Goal: Task Accomplishment & Management: Complete application form

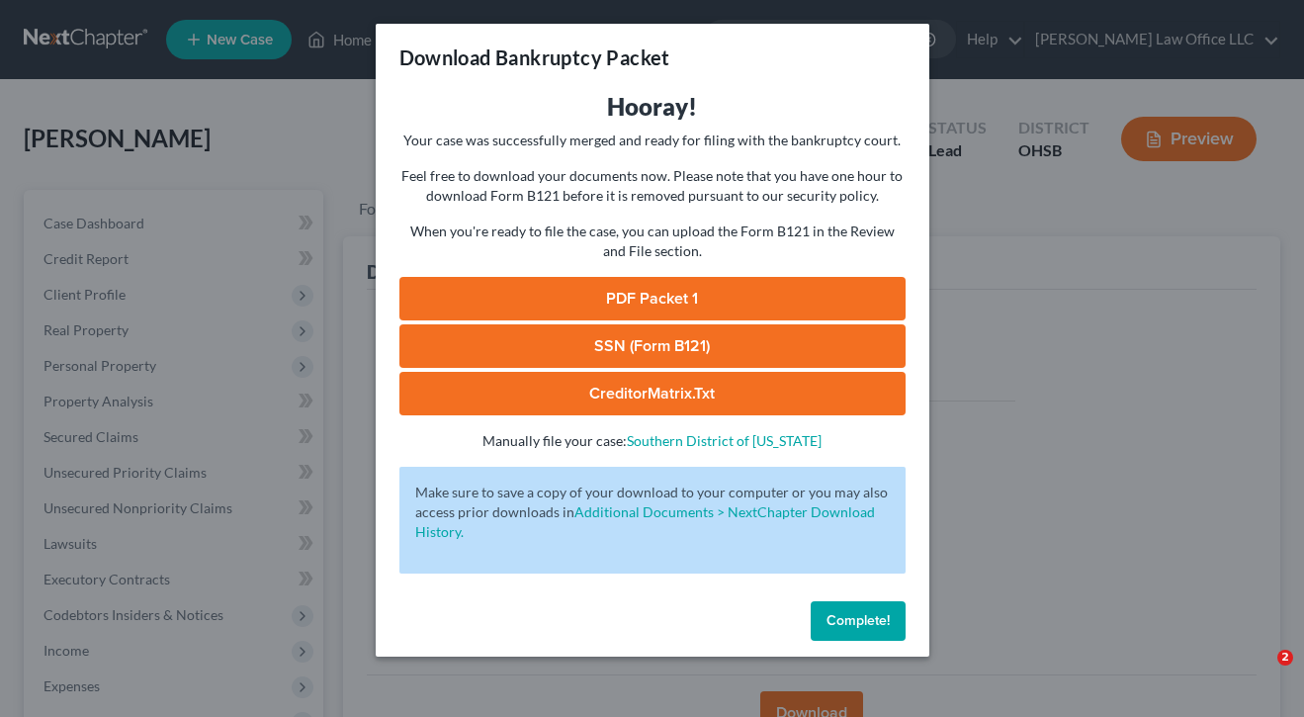
scroll to position [334, 0]
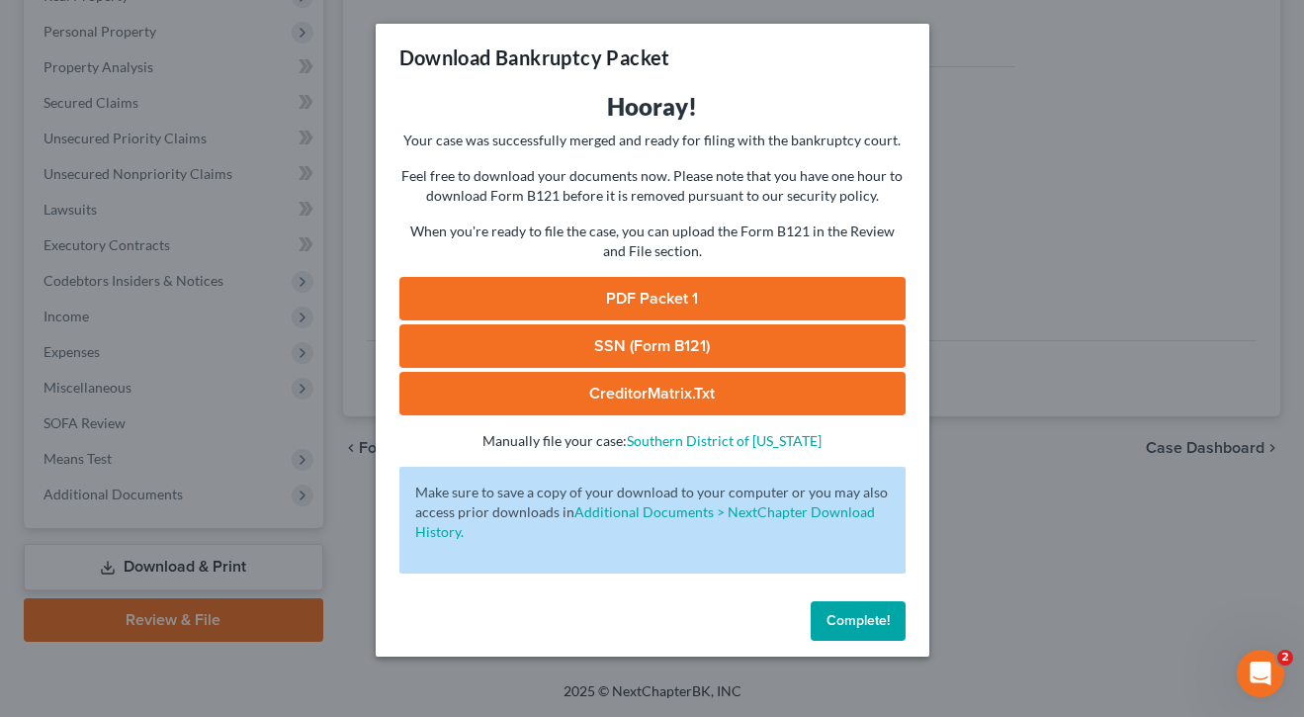
click at [988, 510] on div "Download Bankruptcy Packet Hooray! Your case was successfully merged and ready …" at bounding box center [652, 358] width 1304 height 717
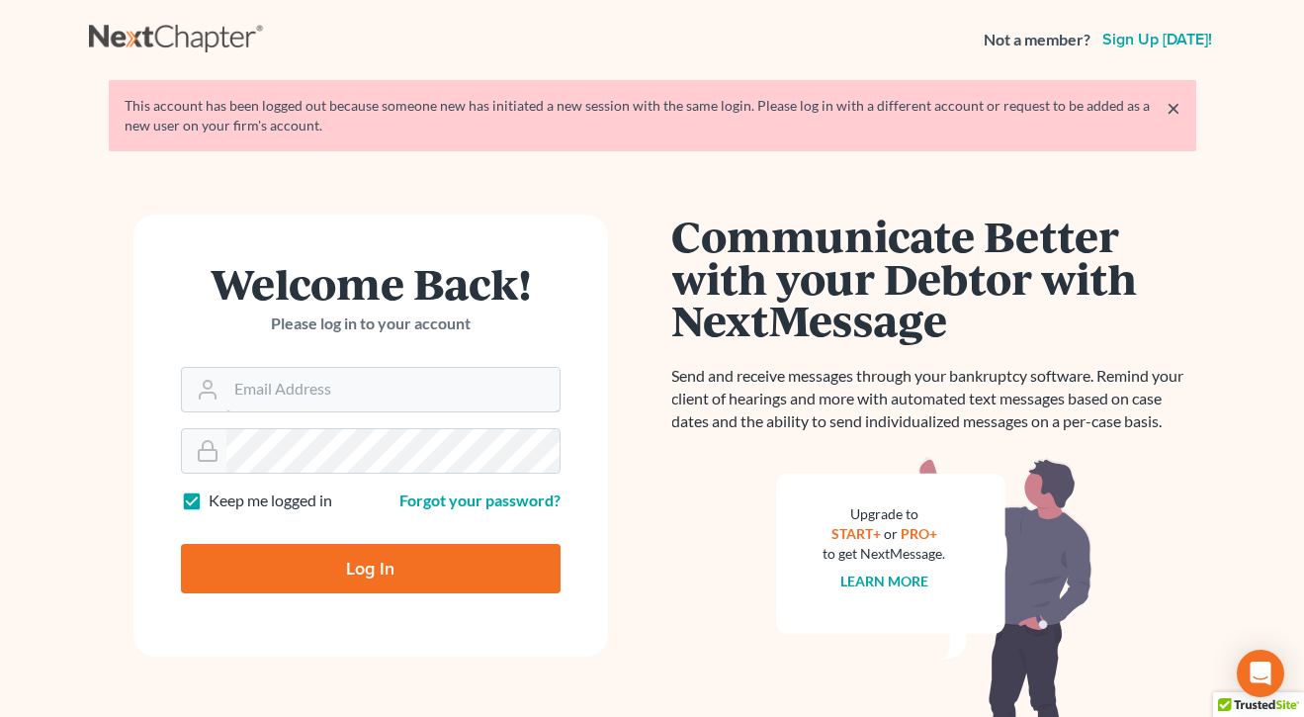
type input "cstewartlegal@gmail.com"
click at [370, 566] on input "Log In" at bounding box center [371, 568] width 380 height 49
type input "Thinking..."
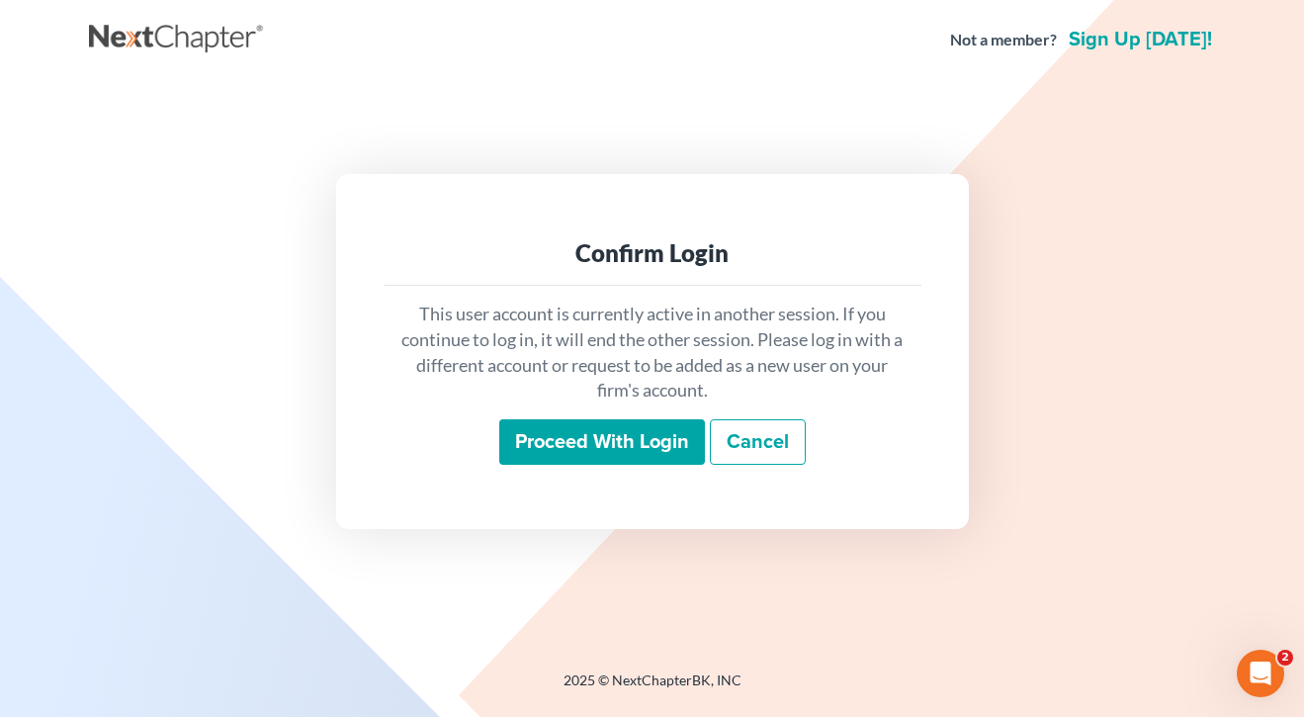
click at [651, 461] on input "Proceed with login" at bounding box center [602, 441] width 206 height 45
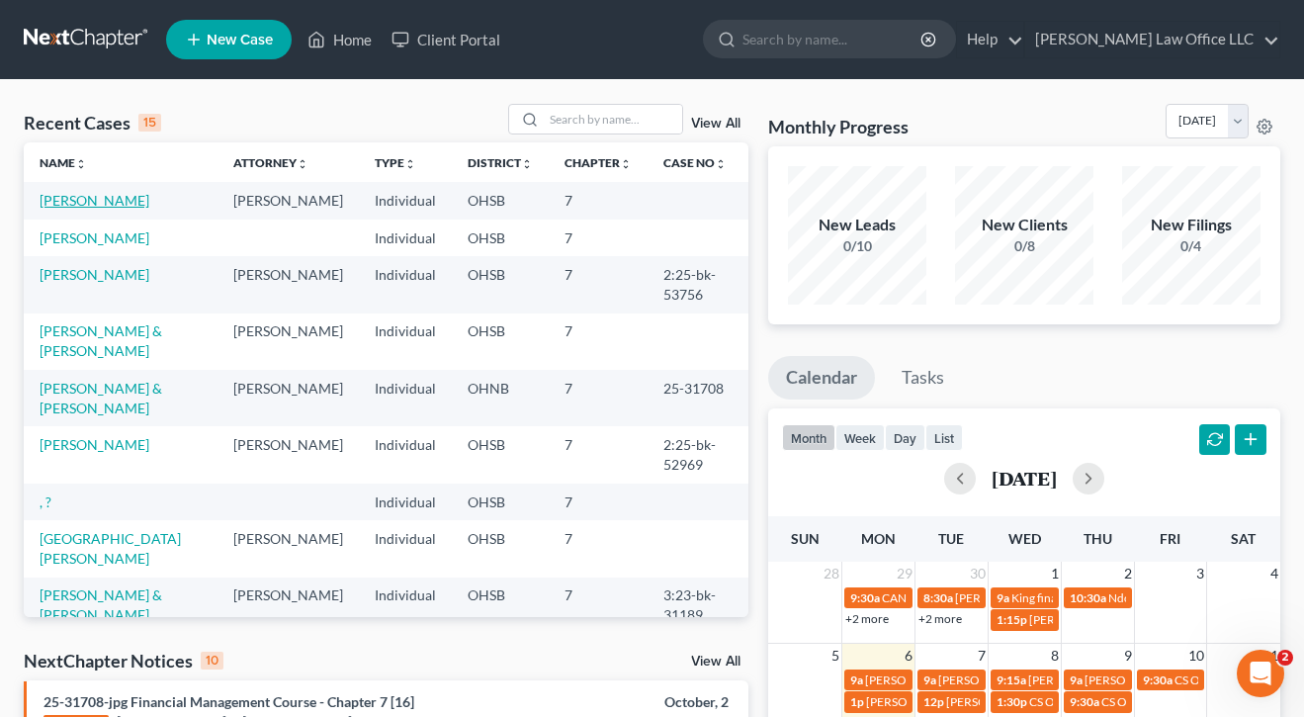
click at [80, 208] on link "[PERSON_NAME]" at bounding box center [95, 200] width 110 height 17
click at [97, 201] on link "[PERSON_NAME]" at bounding box center [95, 200] width 110 height 17
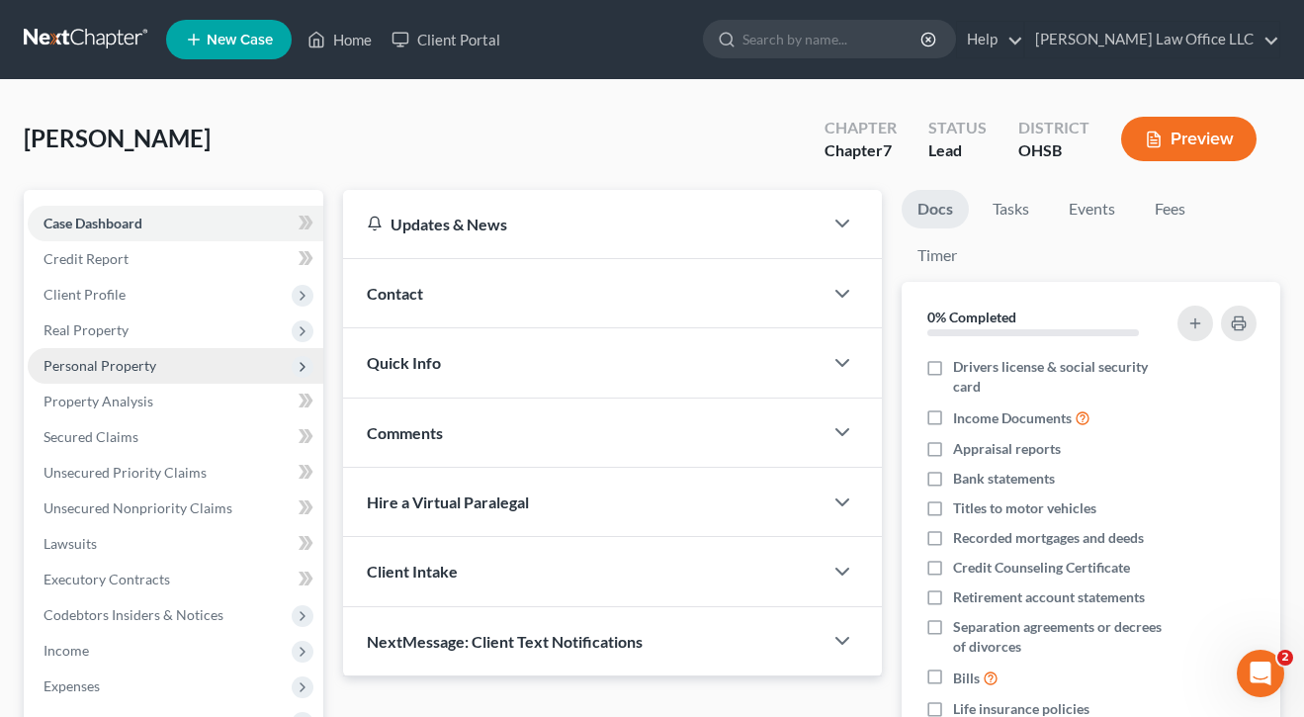
click at [104, 377] on span "Personal Property" at bounding box center [176, 366] width 296 height 36
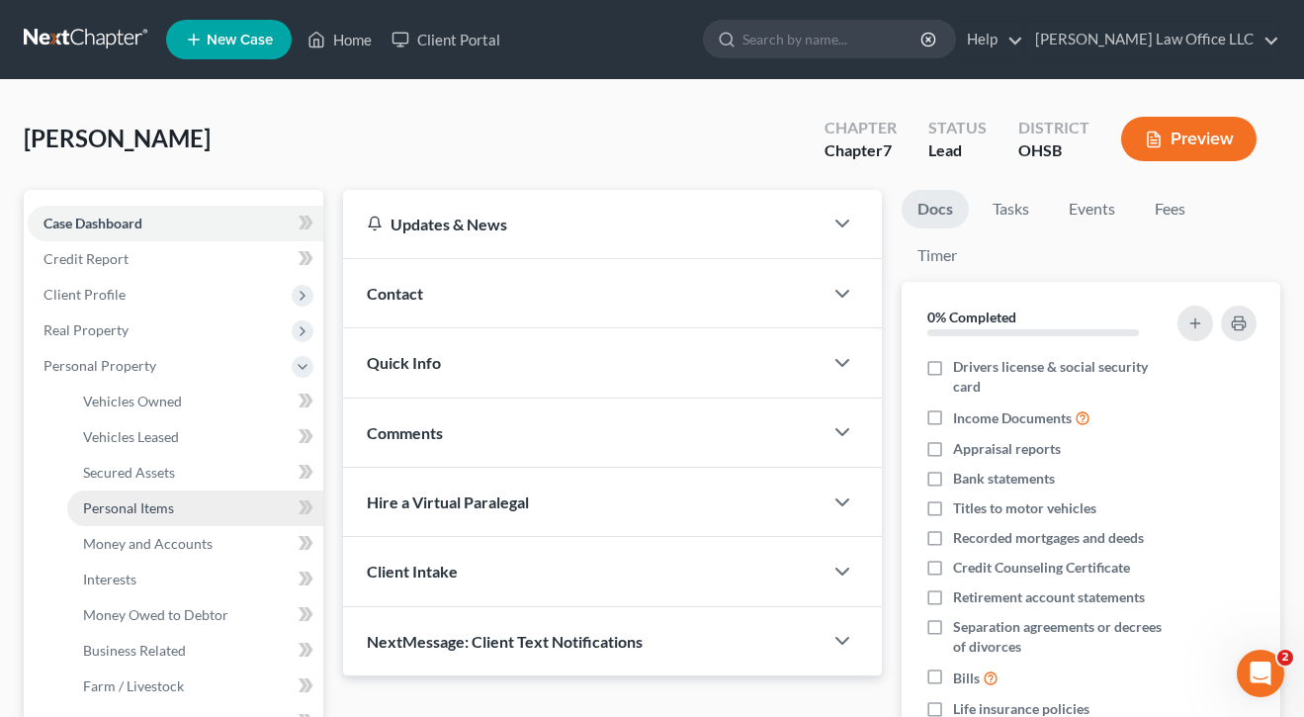
click at [133, 506] on span "Personal Items" at bounding box center [128, 507] width 91 height 17
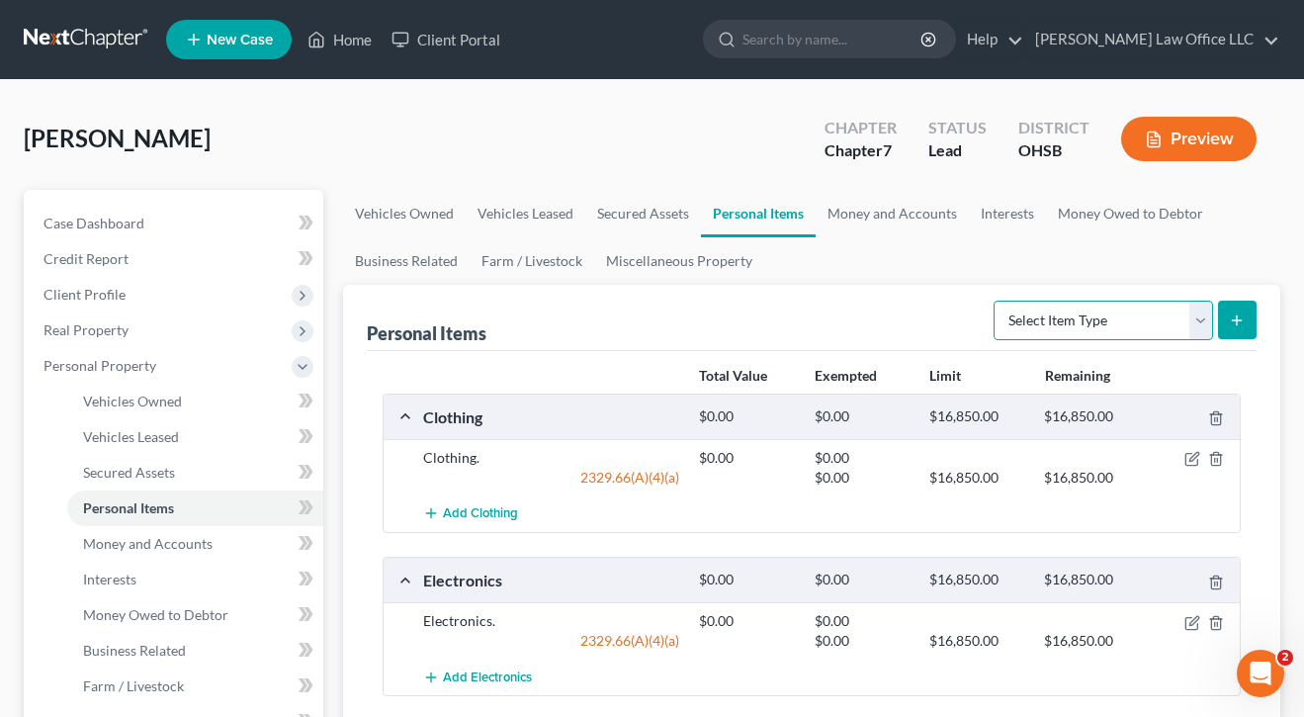
select select "sports_and_hobby_equipment"
click at [1238, 313] on icon "submit" at bounding box center [1237, 320] width 16 height 16
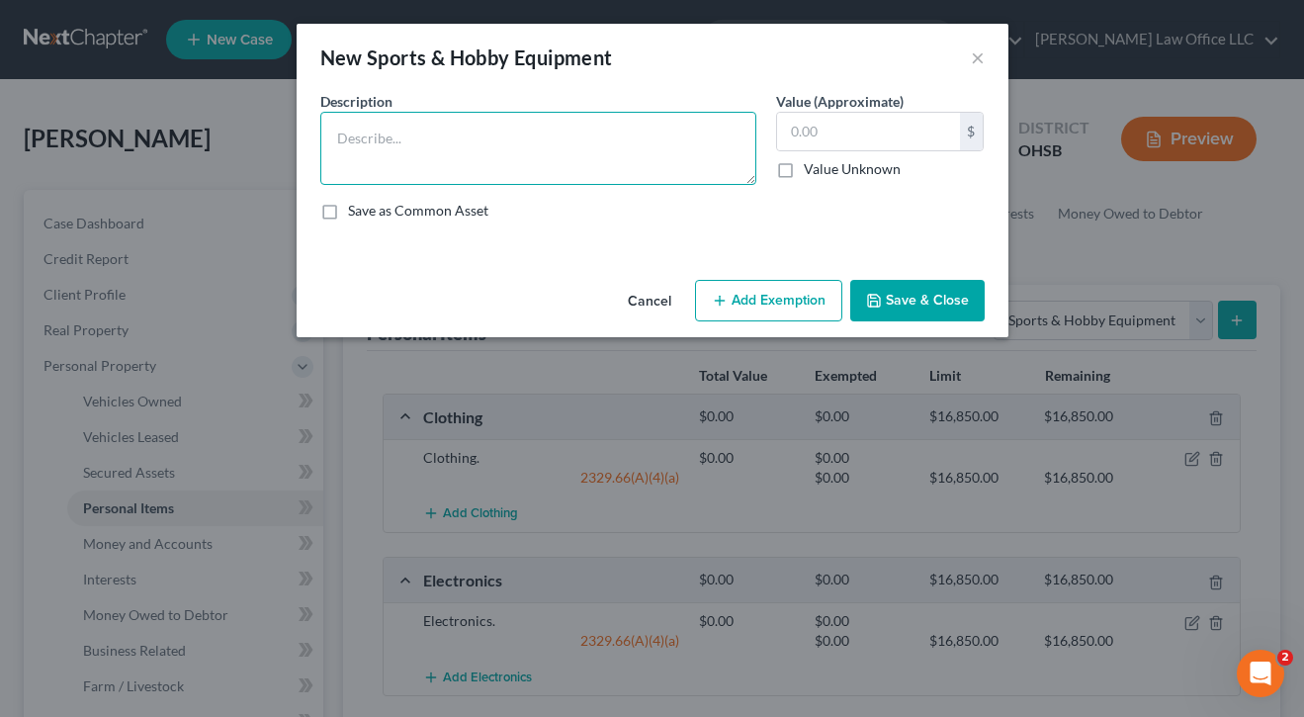
click at [682, 157] on textarea at bounding box center [538, 148] width 436 height 73
type textarea "Tennis equipment."
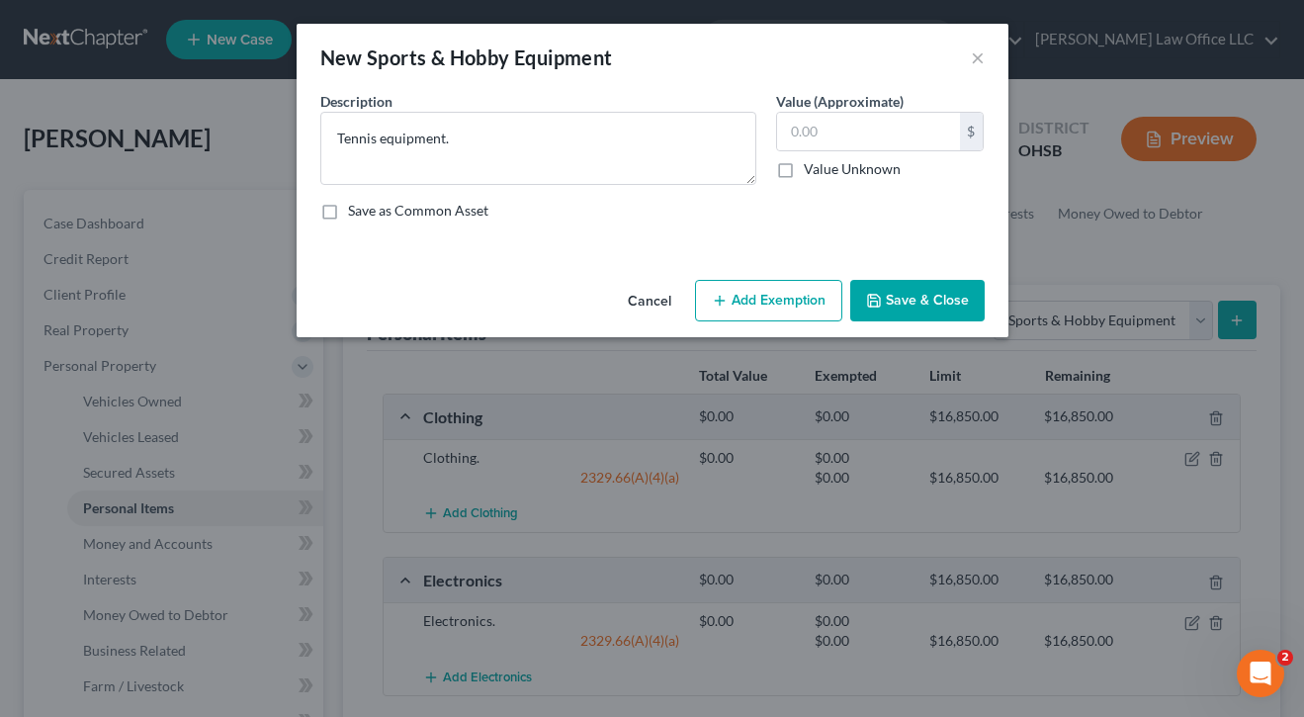
click at [895, 154] on div "$ Value Unknown" at bounding box center [880, 145] width 209 height 67
click at [894, 129] on input "text" at bounding box center [868, 132] width 183 height 38
type input "50"
click at [766, 313] on button "Add Exemption" at bounding box center [768, 301] width 147 height 42
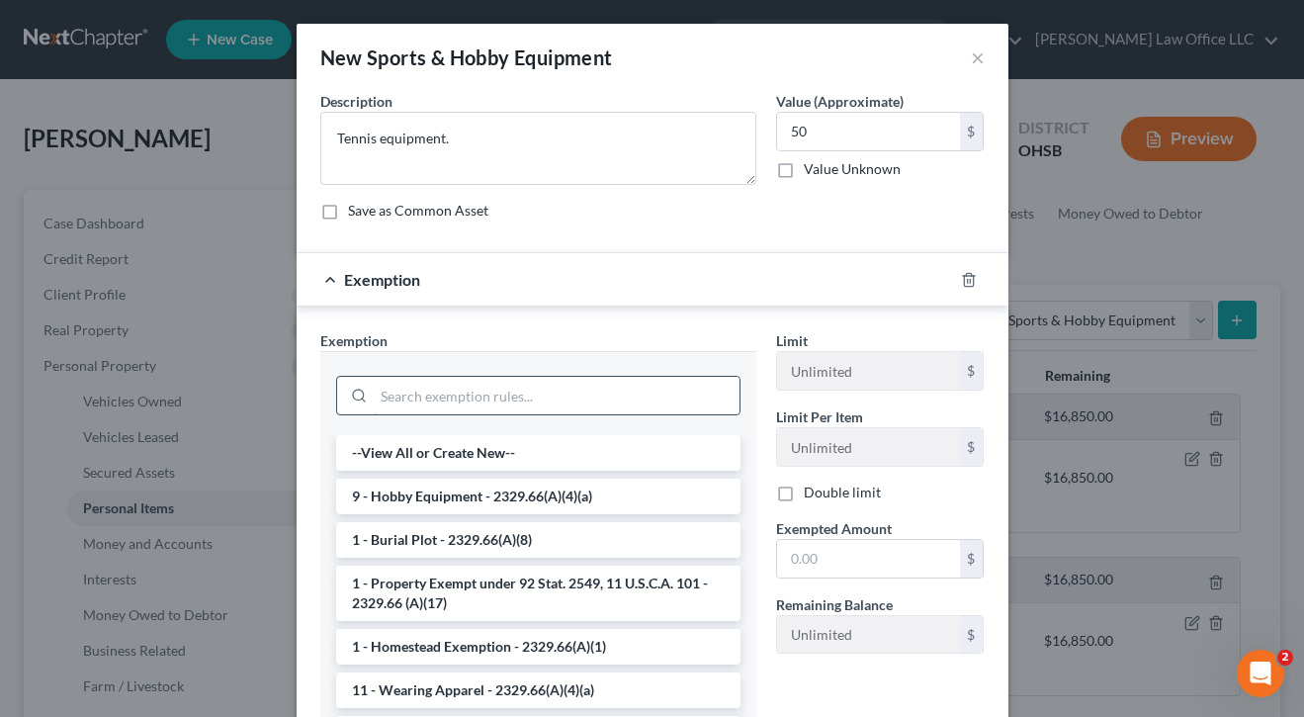
click at [565, 391] on input "search" at bounding box center [557, 396] width 366 height 38
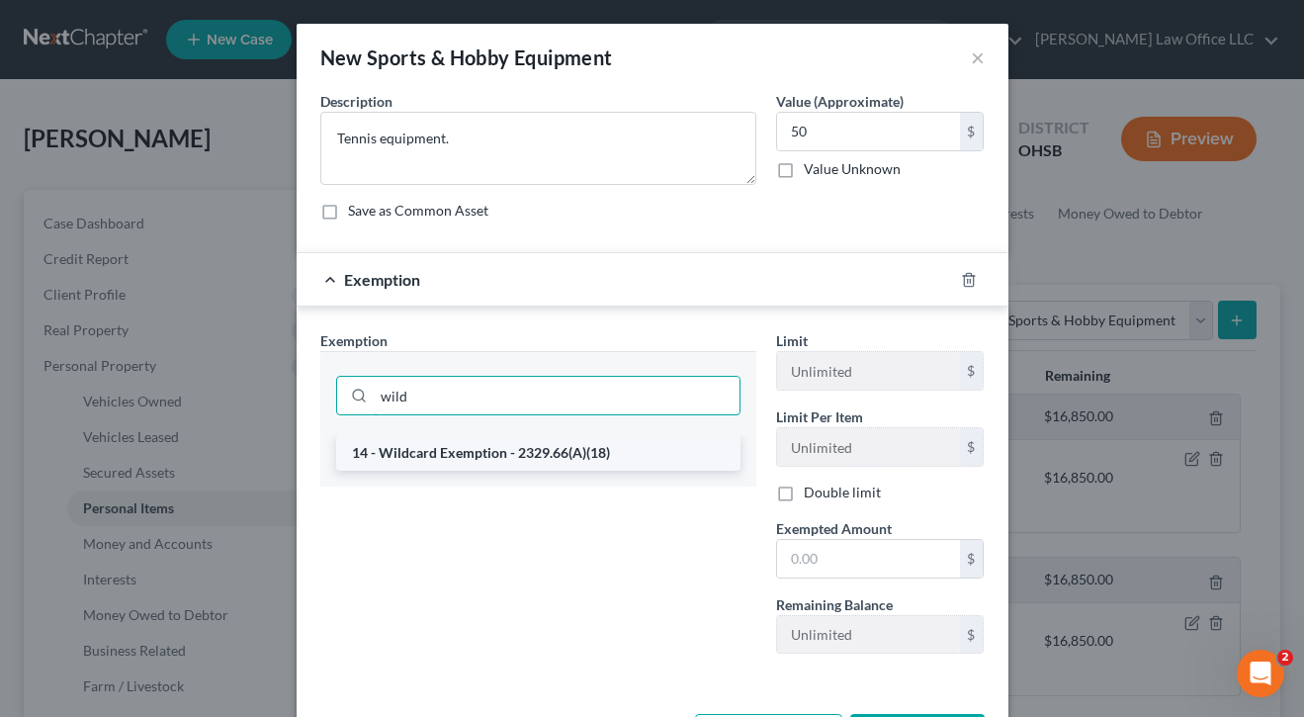
type input "wild"
click at [511, 435] on li "14 - Wildcard Exemption - 2329.66(A)(18)" at bounding box center [538, 453] width 404 height 36
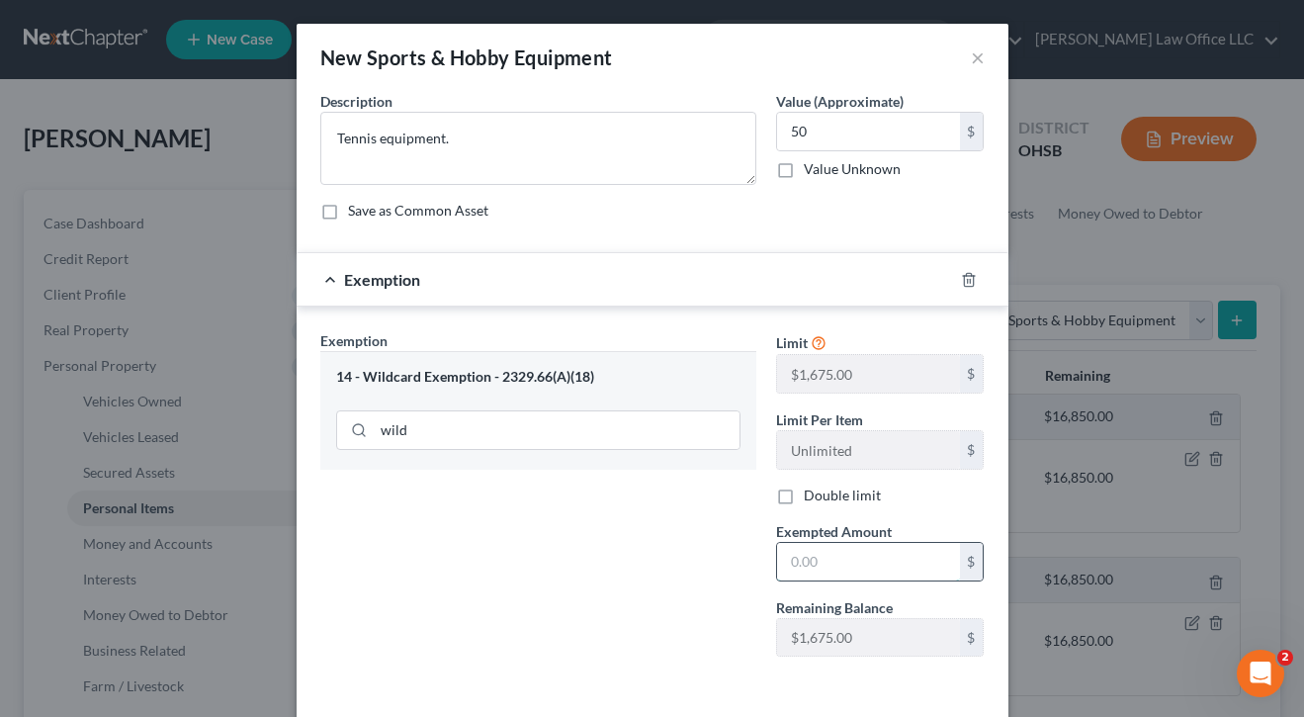
click at [821, 557] on input "text" at bounding box center [868, 562] width 183 height 38
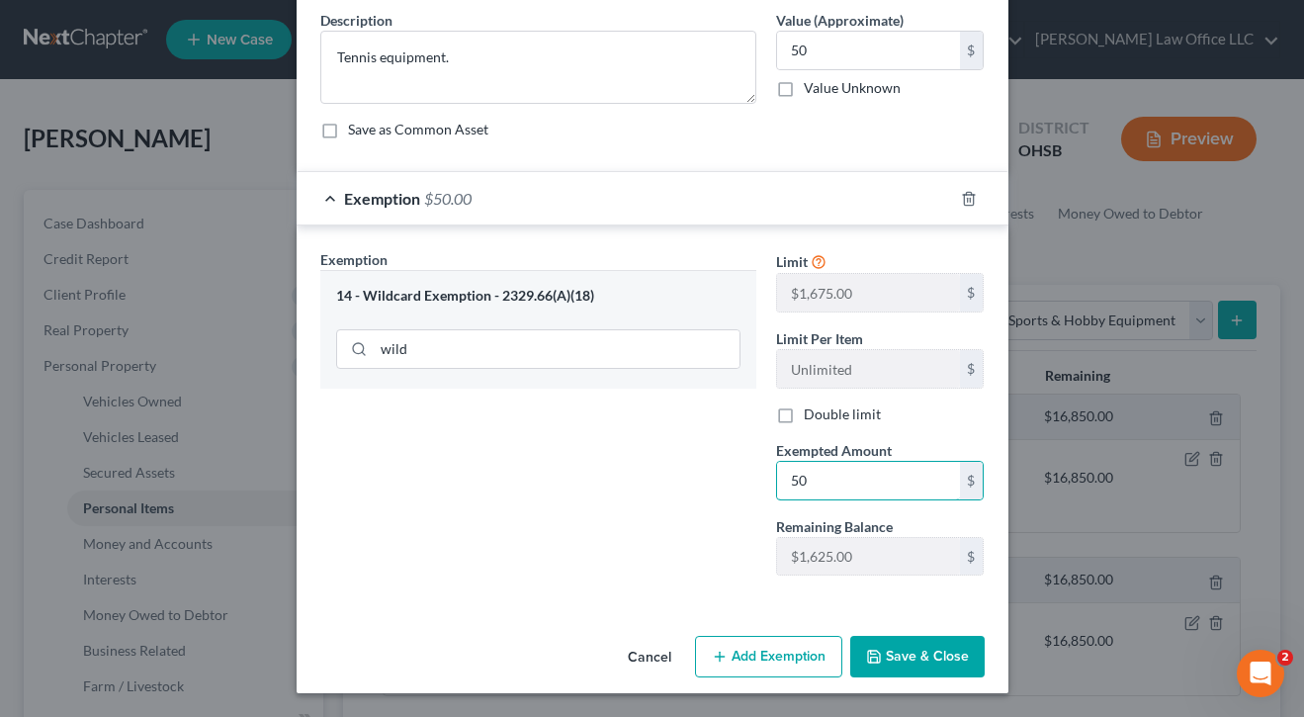
scroll to position [81, 0]
type input "50"
click at [903, 643] on button "Save & Close" at bounding box center [917, 657] width 134 height 42
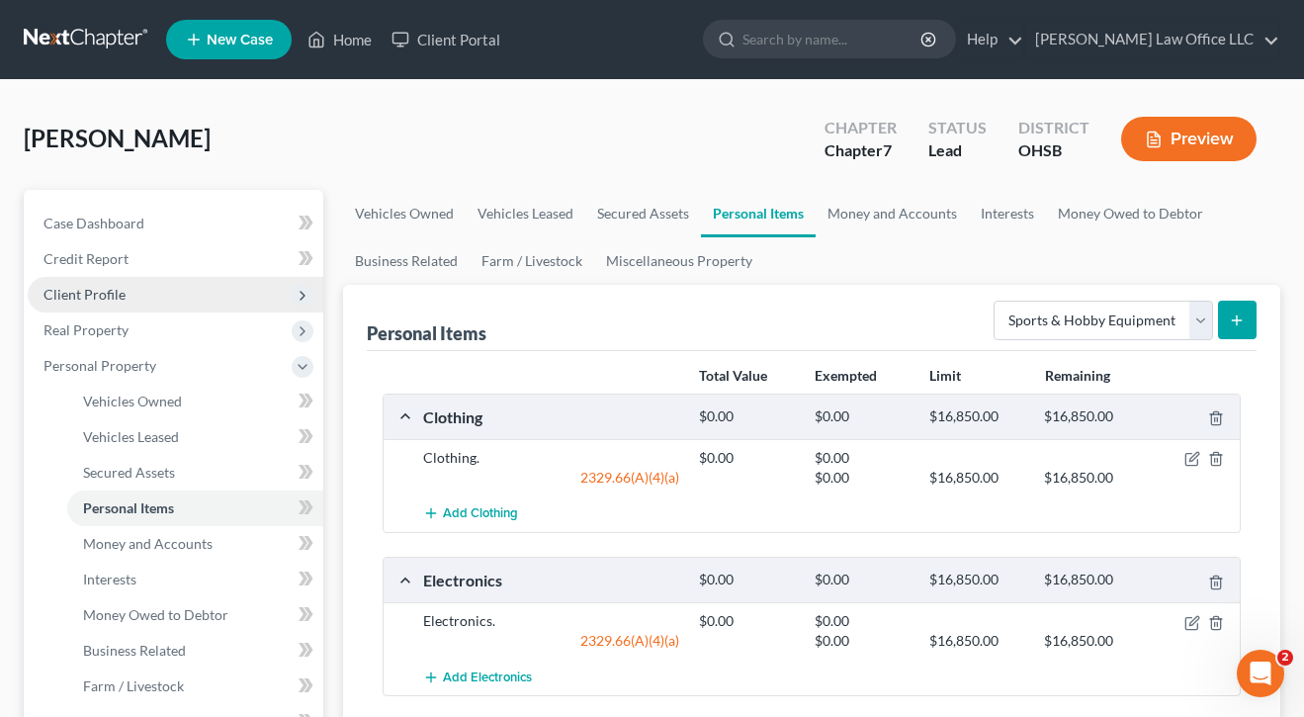
click at [120, 300] on span "Client Profile" at bounding box center [84, 294] width 82 height 17
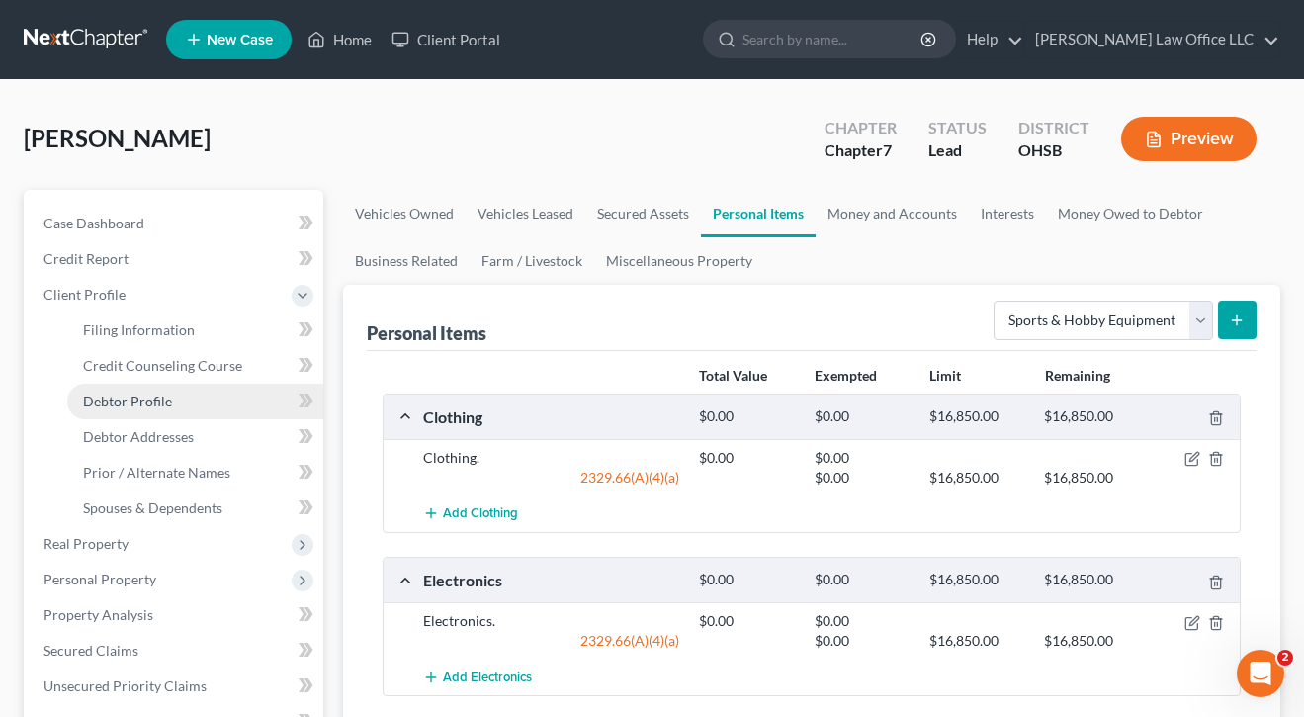
click at [132, 407] on span "Debtor Profile" at bounding box center [127, 400] width 89 height 17
select select "3"
select select "0"
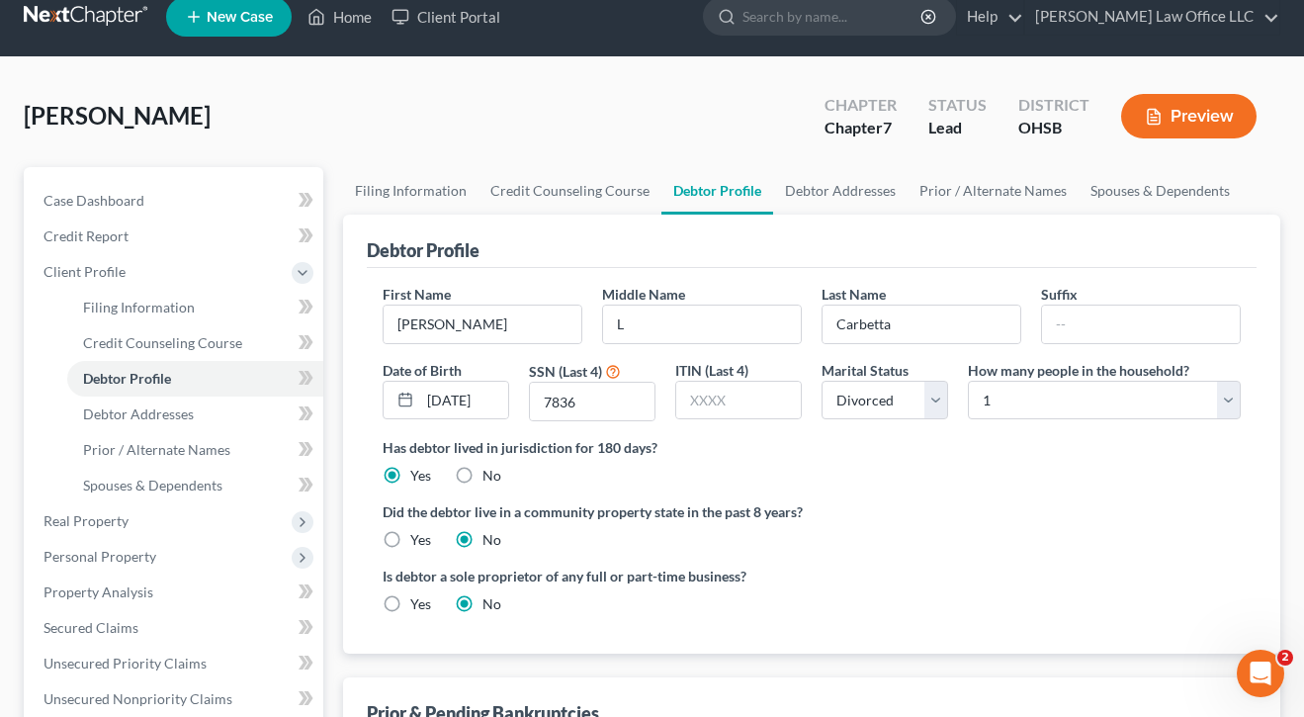
scroll to position [20, 0]
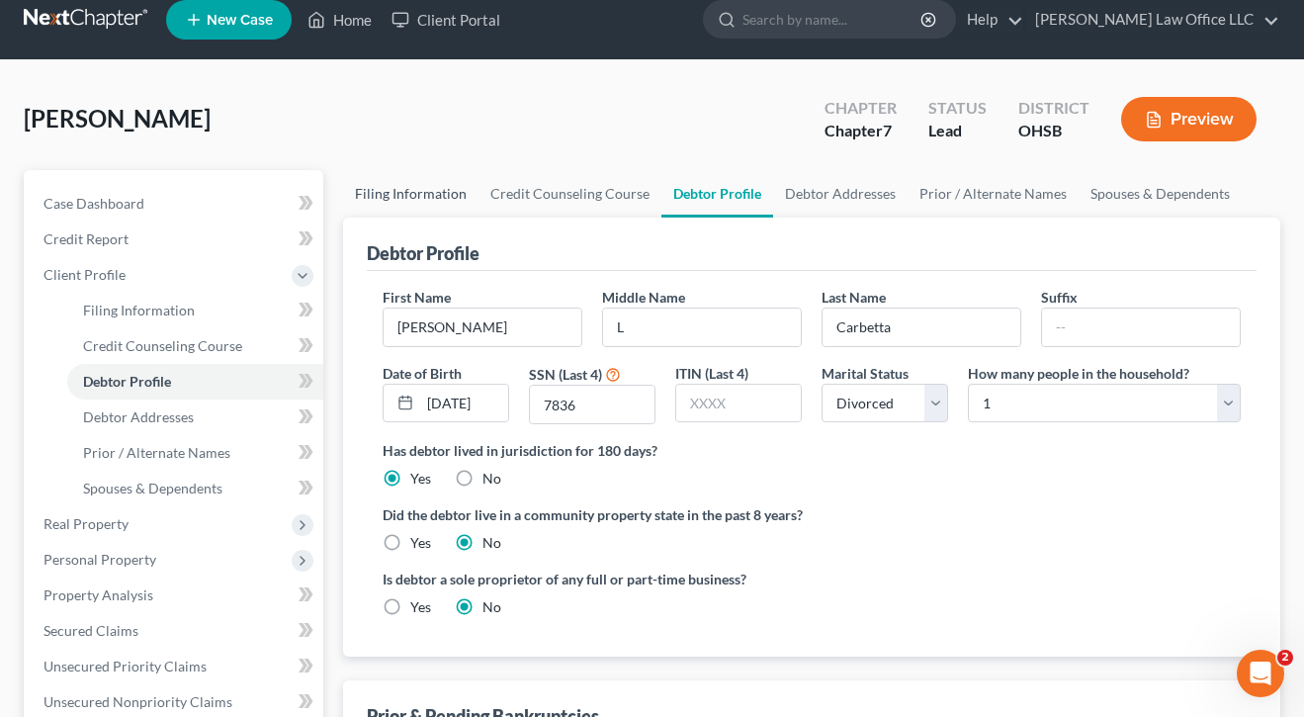
click at [400, 184] on link "Filing Information" at bounding box center [410, 193] width 135 height 47
select select "1"
select select "0"
select select "36"
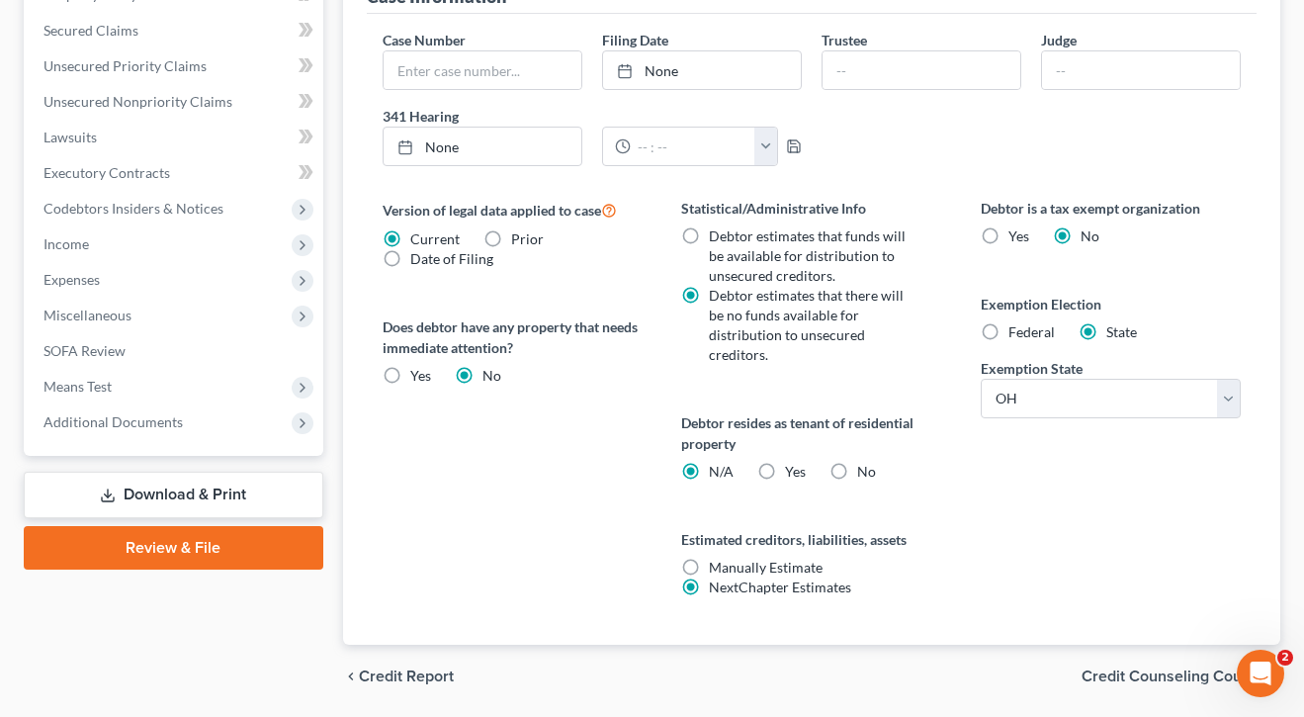
scroll to position [646, 0]
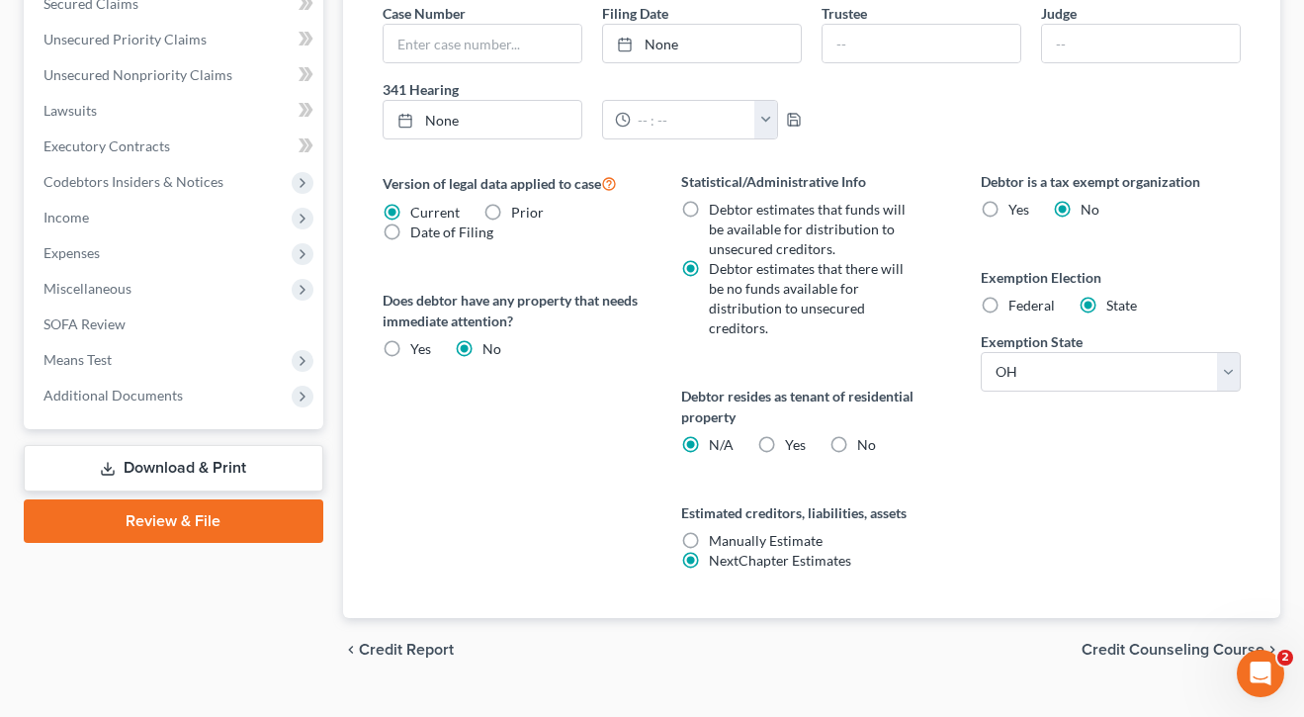
click at [785, 438] on label "Yes Yes" at bounding box center [795, 445] width 21 height 20
click at [793, 438] on input "Yes Yes" at bounding box center [799, 441] width 13 height 13
radio input "true"
radio input "false"
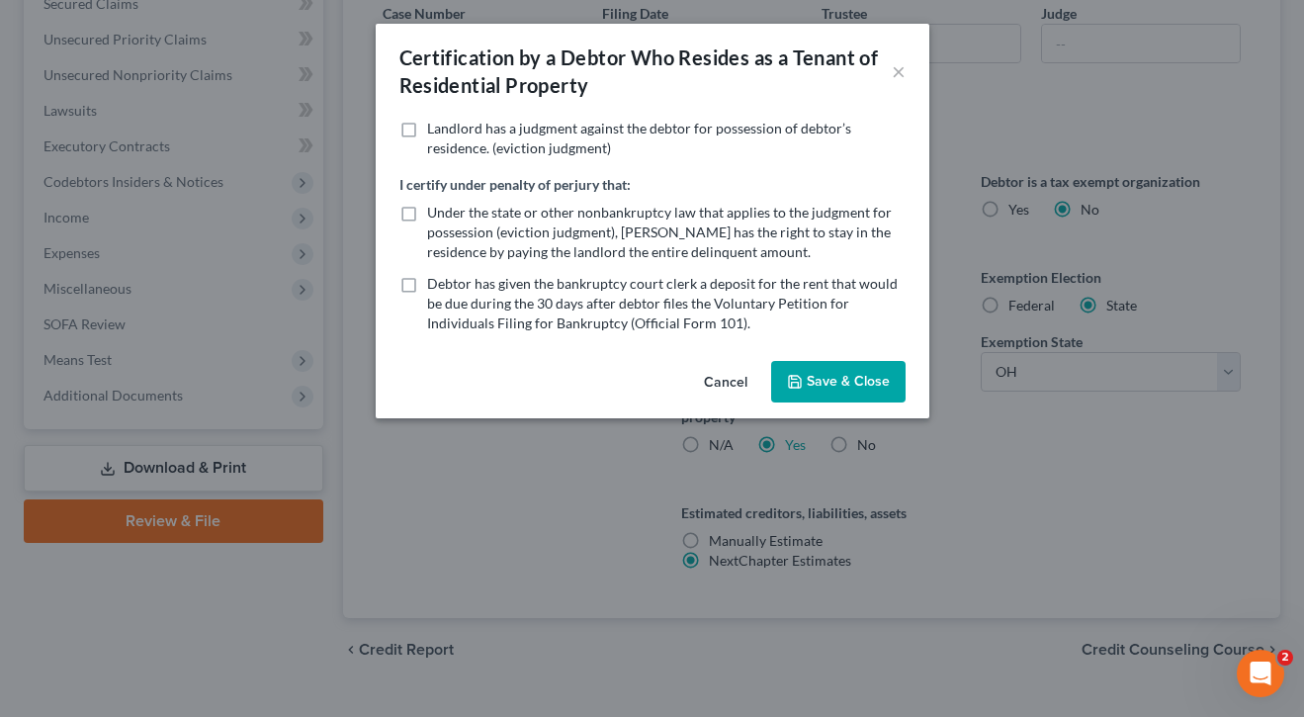
click at [824, 382] on button "Save & Close" at bounding box center [838, 382] width 134 height 42
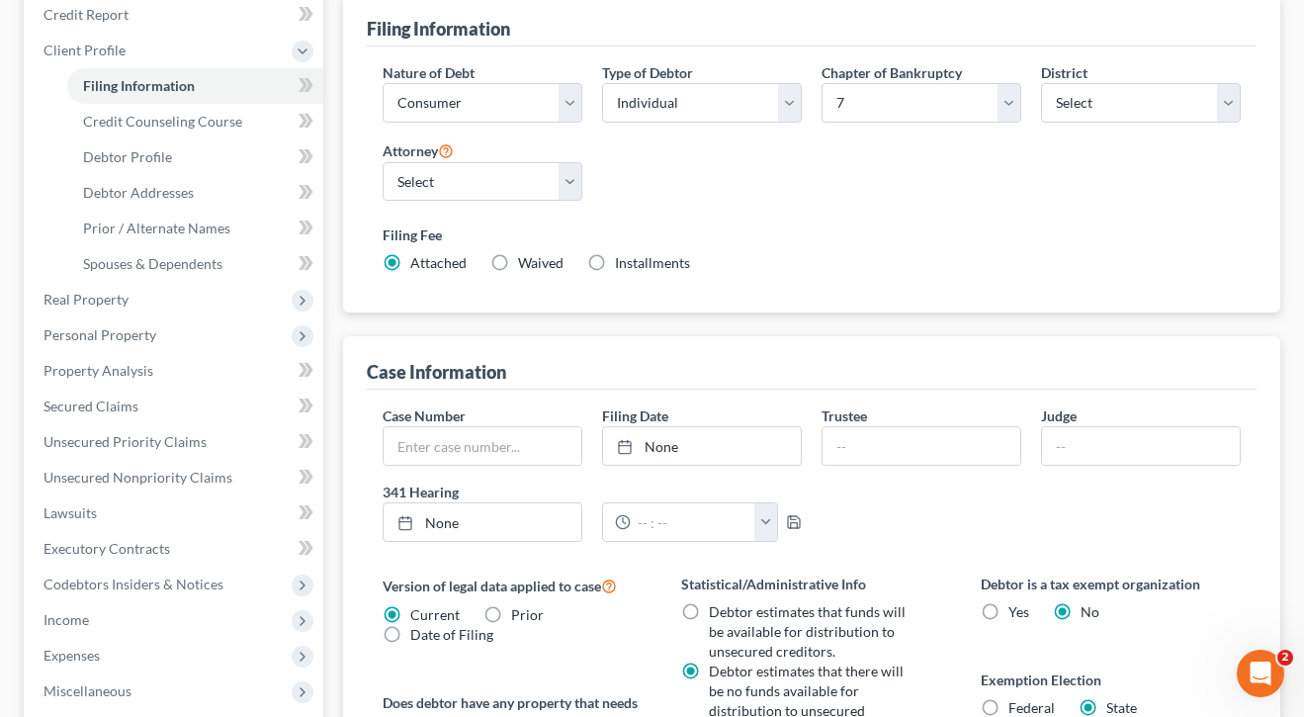
scroll to position [245, 0]
click at [337, 525] on div "Filing Information Credit Counseling Course Debtor Profile Debtor Addresses Pri…" at bounding box center [811, 514] width 957 height 1138
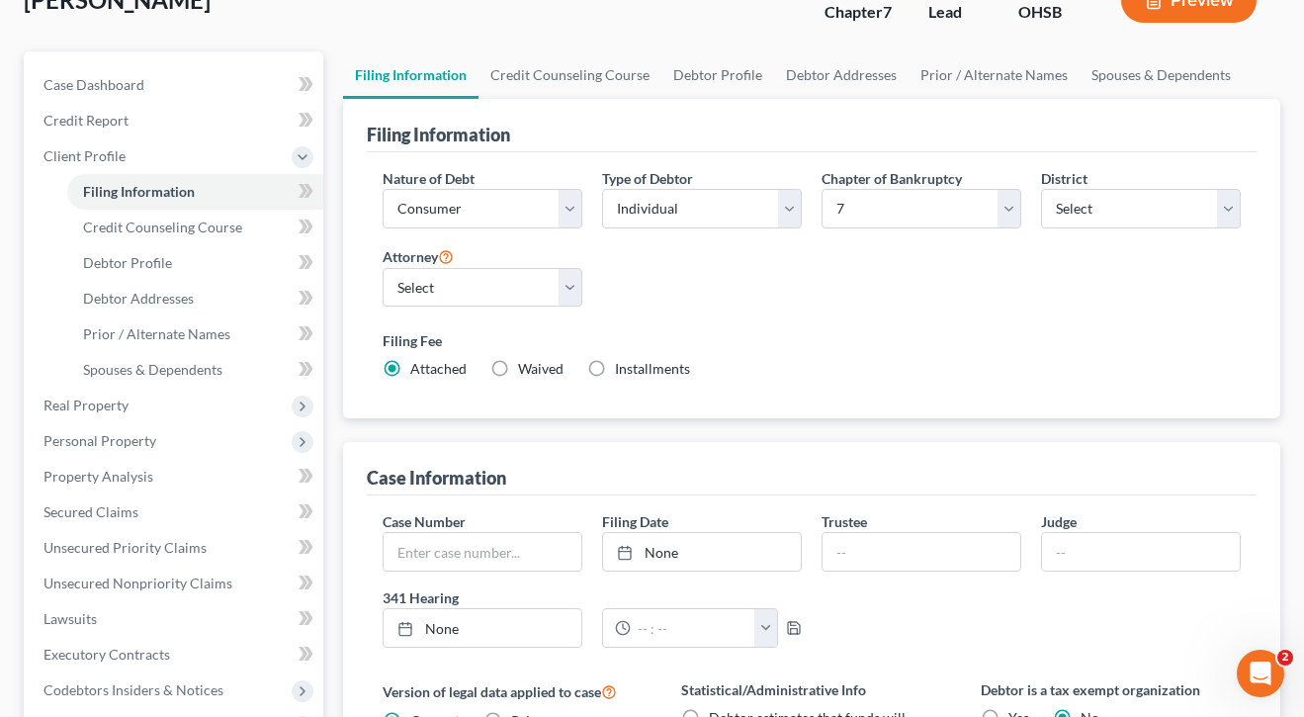
scroll to position [137, 0]
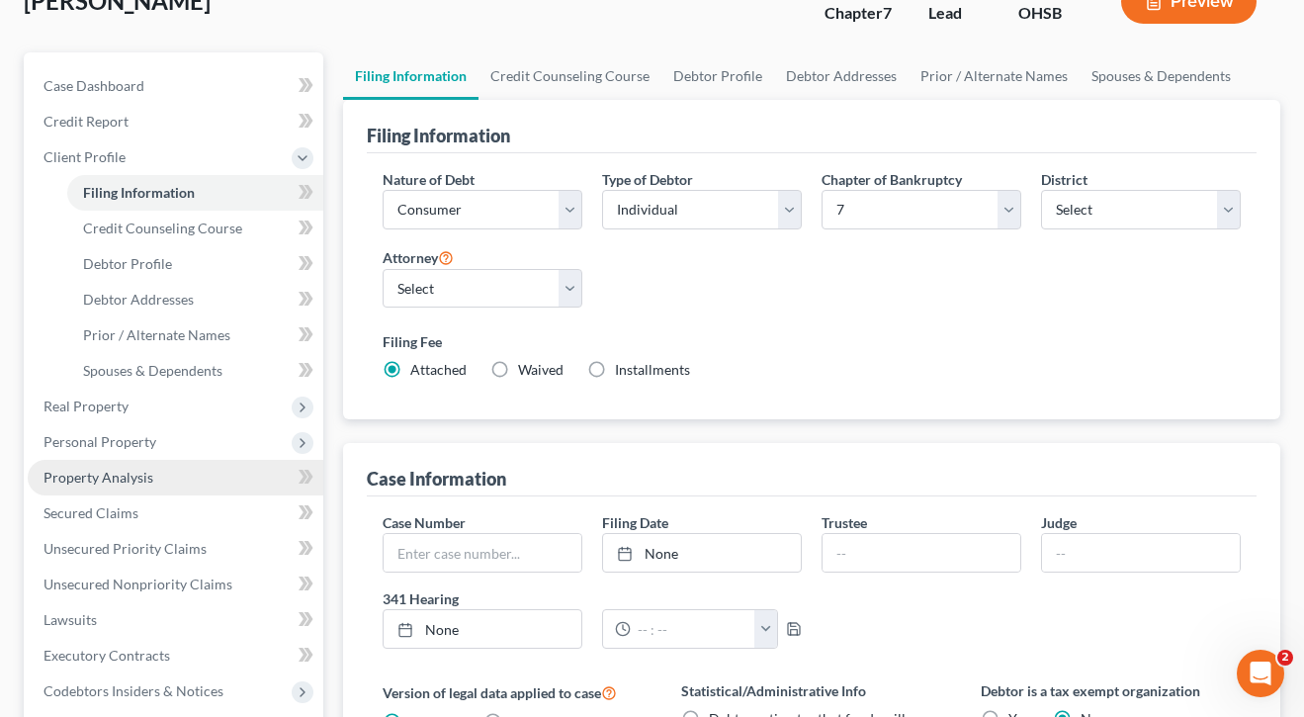
click at [94, 484] on span "Property Analysis" at bounding box center [98, 477] width 110 height 17
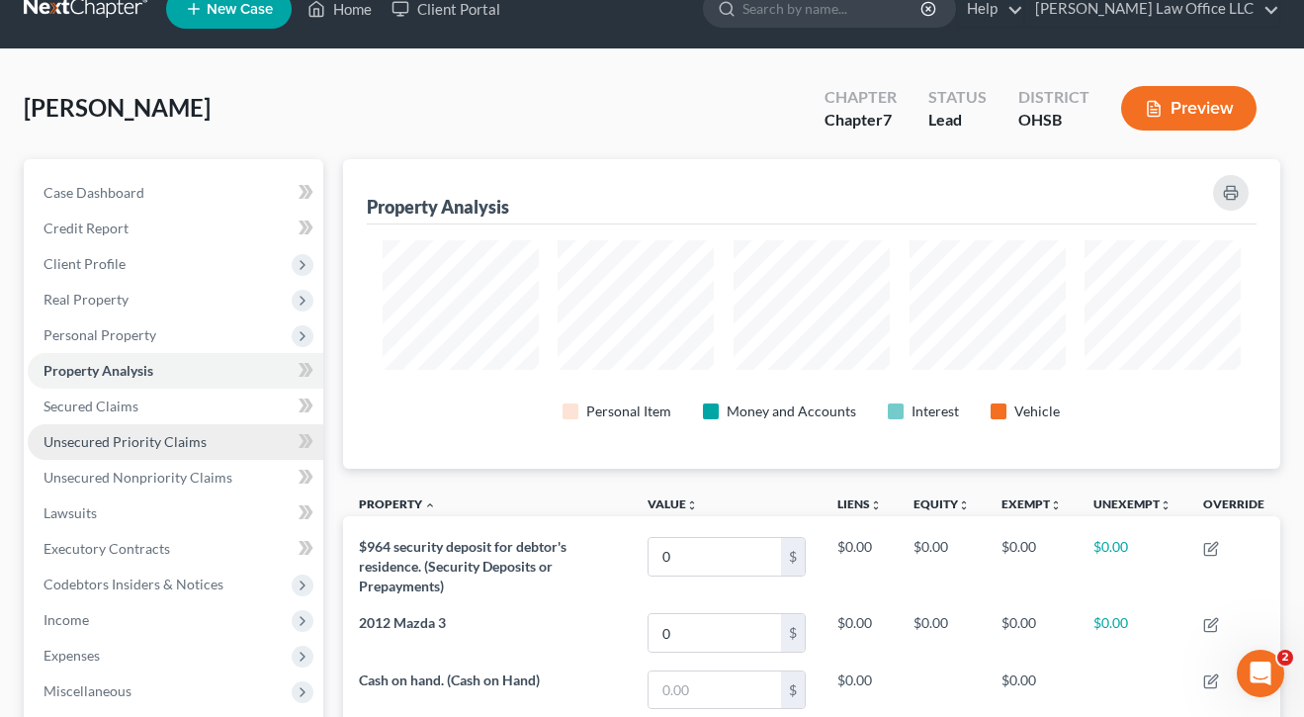
scroll to position [34, 0]
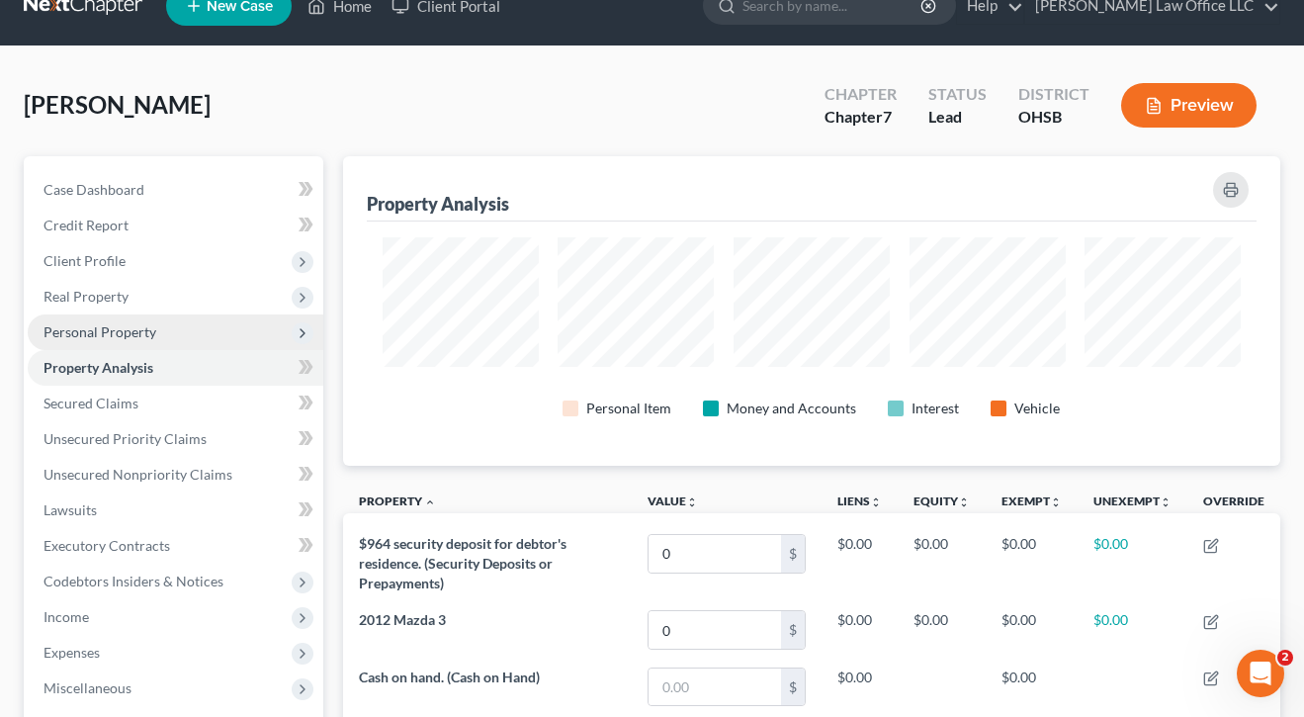
click at [106, 332] on span "Personal Property" at bounding box center [99, 331] width 113 height 17
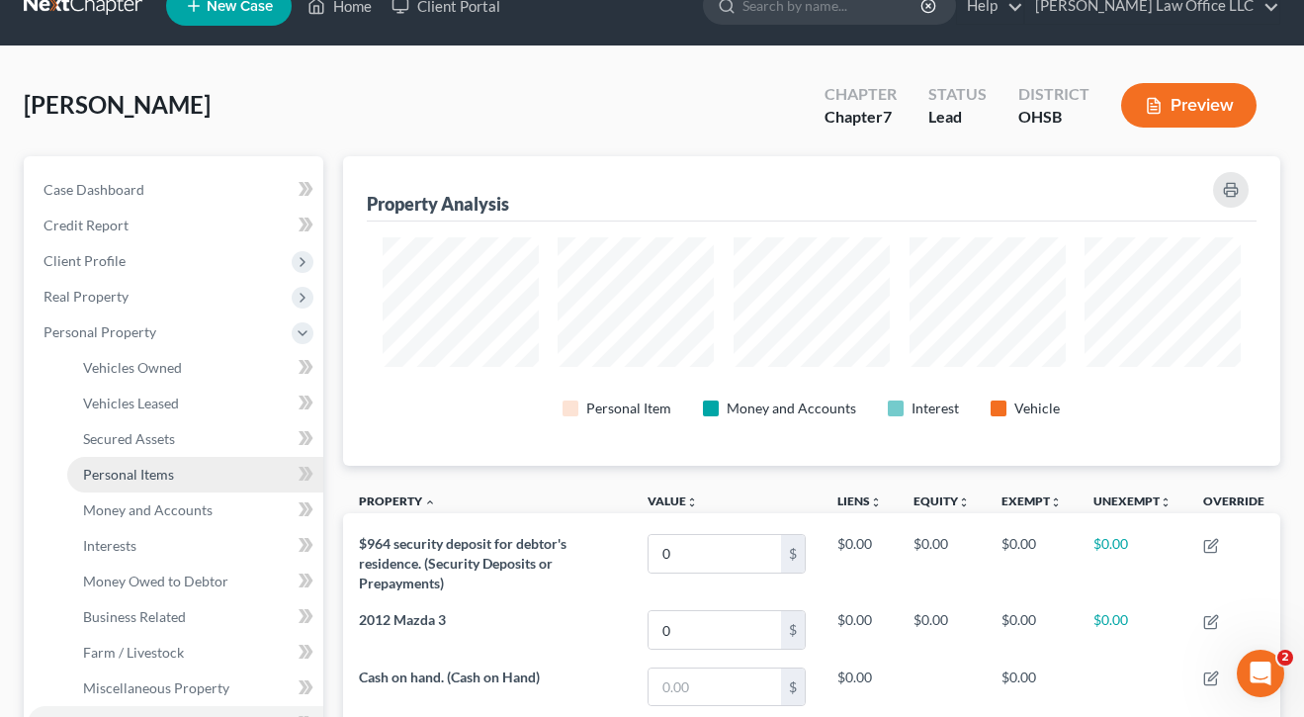
click at [138, 476] on span "Personal Items" at bounding box center [128, 474] width 91 height 17
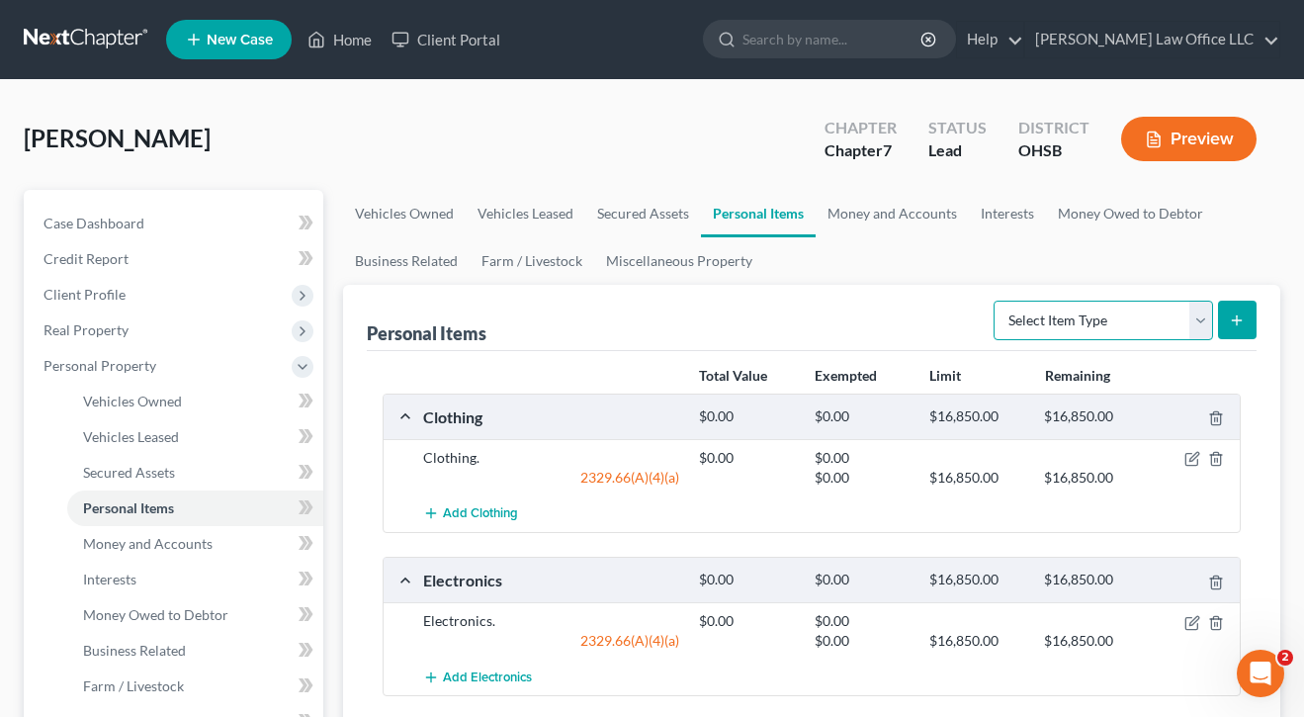
select select "jewelry"
click at [1245, 316] on button "submit" at bounding box center [1237, 319] width 39 height 39
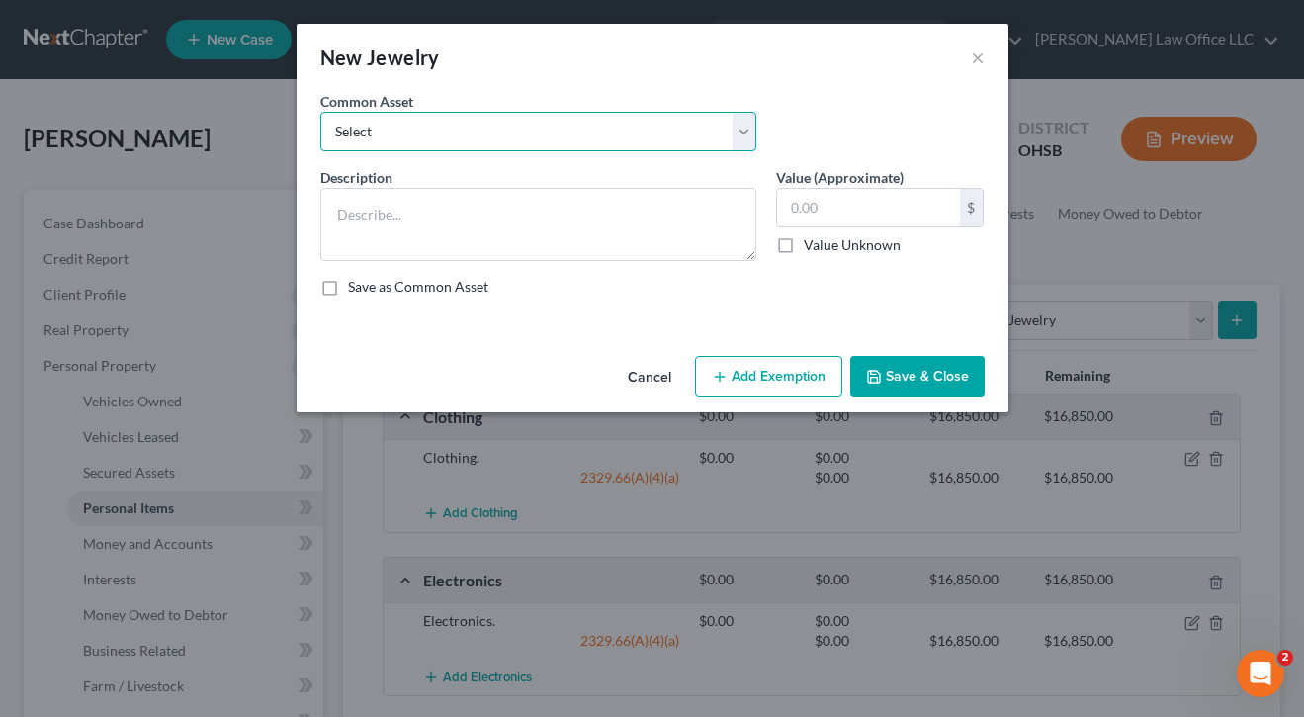
select select "0"
type textarea "Jewelry."
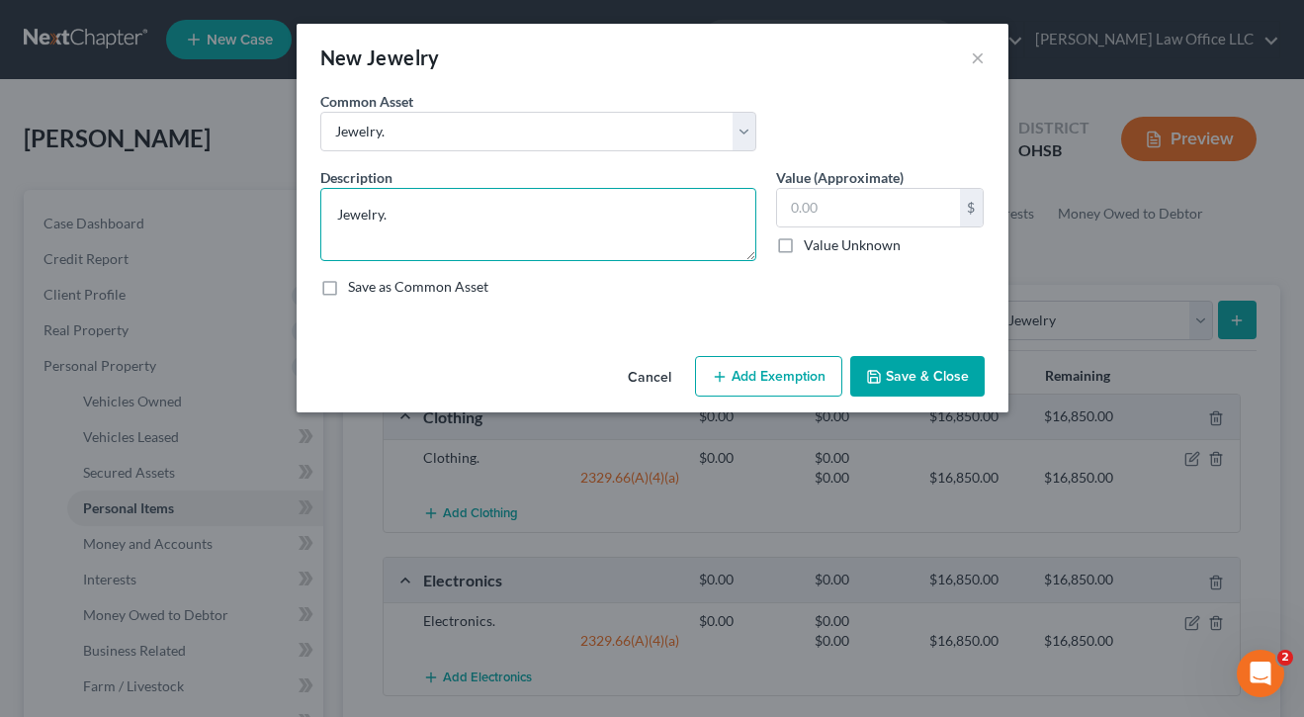
click at [636, 234] on textarea "Jewelry." at bounding box center [538, 224] width 436 height 73
click at [713, 377] on icon "button" at bounding box center [720, 377] width 16 height 16
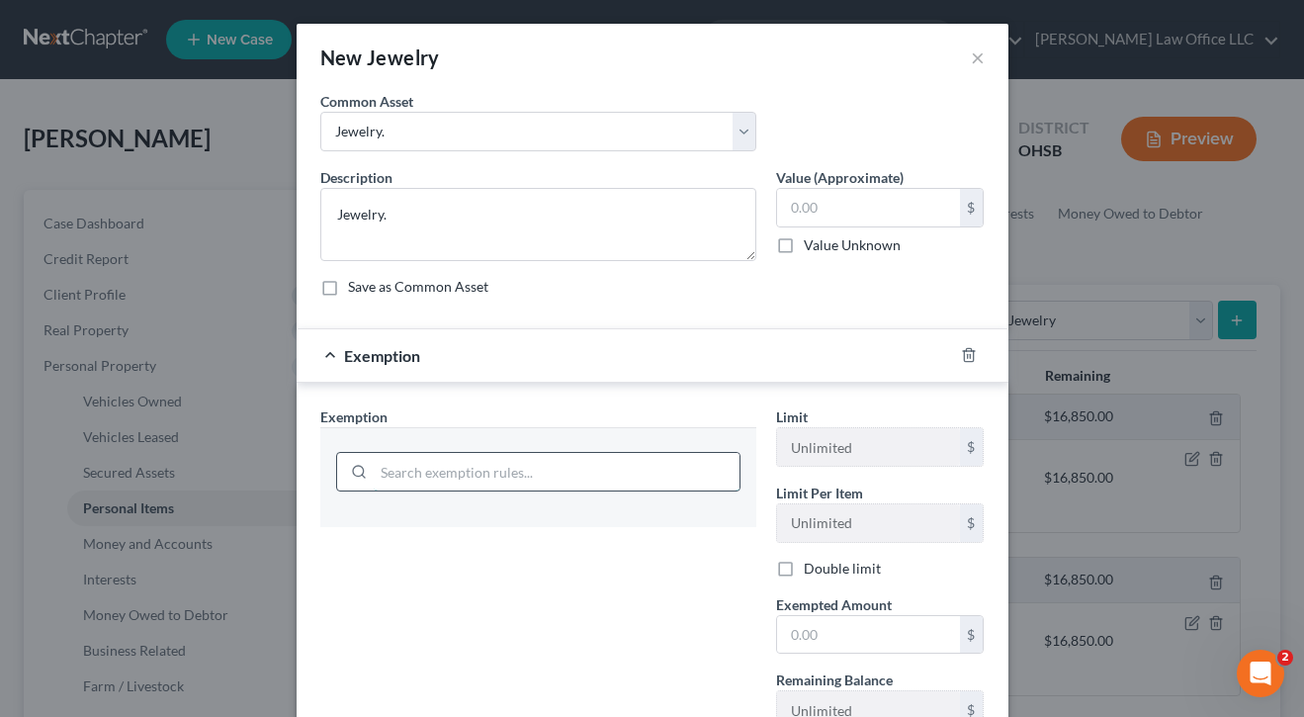
click at [526, 470] on input "search" at bounding box center [557, 472] width 366 height 38
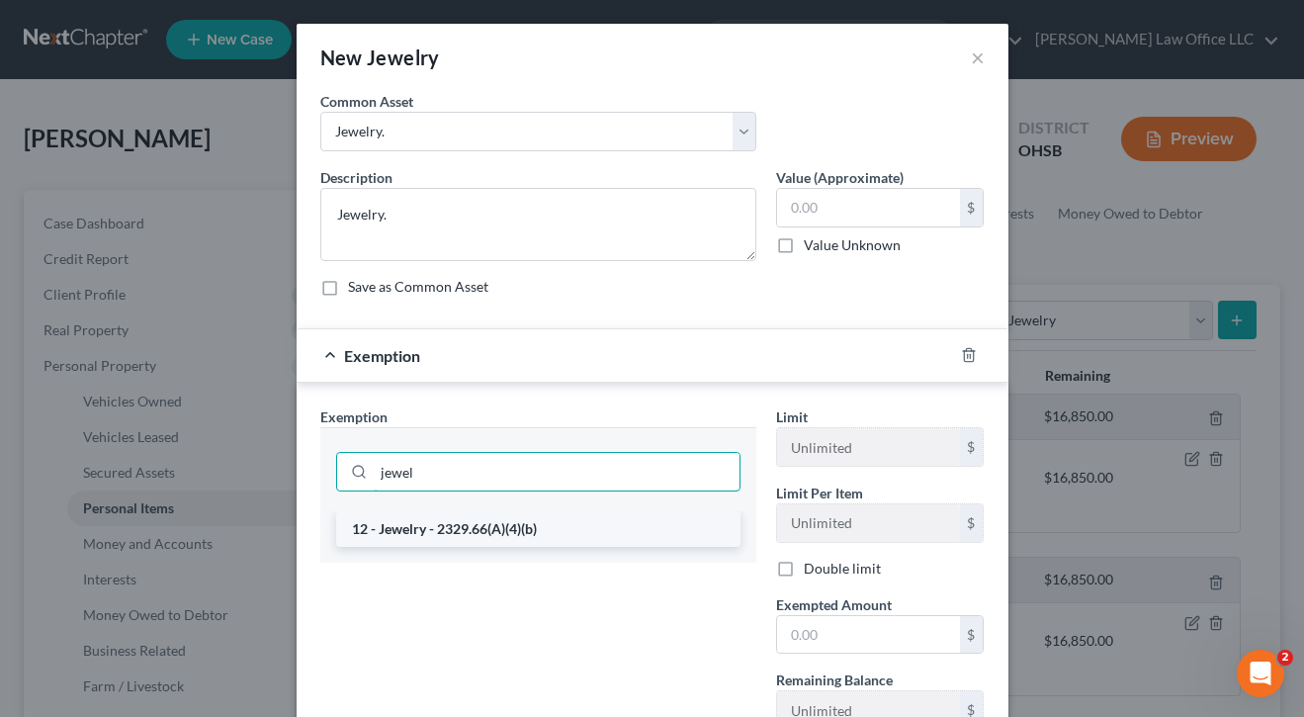
type input "jewel"
click at [504, 530] on li "12 - Jewelry - 2329.66(A)(4)(b)" at bounding box center [538, 529] width 404 height 36
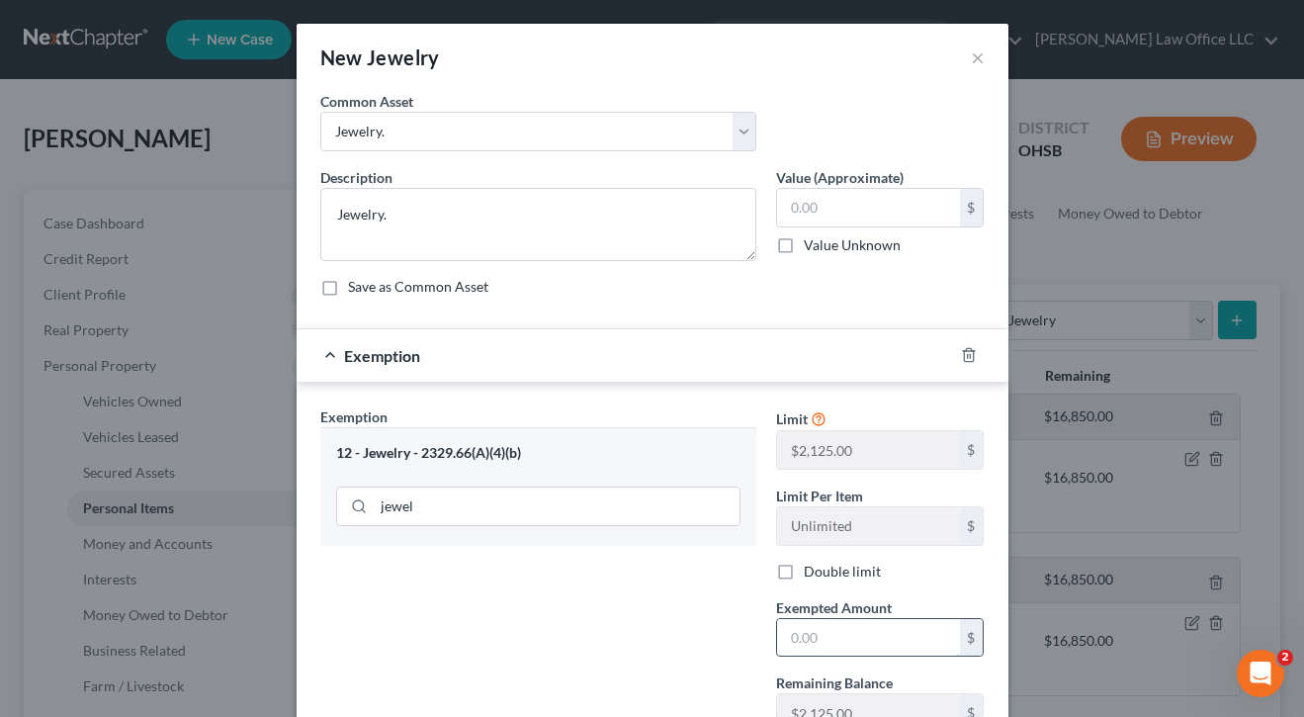
click at [853, 634] on input "text" at bounding box center [868, 638] width 183 height 38
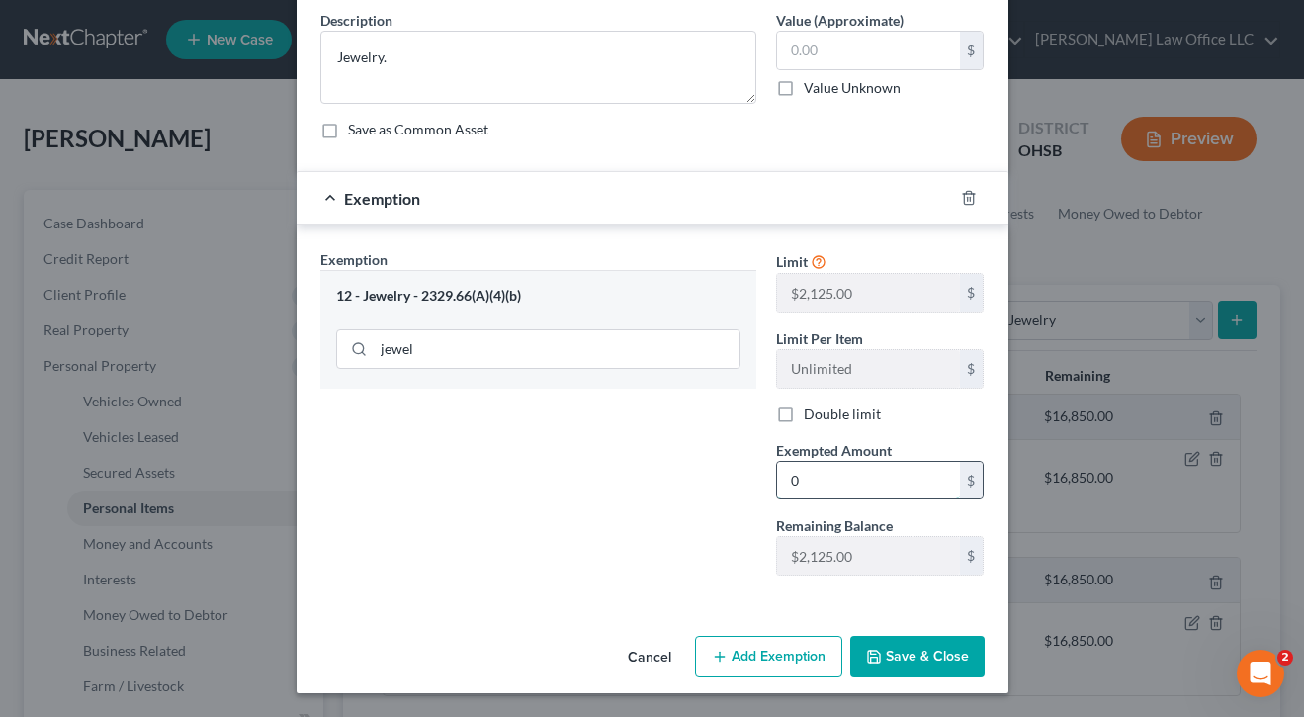
scroll to position [157, 0]
type input "0"
click at [903, 653] on button "Save & Close" at bounding box center [917, 657] width 134 height 42
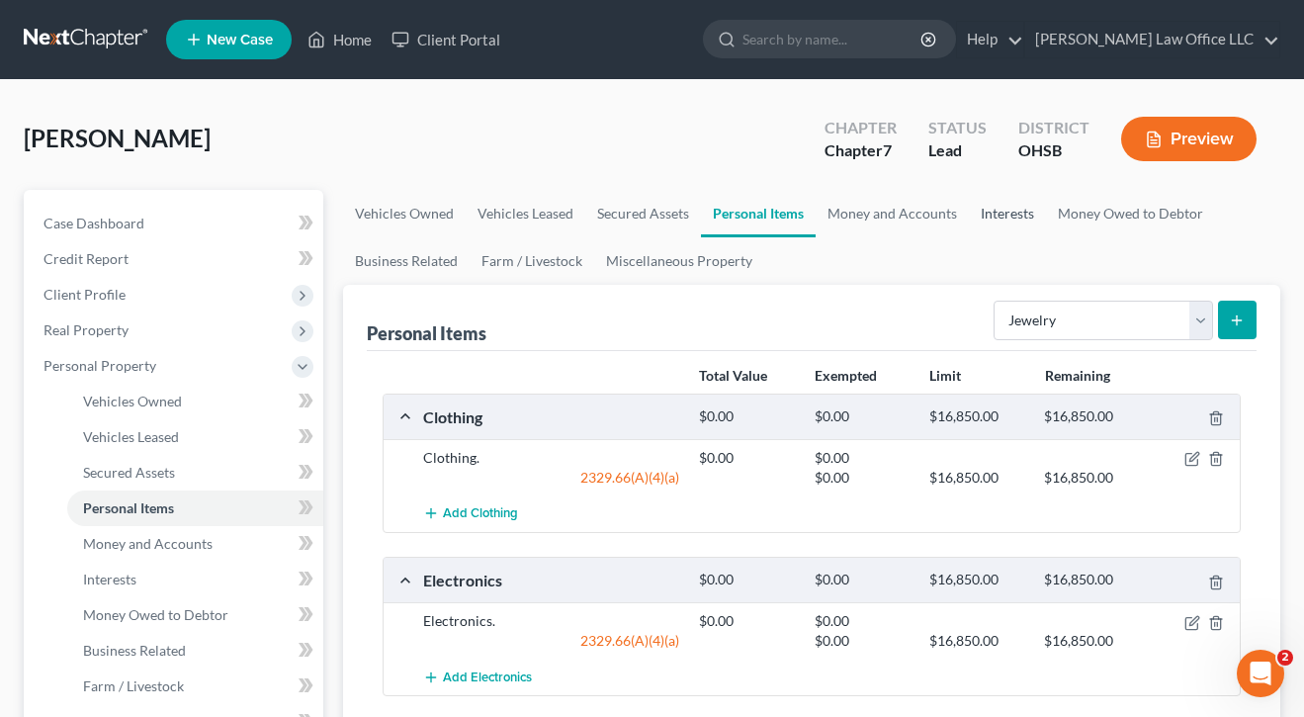
click at [987, 203] on link "Interests" at bounding box center [1007, 213] width 77 height 47
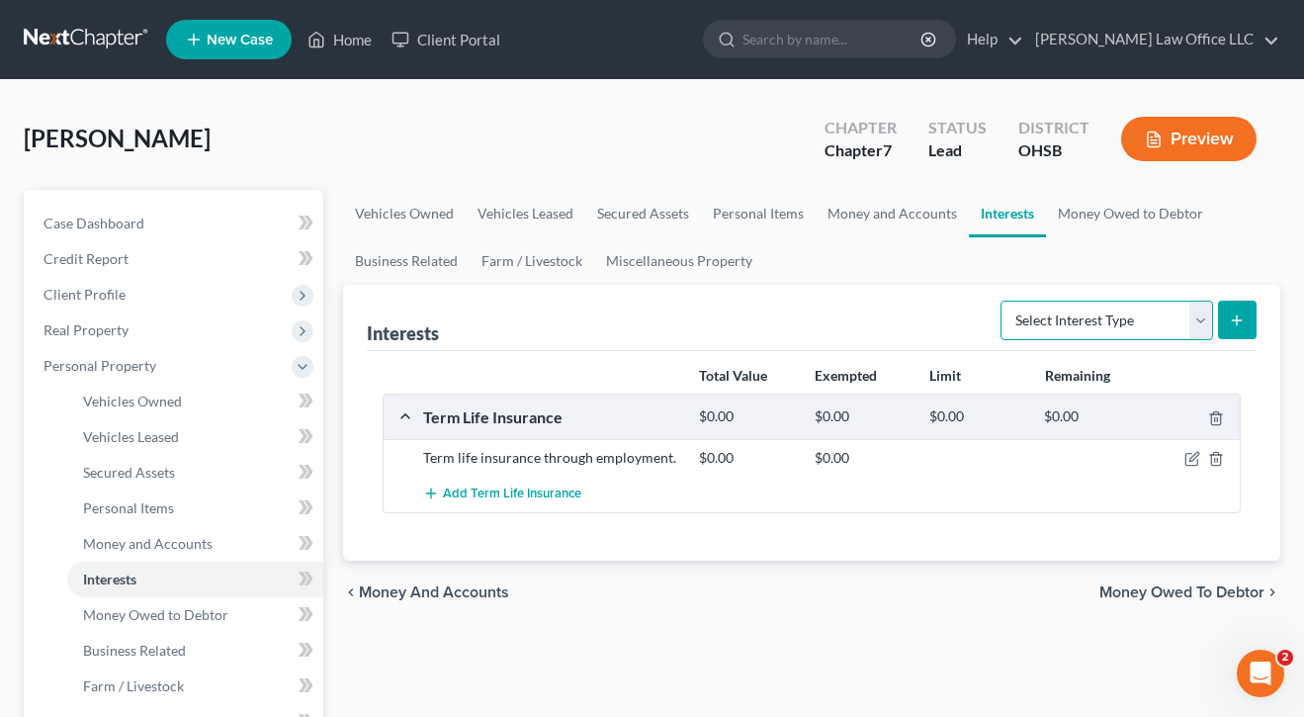
select select "401k"
click at [1231, 318] on icon "submit" at bounding box center [1237, 320] width 16 height 16
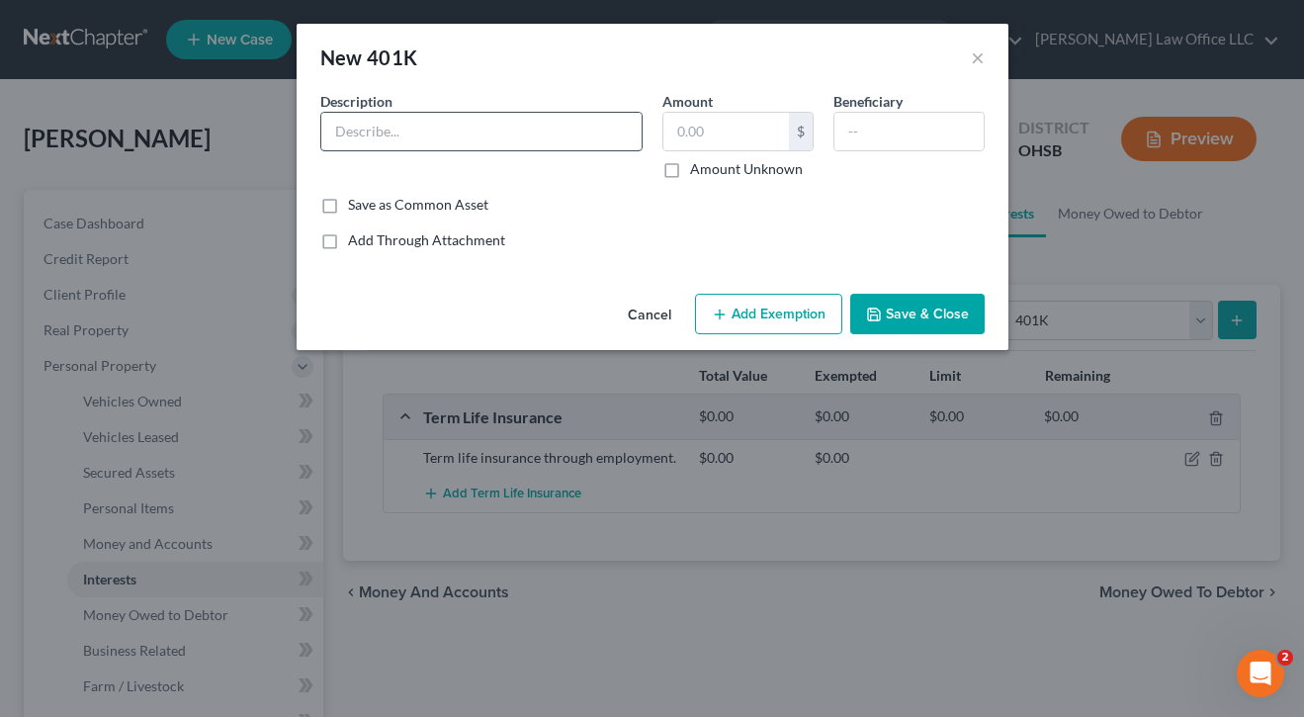
click at [433, 143] on input "text" at bounding box center [481, 132] width 320 height 38
type input "401k"
click at [763, 324] on button "Add Exemption" at bounding box center [768, 315] width 147 height 42
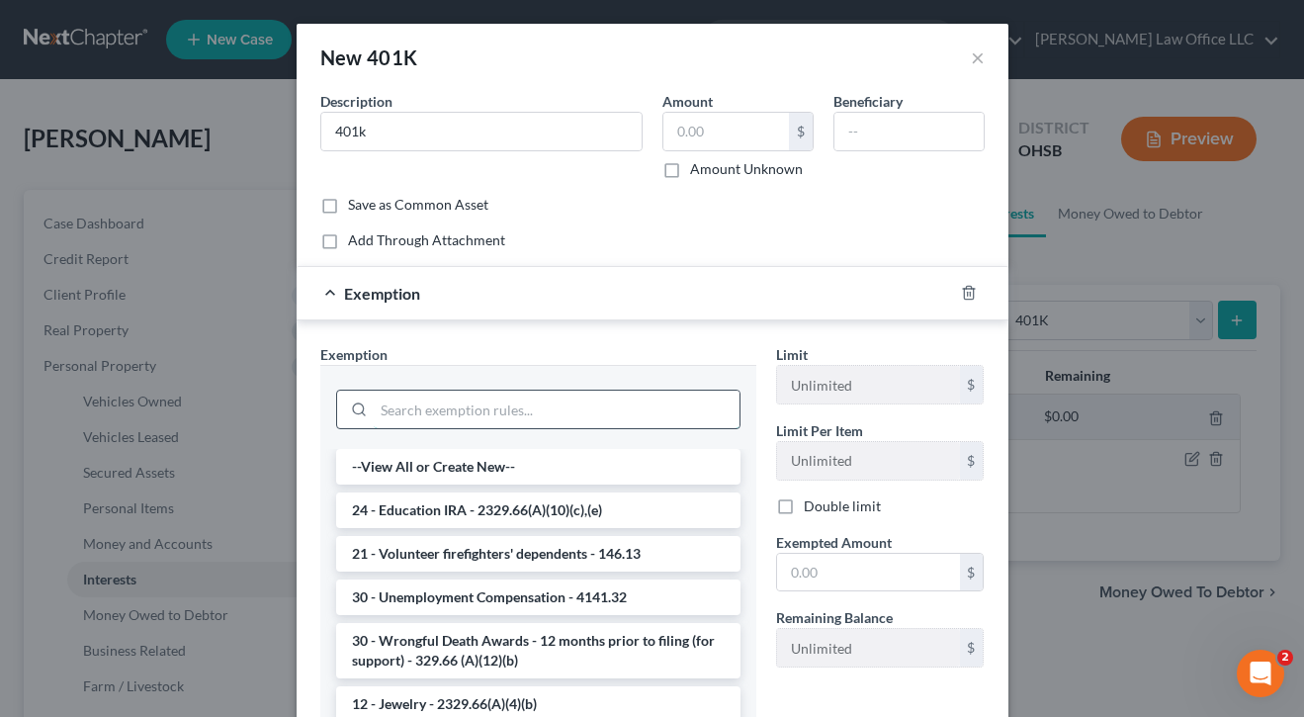
click at [562, 399] on input "search" at bounding box center [557, 409] width 366 height 38
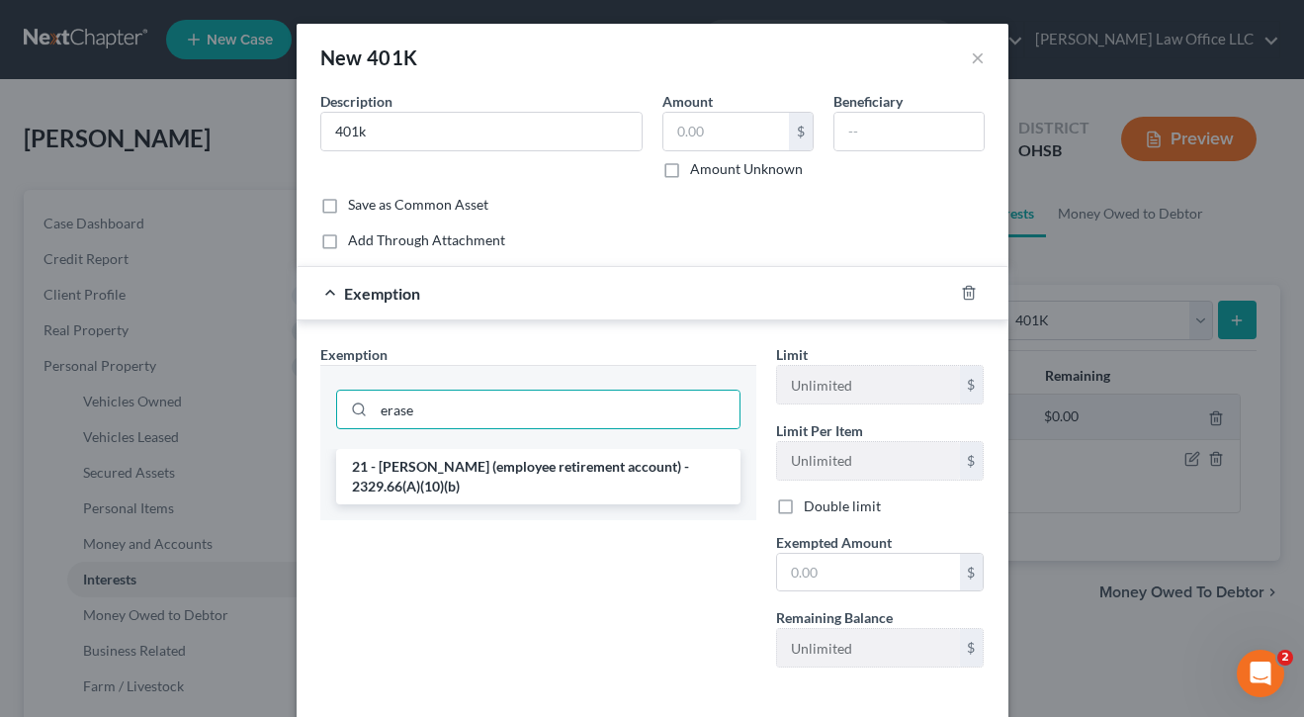
drag, startPoint x: 562, startPoint y: 399, endPoint x: 552, endPoint y: 488, distance: 89.6
click at [552, 493] on div "Exemption Set must be selected for CA. Exemption * erase 21 - ERISA (employee r…" at bounding box center [538, 513] width 456 height 339
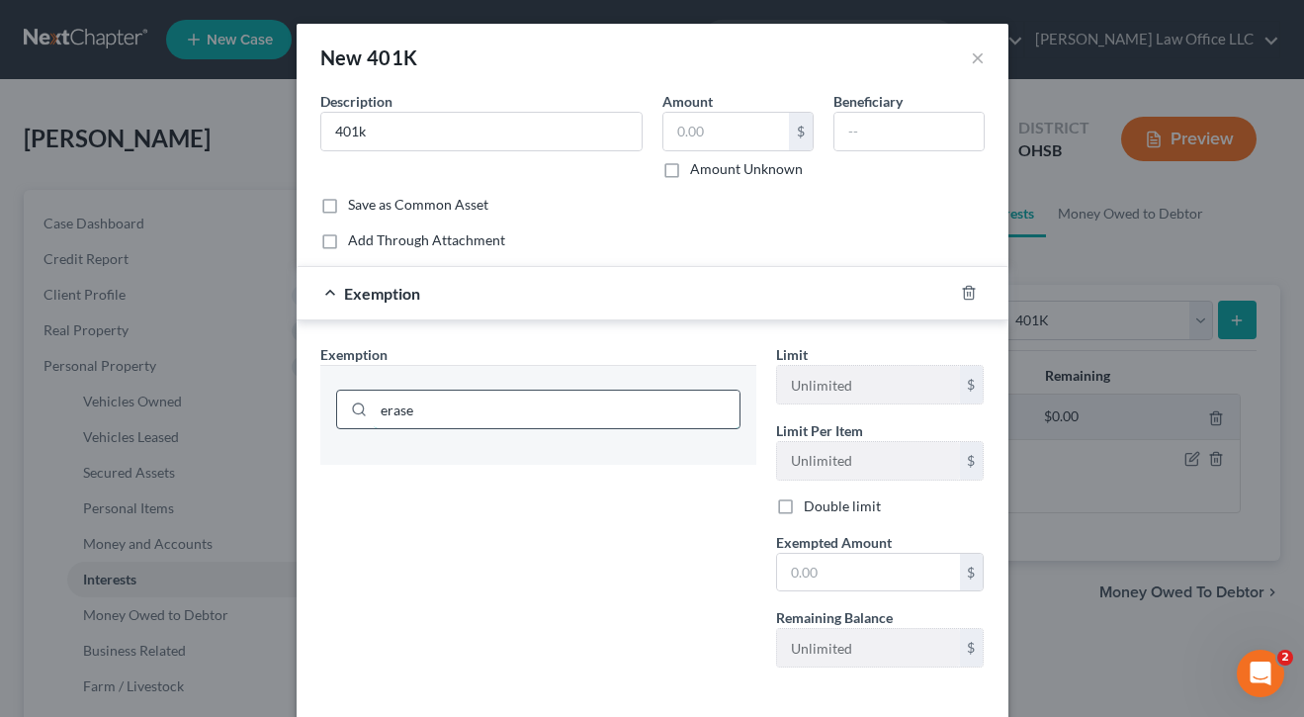
click at [535, 423] on input "erase" at bounding box center [557, 409] width 366 height 38
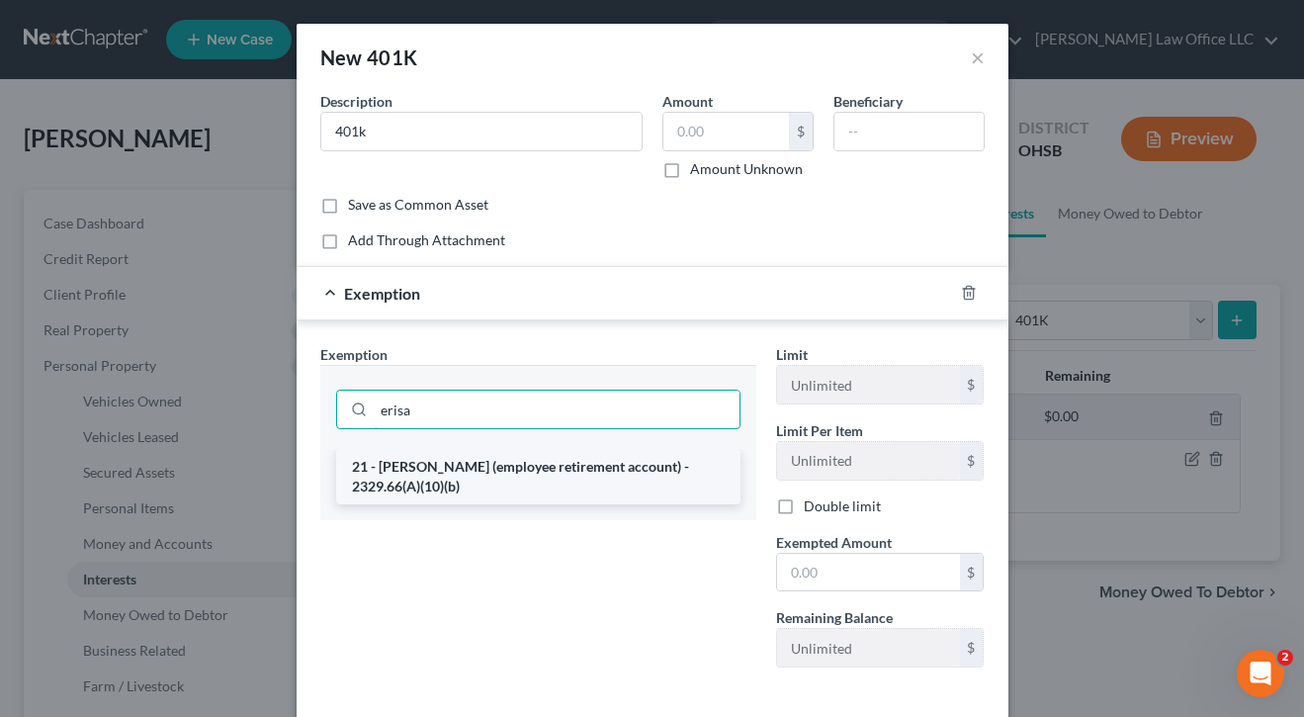
type input "erisa"
click at [521, 472] on li "21 - [PERSON_NAME] (employee retirement account) - 2329.66(A)(10)(b)" at bounding box center [538, 476] width 404 height 55
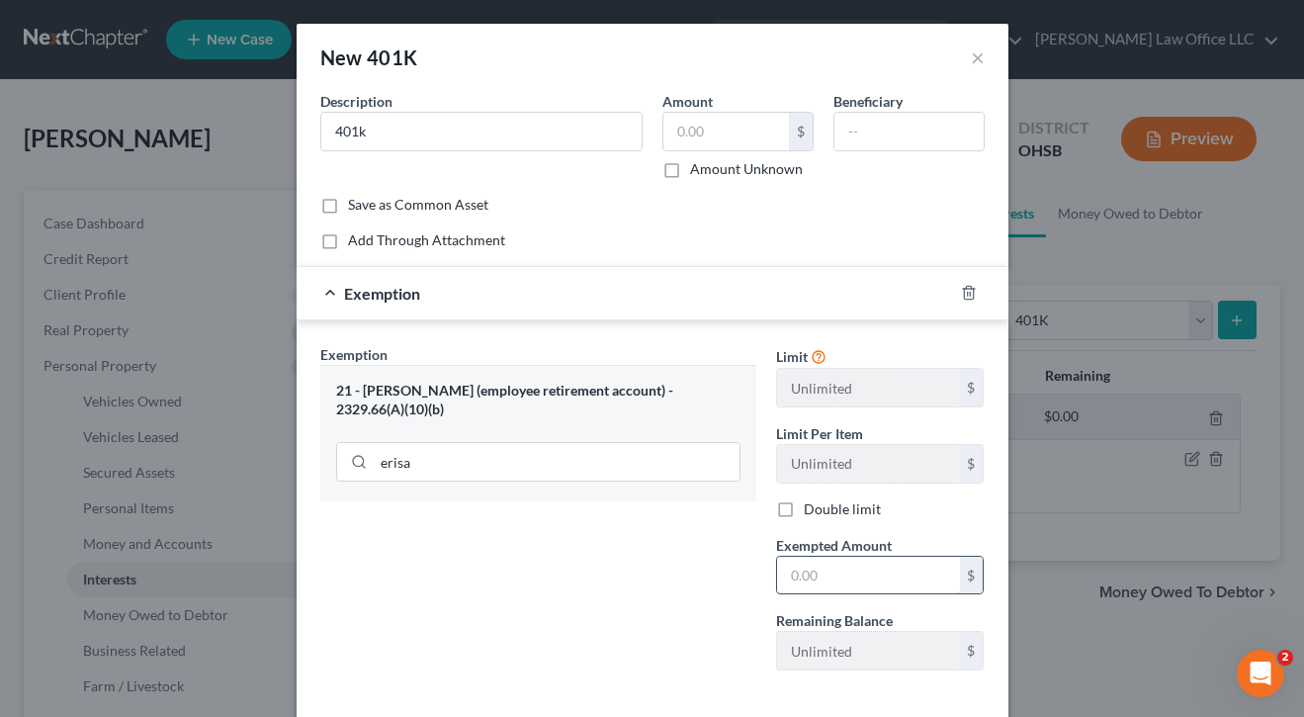
click at [879, 589] on input "text" at bounding box center [868, 576] width 183 height 38
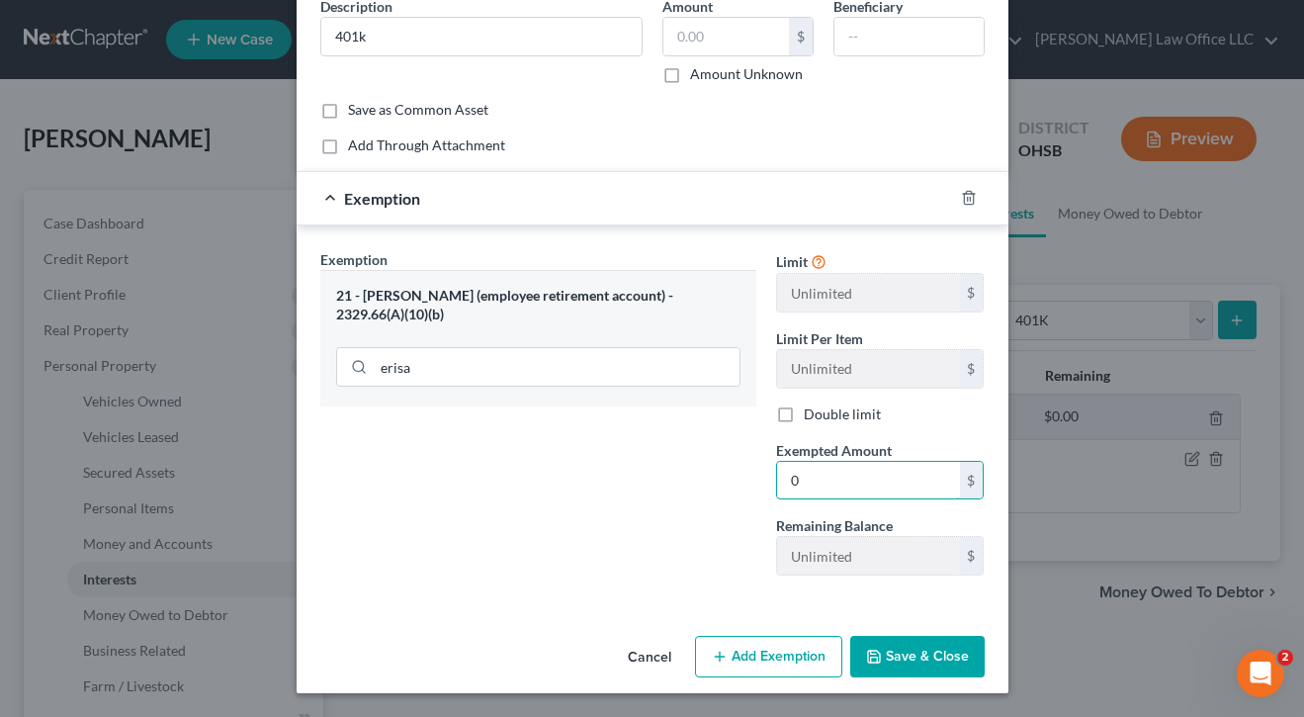
type input "0"
click at [928, 658] on button "Save & Close" at bounding box center [917, 657] width 134 height 42
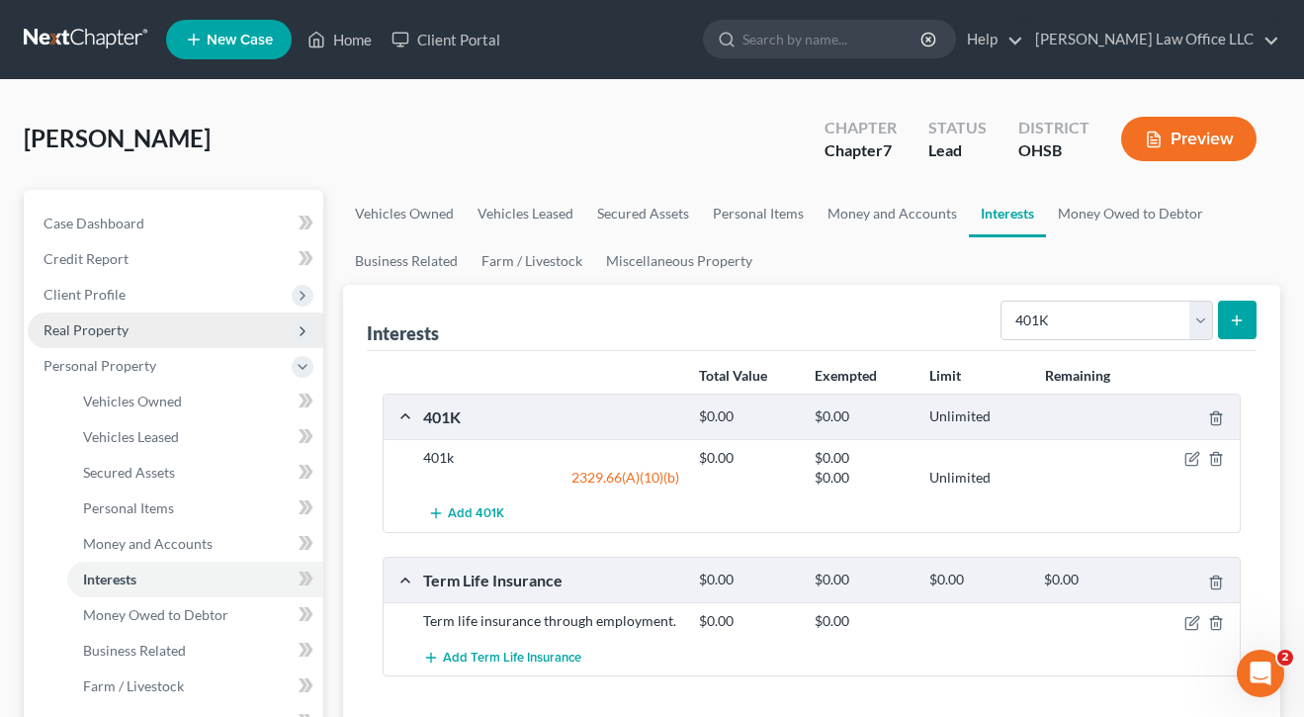
click at [90, 323] on span "Real Property" at bounding box center [85, 329] width 85 height 17
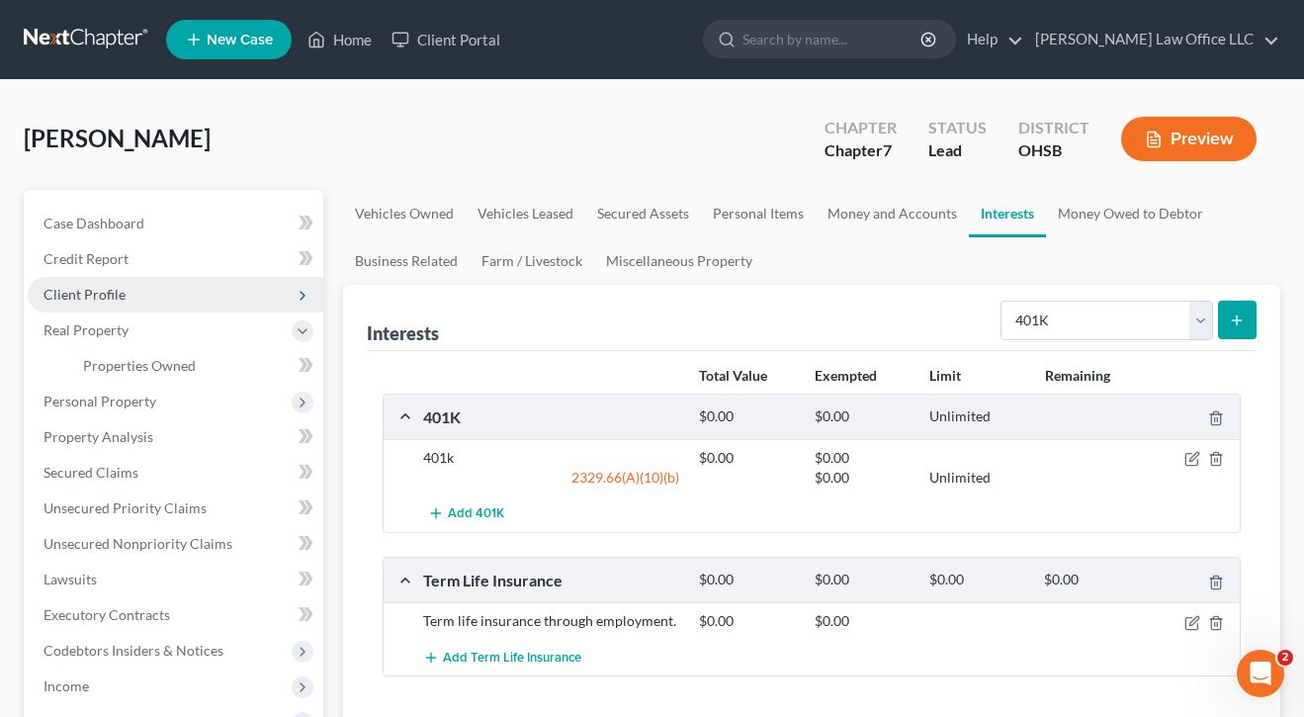
click at [90, 296] on span "Client Profile" at bounding box center [84, 294] width 82 height 17
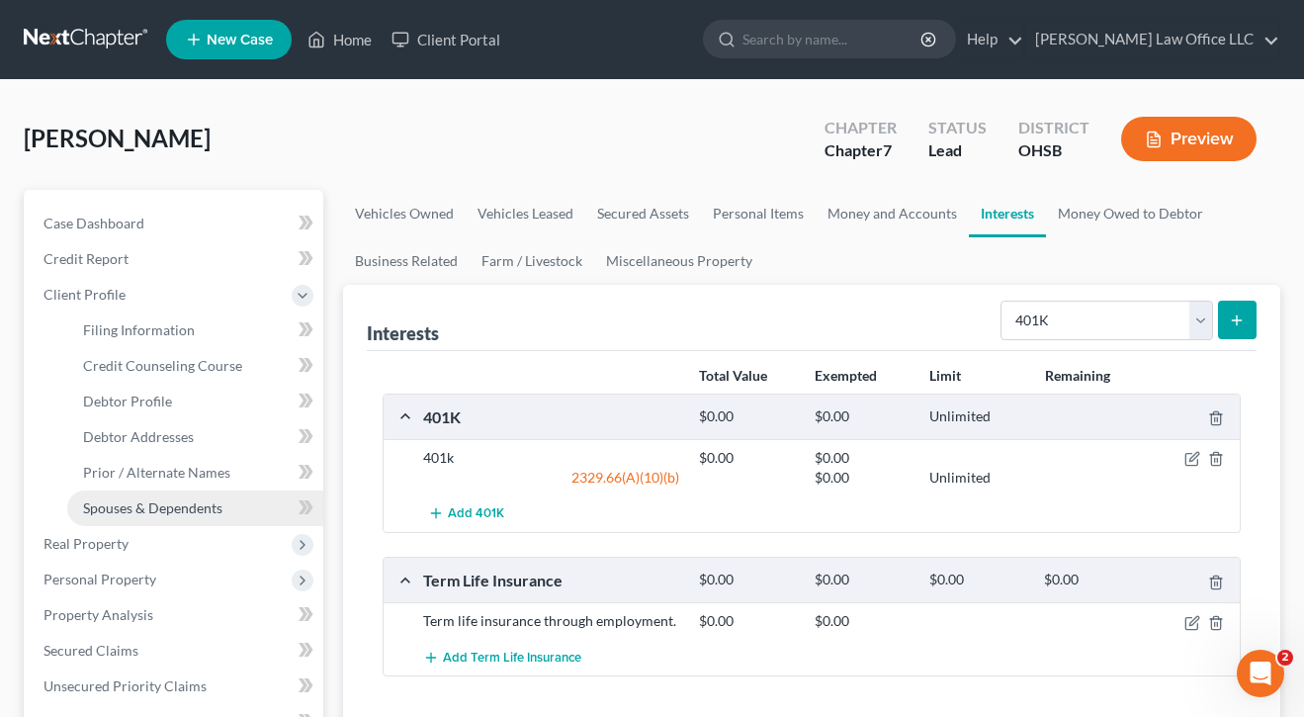
scroll to position [76, 0]
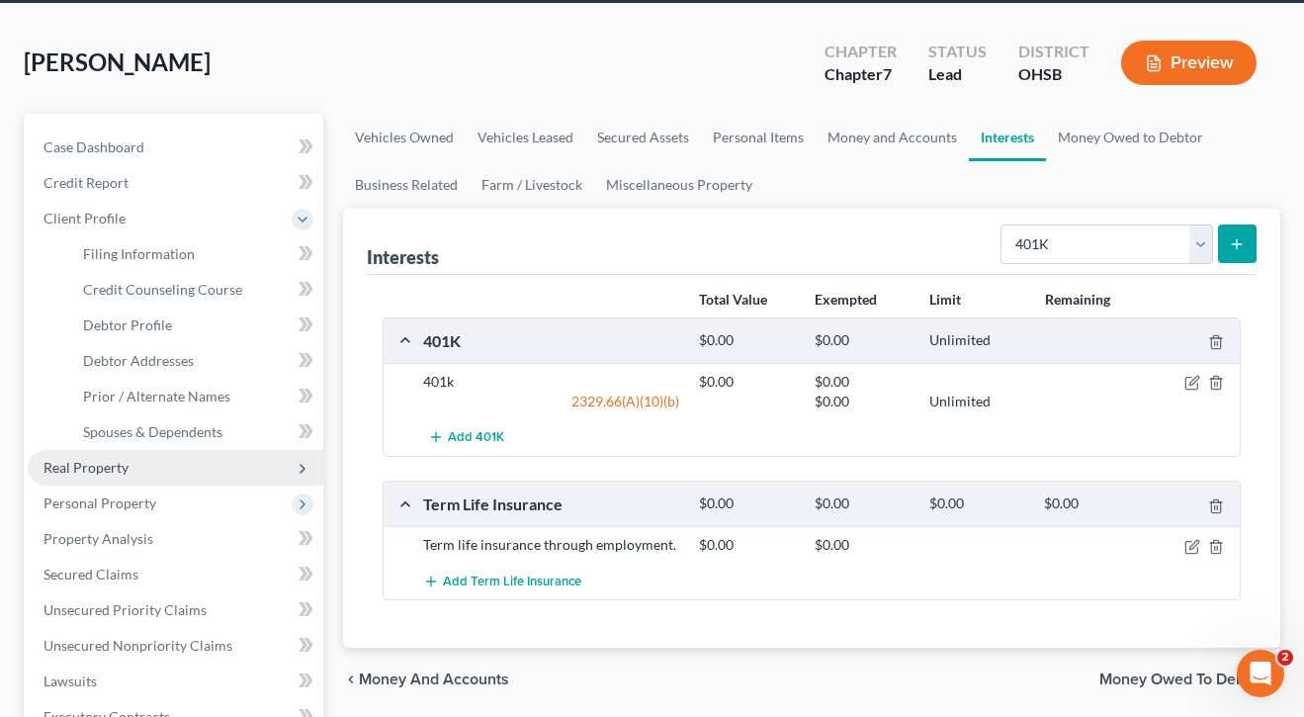
click at [135, 470] on span "Real Property" at bounding box center [176, 468] width 296 height 36
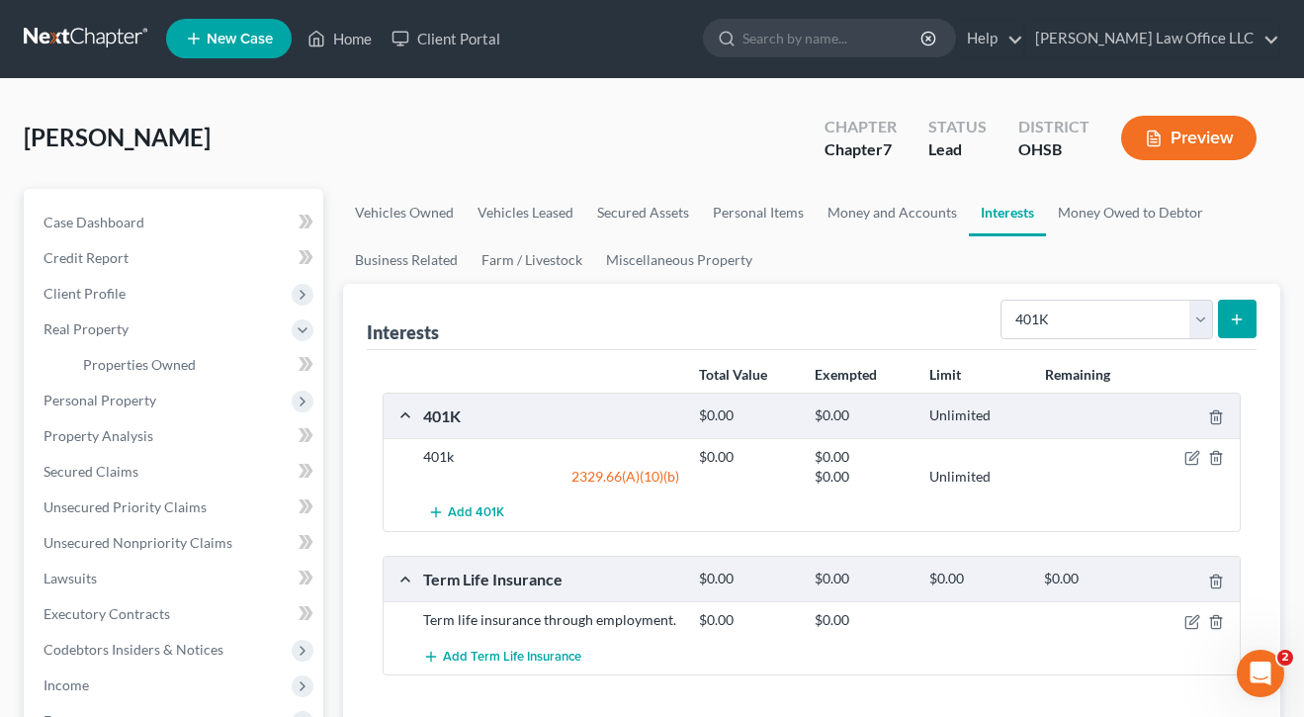
scroll to position [0, 0]
click at [404, 209] on link "Vehicles Owned" at bounding box center [404, 213] width 123 height 47
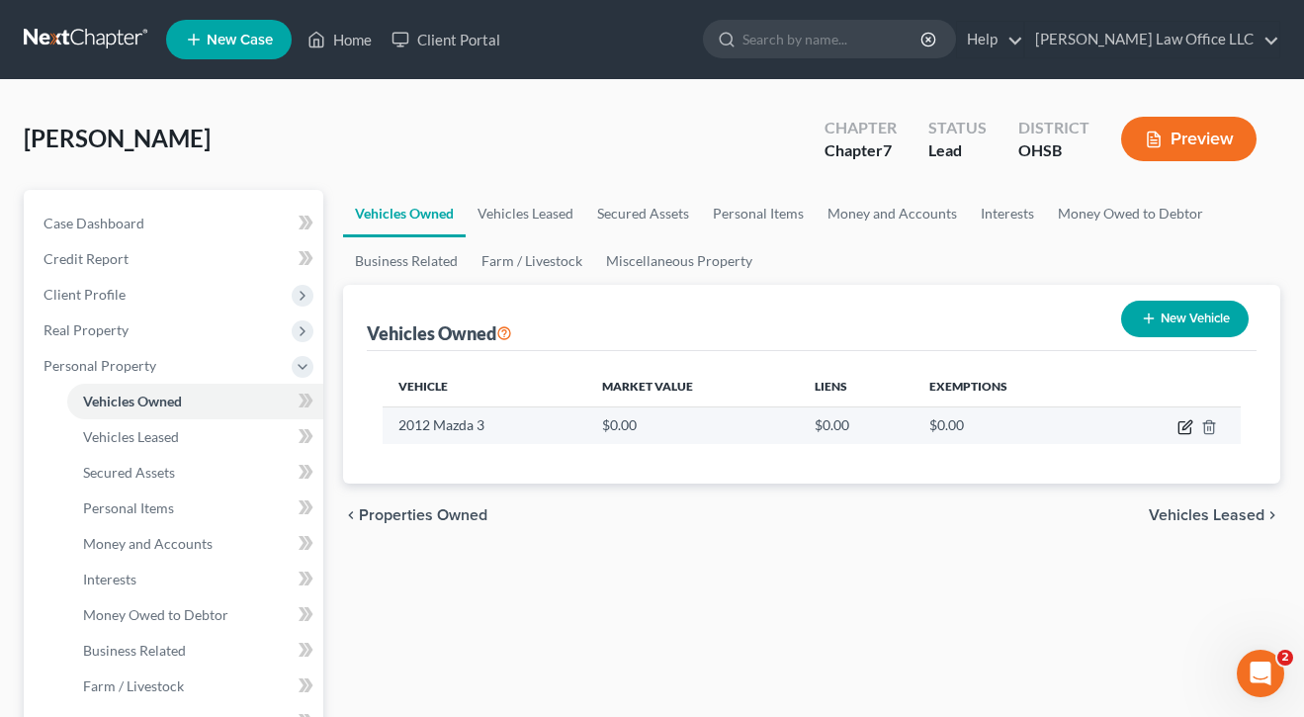
click at [1181, 431] on icon "button" at bounding box center [1185, 427] width 16 height 16
select select "0"
select select "14"
select select "0"
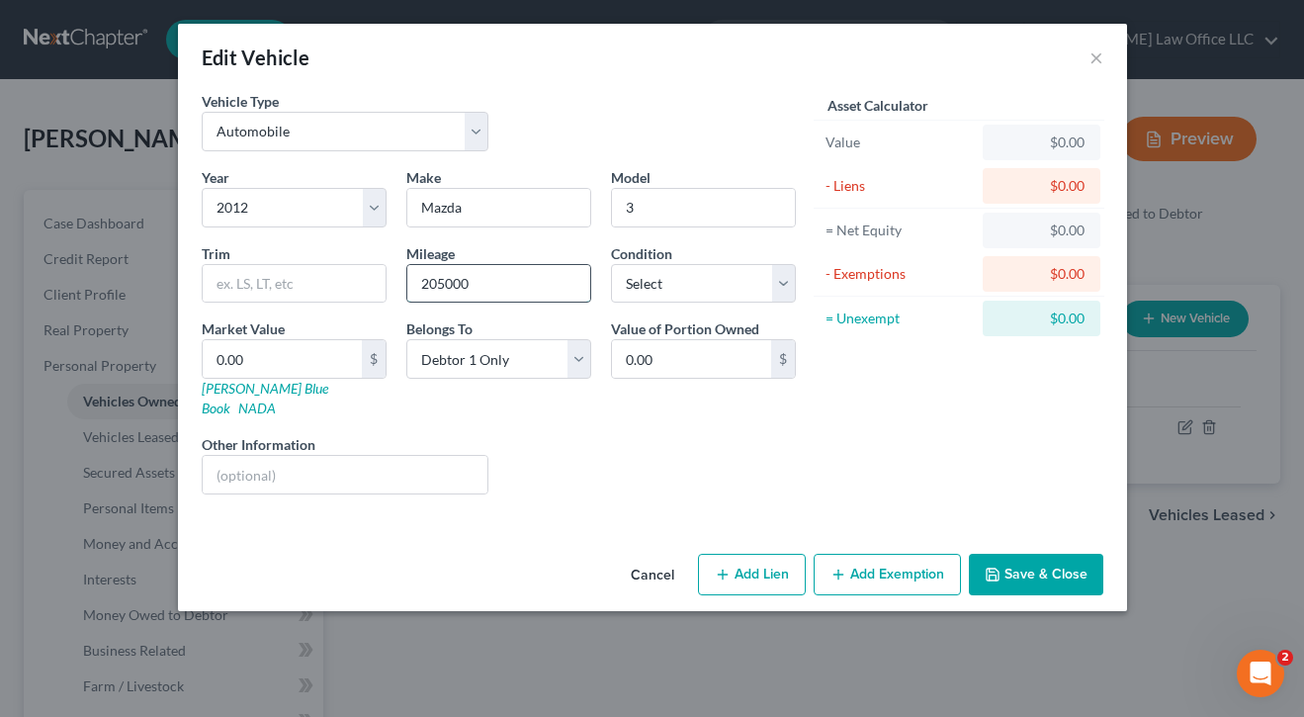
click at [480, 284] on input "205000" at bounding box center [498, 284] width 183 height 38
click at [595, 506] on div "Vehicle Type Select Automobile Truck Trailer Watercraft Aircraft Motor Home Atv…" at bounding box center [652, 318] width 949 height 455
click at [996, 562] on button "Save & Close" at bounding box center [1036, 575] width 134 height 42
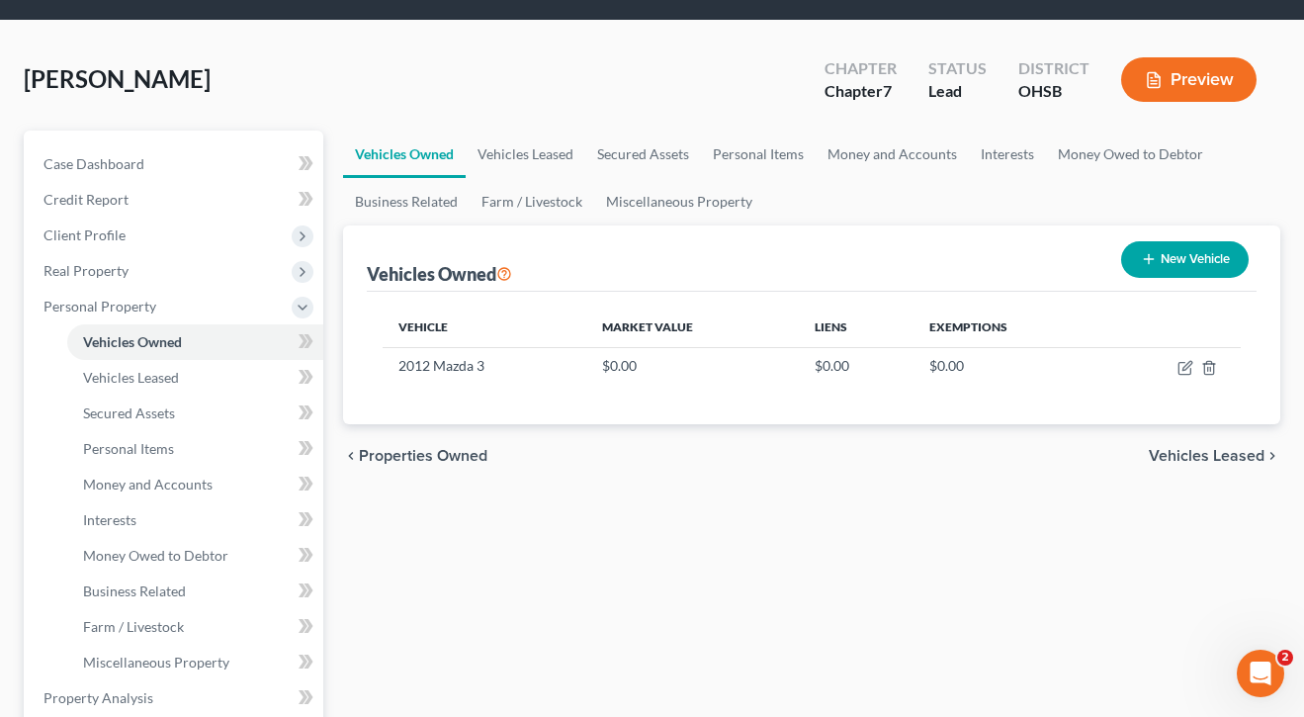
scroll to position [135, 0]
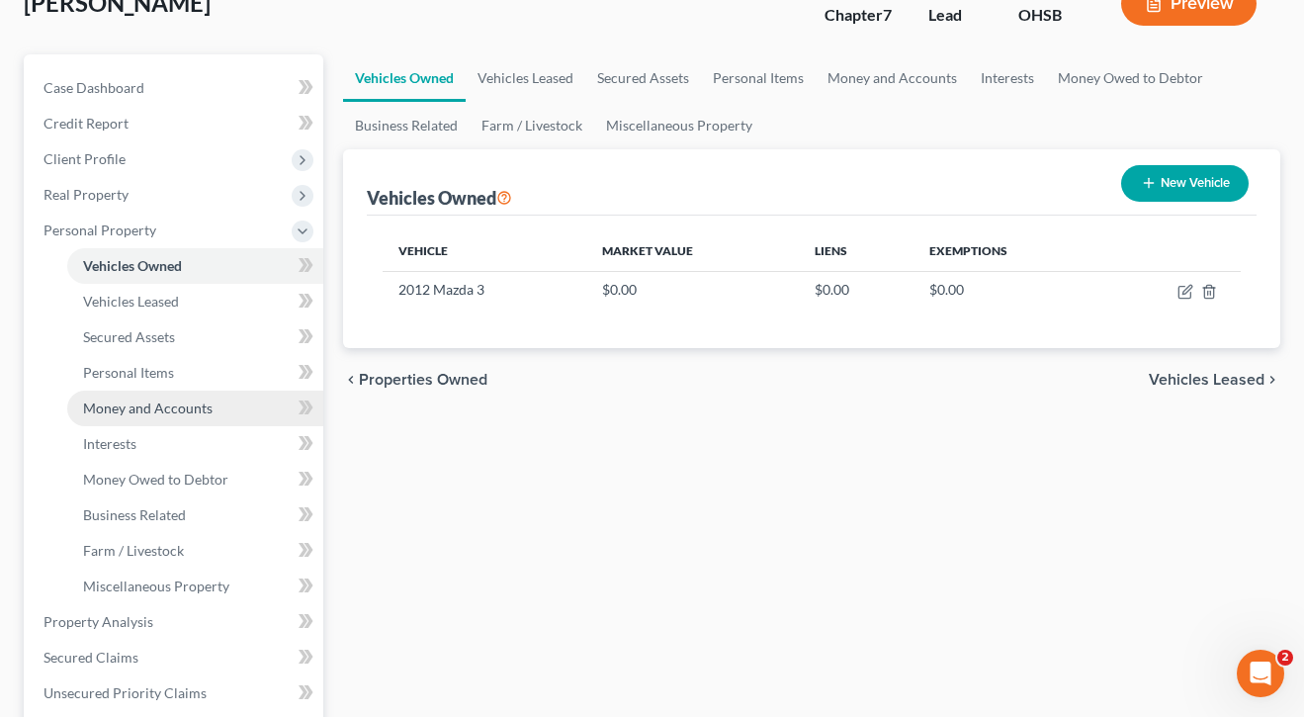
click at [125, 397] on link "Money and Accounts" at bounding box center [195, 408] width 256 height 36
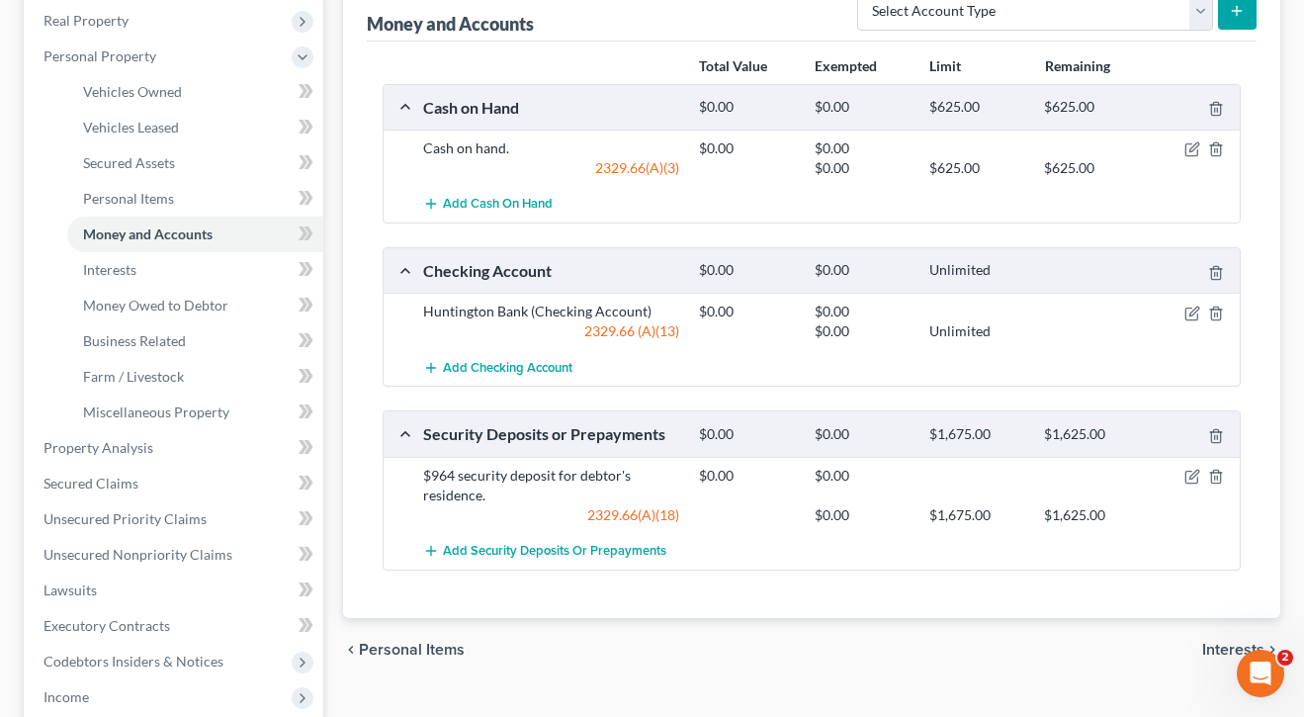
scroll to position [311, 0]
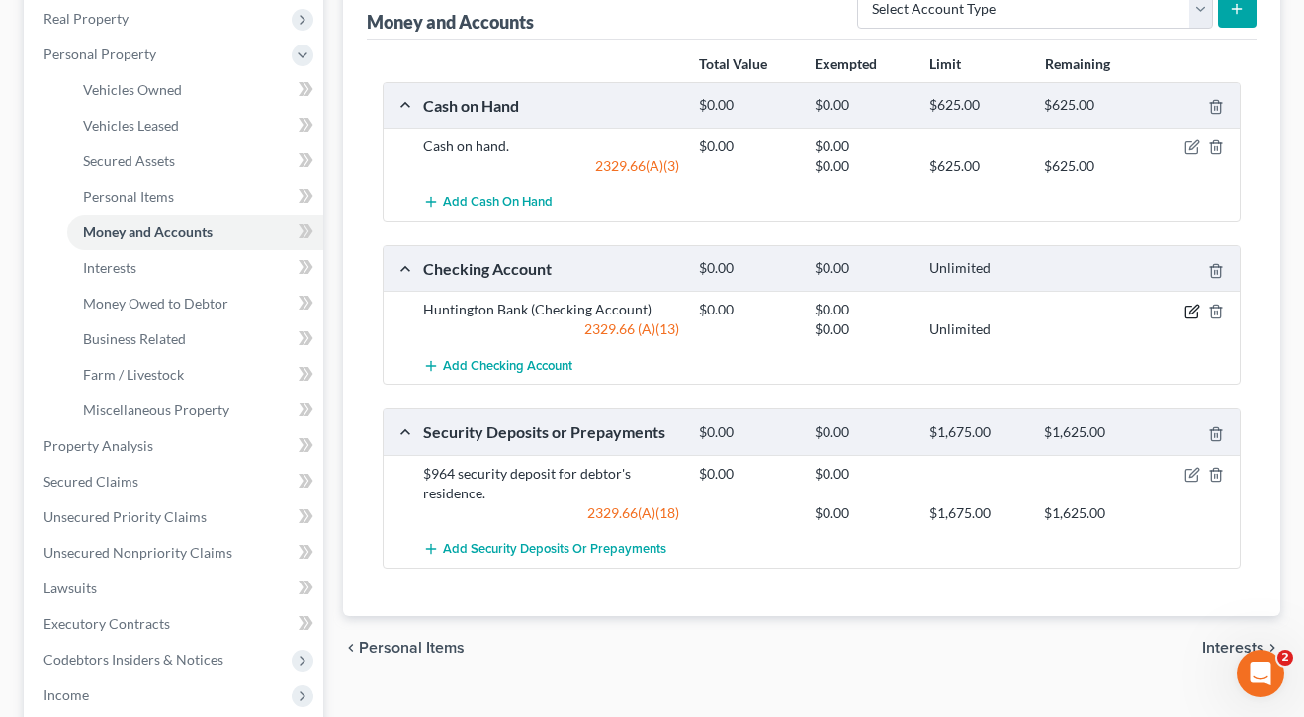
click at [1194, 304] on icon "button" at bounding box center [1192, 311] width 16 height 16
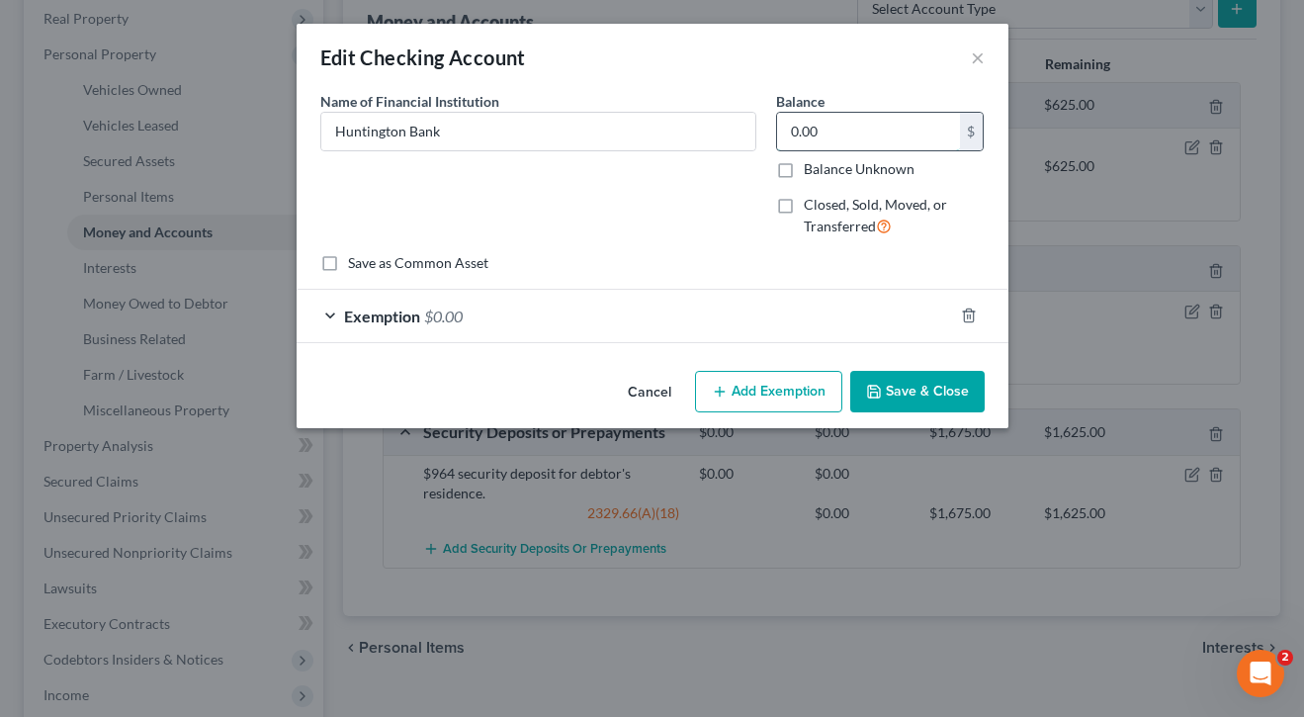
click at [896, 139] on input "0.00" at bounding box center [868, 132] width 183 height 38
click at [896, 137] on input "0.00" at bounding box center [868, 132] width 183 height 38
click at [942, 383] on button "Save & Close" at bounding box center [917, 392] width 134 height 42
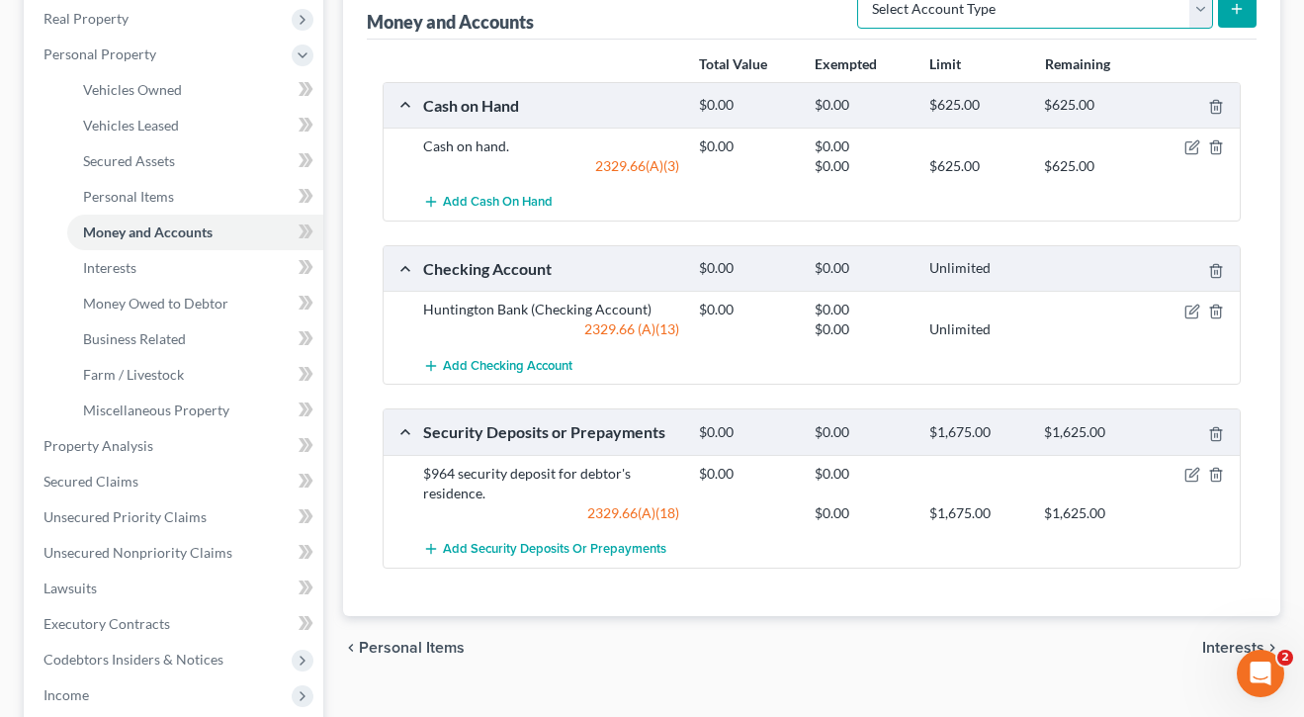
scroll to position [300, 0]
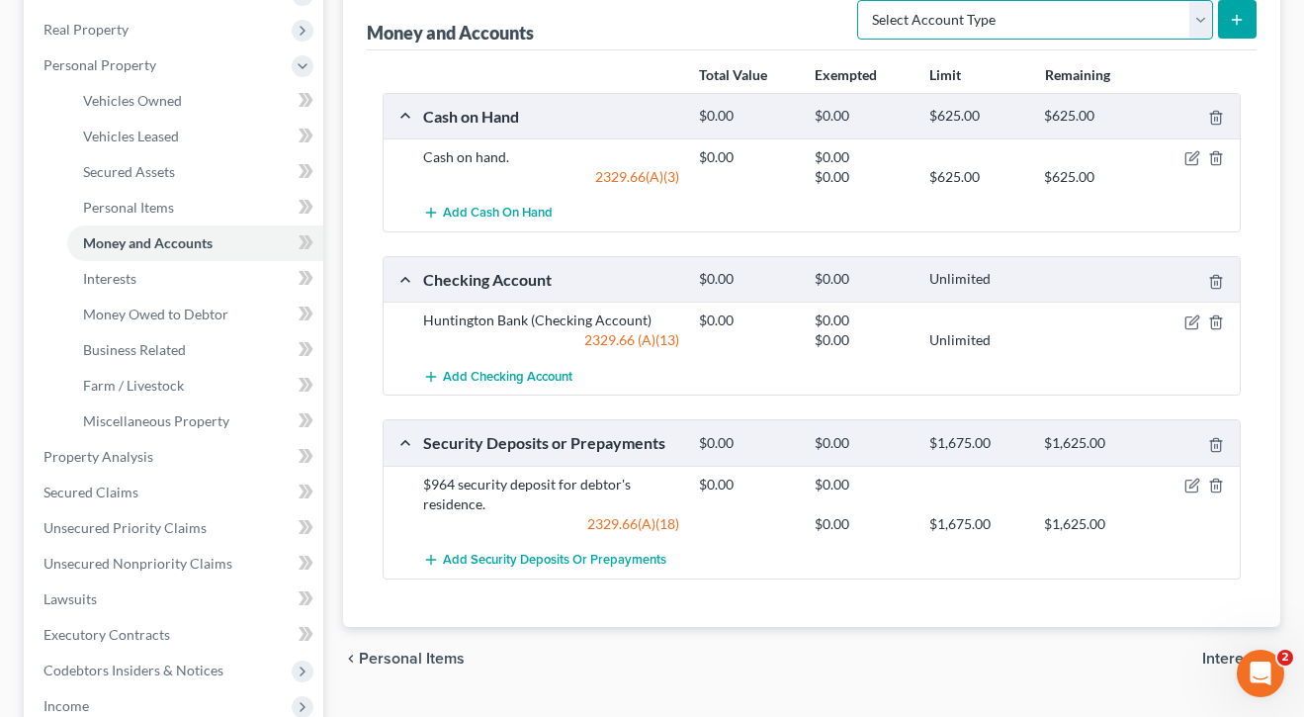
select select "other"
click at [1236, 20] on line "submit" at bounding box center [1237, 20] width 9 height 0
click at [1240, 23] on icon "submit" at bounding box center [1237, 20] width 16 height 16
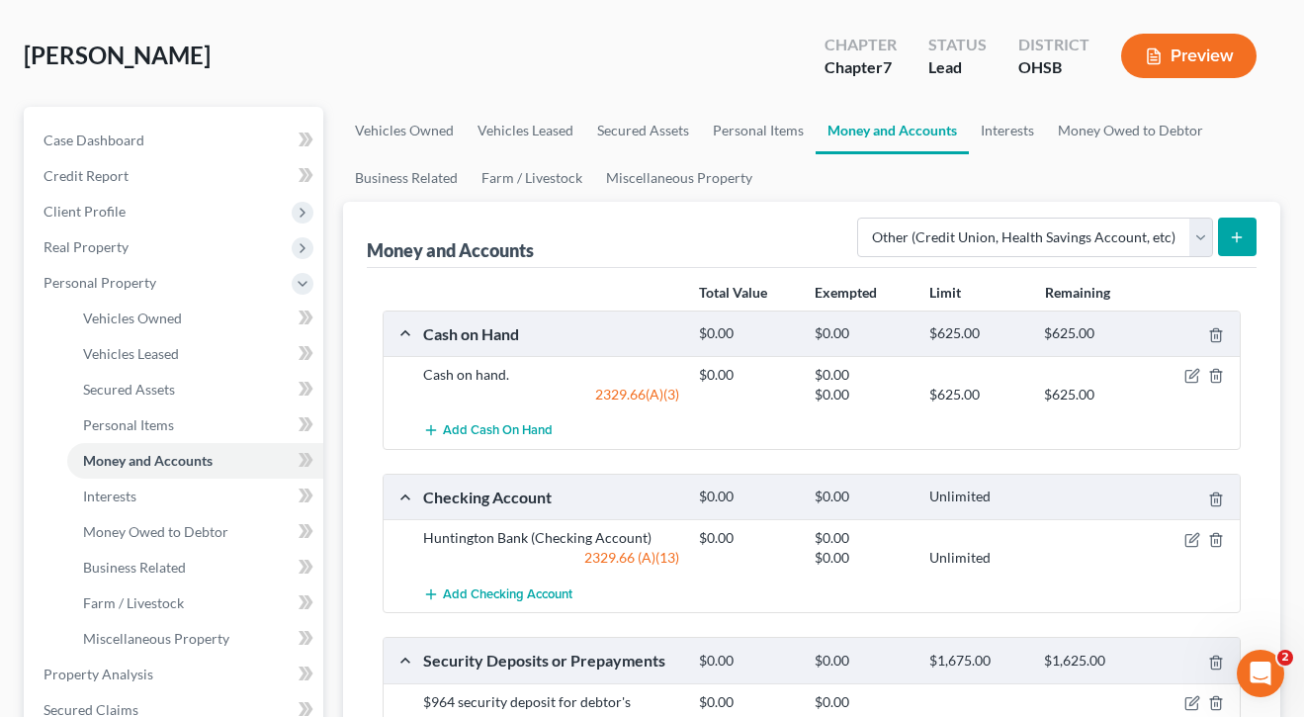
scroll to position [79, 0]
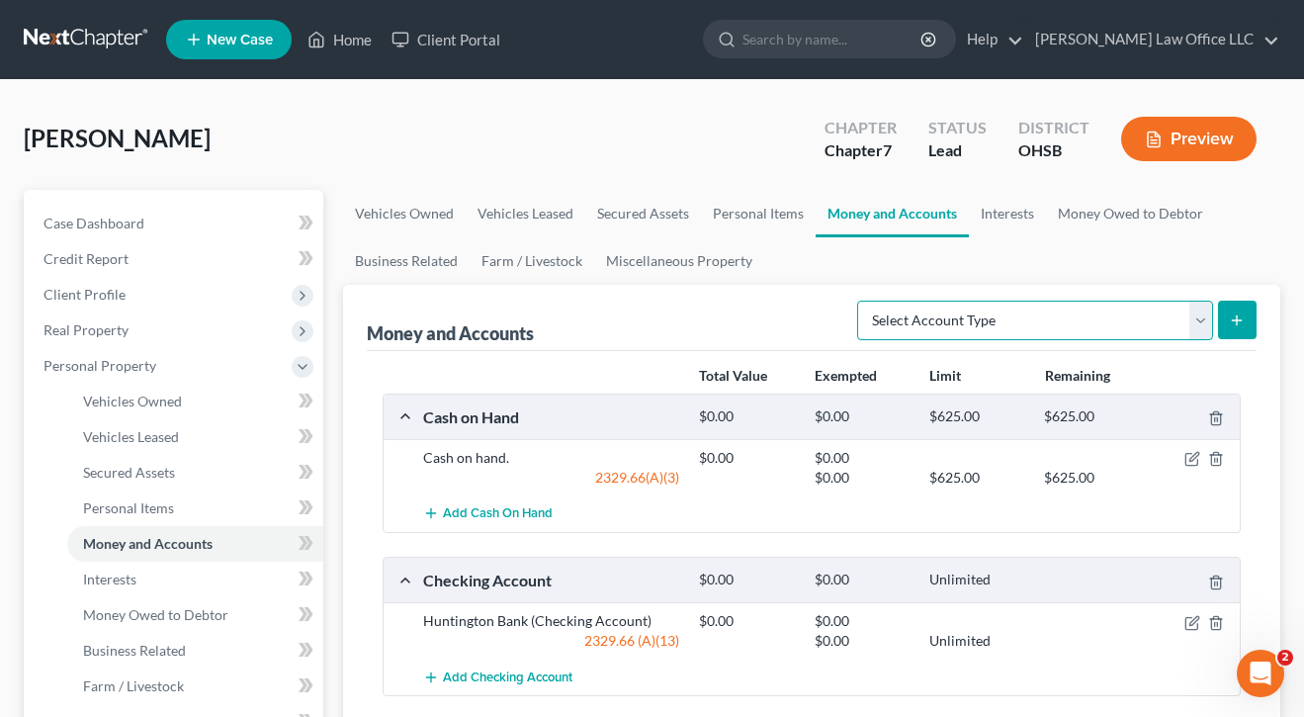
select select "other"
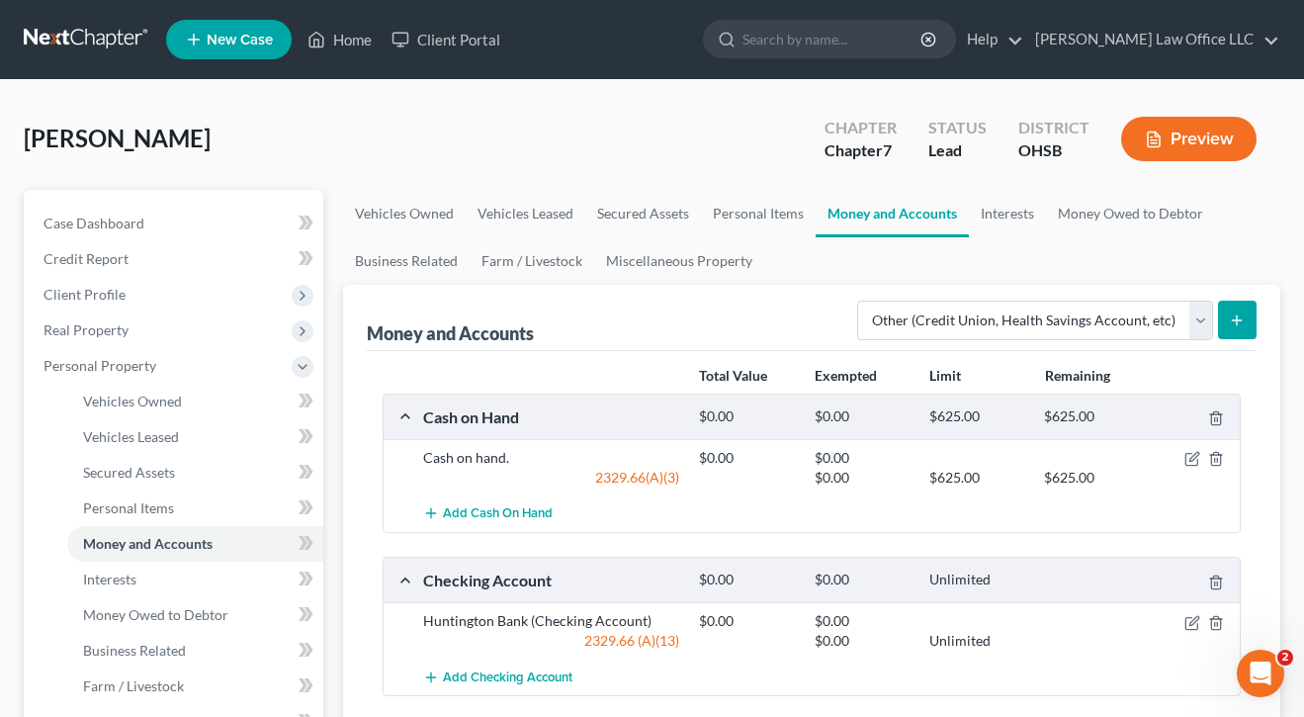
click at [1241, 325] on icon "submit" at bounding box center [1237, 320] width 16 height 16
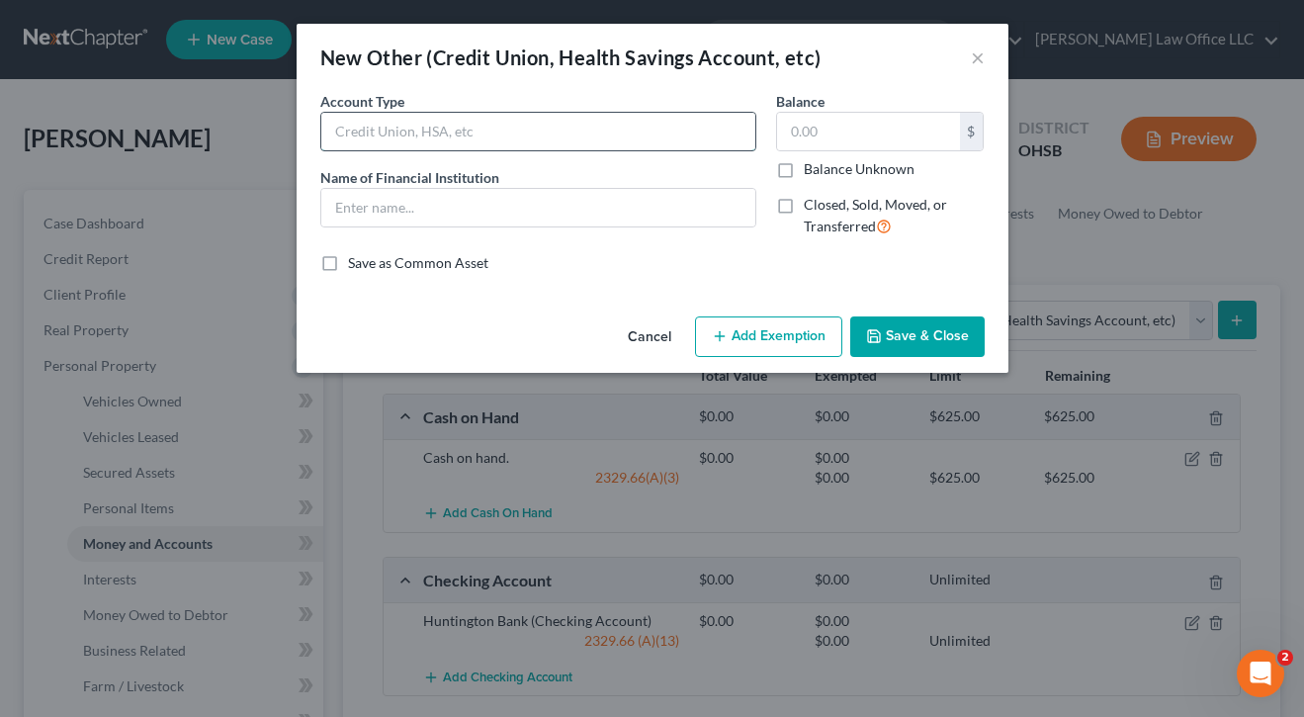
click at [505, 143] on input "text" at bounding box center [538, 132] width 434 height 38
type input "FSA"
click at [608, 292] on div "An exemption set must first be selected from the Filing Information section. Co…" at bounding box center [653, 199] width 712 height 217
click at [952, 331] on button "Save & Close" at bounding box center [917, 337] width 134 height 42
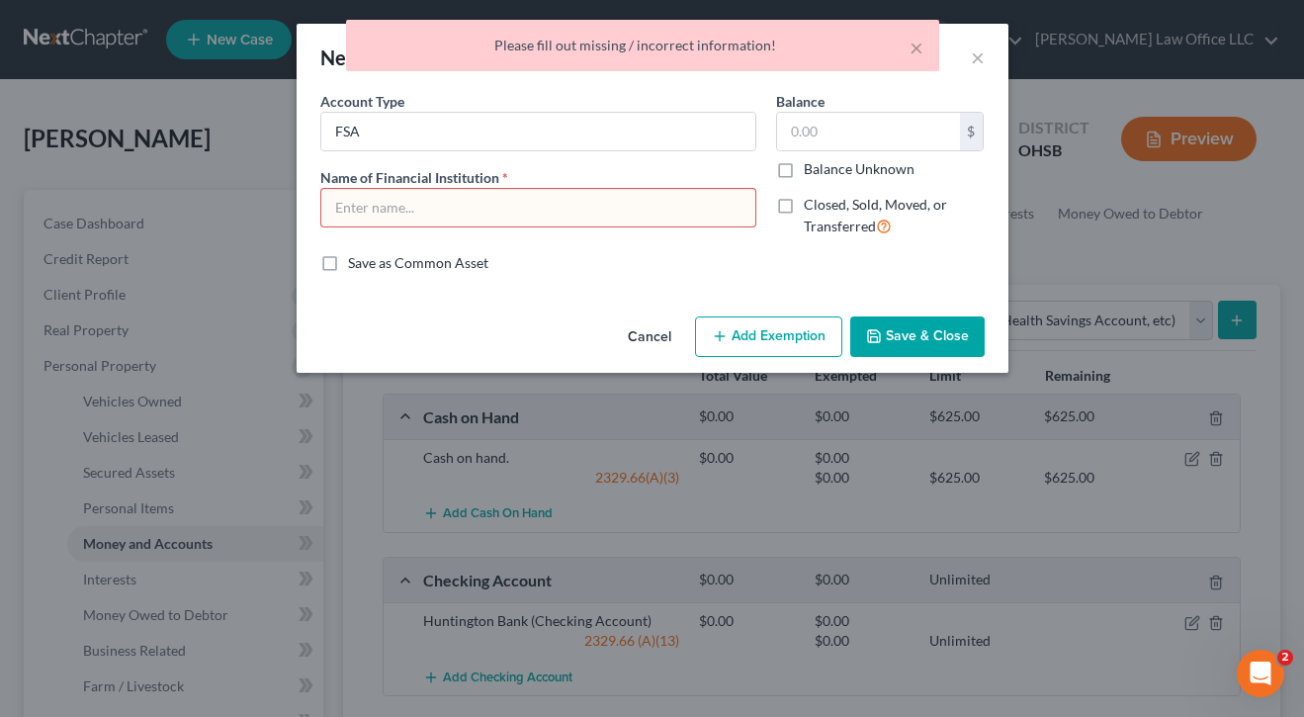
click at [522, 214] on input "text" at bounding box center [538, 208] width 434 height 38
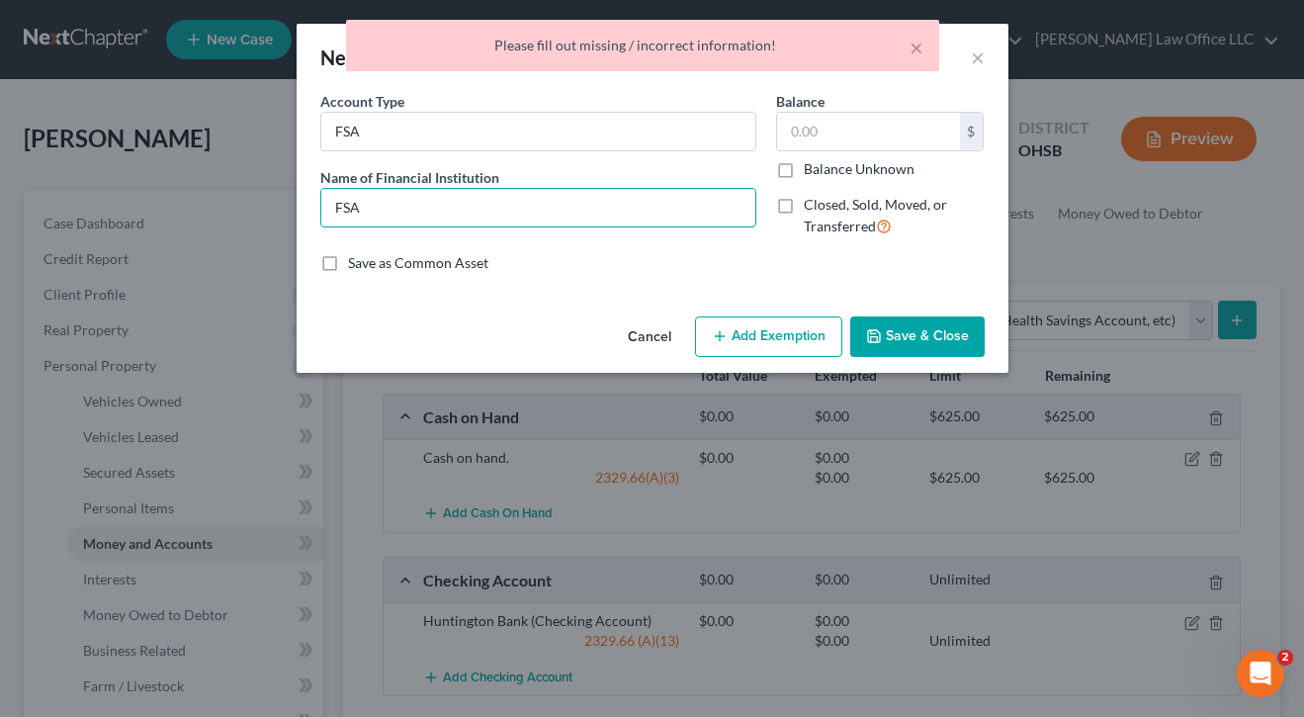
type input "FSA"
click at [518, 267] on div "Save as Common Asset" at bounding box center [652, 263] width 664 height 20
click at [944, 339] on button "Save & Close" at bounding box center [917, 337] width 134 height 42
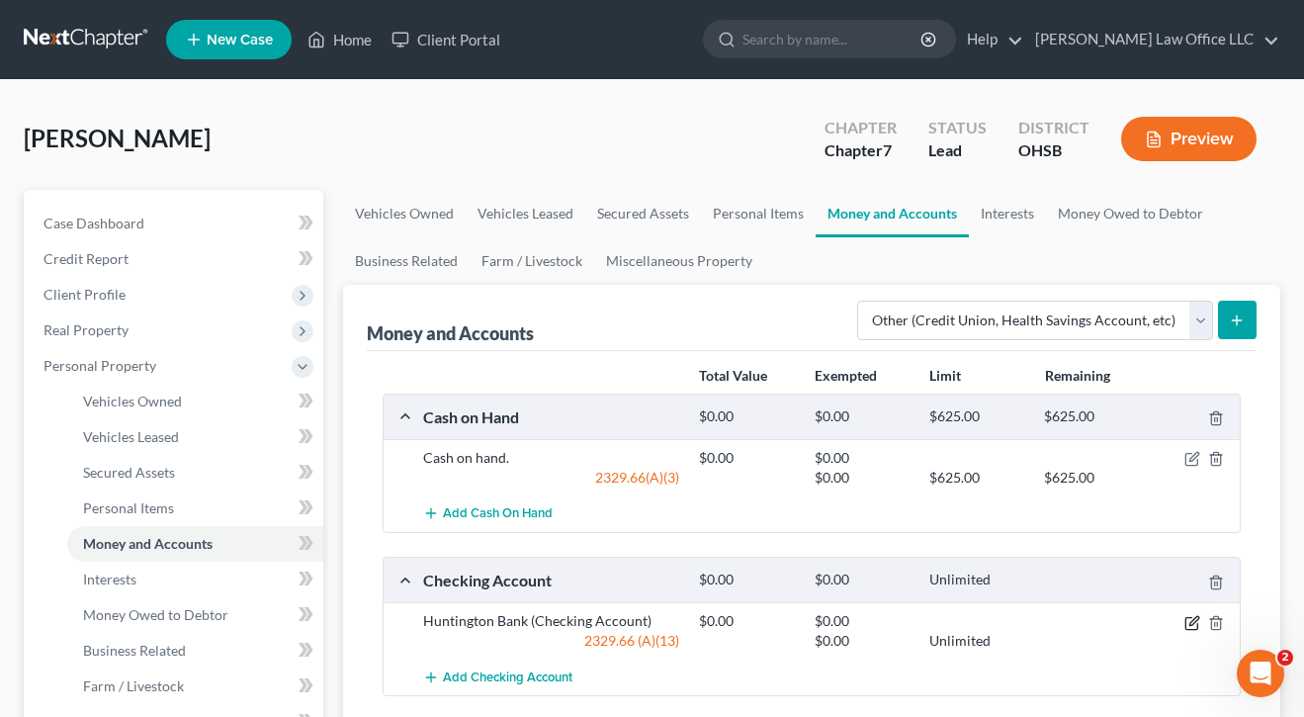
click at [1185, 615] on icon "button" at bounding box center [1192, 623] width 16 height 16
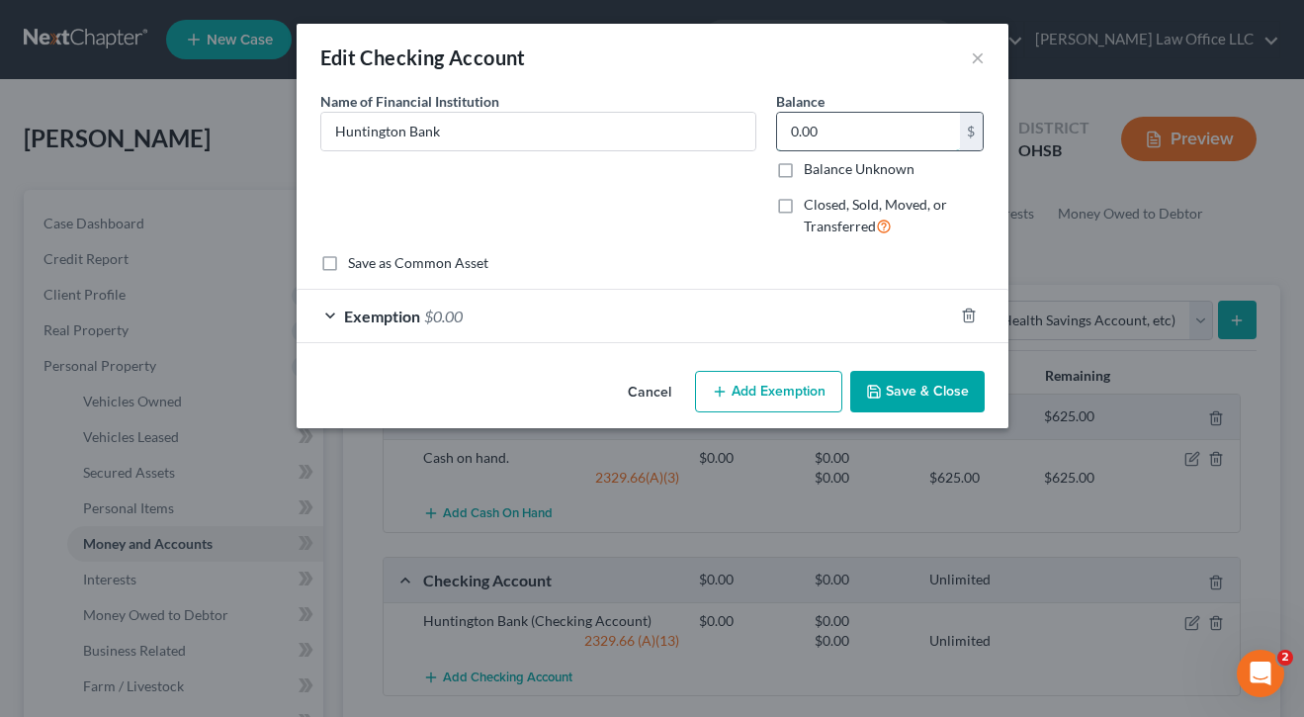
click at [859, 127] on input "0.00" at bounding box center [868, 132] width 183 height 38
type input "172"
click at [558, 169] on div "Name of Financial Institution * Huntington Bank" at bounding box center [538, 172] width 456 height 162
click at [686, 320] on div "Exemption $0.00" at bounding box center [625, 316] width 656 height 52
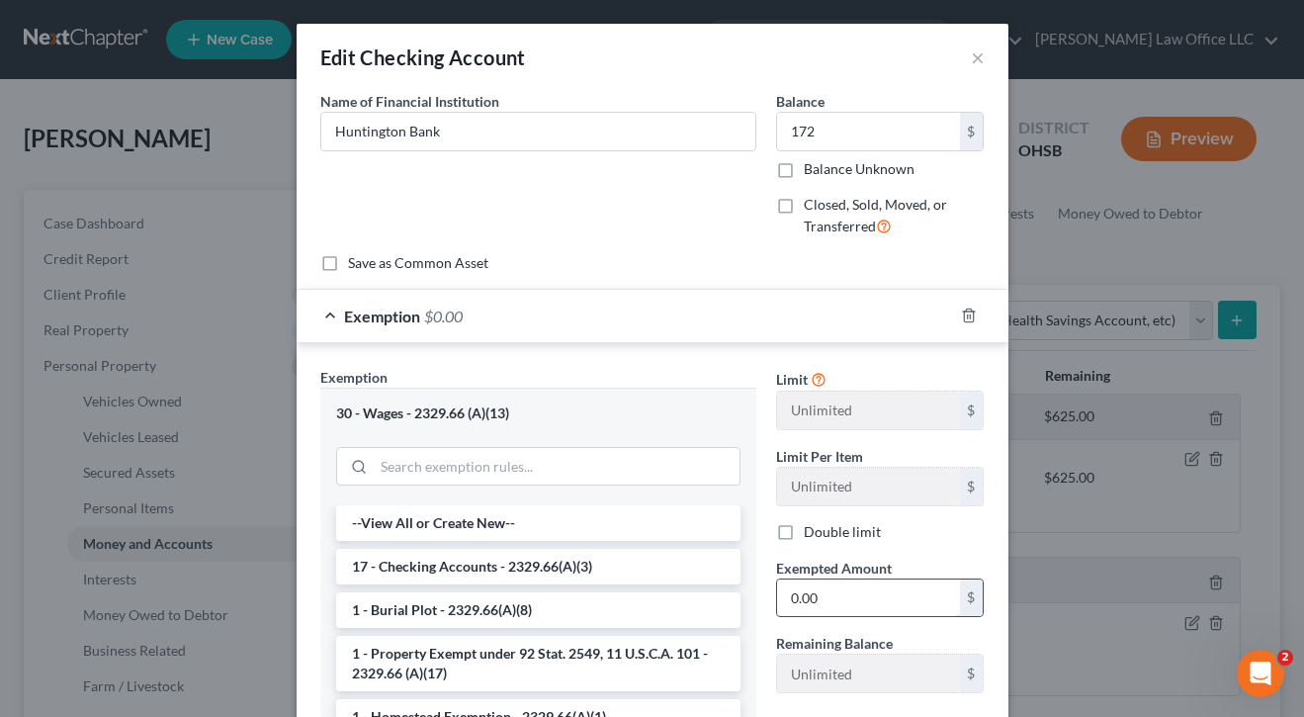
click at [871, 600] on input "0.00" at bounding box center [868, 598] width 183 height 38
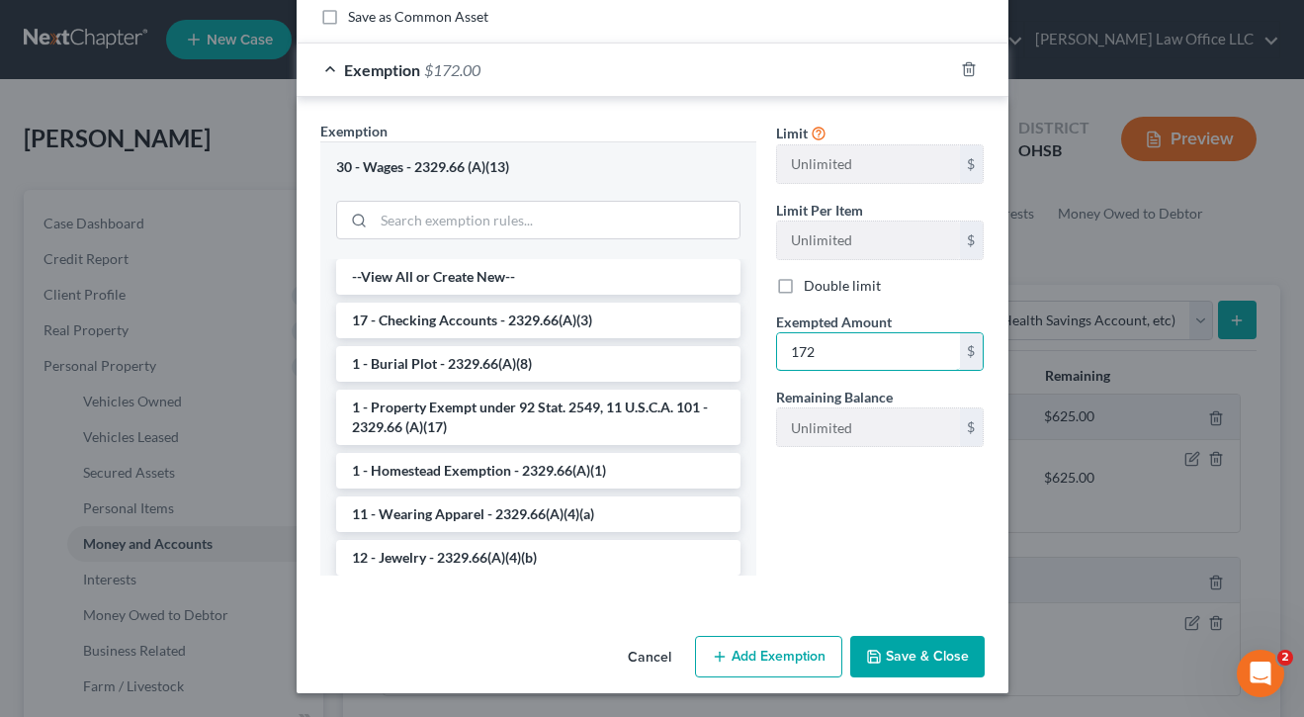
scroll to position [244, 0]
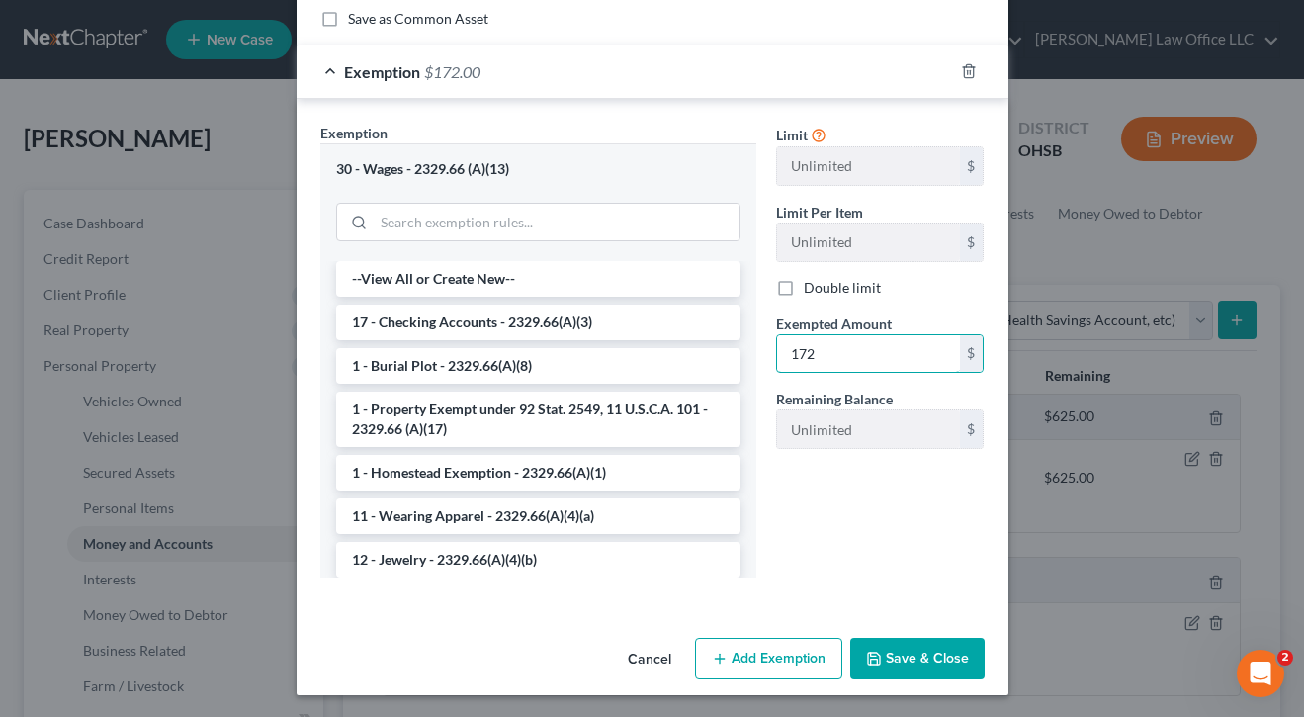
type input "172"
click at [896, 669] on button "Save & Close" at bounding box center [917, 659] width 134 height 42
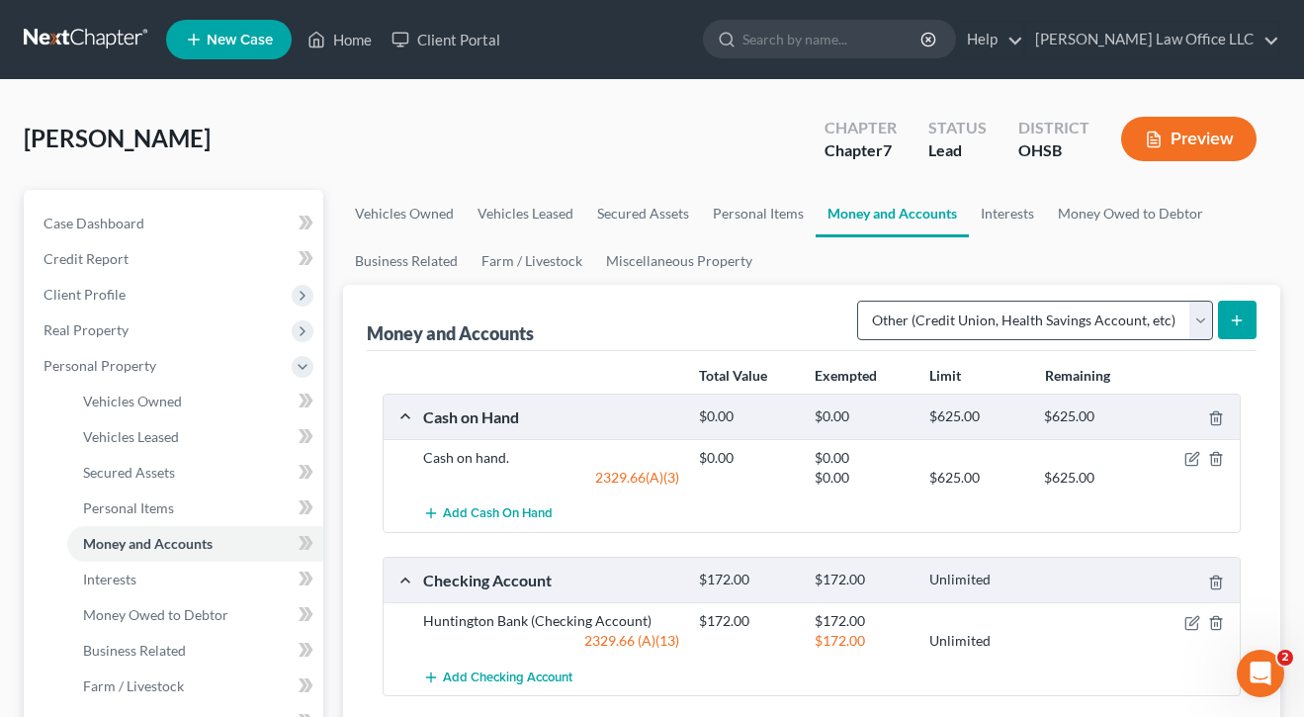
scroll to position [0, 0]
select select "savings"
click at [1237, 313] on icon "submit" at bounding box center [1237, 320] width 16 height 16
click at [1230, 326] on icon "submit" at bounding box center [1237, 320] width 16 height 16
select select "savings"
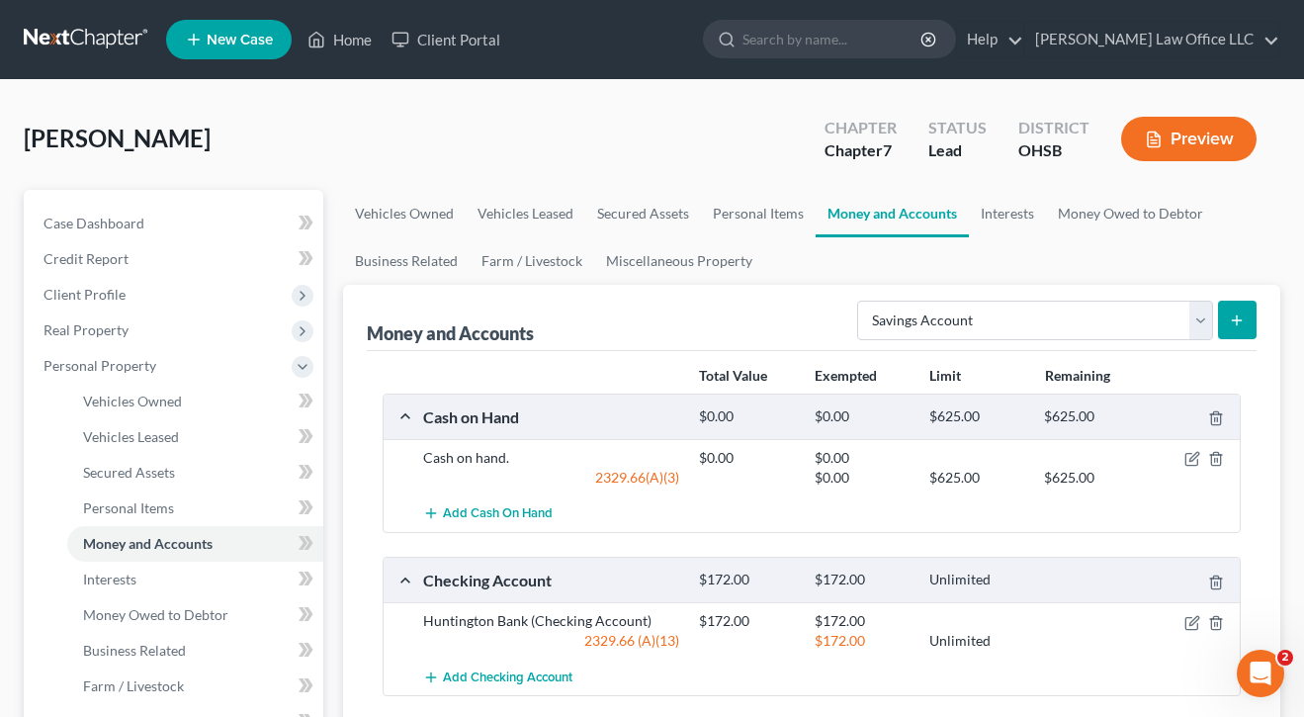
click at [1232, 324] on icon "submit" at bounding box center [1237, 320] width 16 height 16
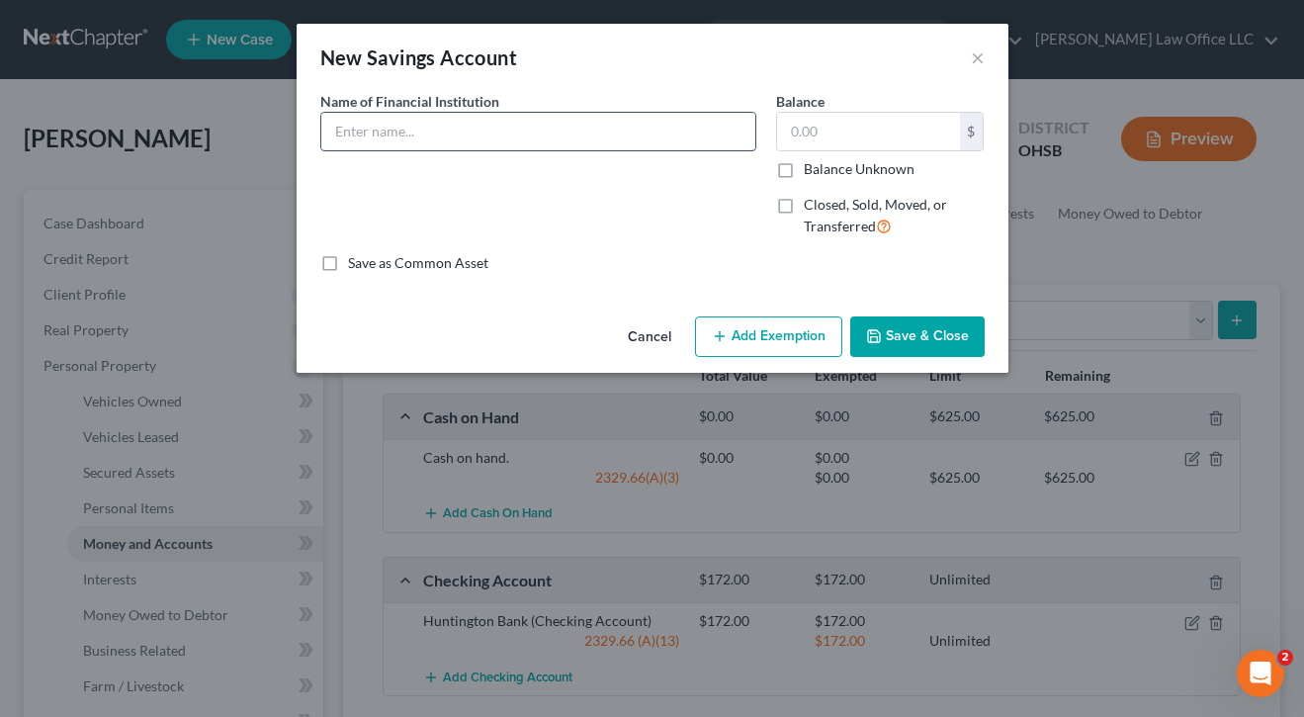
click at [561, 125] on input "text" at bounding box center [538, 132] width 434 height 38
type input "Huntington Bank"
click at [783, 352] on button "Add Exemption" at bounding box center [768, 337] width 147 height 42
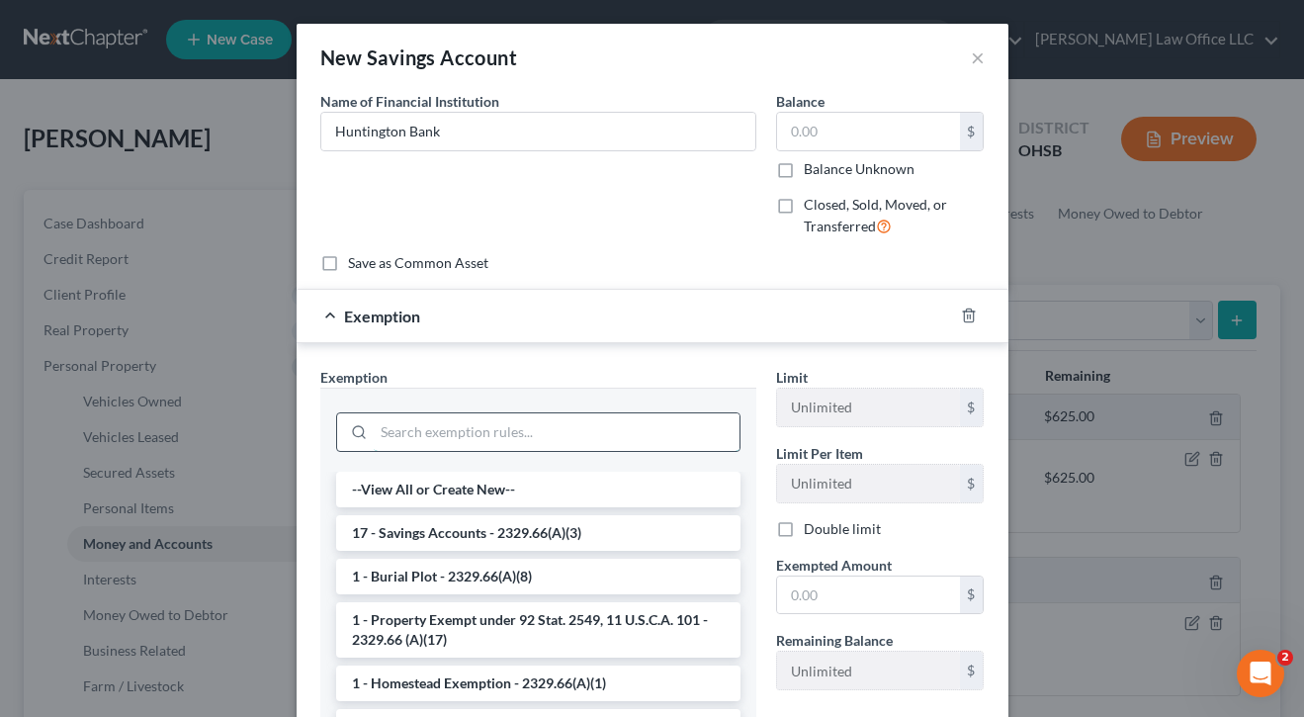
click at [525, 437] on input "search" at bounding box center [557, 432] width 366 height 38
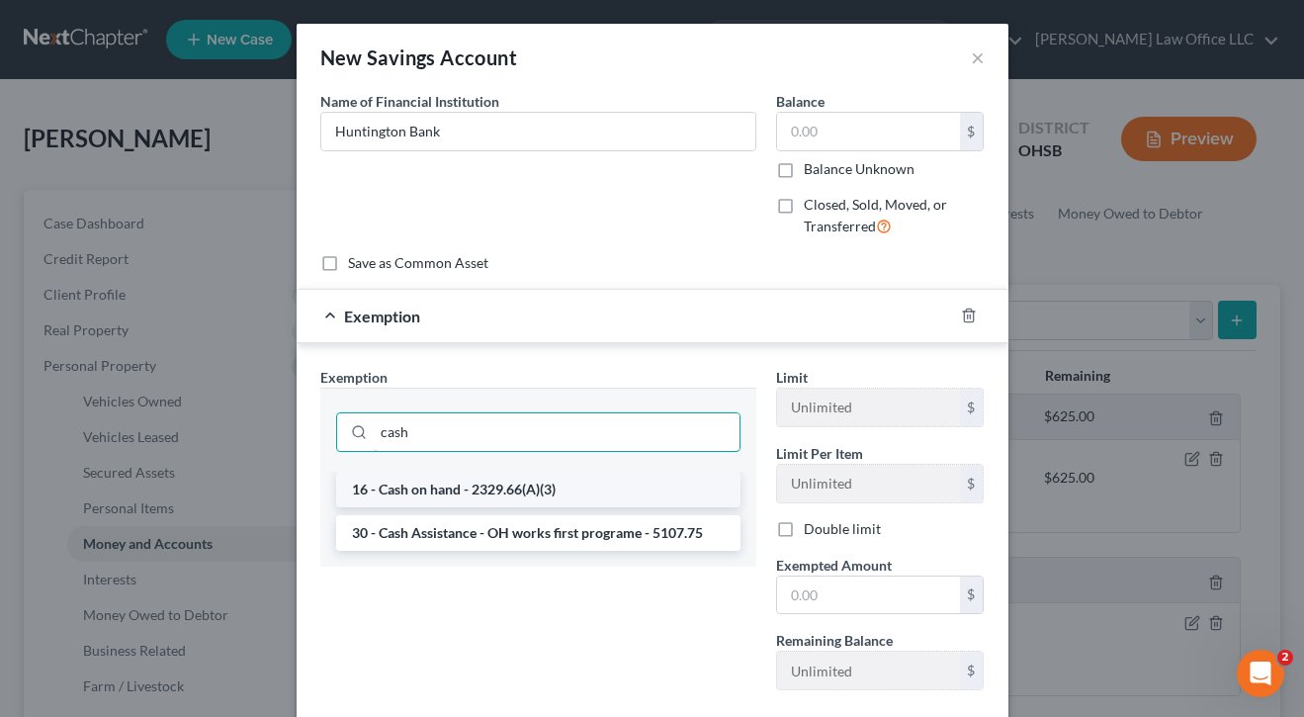
type input "cash"
click at [483, 489] on li "16 - Cash on hand - 2329.66(A)(3)" at bounding box center [538, 490] width 404 height 36
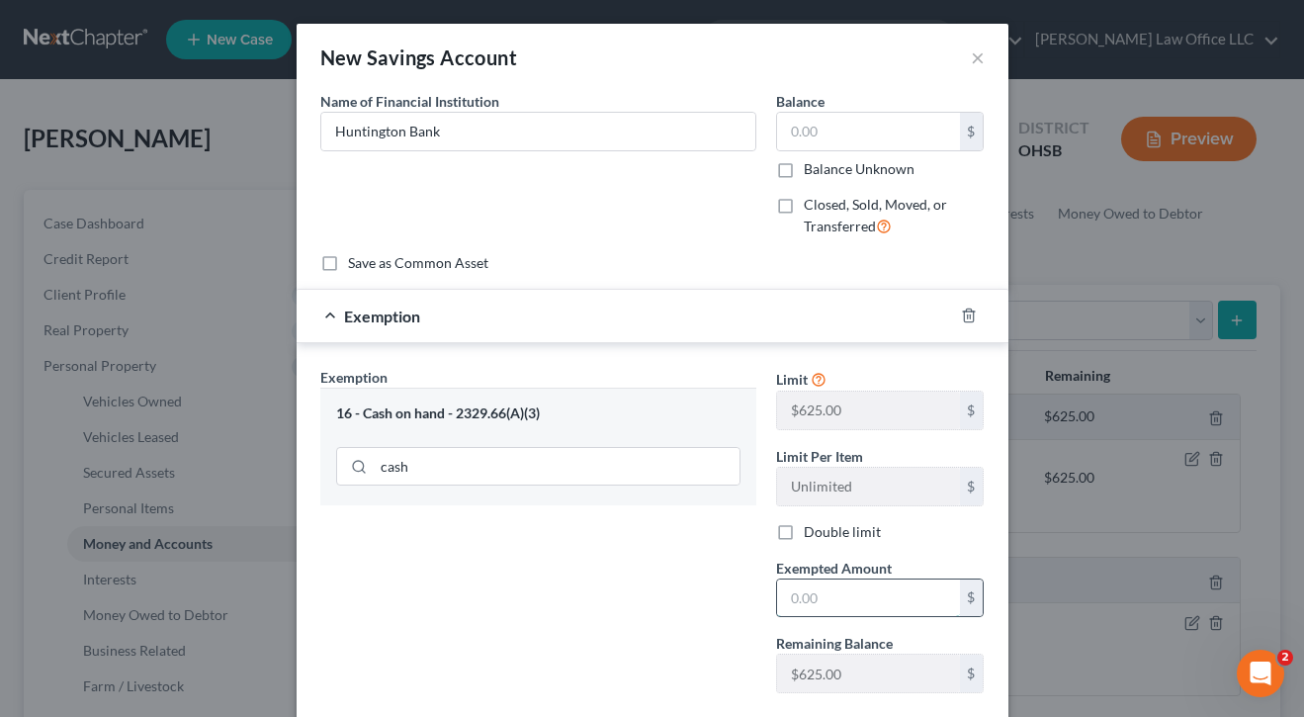
click at [818, 593] on input "text" at bounding box center [868, 598] width 183 height 38
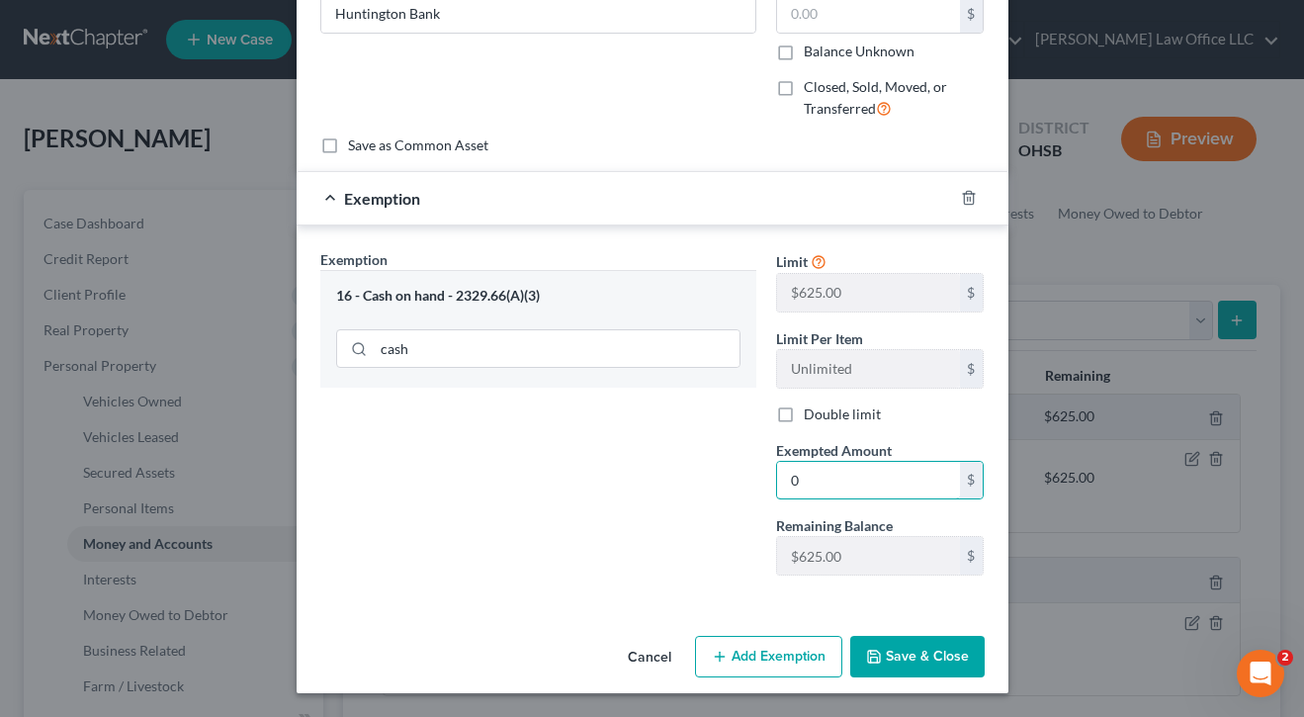
scroll to position [117, 0]
type input "0"
click at [906, 648] on button "Save & Close" at bounding box center [917, 658] width 134 height 42
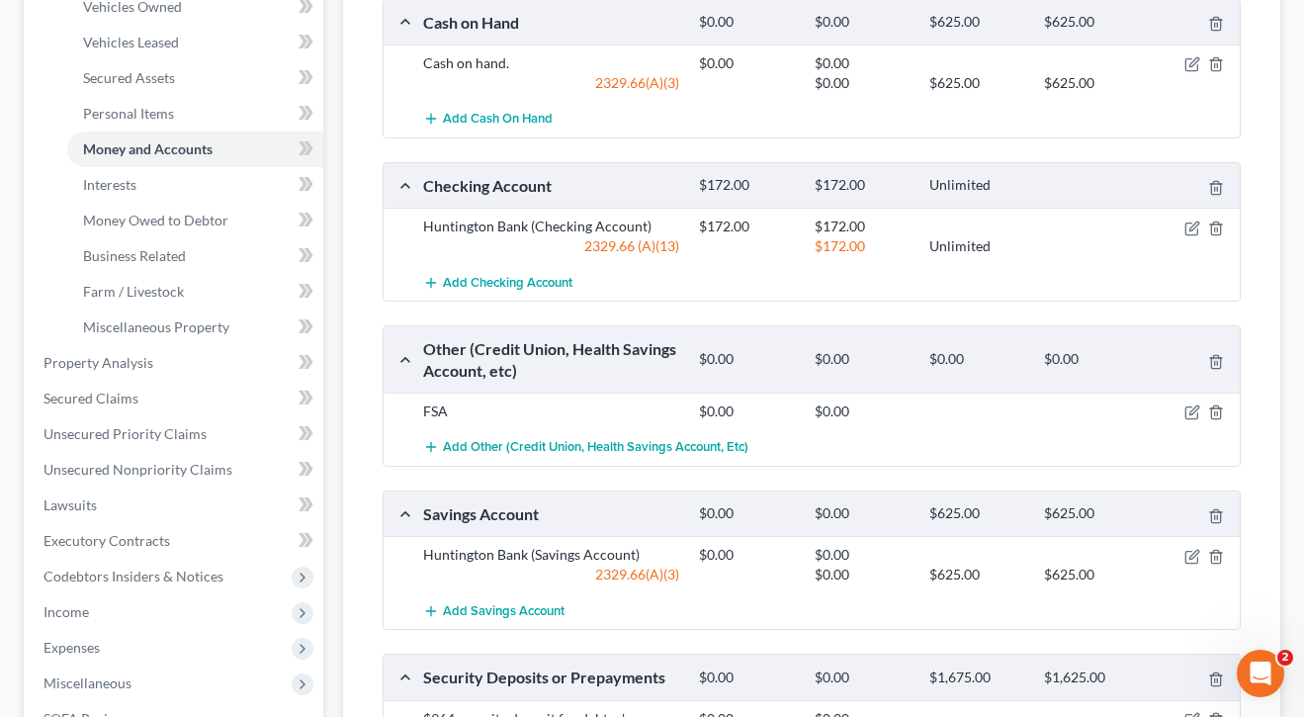
scroll to position [398, 0]
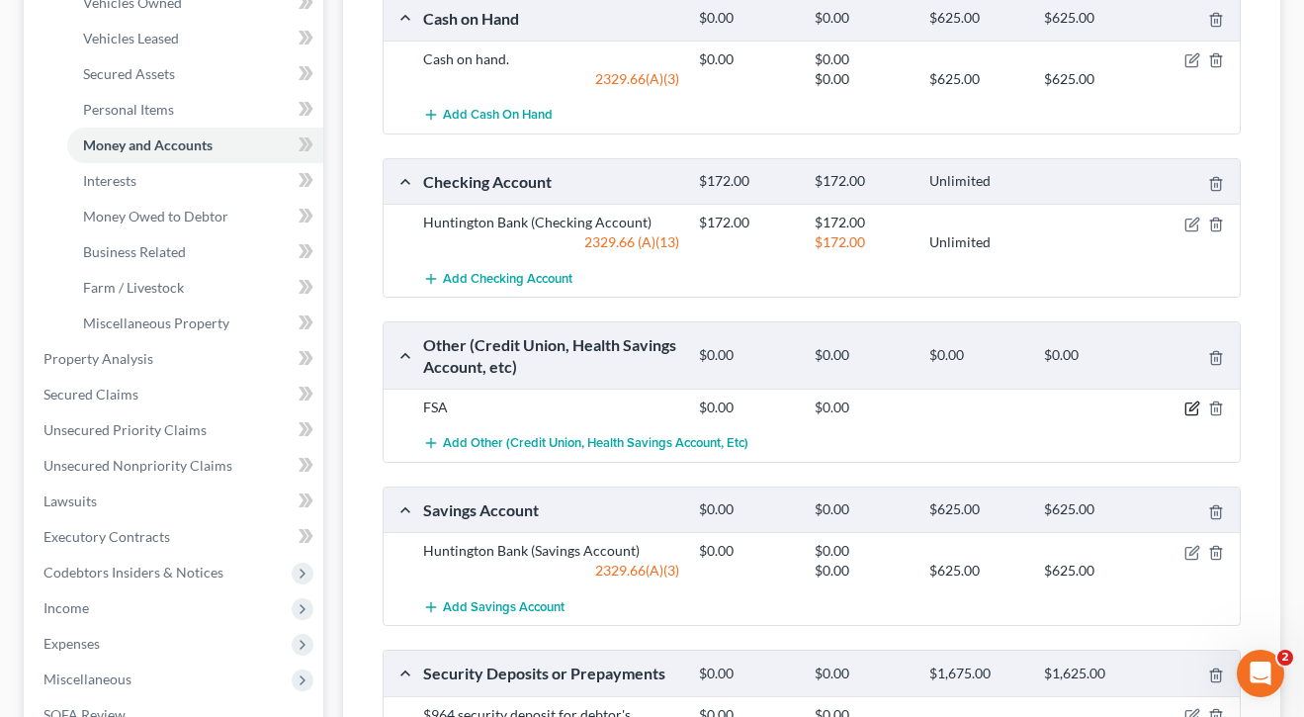
click at [1193, 404] on icon "button" at bounding box center [1193, 406] width 9 height 9
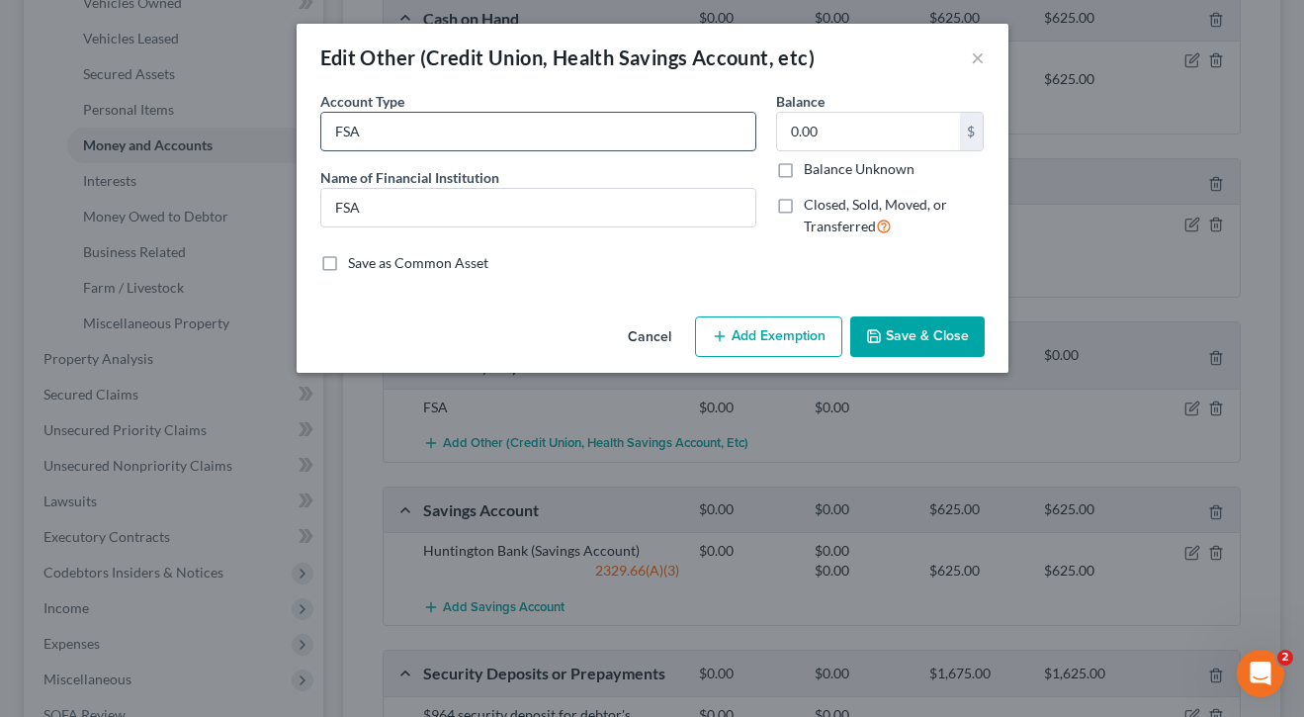
click at [431, 126] on input "FSA" at bounding box center [538, 132] width 434 height 38
type input "HSA"
click at [423, 196] on input "FSA" at bounding box center [538, 208] width 434 height 38
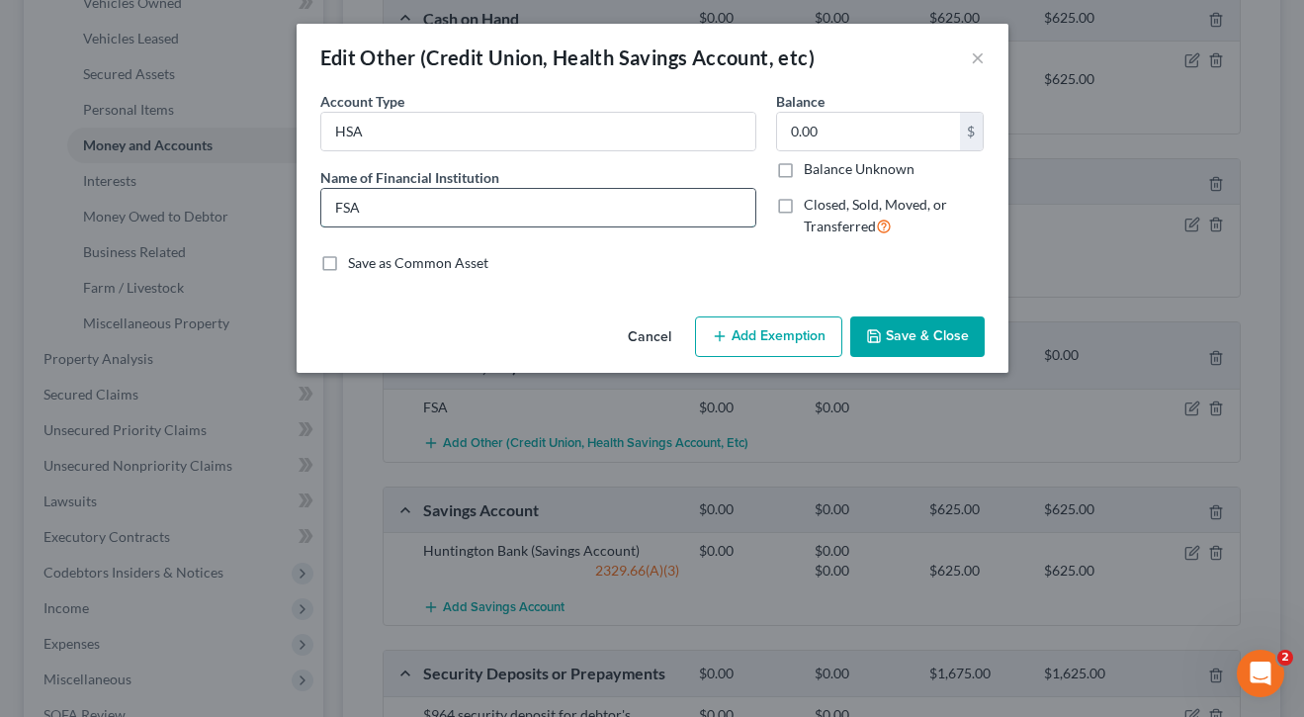
click at [423, 196] on input "FSA" at bounding box center [538, 208] width 434 height 38
type input "H"
type input "KeyBank HSA"
click at [838, 139] on input "0.00" at bounding box center [868, 132] width 183 height 38
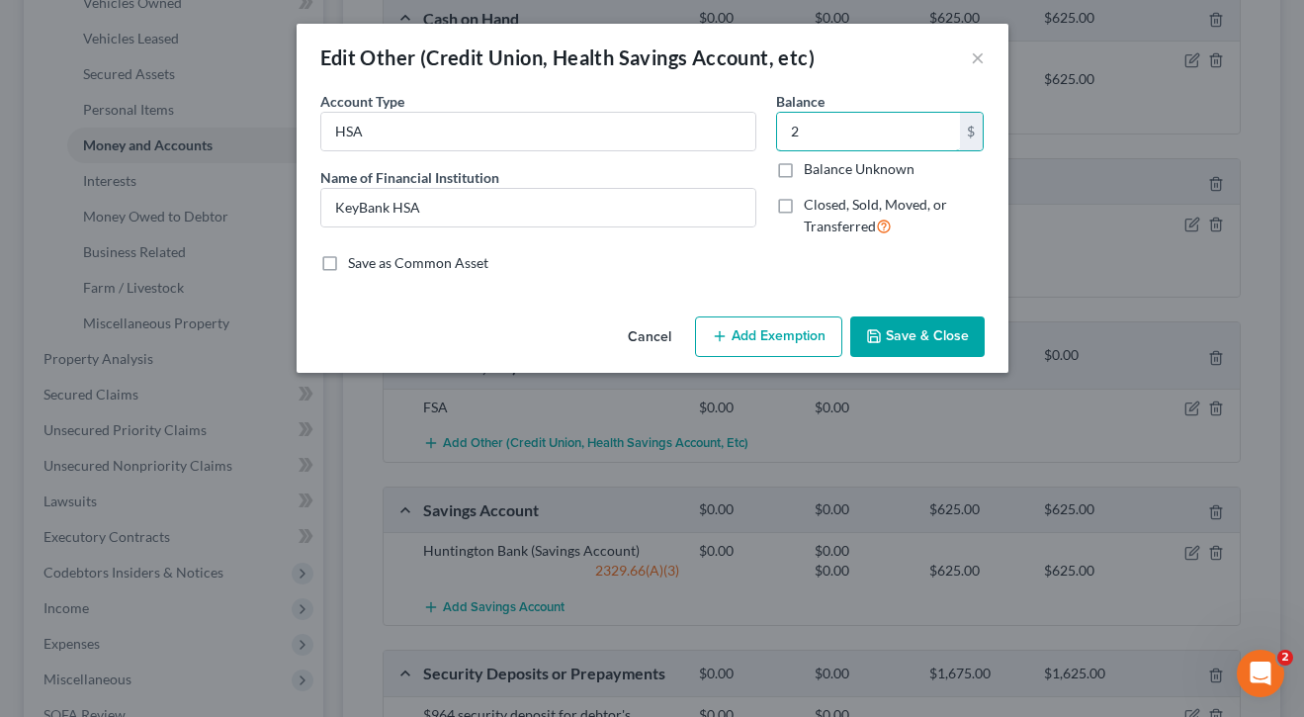
type input "2"
click at [791, 348] on button "Add Exemption" at bounding box center [768, 337] width 147 height 42
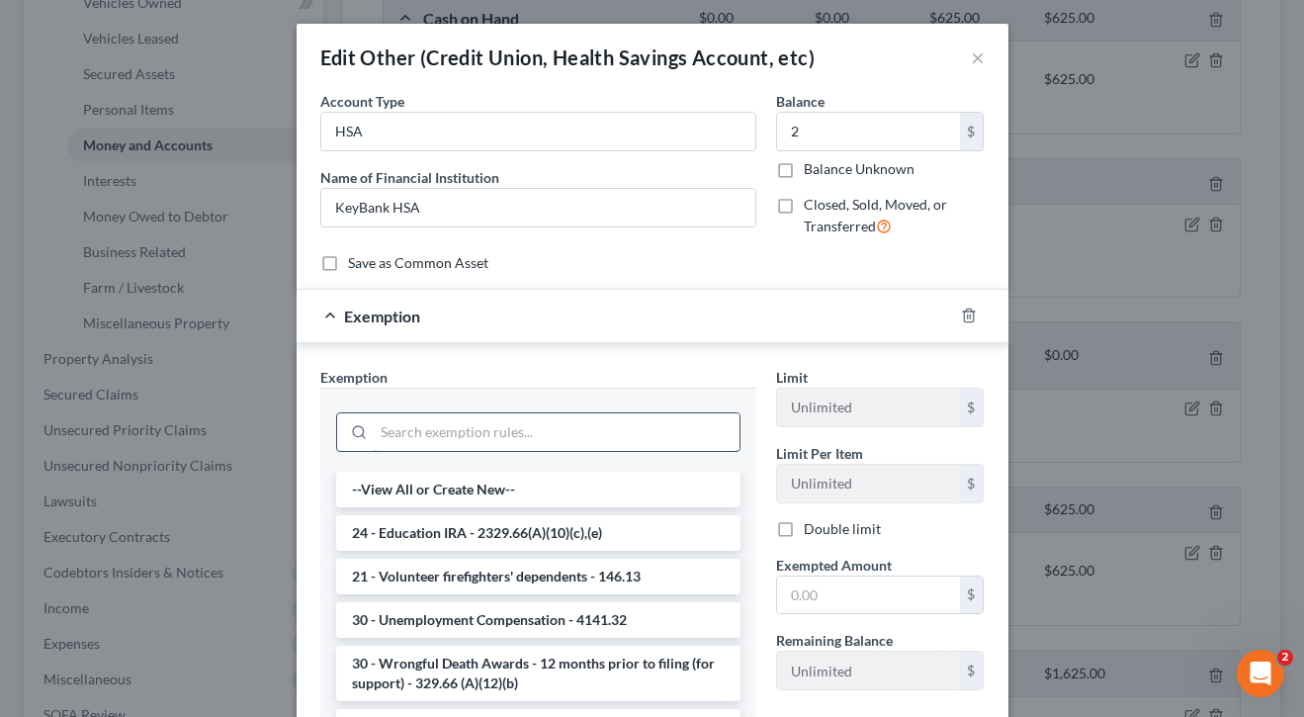
click at [502, 447] on input "search" at bounding box center [557, 432] width 366 height 38
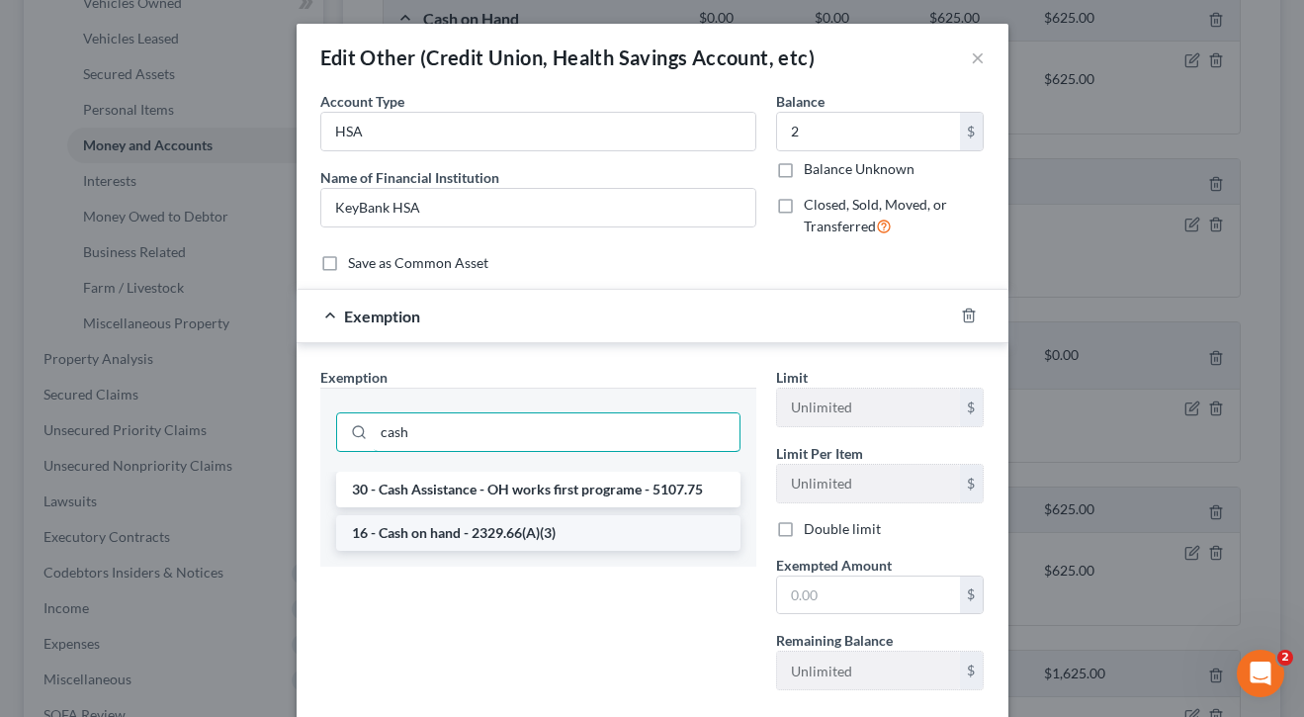
type input "cash"
click at [471, 530] on li "16 - Cash on hand - 2329.66(A)(3)" at bounding box center [538, 533] width 404 height 36
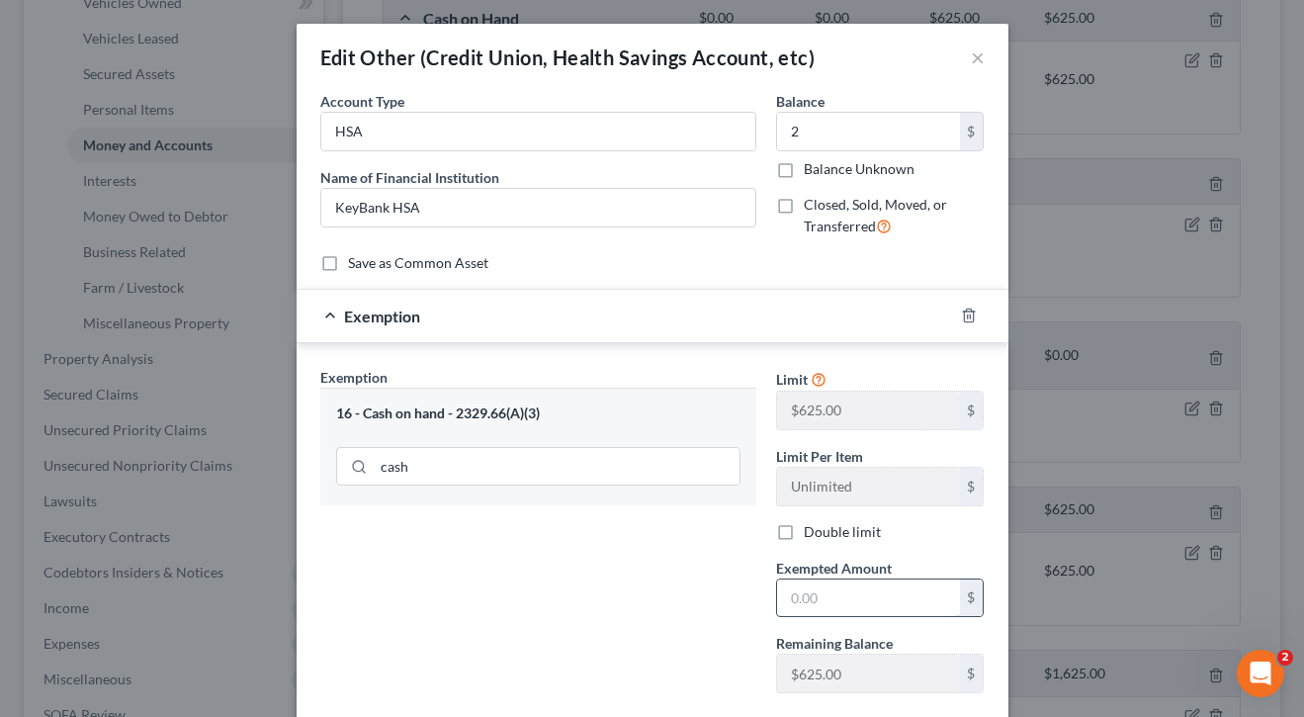
click at [822, 592] on input "text" at bounding box center [868, 598] width 183 height 38
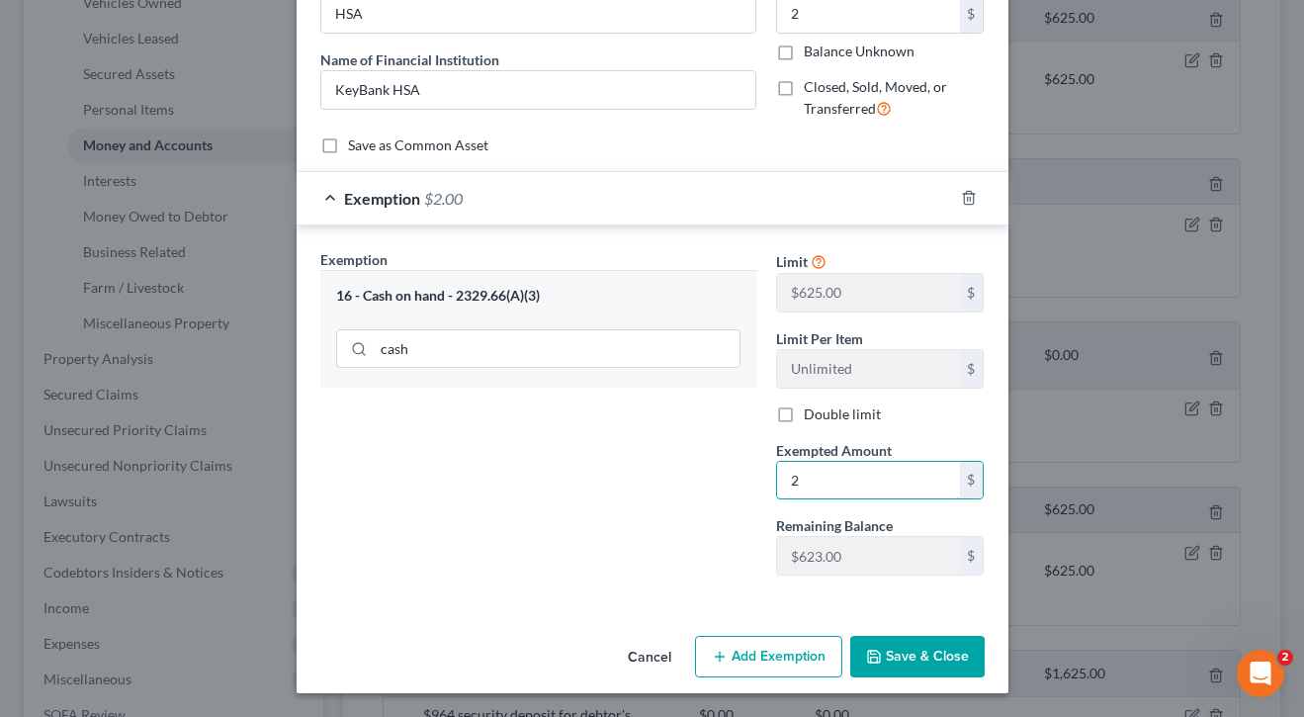
scroll to position [117, 0]
type input "2"
click at [912, 656] on button "Save & Close" at bounding box center [917, 658] width 134 height 42
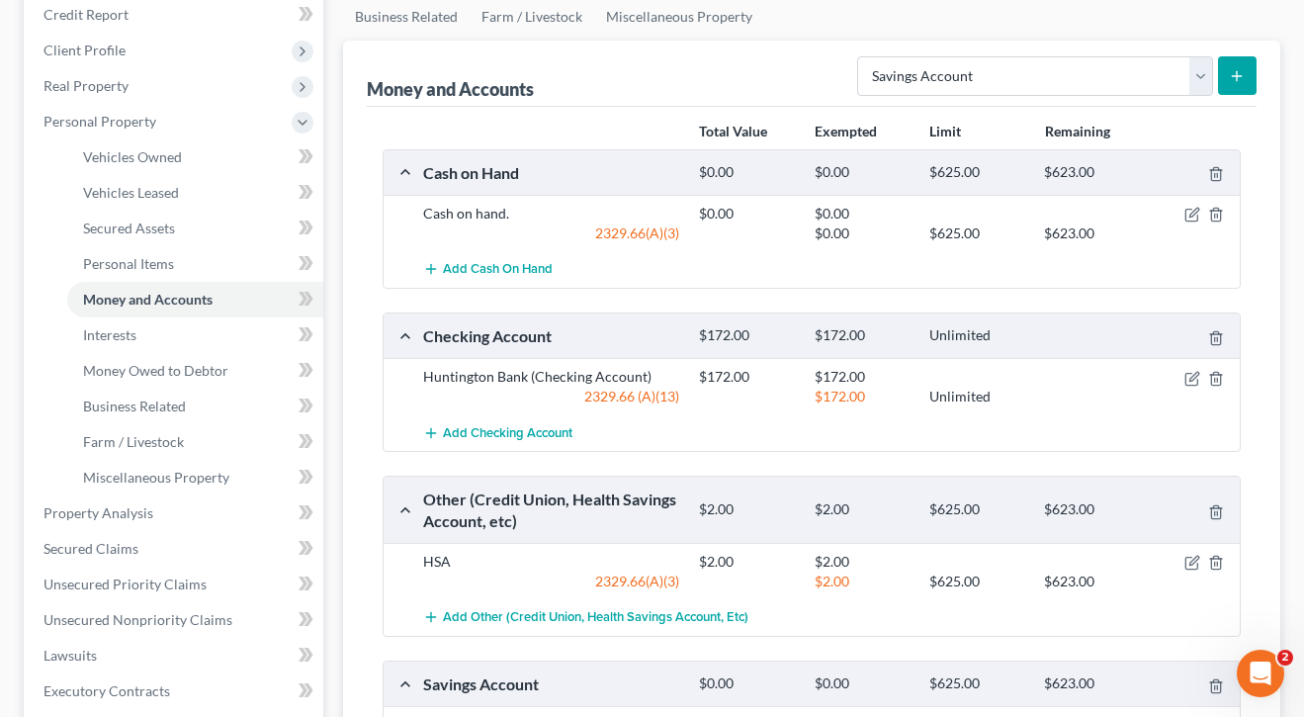
scroll to position [239, 0]
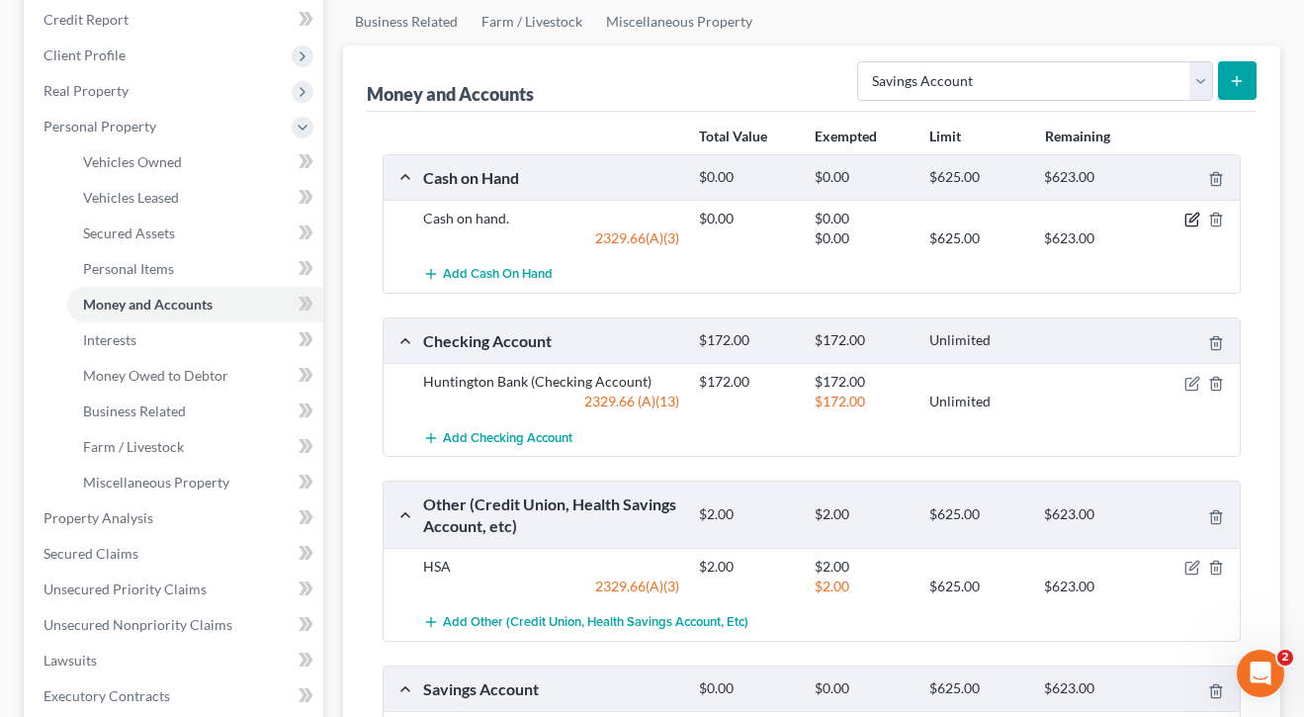
click at [1193, 220] on icon "button" at bounding box center [1193, 218] width 9 height 9
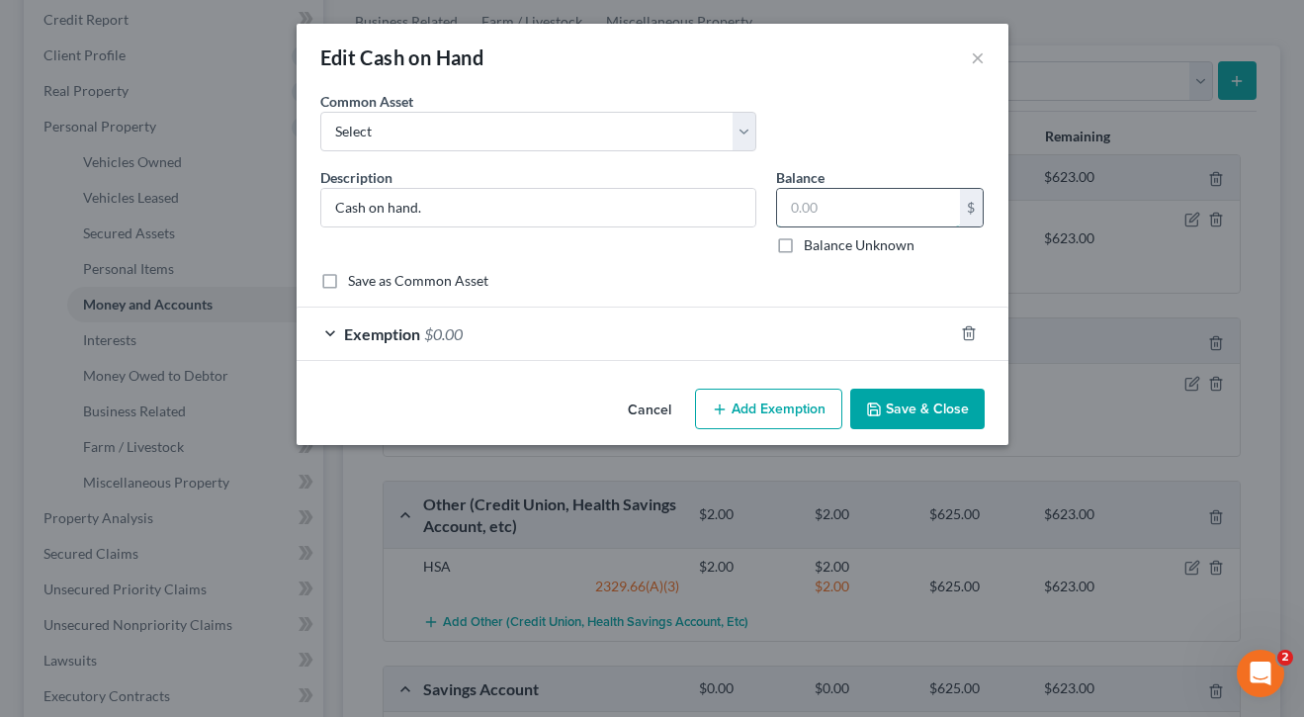
click at [848, 210] on input "text" at bounding box center [868, 208] width 183 height 38
type input "5"
click at [586, 342] on div "Exemption $0.00" at bounding box center [625, 333] width 656 height 52
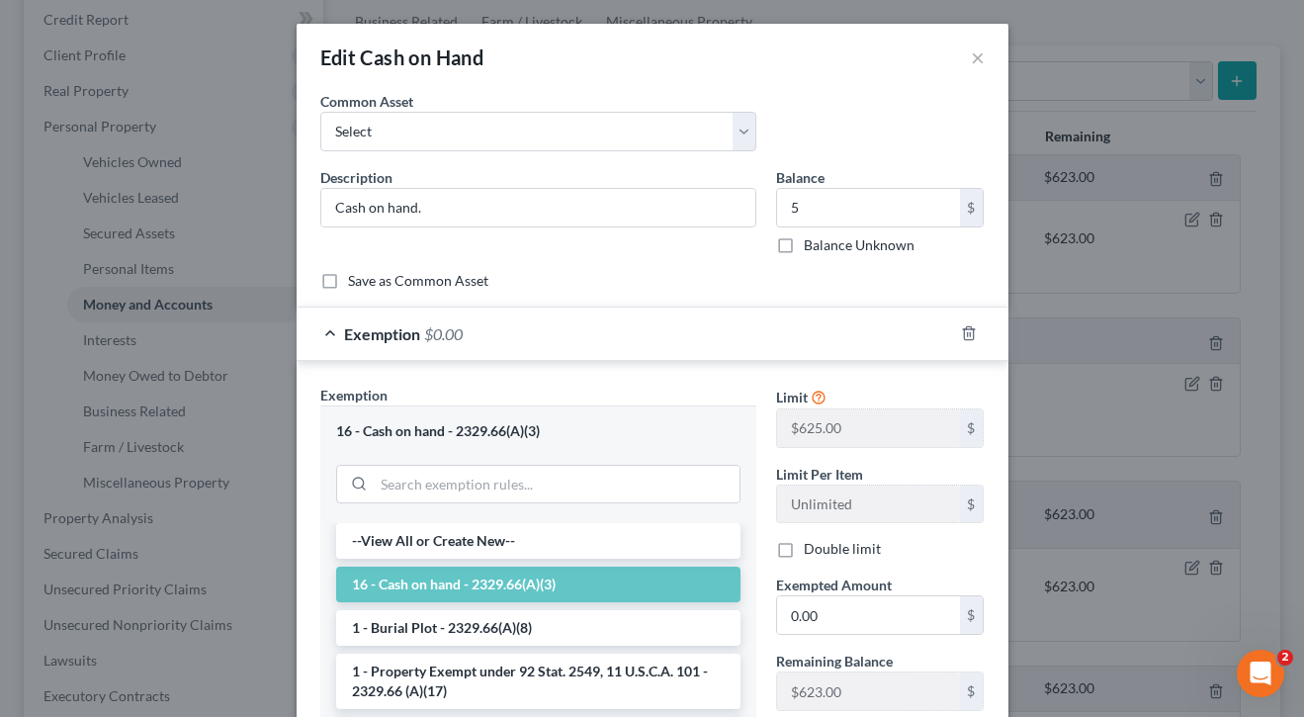
click at [574, 587] on li "16 - Cash on hand - 2329.66(A)(3)" at bounding box center [538, 584] width 404 height 36
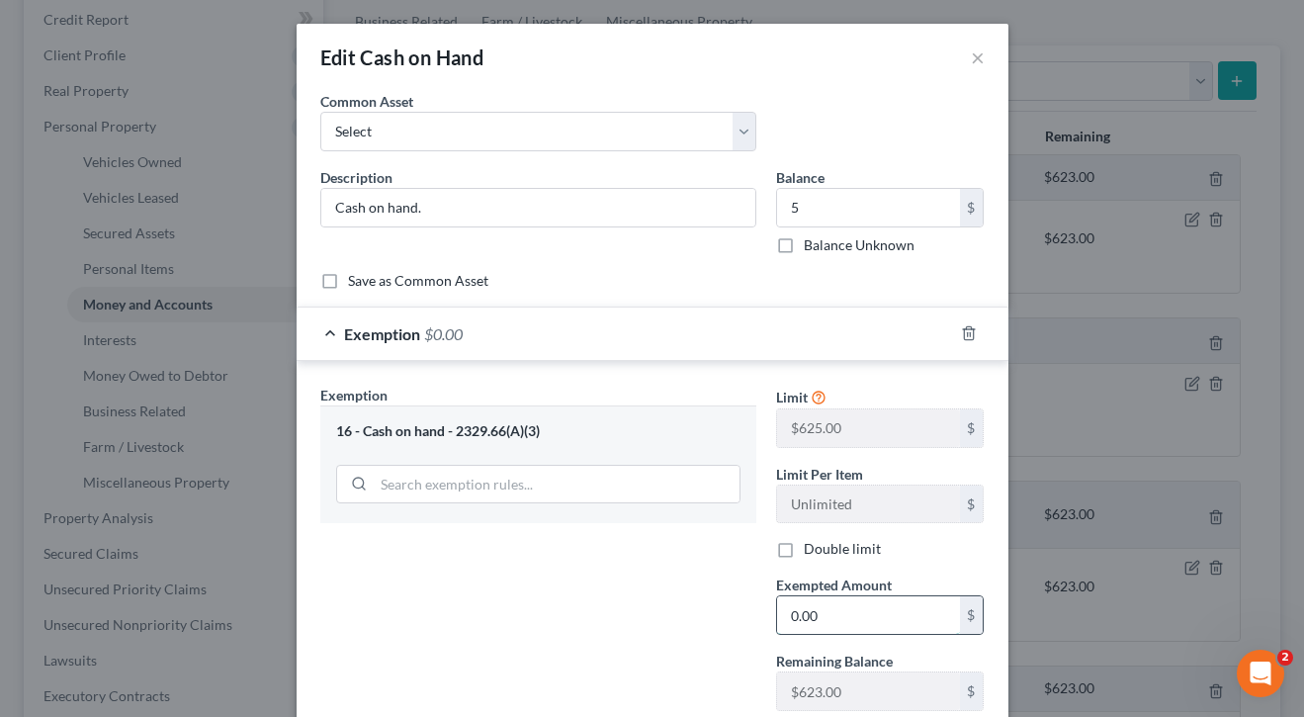
click at [828, 618] on input "0.00" at bounding box center [868, 615] width 183 height 38
type input "5"
click at [681, 627] on div "Exemption Set must be selected for CA. Exemption * 16 - Cash on hand - 2329.66(…" at bounding box center [538, 556] width 456 height 342
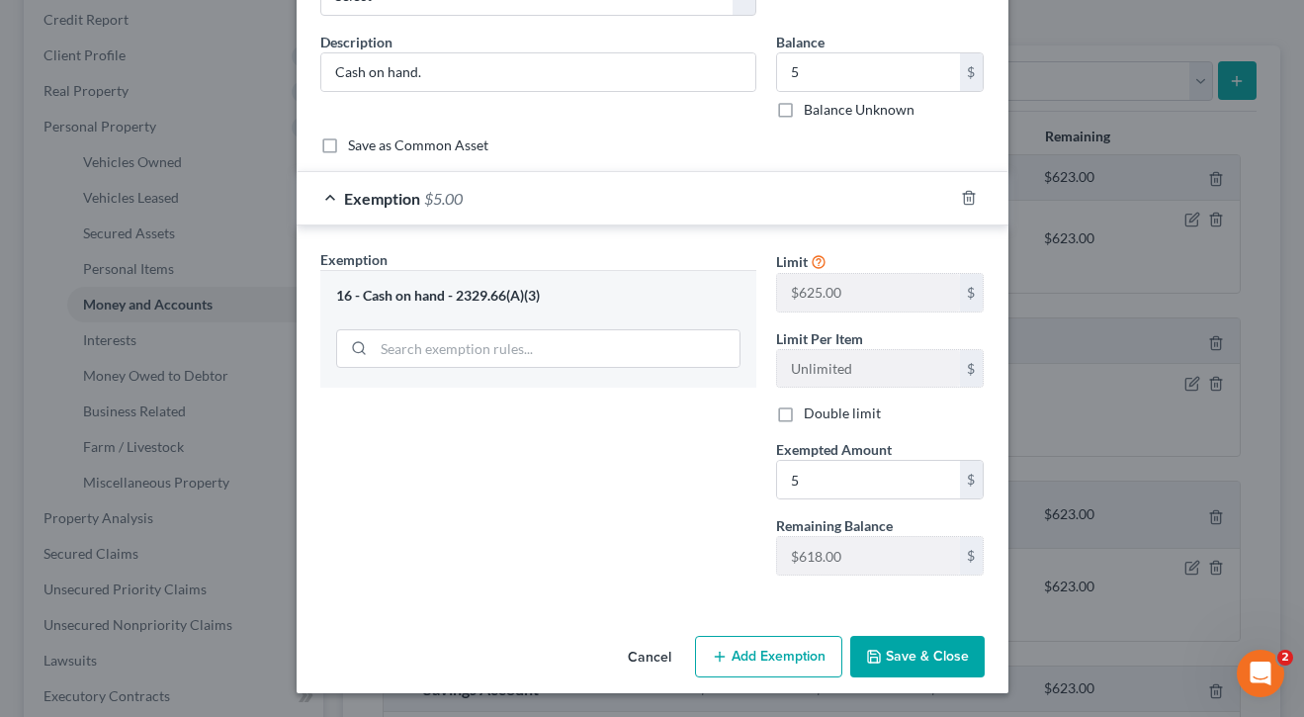
scroll to position [134, 0]
click at [928, 656] on button "Save & Close" at bounding box center [917, 658] width 134 height 42
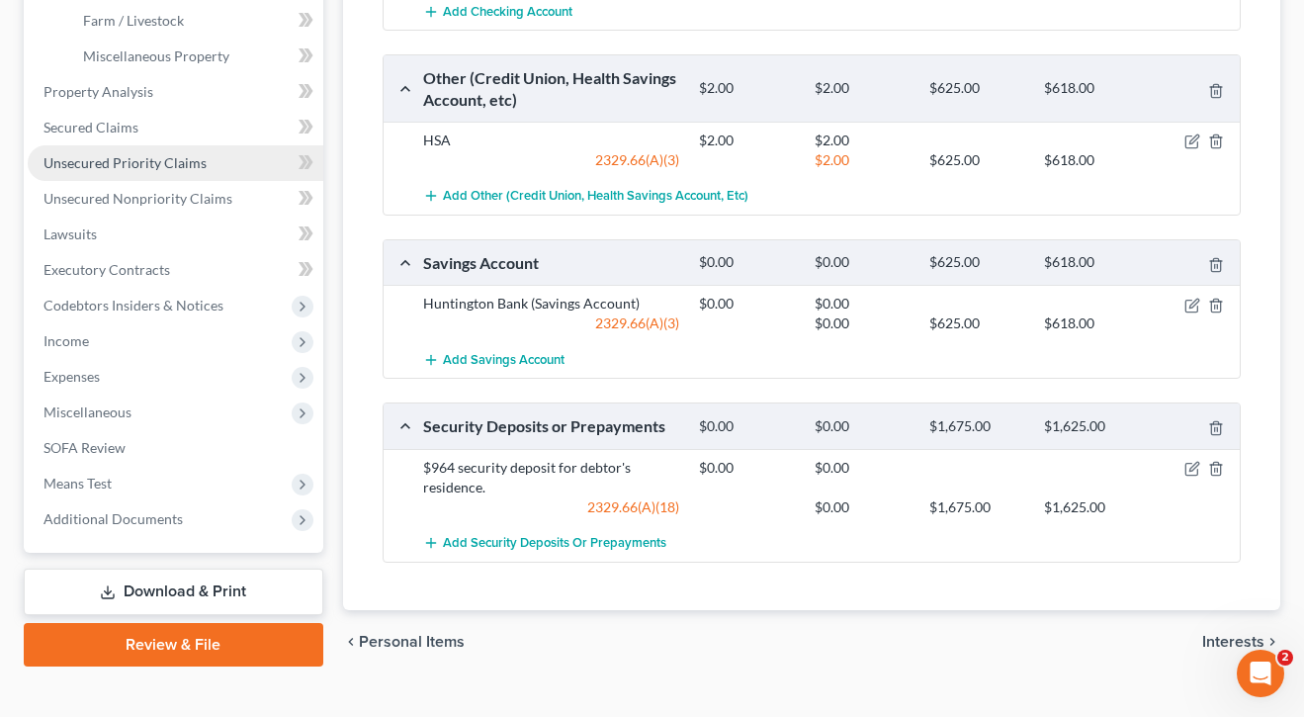
scroll to position [683, 0]
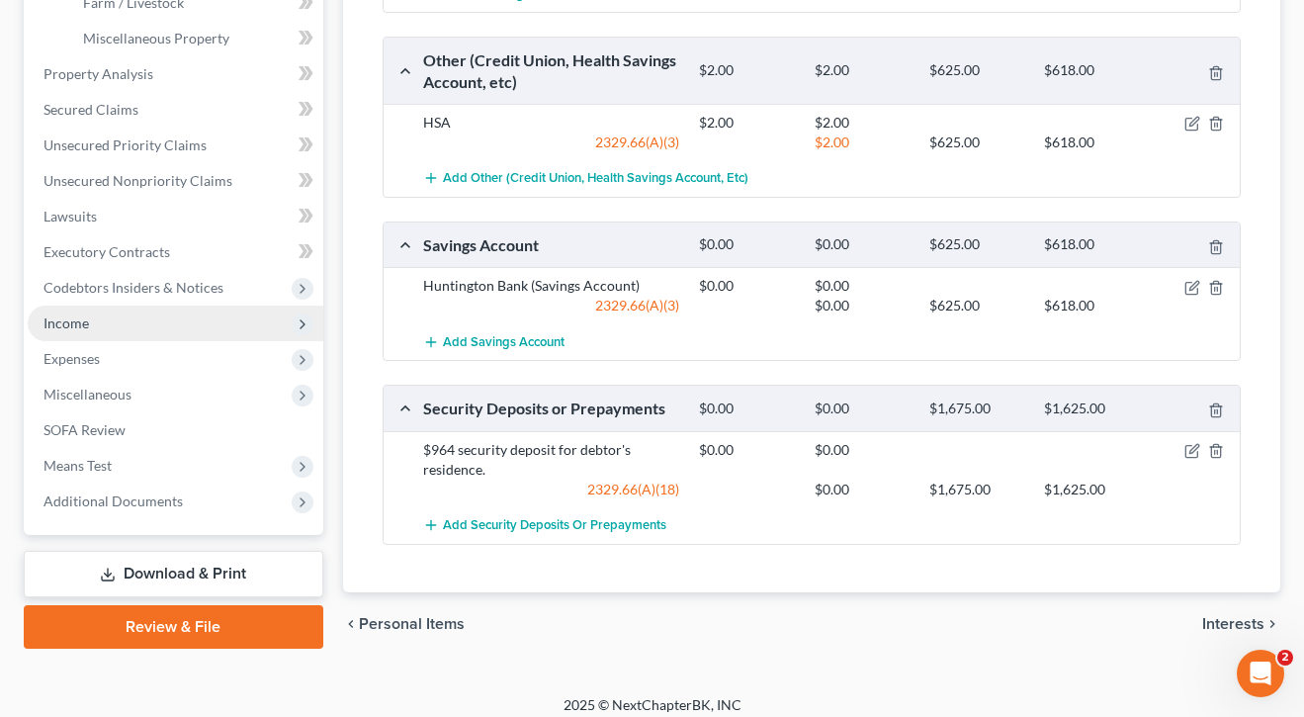
click at [81, 323] on span "Income" at bounding box center [65, 322] width 45 height 17
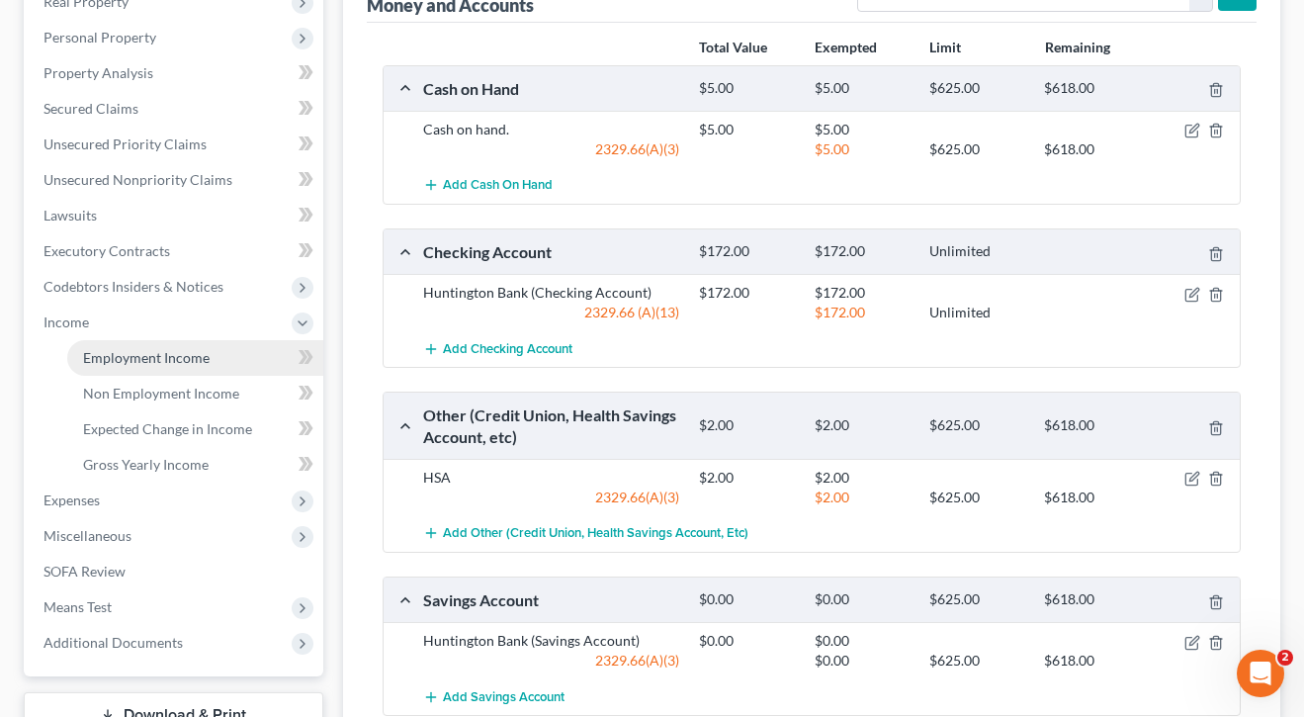
click at [124, 366] on link "Employment Income" at bounding box center [195, 358] width 256 height 36
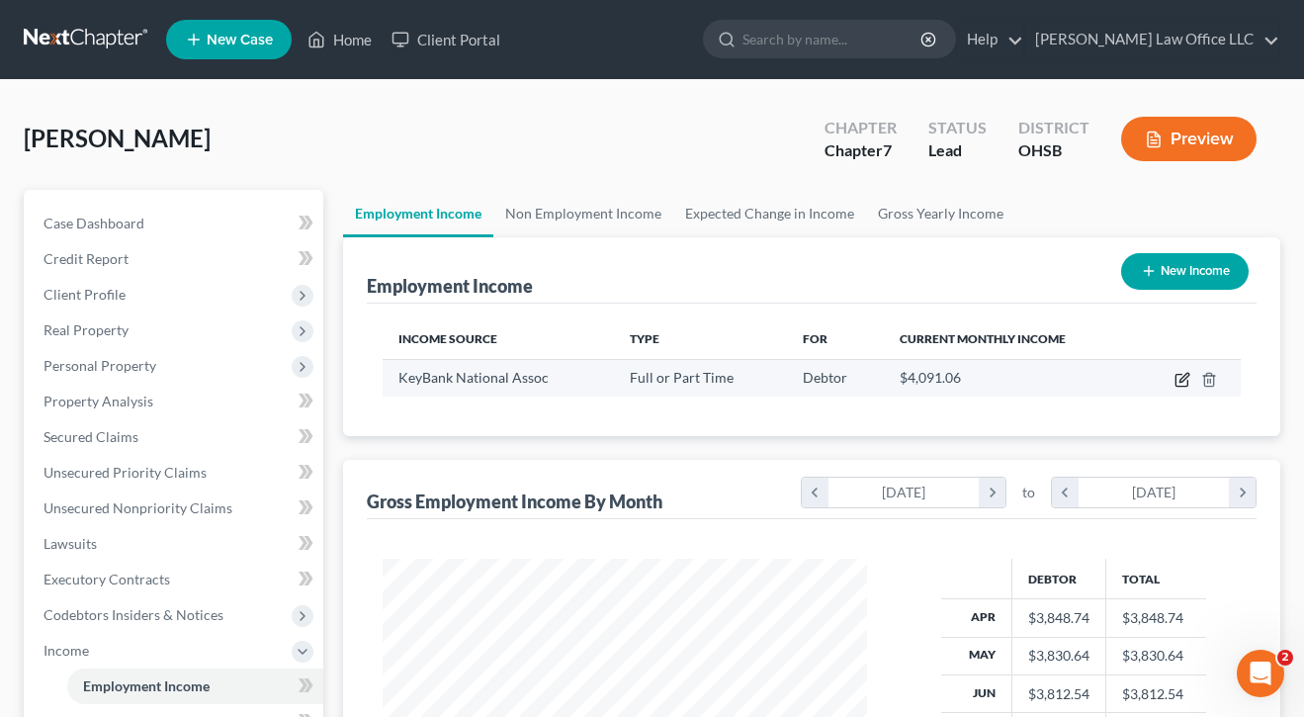
scroll to position [354, 524]
click at [1181, 375] on icon "button" at bounding box center [1181, 381] width 12 height 12
select select "0"
select select "36"
select select "2"
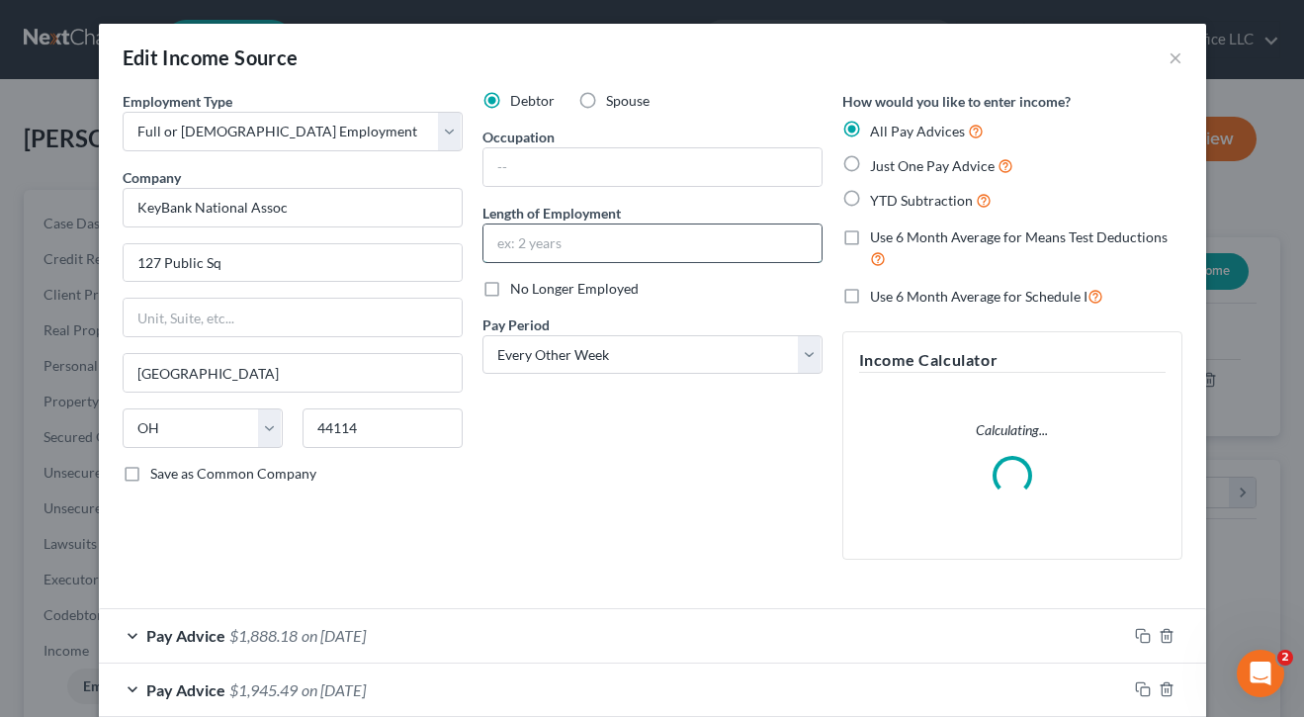
click at [657, 225] on input "text" at bounding box center [652, 243] width 338 height 38
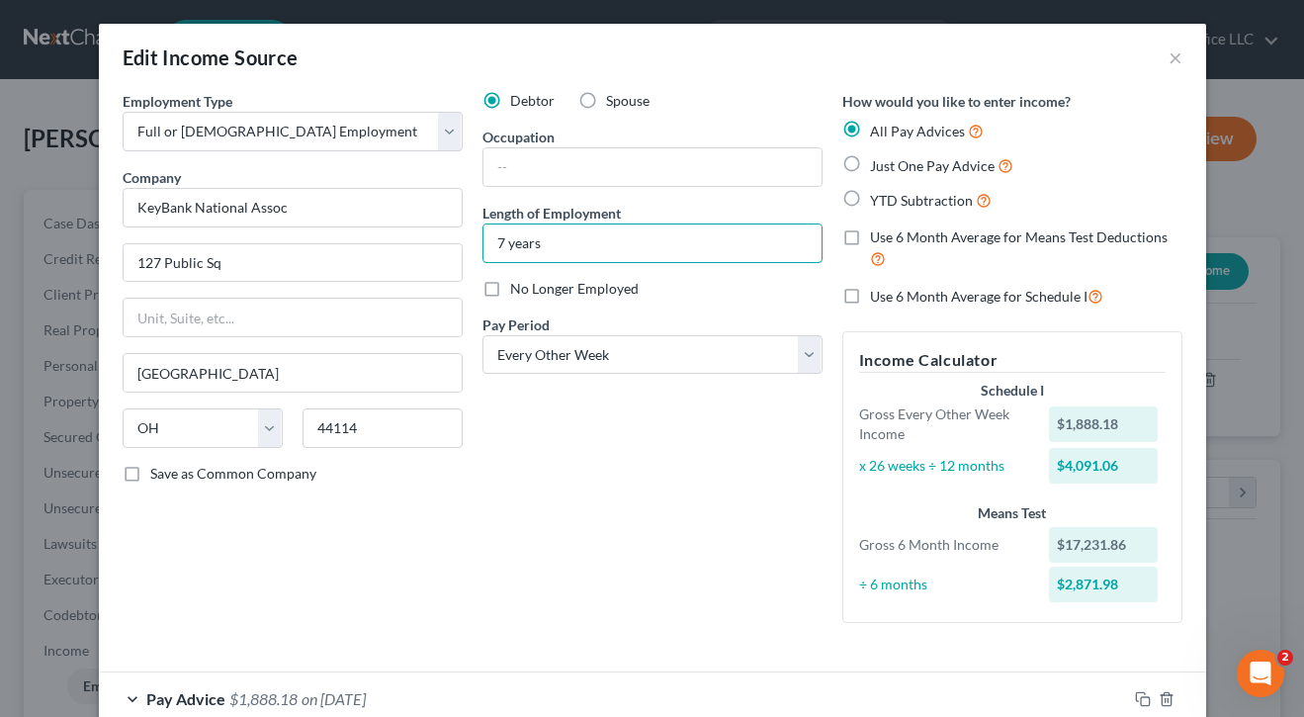
type input "7 years"
click at [631, 460] on div "Debtor Spouse Occupation Length of Employment 7 years No Longer Employed Pay Pe…" at bounding box center [652, 365] width 360 height 548
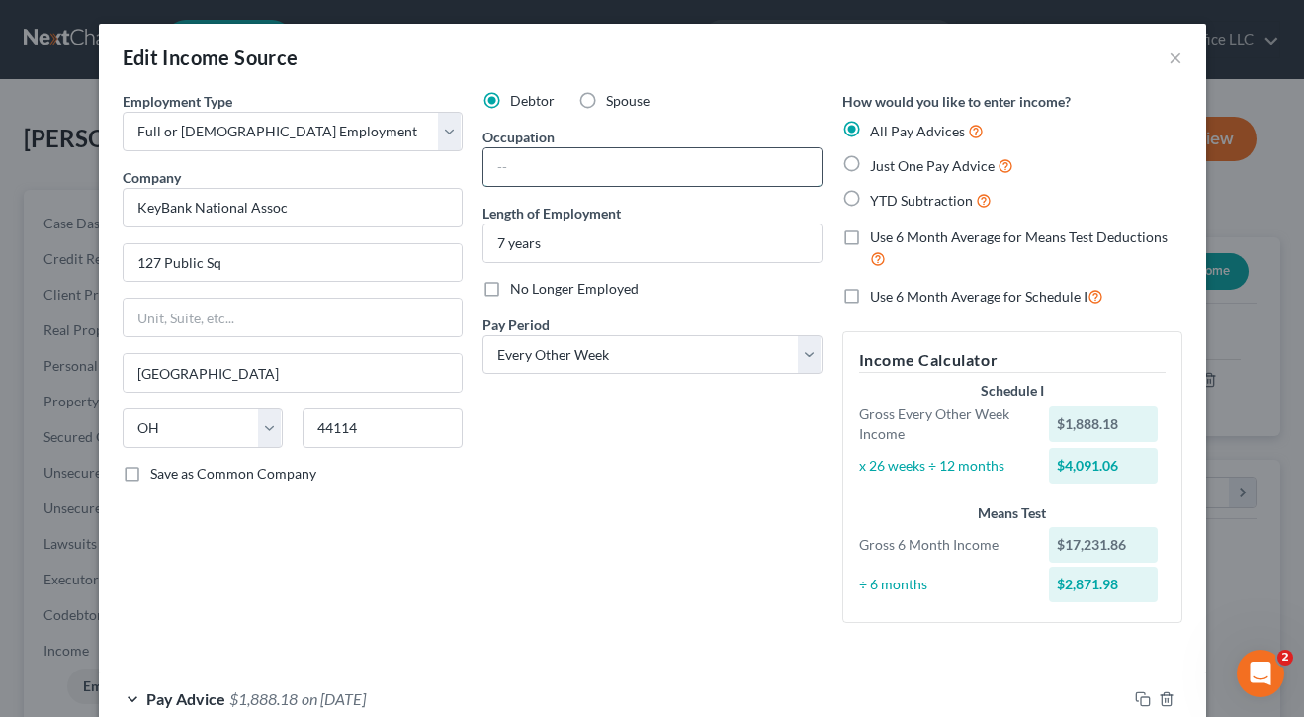
click at [633, 163] on input "text" at bounding box center [652, 167] width 338 height 38
type input "f"
type input "Financial Wellness Consultant"
click at [639, 479] on div "Debtor Spouse Occupation Financial Wellness Consultant Length of Employment 7 y…" at bounding box center [652, 365] width 360 height 548
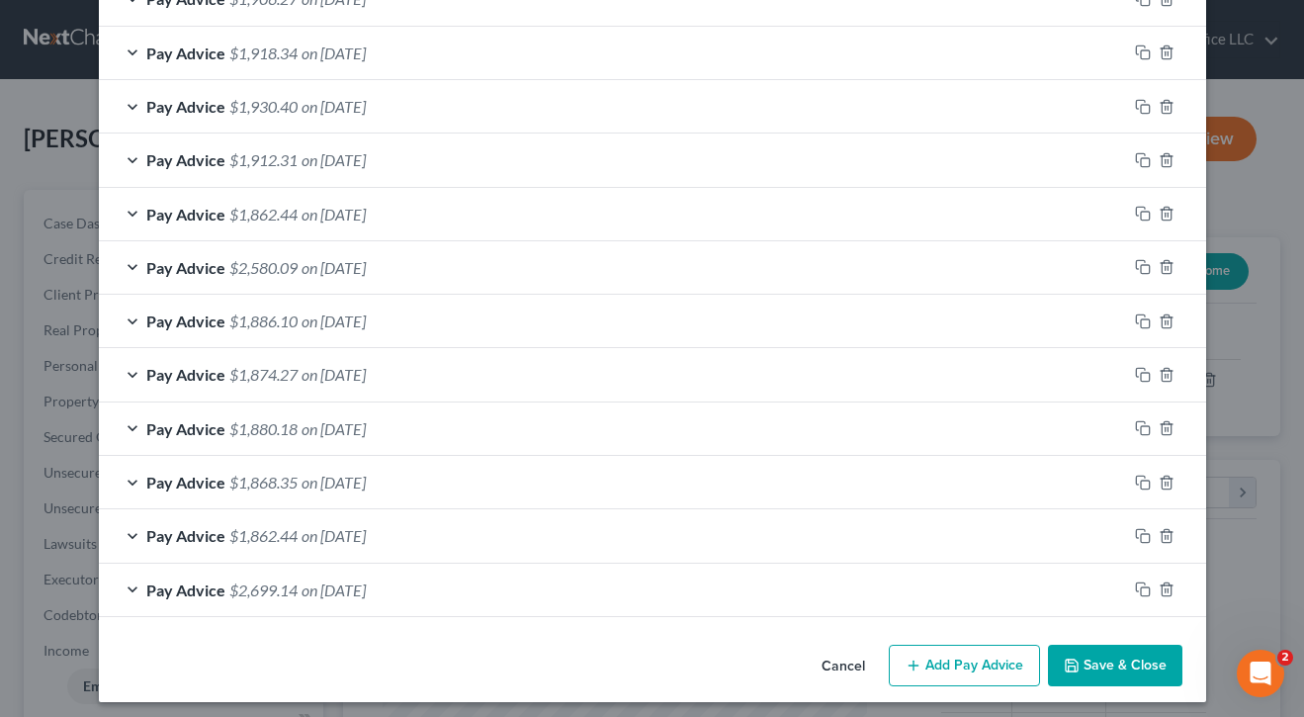
scroll to position [1021, 0]
click at [981, 657] on button "Add Pay Advice" at bounding box center [964, 666] width 151 height 42
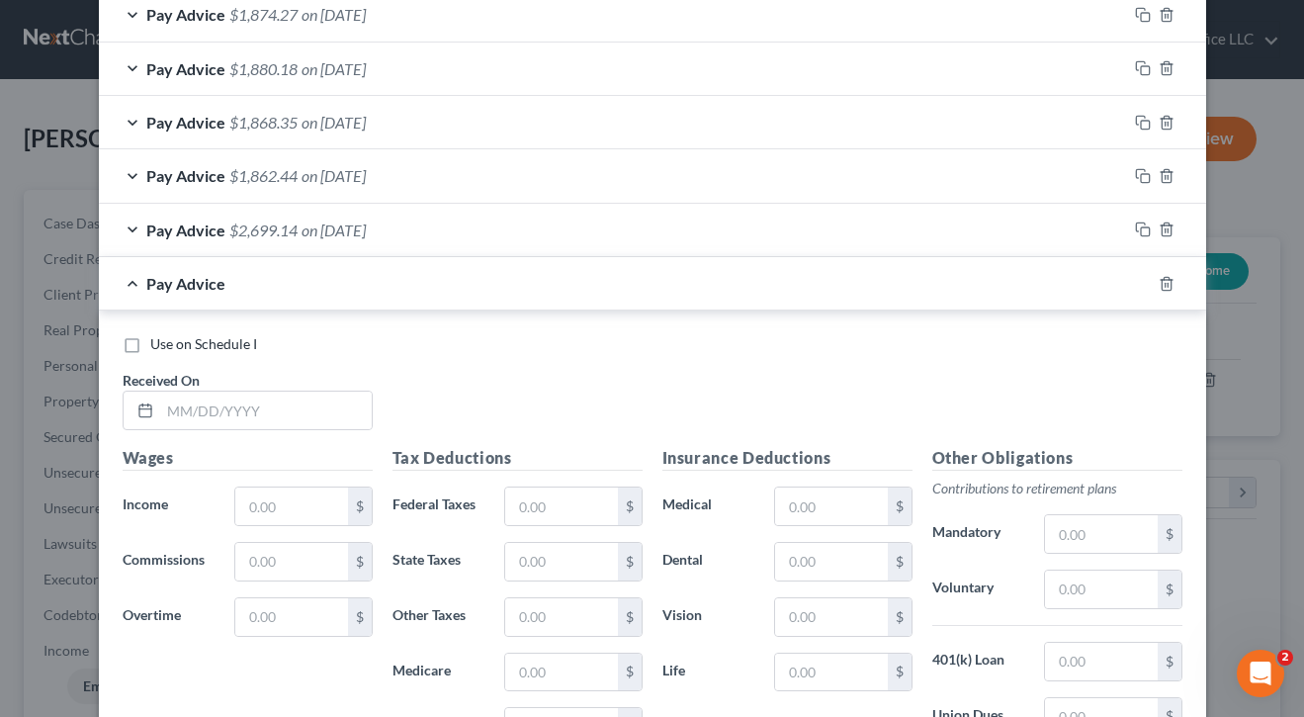
scroll to position [1383, 0]
click at [338, 403] on input "text" at bounding box center [266, 409] width 212 height 38
type input "[DATE]"
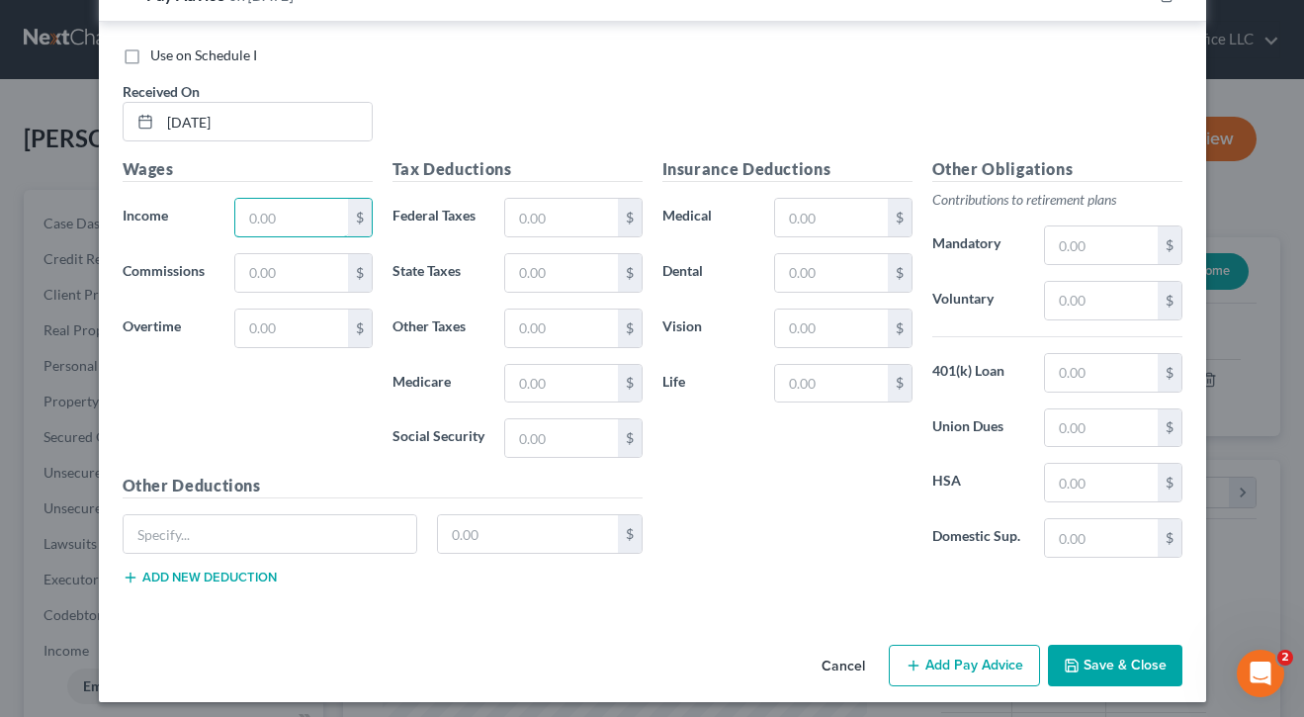
scroll to position [1669, 0]
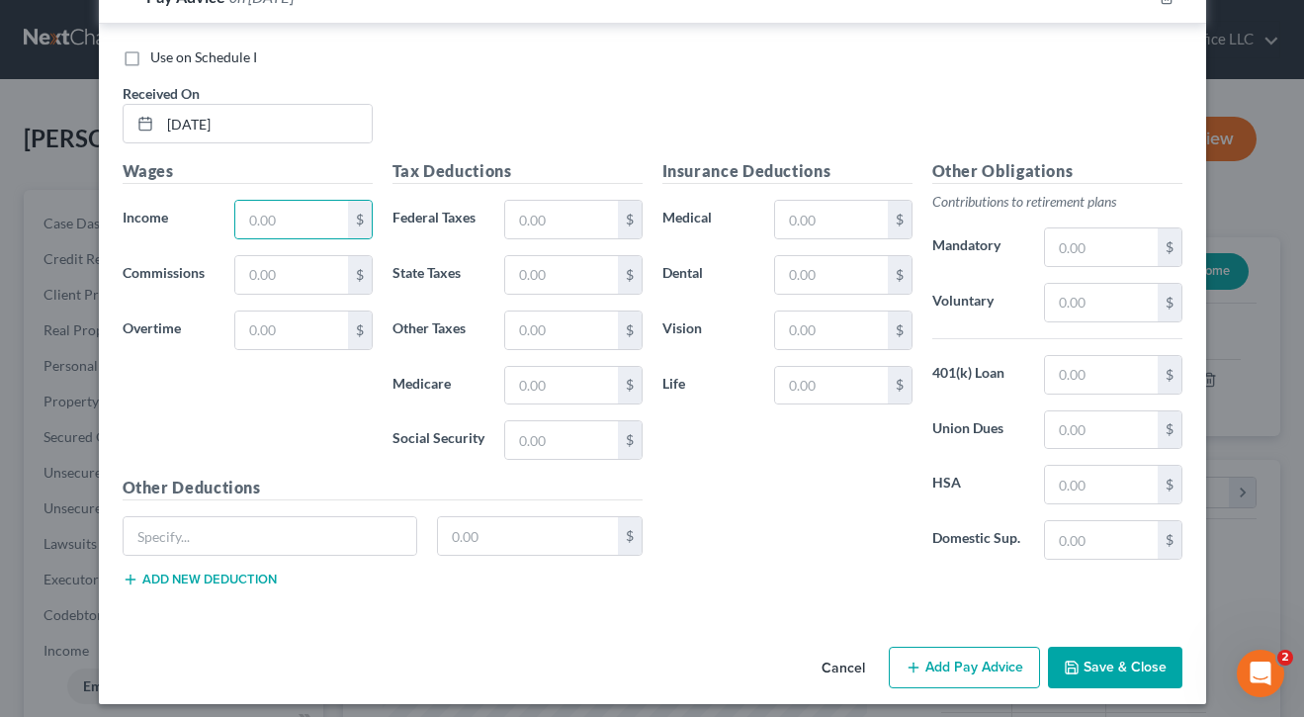
click at [859, 649] on button "Cancel" at bounding box center [843, 668] width 75 height 40
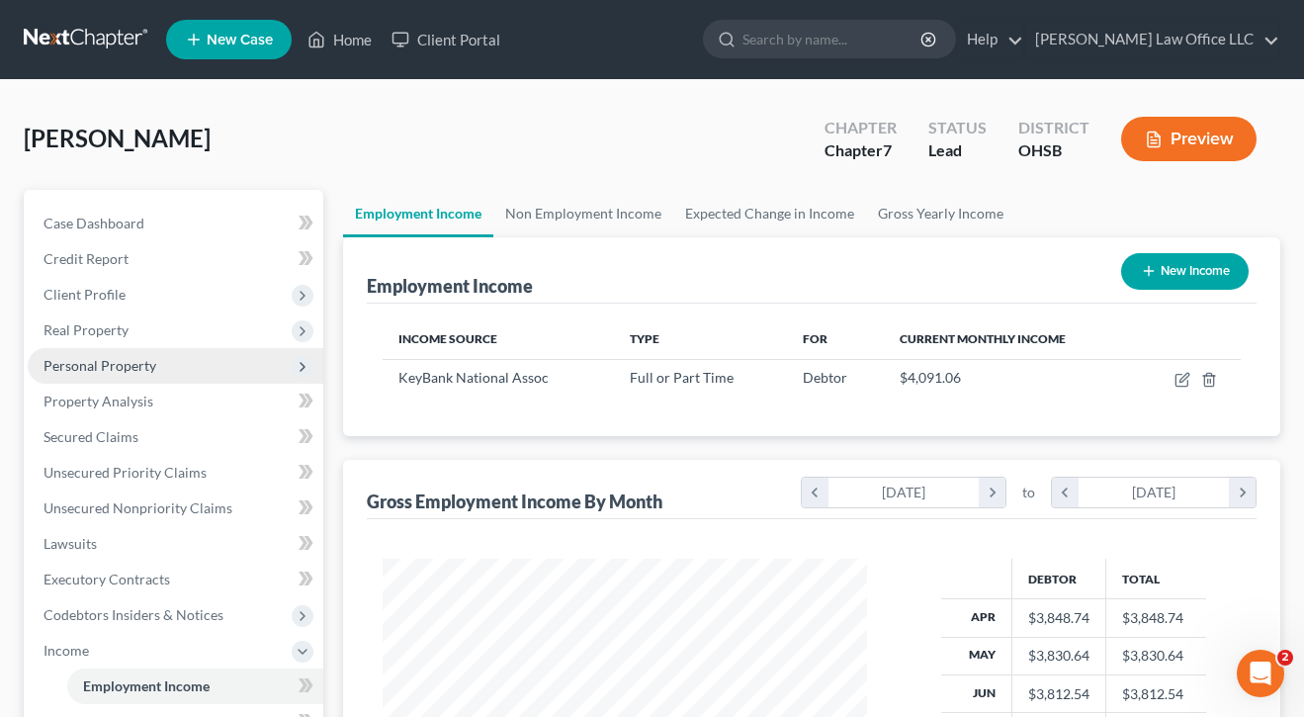
click at [105, 359] on span "Personal Property" at bounding box center [99, 365] width 113 height 17
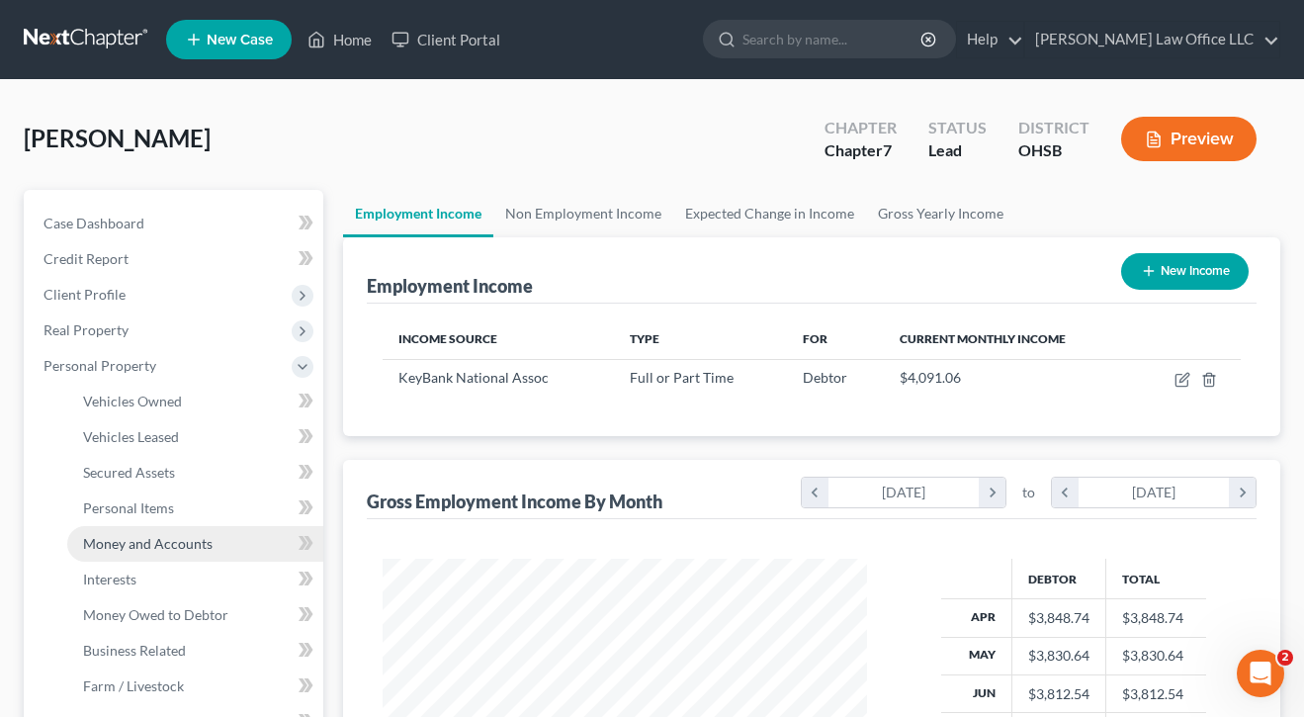
click at [133, 551] on span "Money and Accounts" at bounding box center [147, 543] width 129 height 17
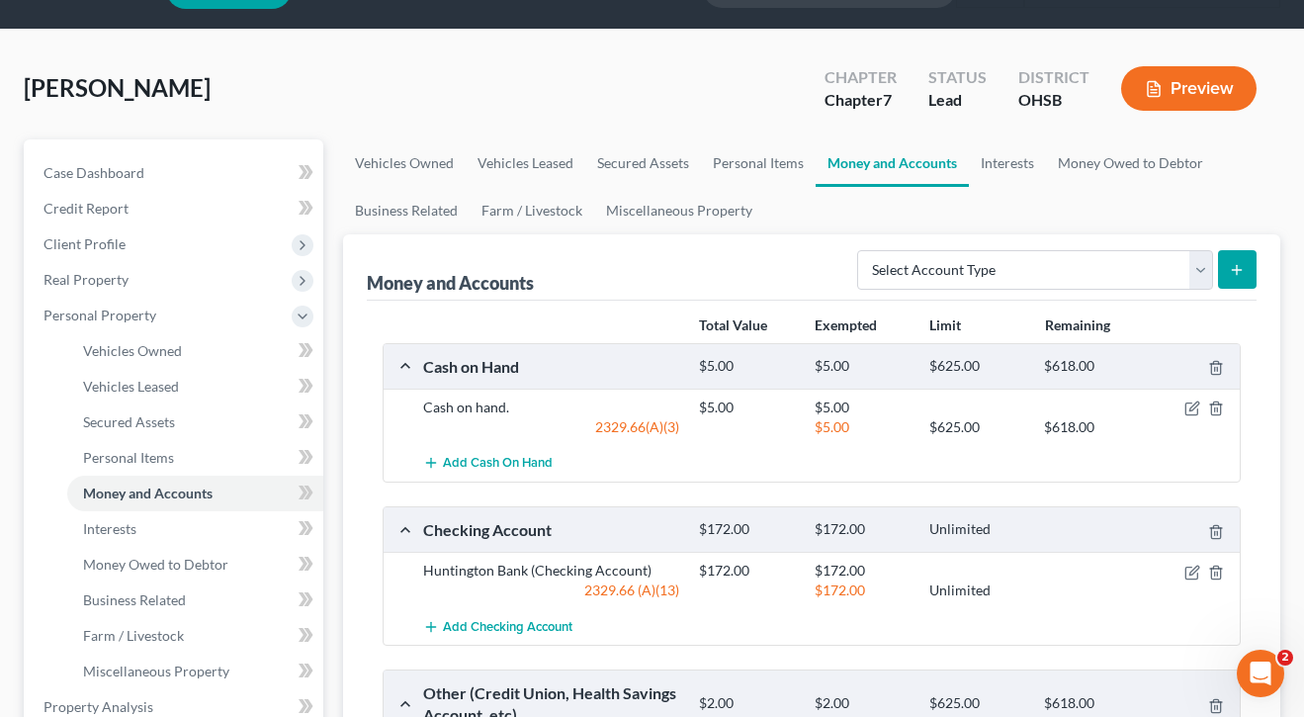
scroll to position [11, 0]
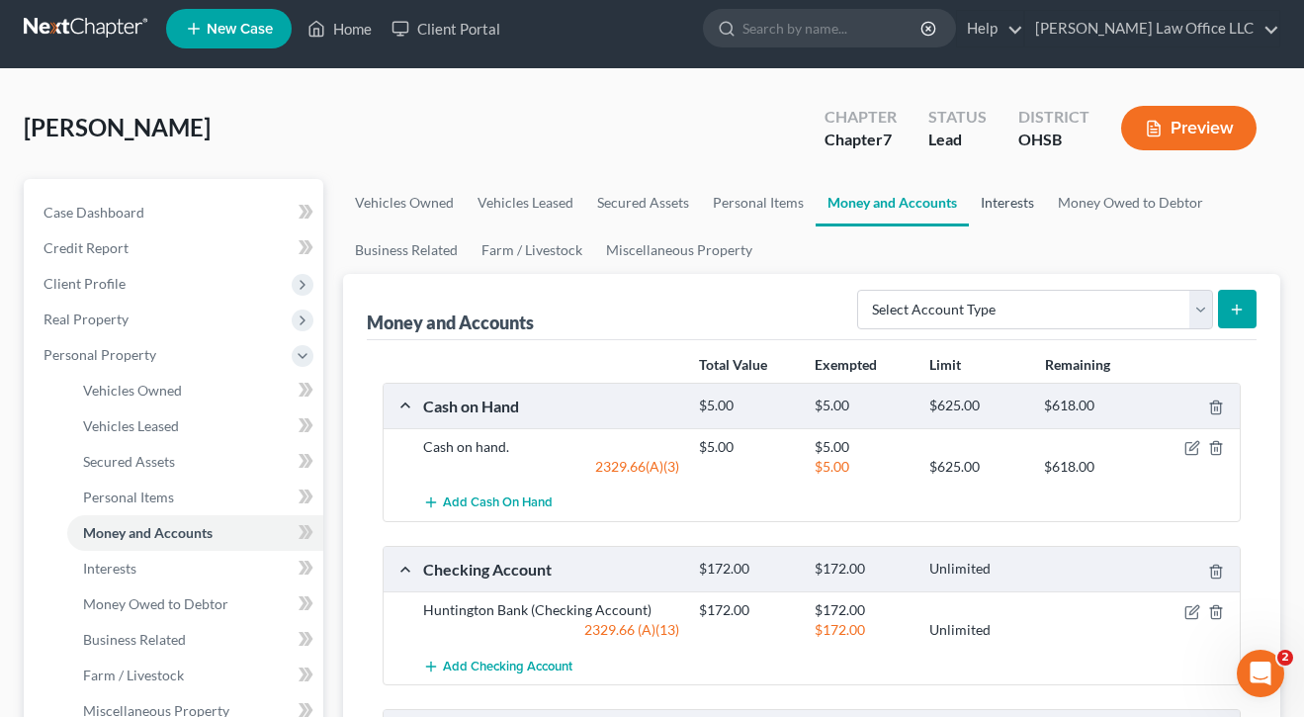
click at [1021, 224] on link "Interests" at bounding box center [1007, 202] width 77 height 47
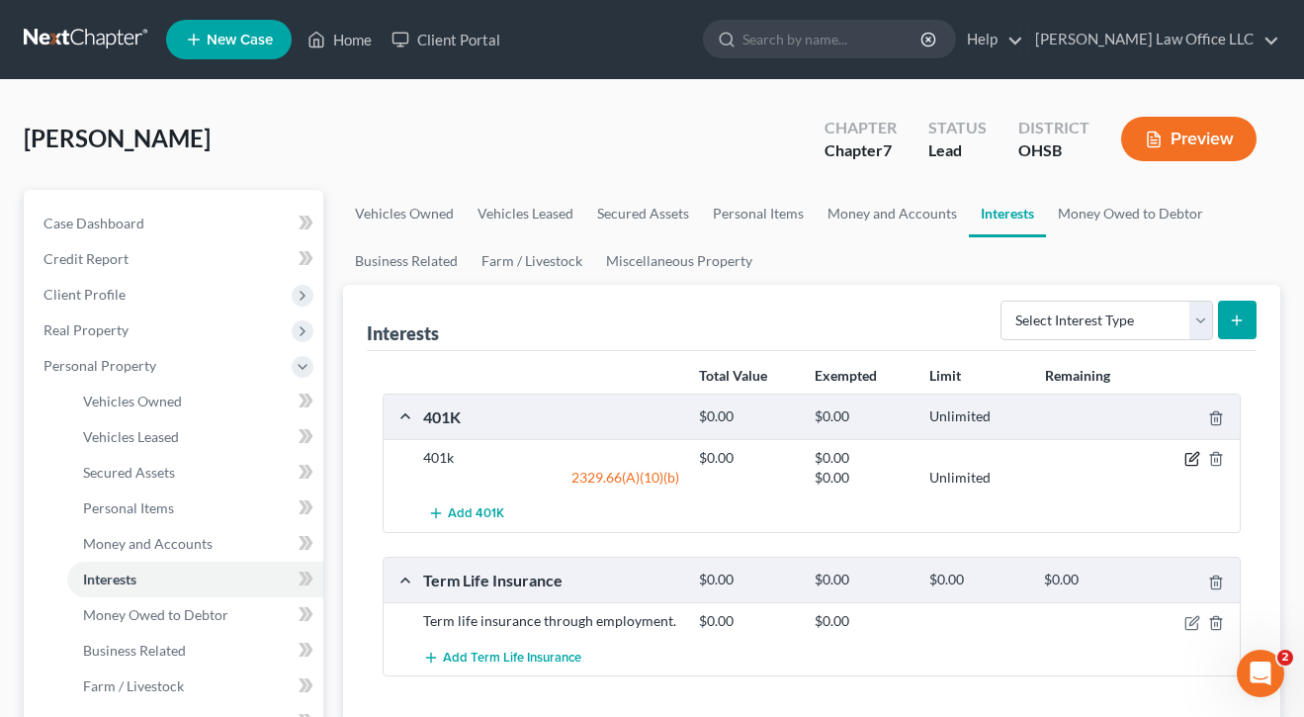
click at [1191, 459] on icon "button" at bounding box center [1192, 459] width 16 height 16
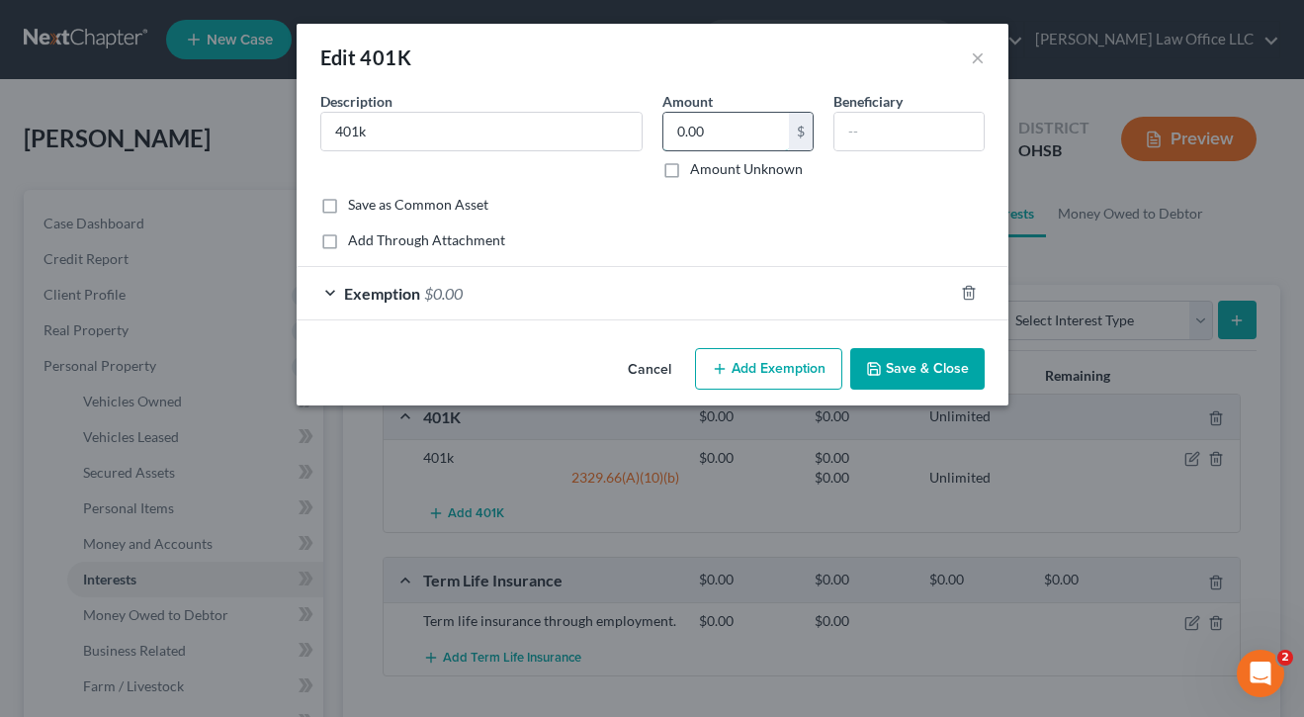
click at [765, 125] on input "0.00" at bounding box center [726, 132] width 126 height 38
type input "9,809"
click at [694, 241] on div "Add Through Attachment" at bounding box center [652, 240] width 664 height 20
click at [636, 297] on div "Exemption $0.00" at bounding box center [625, 293] width 656 height 52
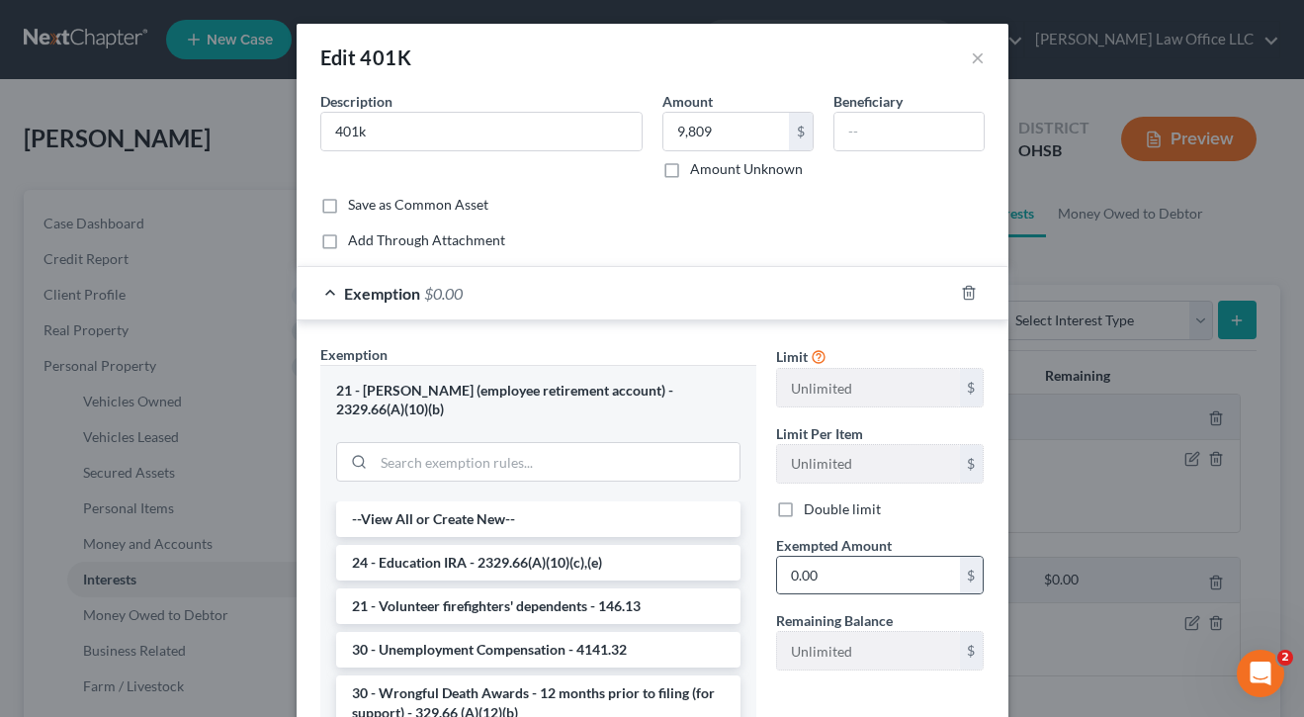
click at [864, 556] on div "0.00 $" at bounding box center [880, 576] width 209 height 40
click at [864, 584] on input "0.00" at bounding box center [868, 576] width 183 height 38
click at [851, 584] on input "0.00" at bounding box center [868, 576] width 183 height 38
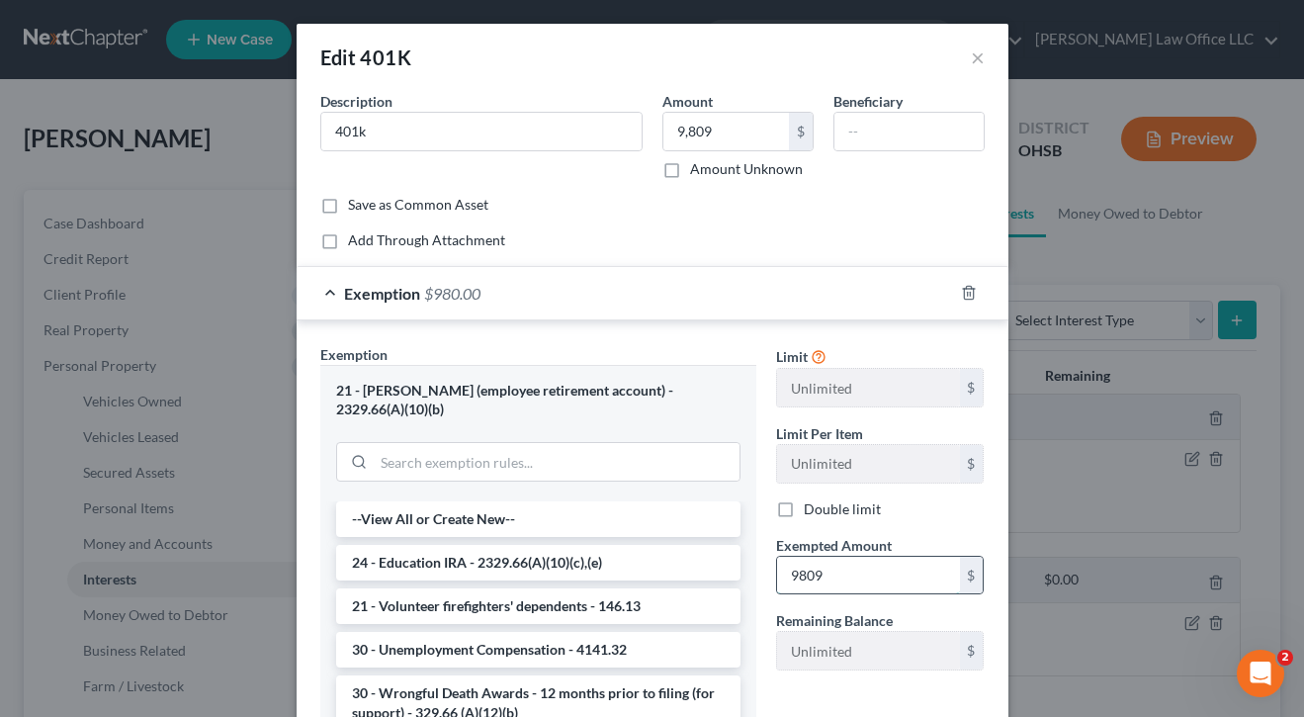
type input "9,809"
click at [754, 384] on div "21 - [PERSON_NAME] (employee retirement account) - 2329.66(A)(10)(b)" at bounding box center [538, 433] width 436 height 136
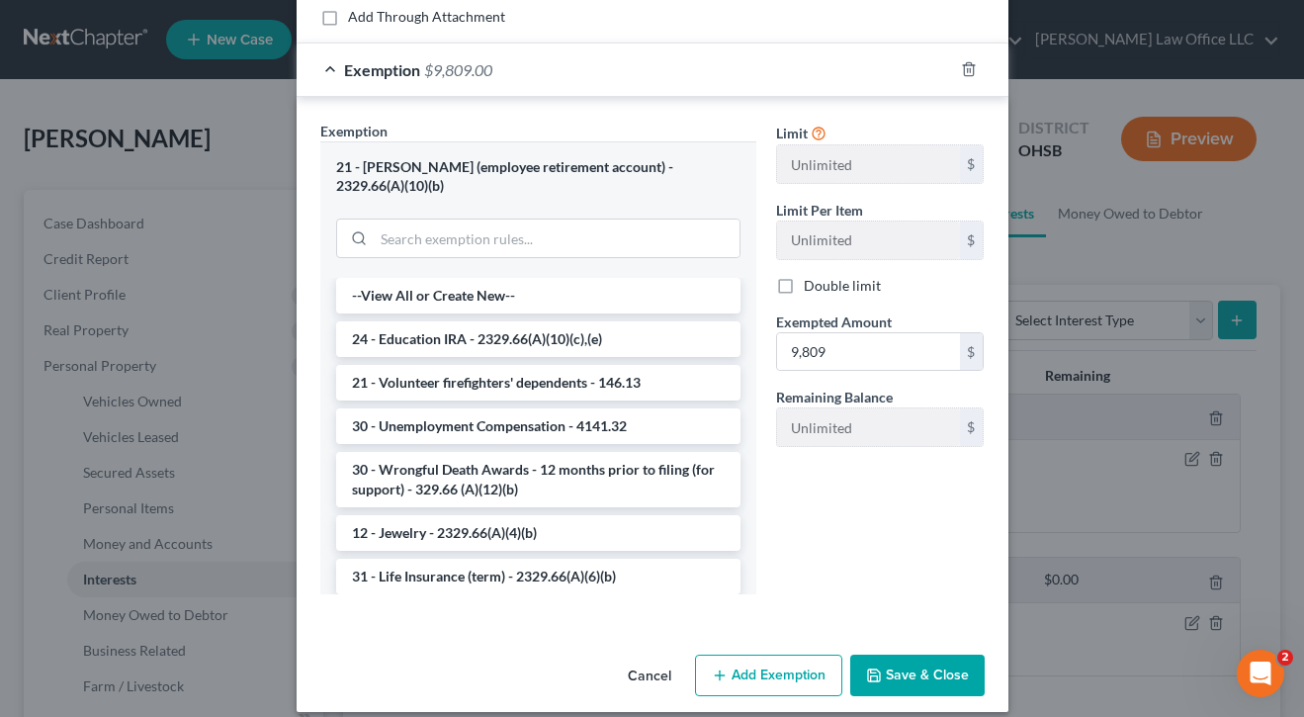
scroll to position [222, 0]
click at [921, 655] on button "Save & Close" at bounding box center [917, 676] width 134 height 42
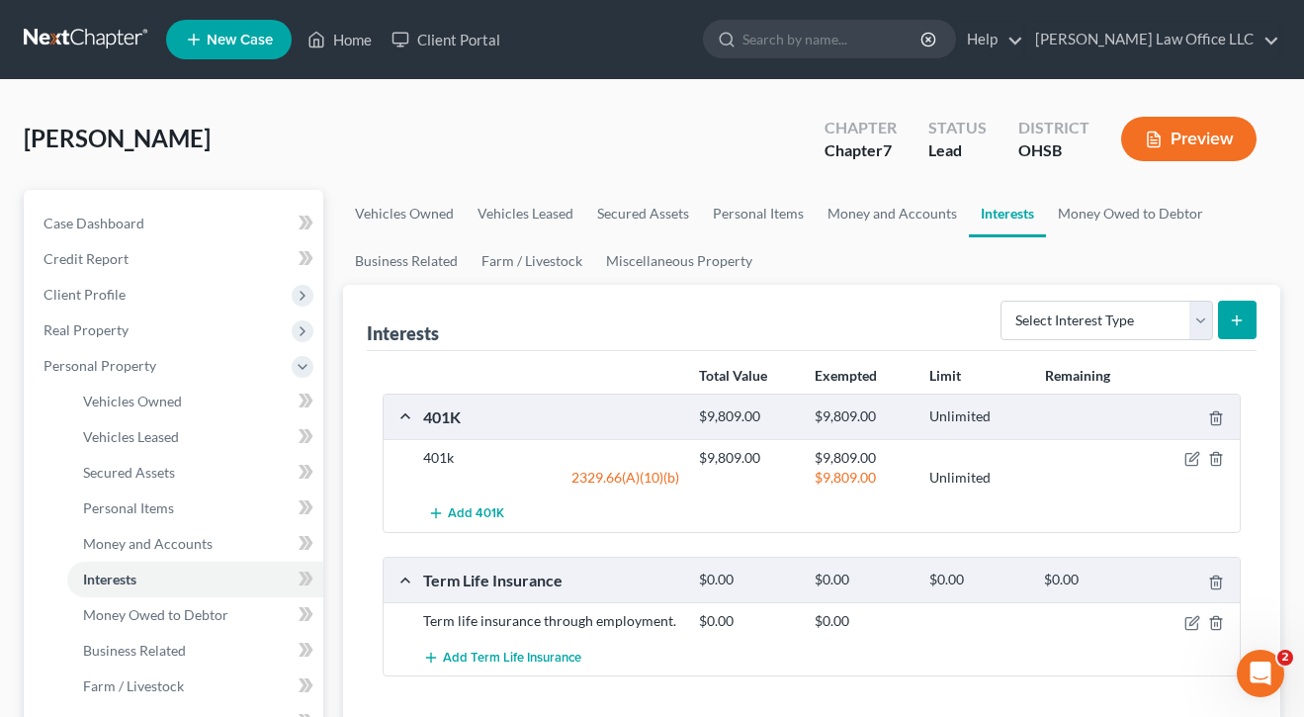
scroll to position [0, 0]
click at [110, 306] on span "Client Profile" at bounding box center [176, 295] width 296 height 36
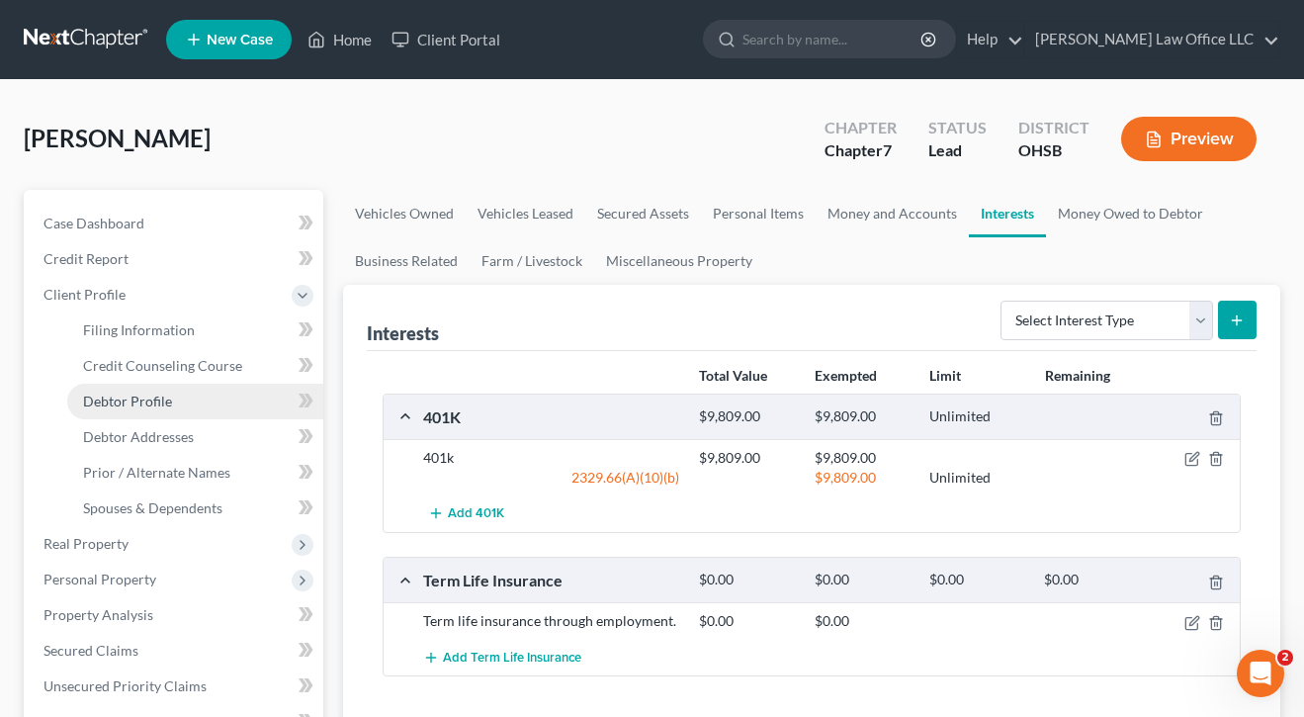
click at [140, 403] on span "Debtor Profile" at bounding box center [127, 400] width 89 height 17
select select "3"
select select "0"
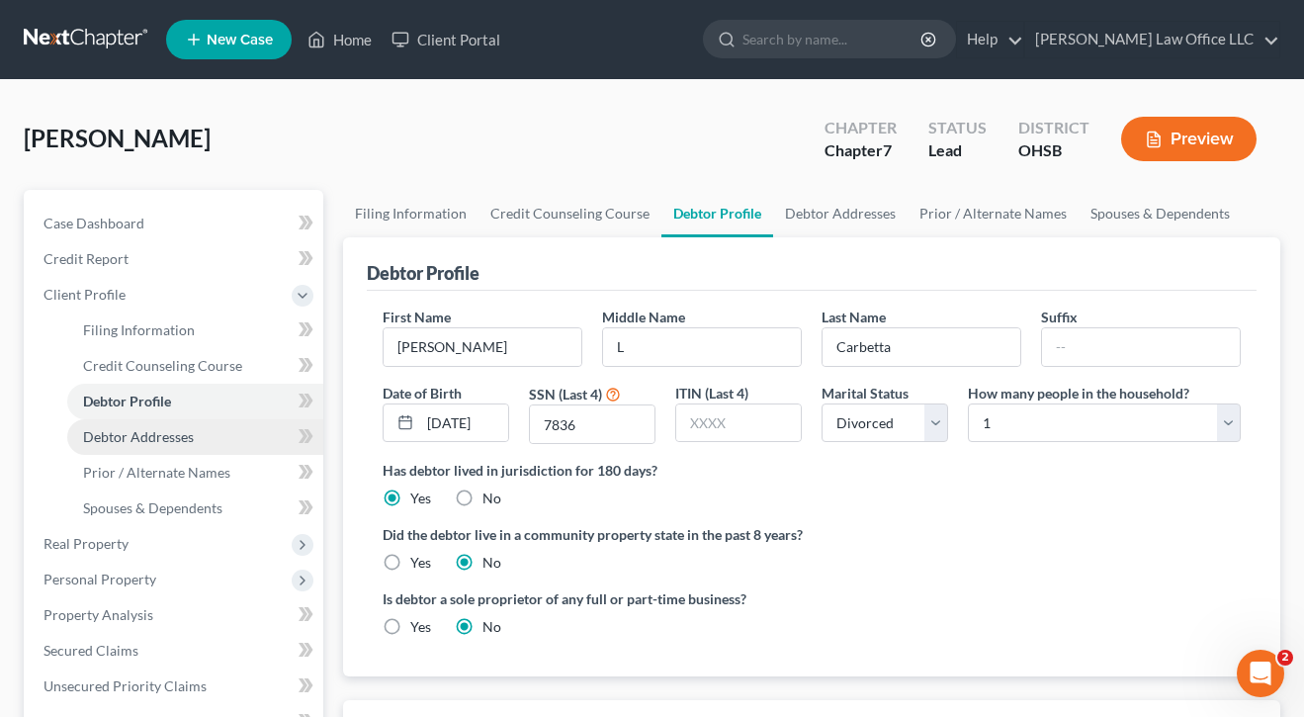
click at [158, 437] on span "Debtor Addresses" at bounding box center [138, 436] width 111 height 17
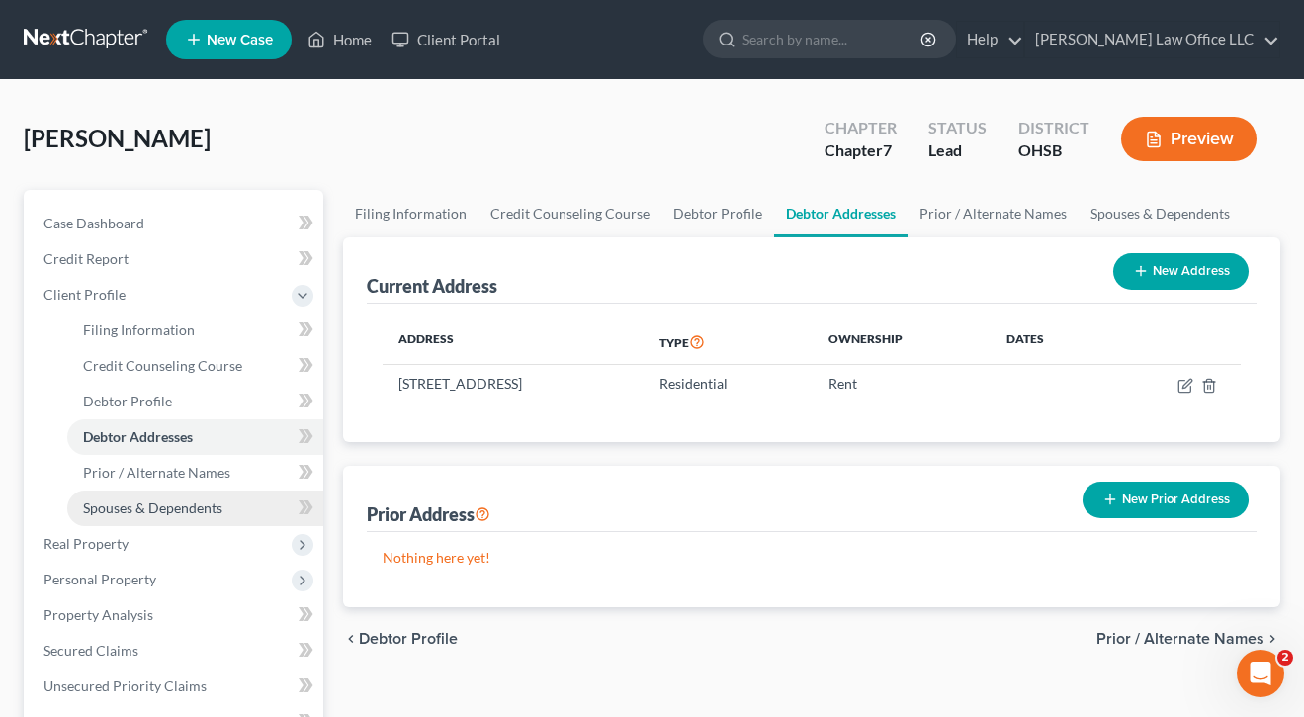
click at [129, 503] on span "Spouses & Dependents" at bounding box center [152, 507] width 139 height 17
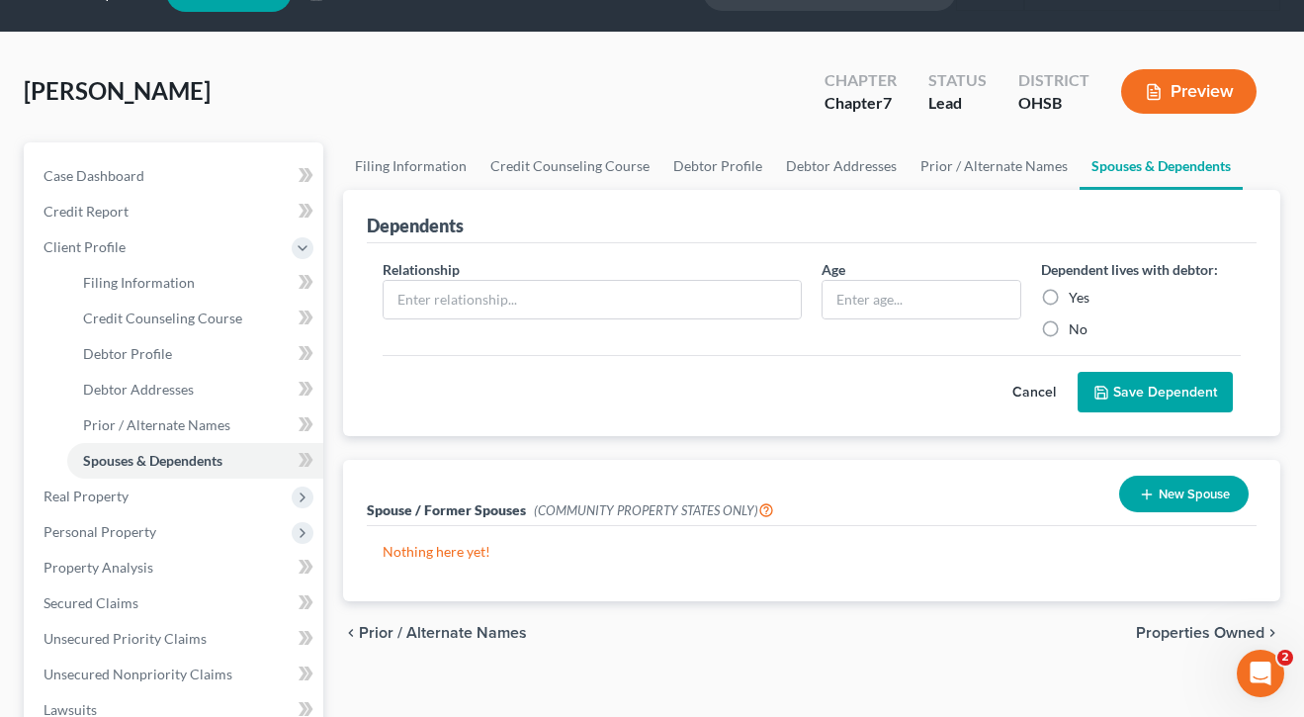
scroll to position [50, 0]
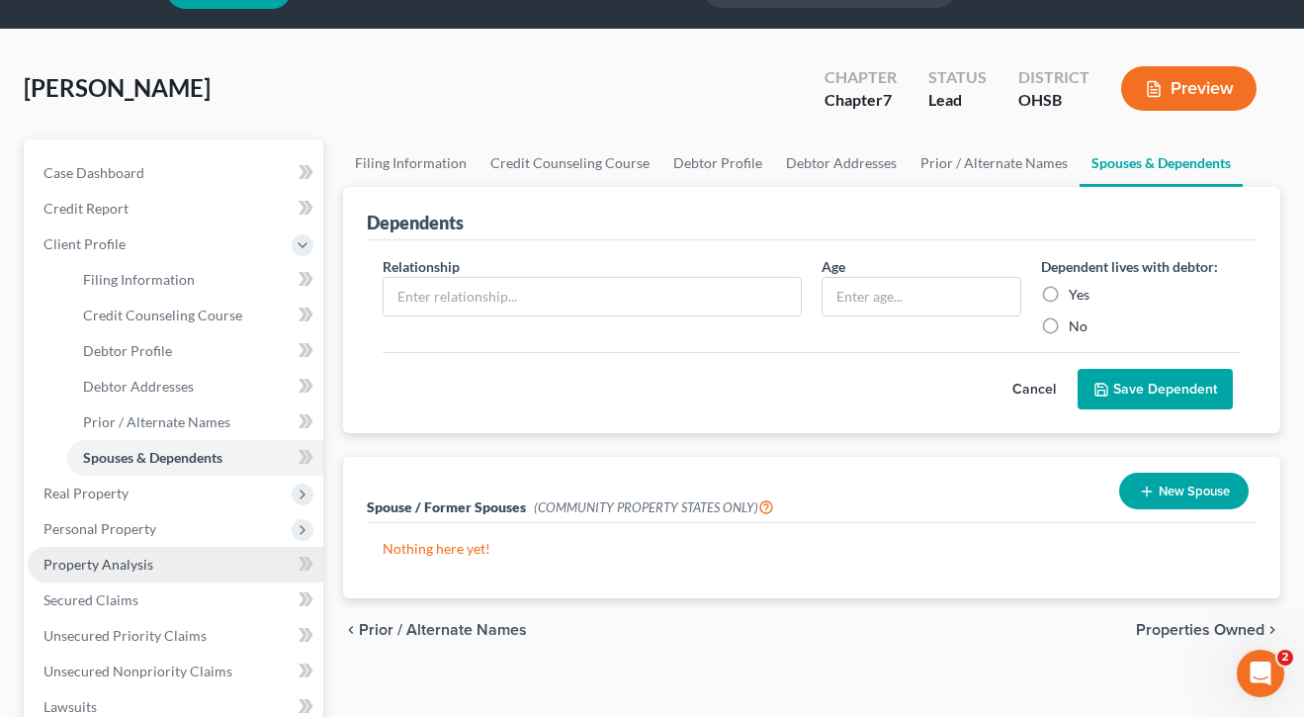
click at [78, 569] on span "Property Analysis" at bounding box center [98, 564] width 110 height 17
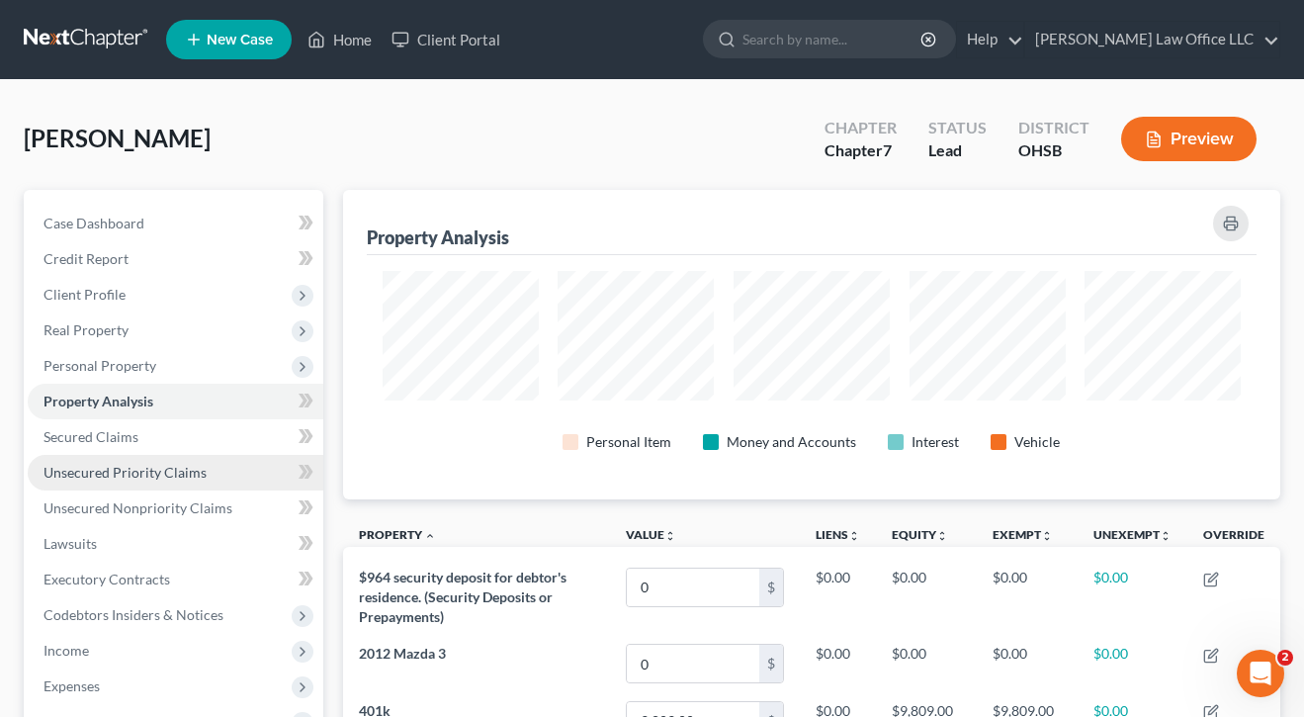
click at [119, 466] on span "Unsecured Priority Claims" at bounding box center [124, 472] width 163 height 17
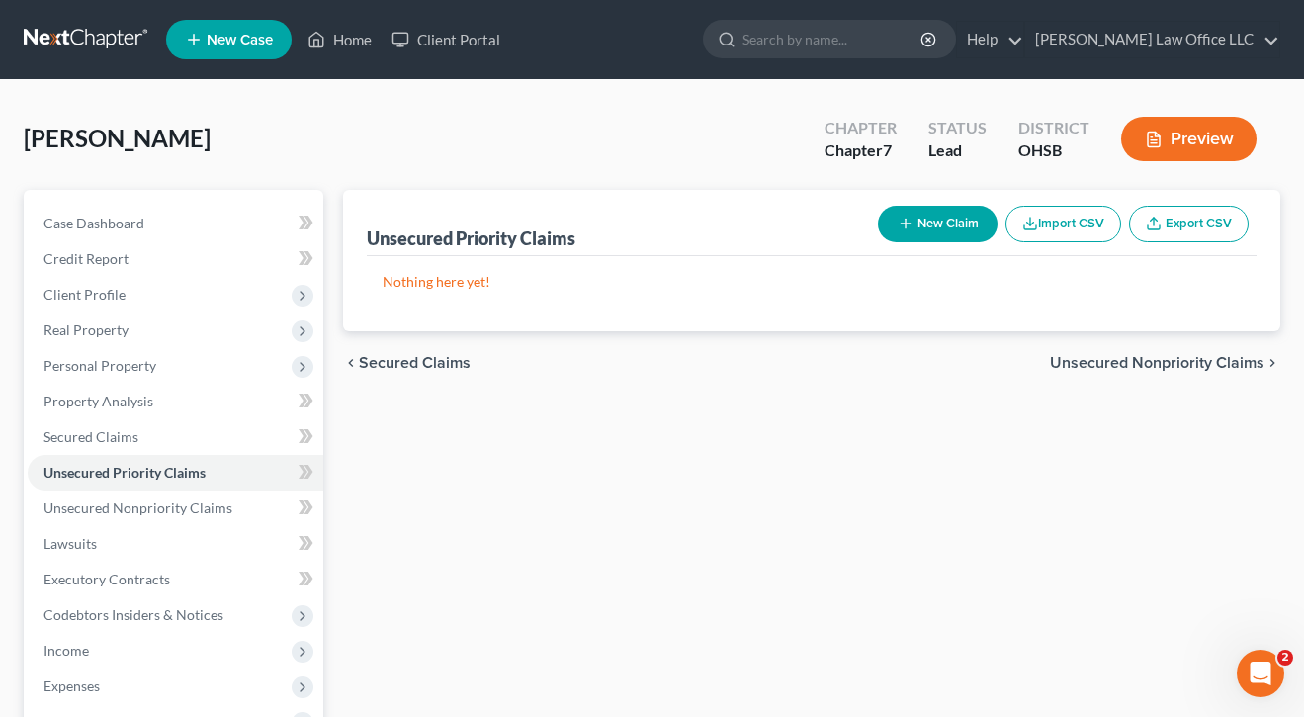
click at [970, 226] on button "New Claim" at bounding box center [938, 224] width 120 height 37
select select "0"
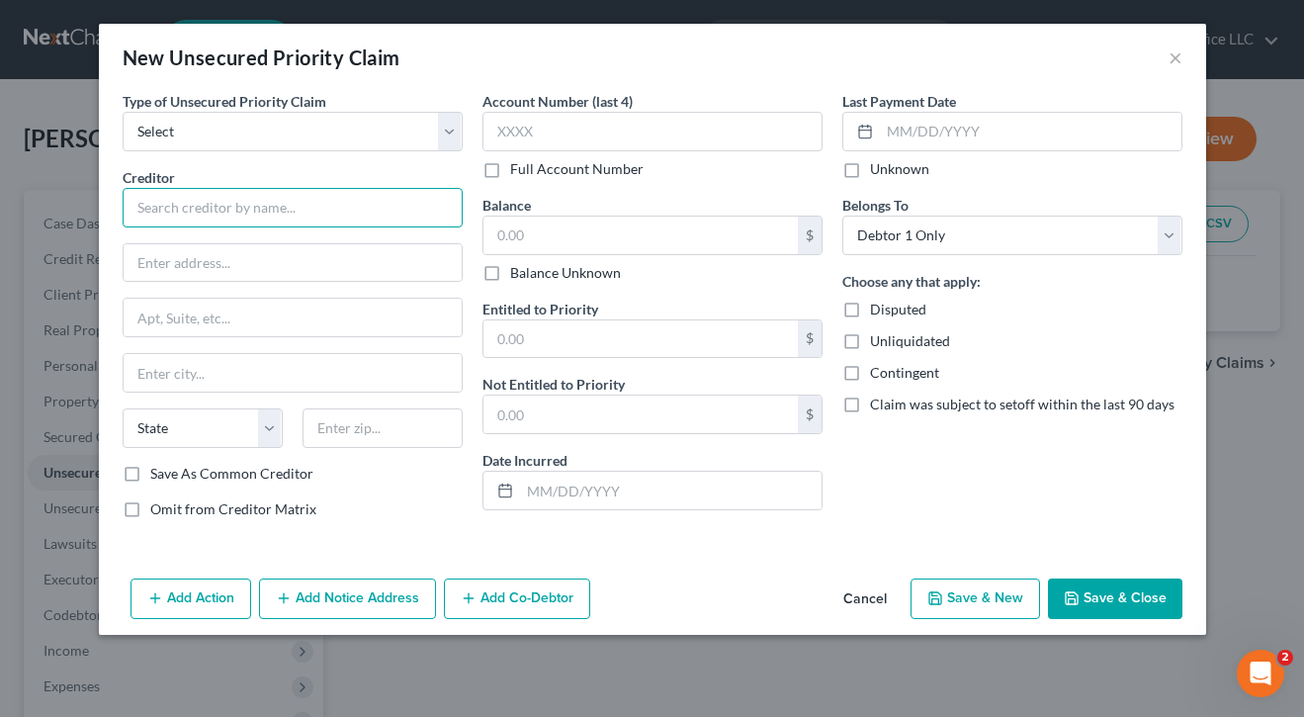
drag, startPoint x: 223, startPoint y: 224, endPoint x: 227, endPoint y: 204, distance: 21.1
click at [223, 224] on input "text" at bounding box center [293, 208] width 340 height 40
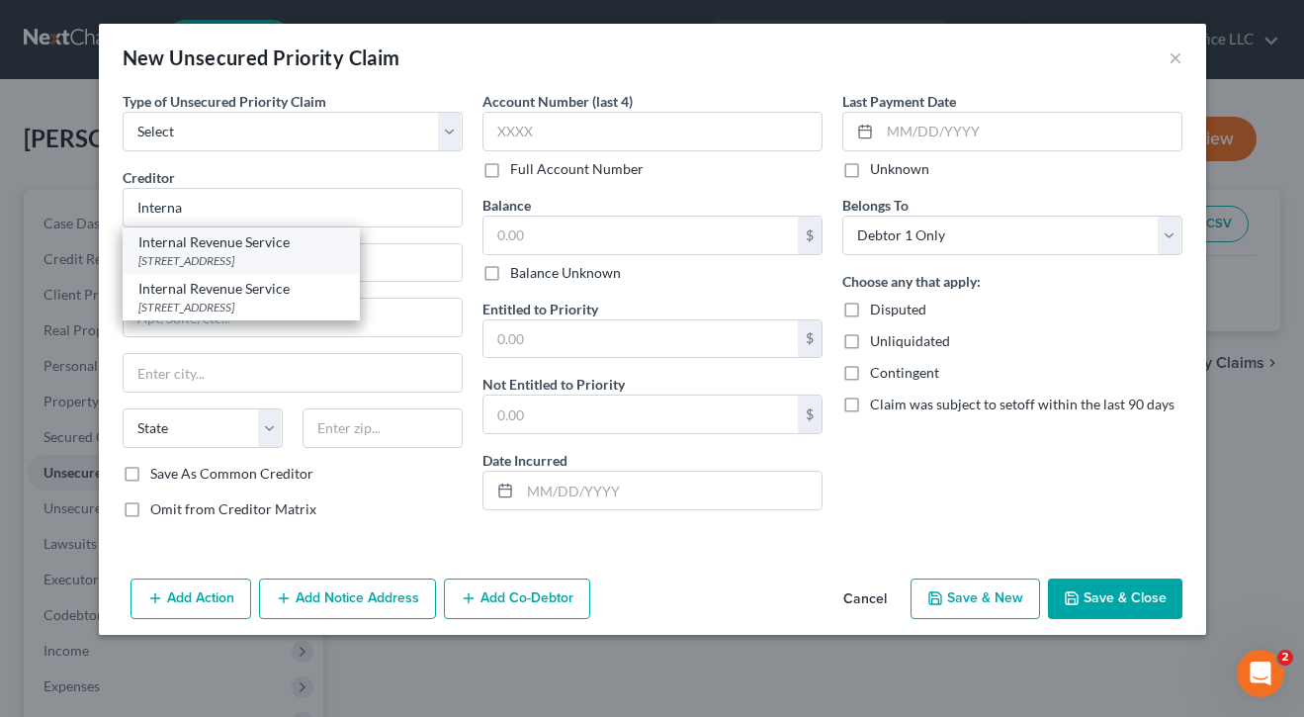
click at [227, 246] on div "Internal Revenue Service" at bounding box center [241, 242] width 206 height 20
type input "Internal Revenue Service"
type input "[STREET_ADDRESS]"
type input "[GEOGRAPHIC_DATA]"
select select "36"
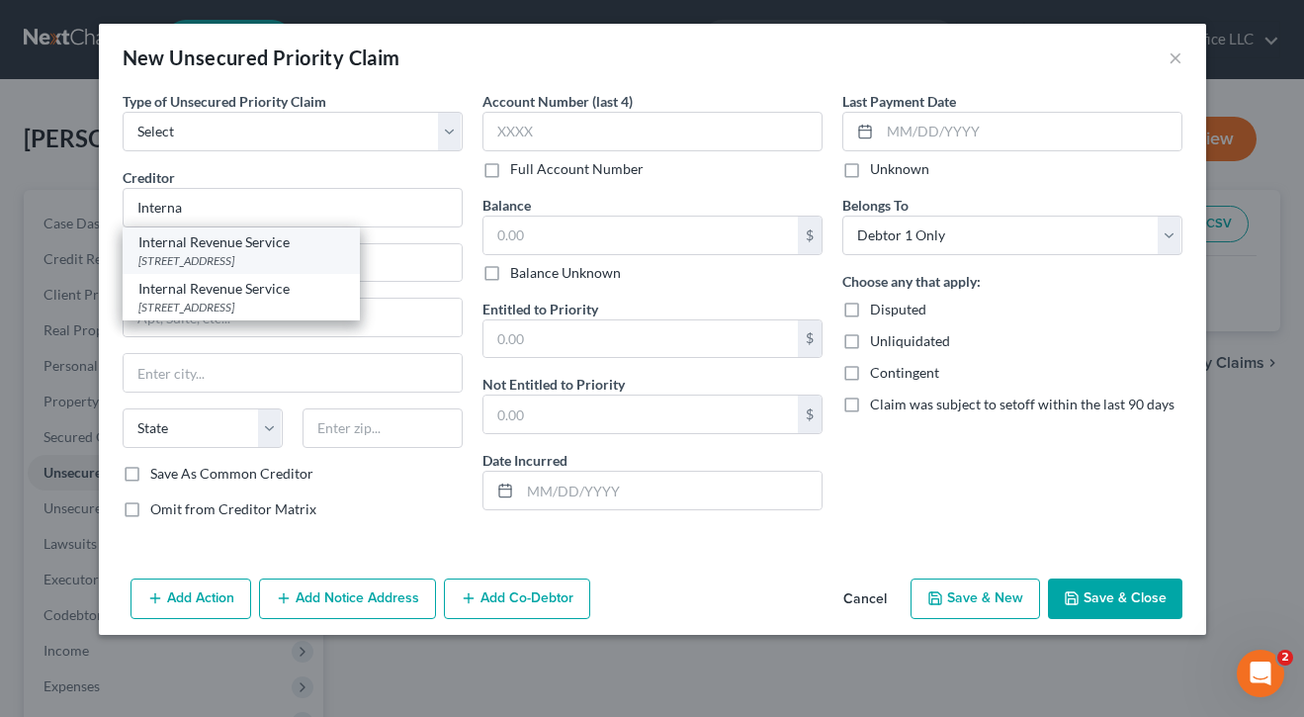
type input "45202"
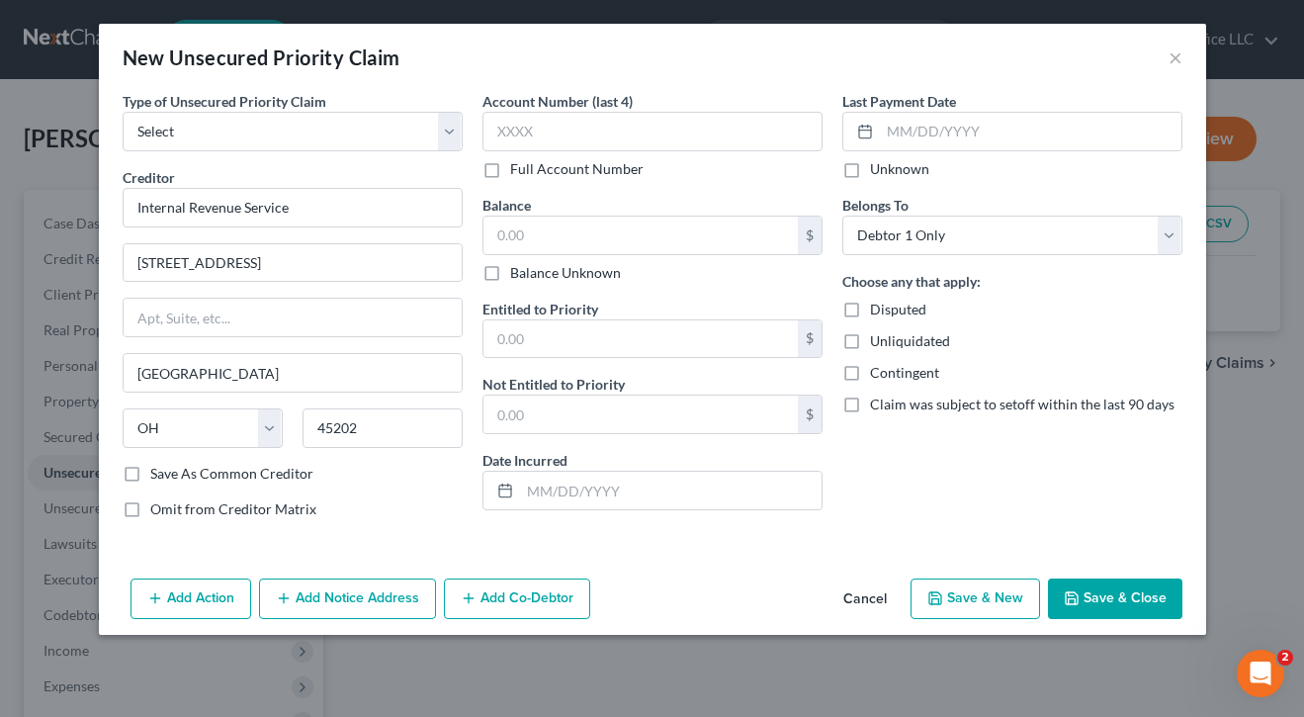
click at [510, 268] on label "Balance Unknown" at bounding box center [565, 273] width 111 height 20
click at [518, 268] on input "Balance Unknown" at bounding box center [524, 269] width 13 height 13
checkbox input "true"
type input "0.00"
click at [1086, 586] on button "Save & Close" at bounding box center [1115, 599] width 134 height 42
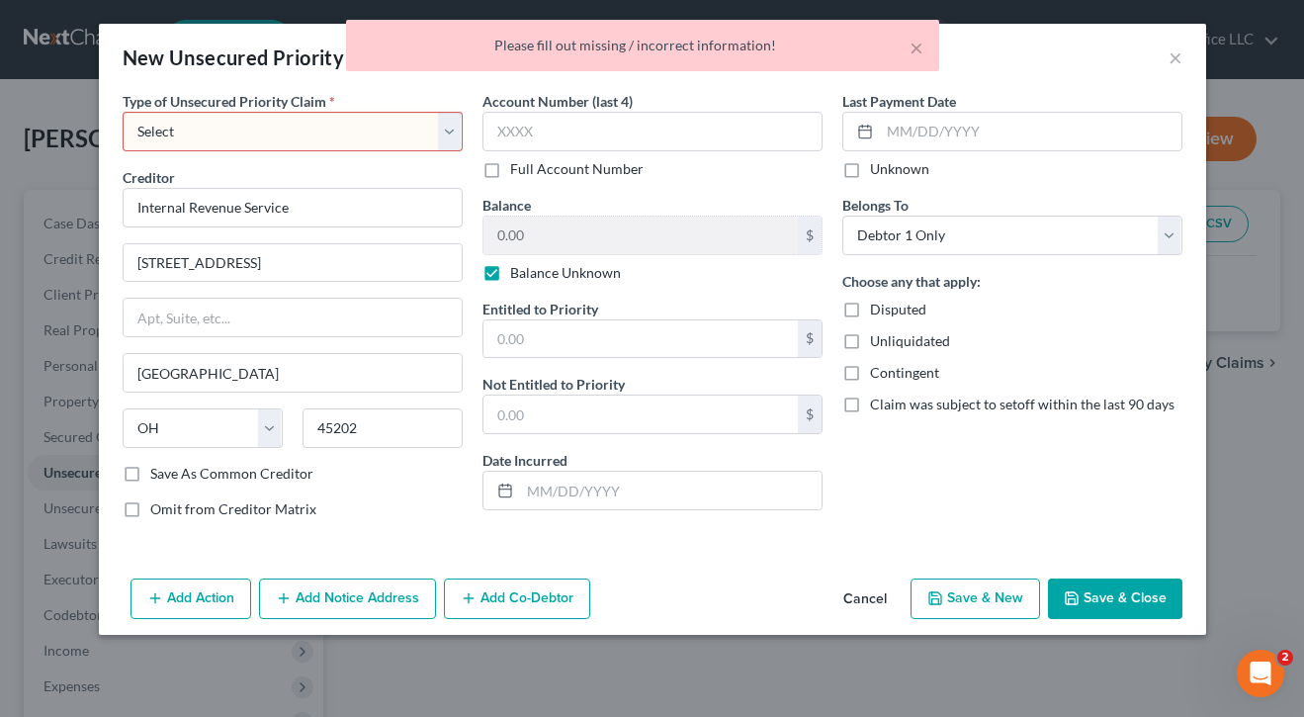
select select "0"
select select "36"
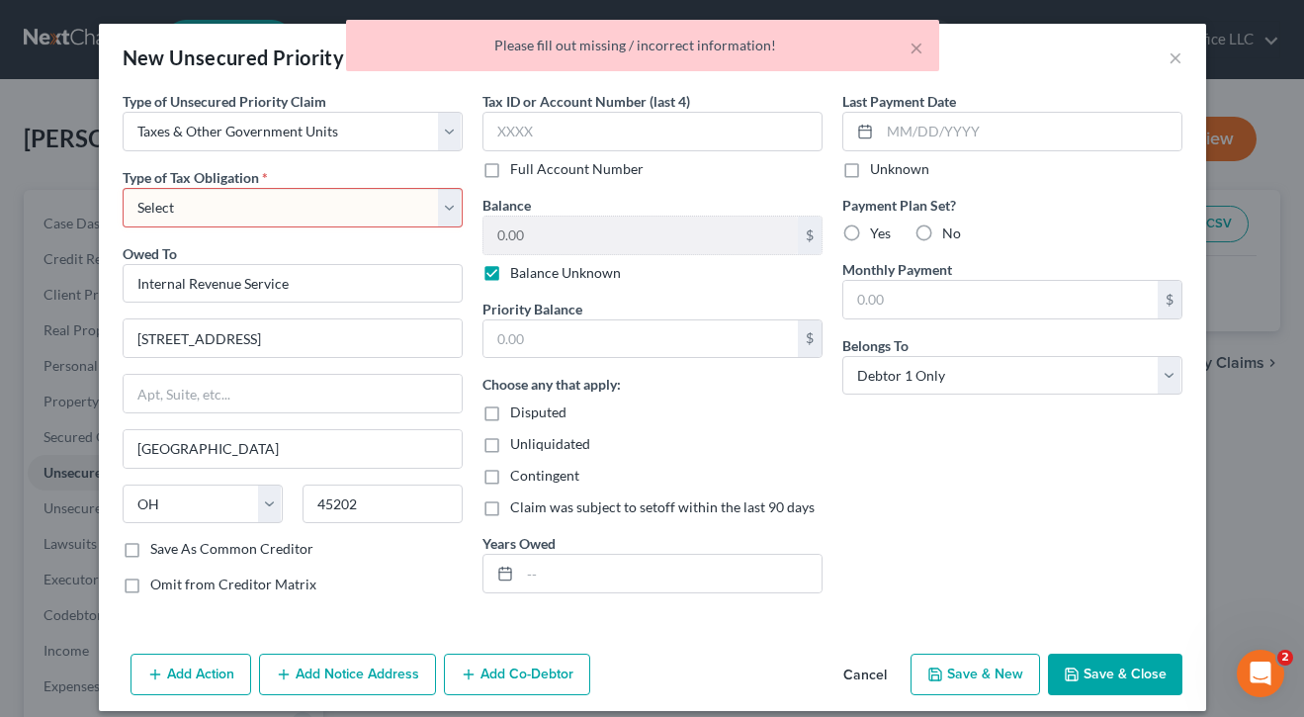
click at [281, 228] on div "Type of Unsecured Priority Claim * Select Taxes & Other Government Units Domest…" at bounding box center [293, 350] width 360 height 519
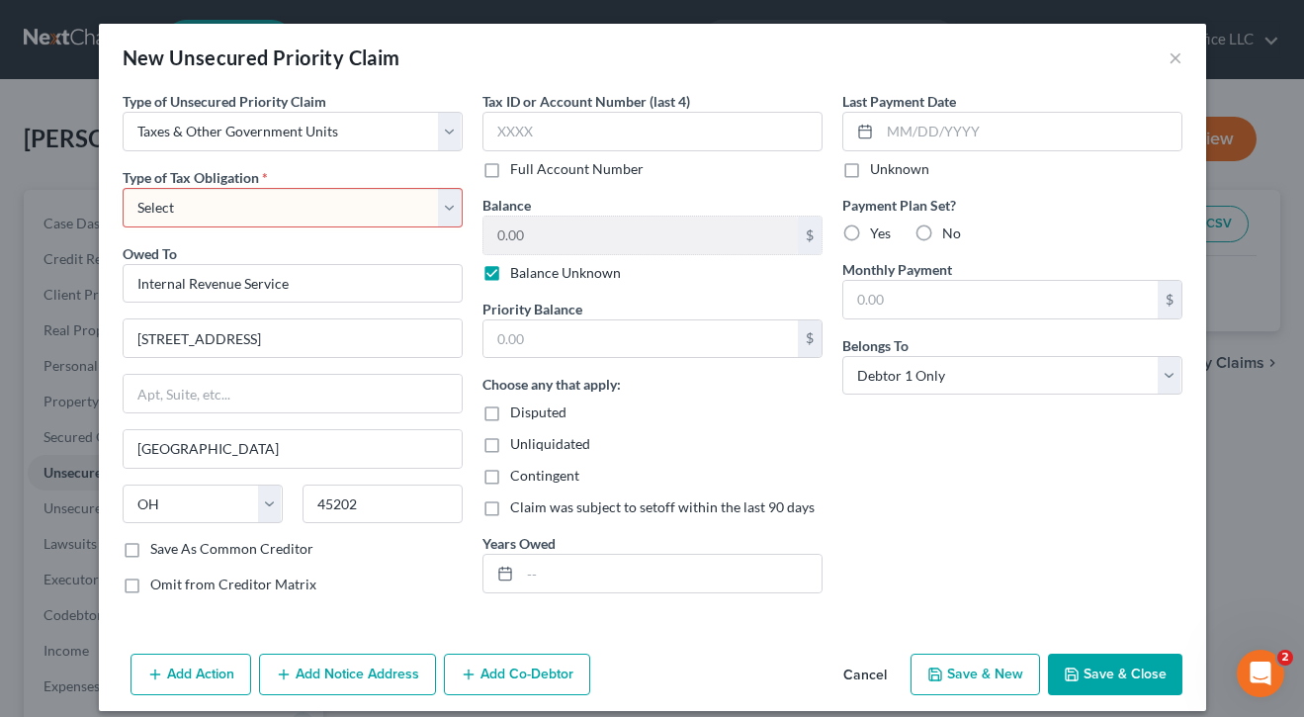
select select "0"
click at [928, 550] on div "Last Payment Date Unknown Payment Plan Set? Yes No Monthly Payment $ Belongs To…" at bounding box center [1012, 350] width 360 height 519
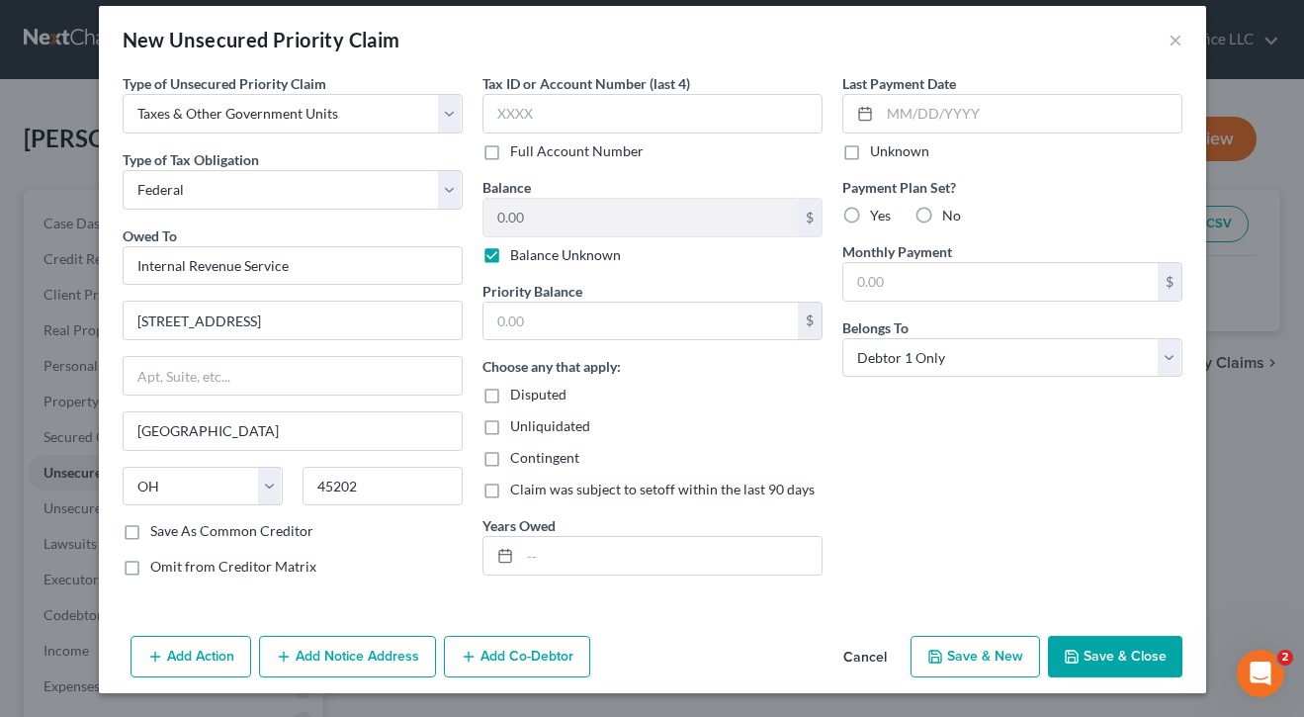
scroll to position [18, 0]
click at [1119, 647] on button "Save & Close" at bounding box center [1115, 657] width 134 height 42
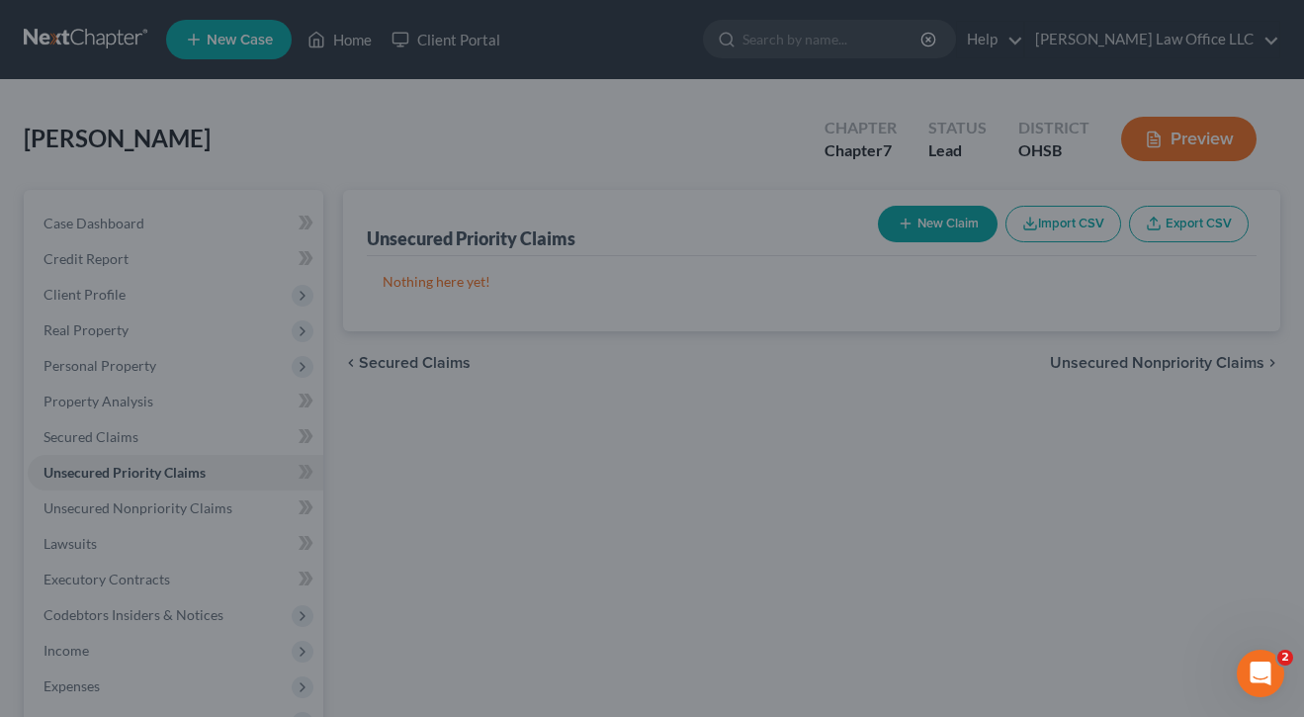
type input "0.00"
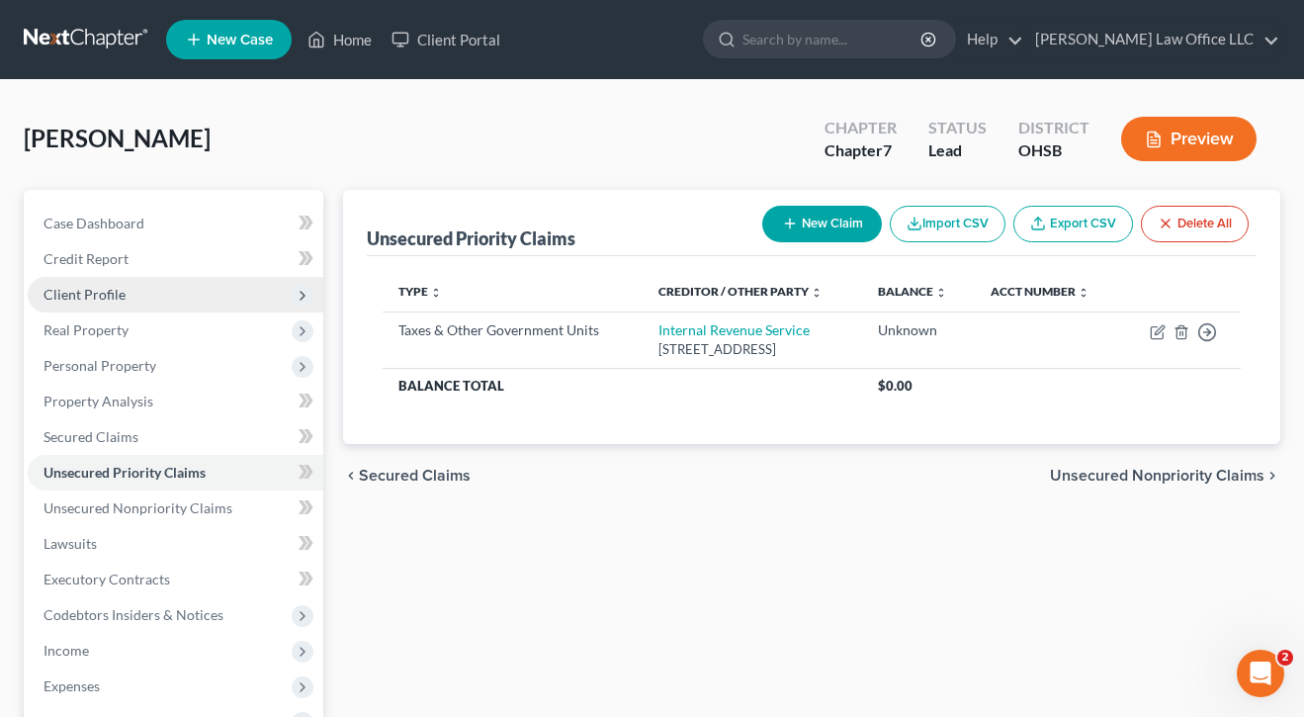
click at [92, 300] on span "Client Profile" at bounding box center [84, 294] width 82 height 17
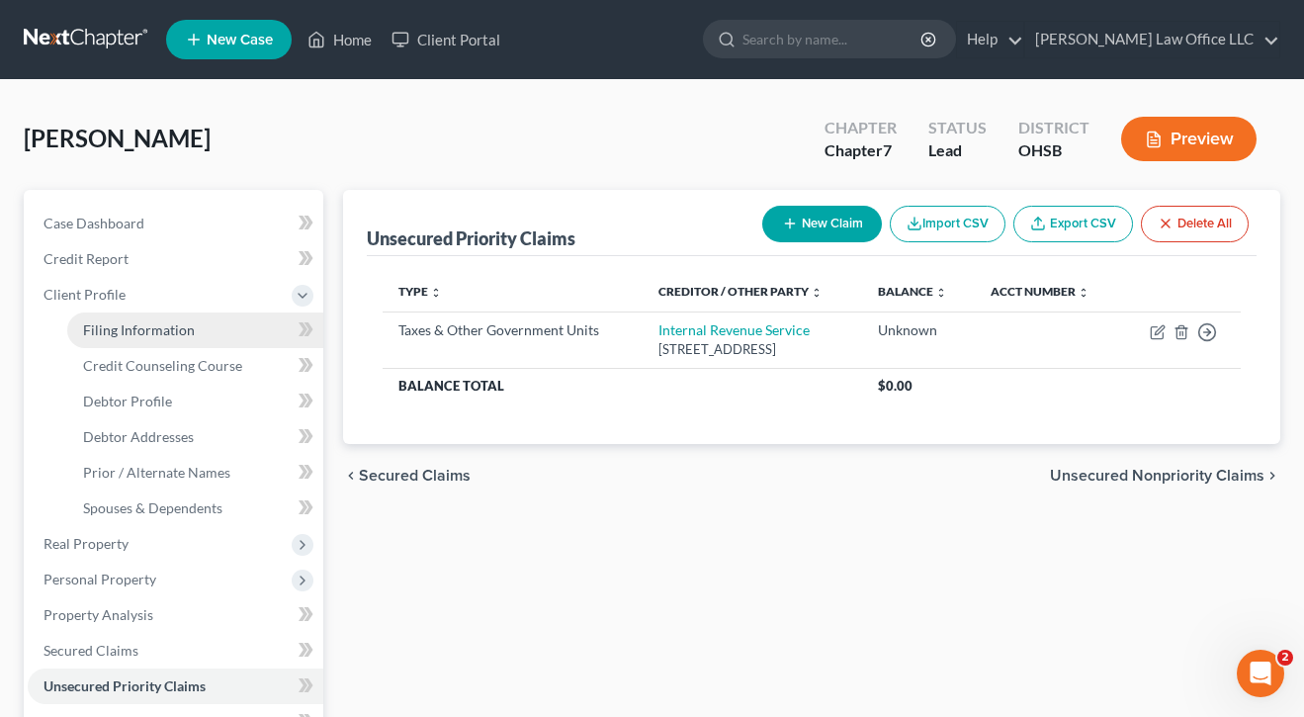
click at [96, 317] on link "Filing Information" at bounding box center [195, 330] width 256 height 36
select select "1"
select select "0"
select select "36"
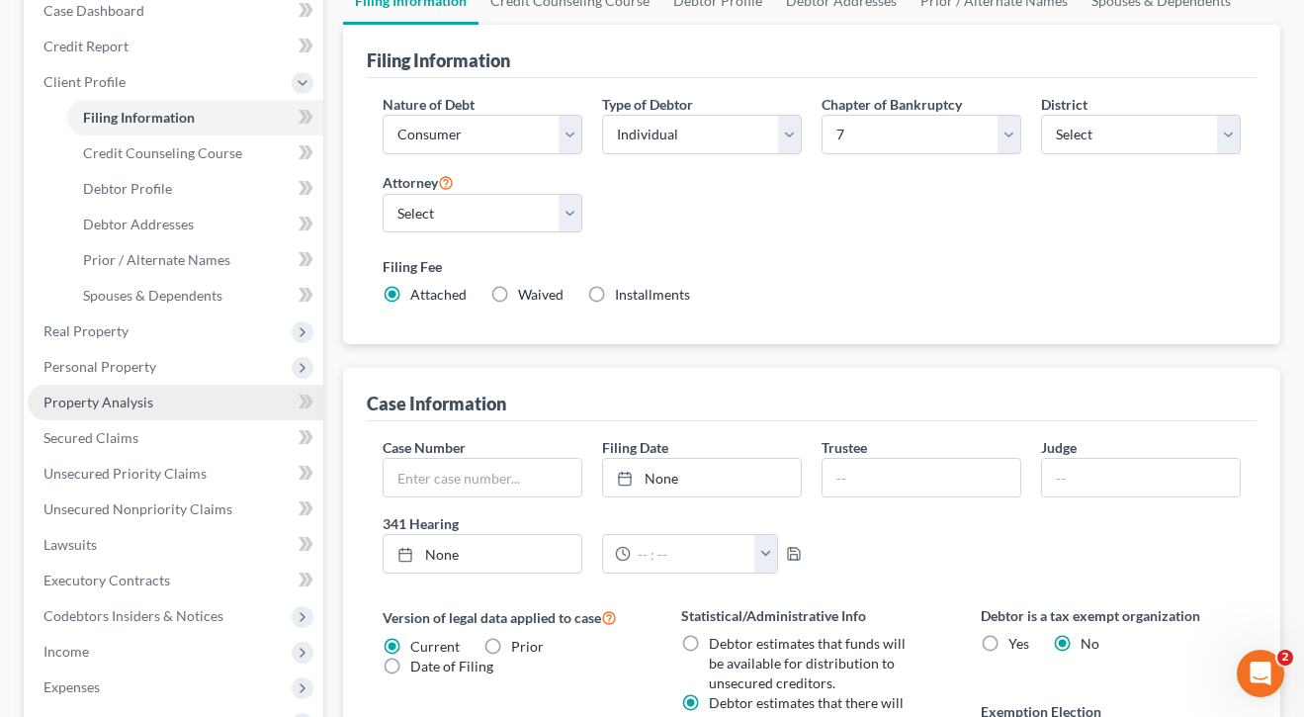
scroll to position [215, 0]
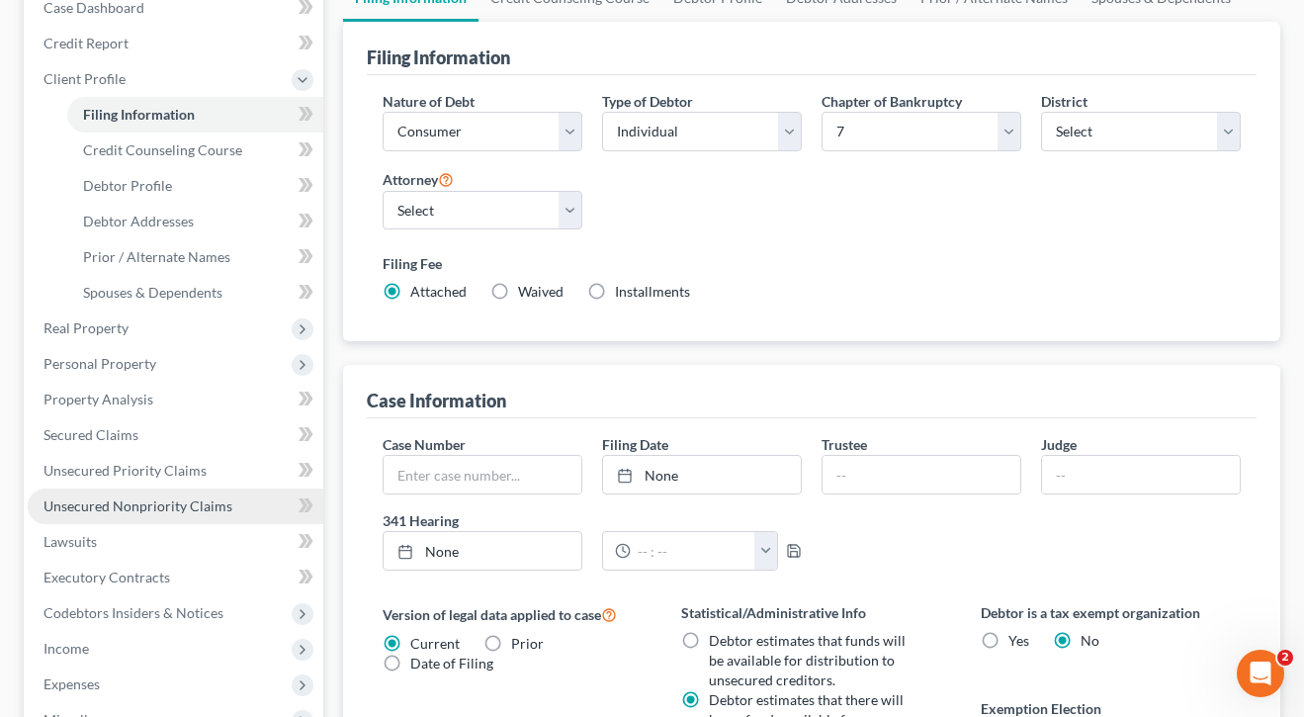
click at [127, 500] on span "Unsecured Nonpriority Claims" at bounding box center [137, 505] width 189 height 17
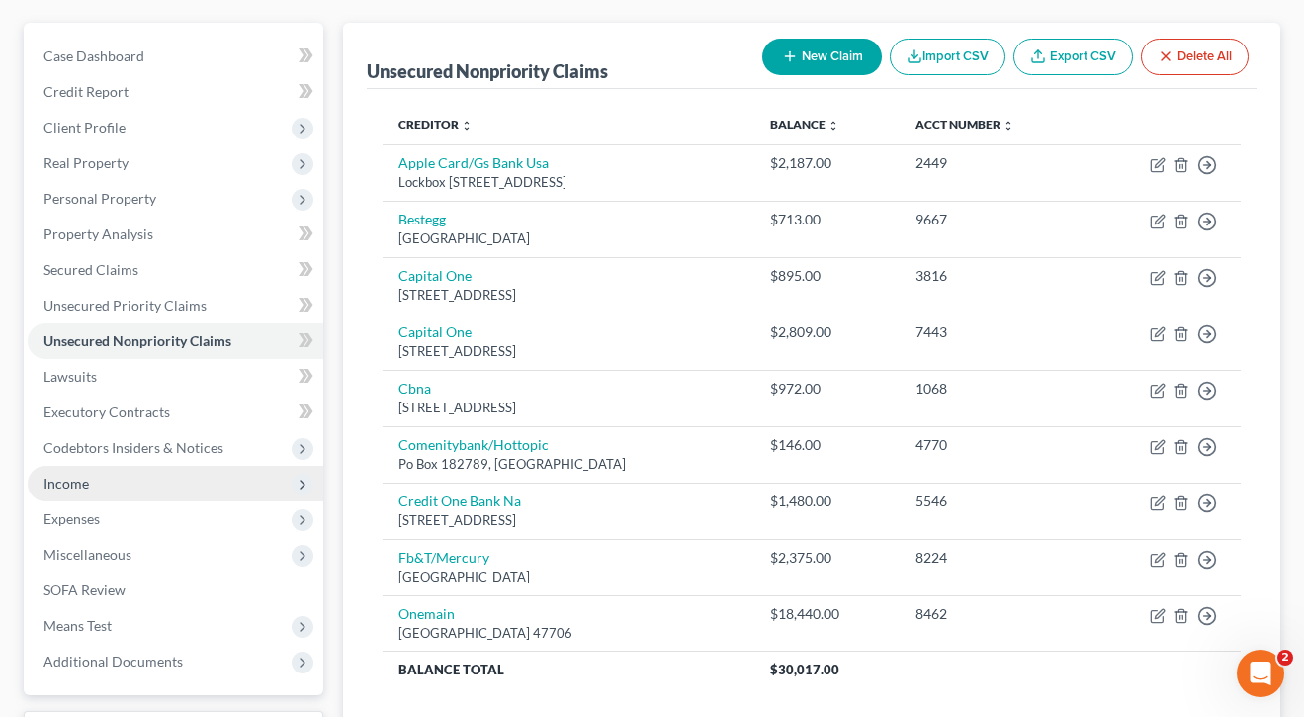
scroll to position [251, 0]
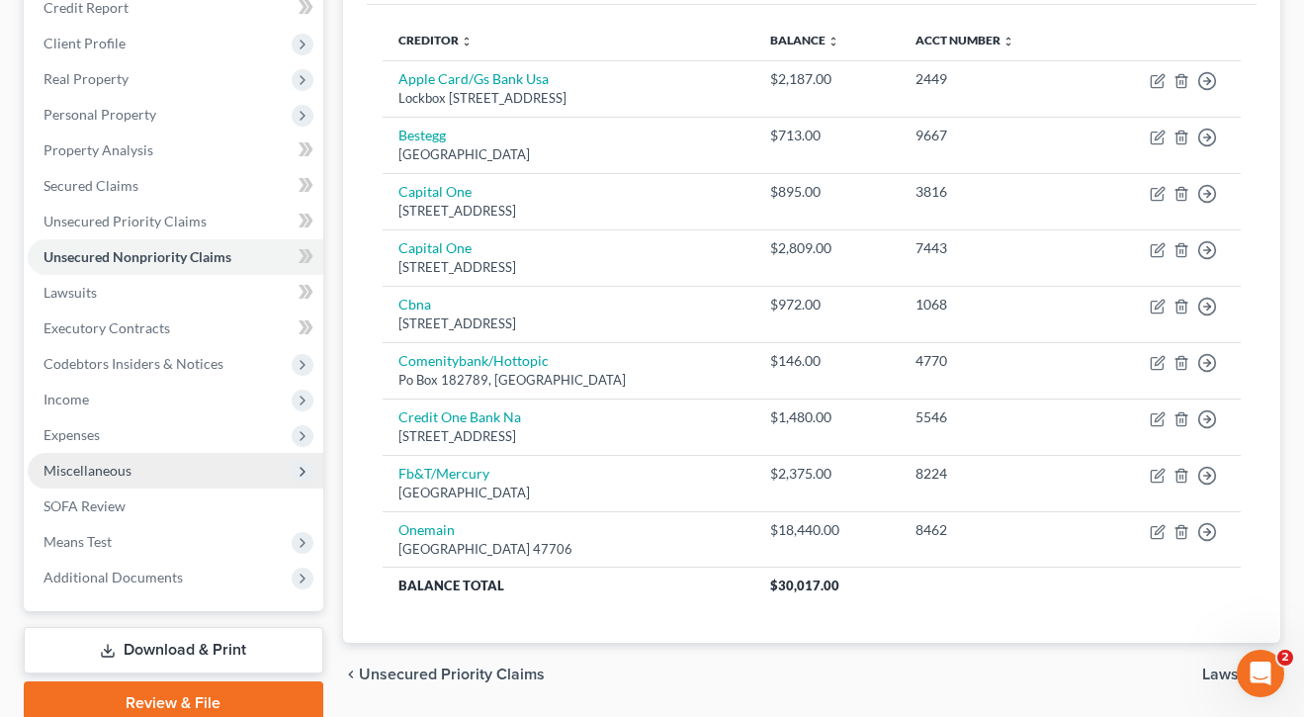
click at [79, 469] on span "Miscellaneous" at bounding box center [87, 470] width 88 height 17
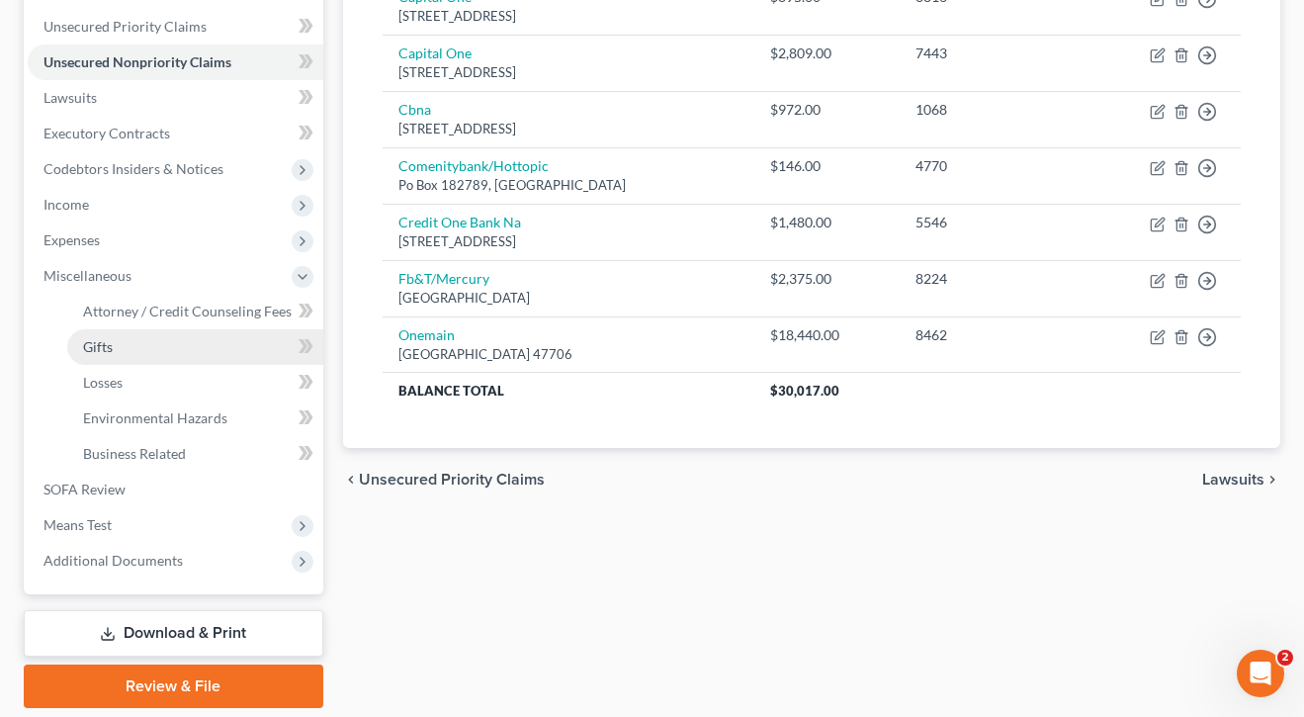
scroll to position [460, 0]
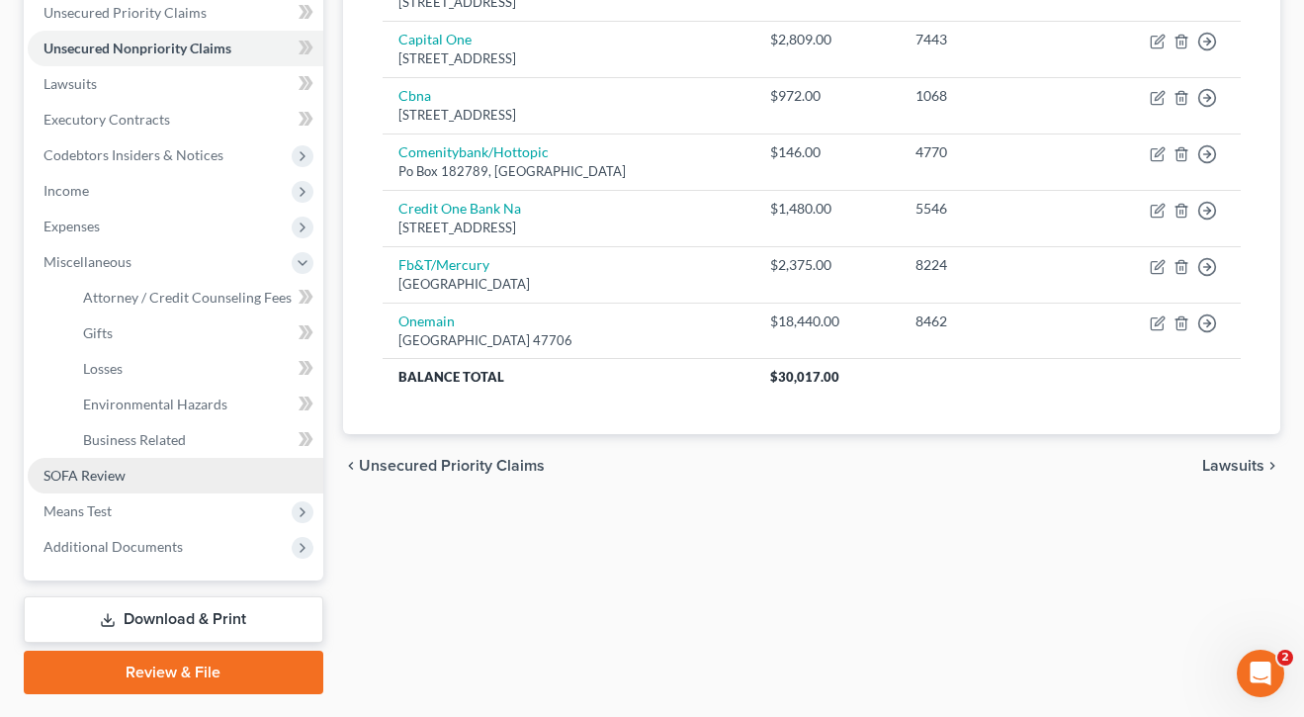
click at [79, 469] on span "SOFA Review" at bounding box center [84, 475] width 82 height 17
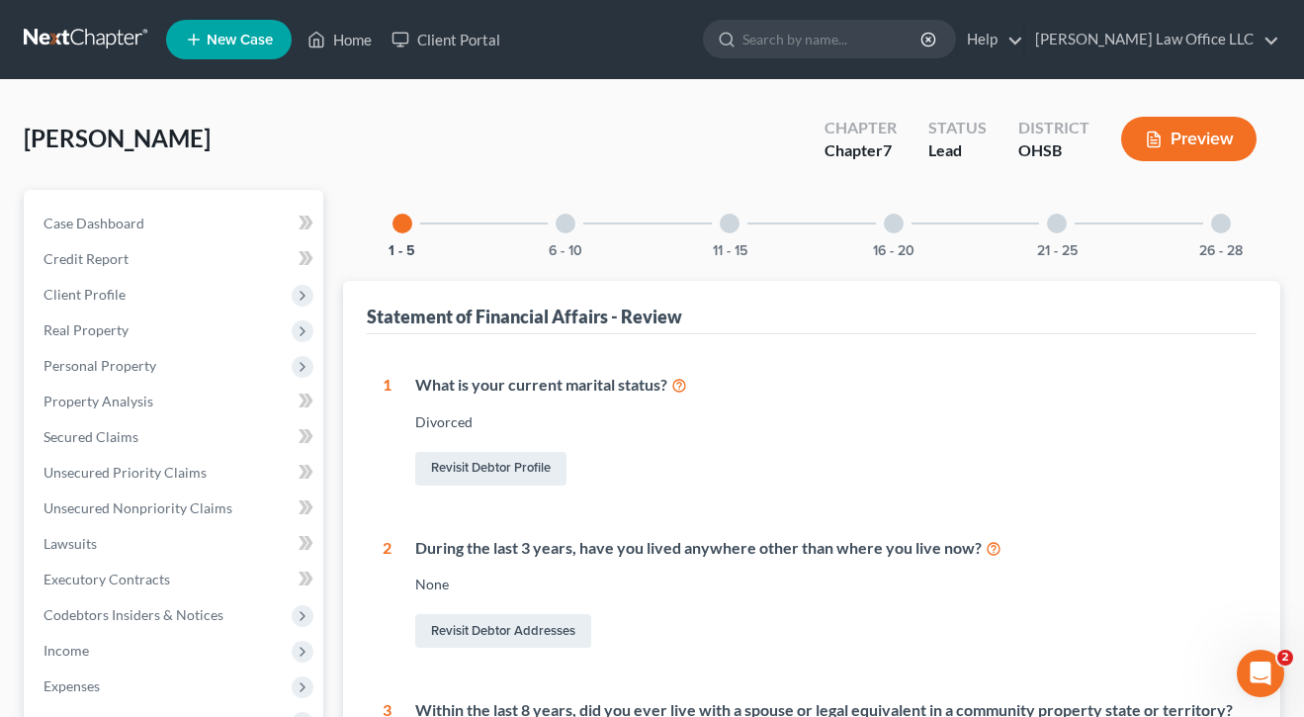
click at [561, 228] on div at bounding box center [566, 224] width 20 height 20
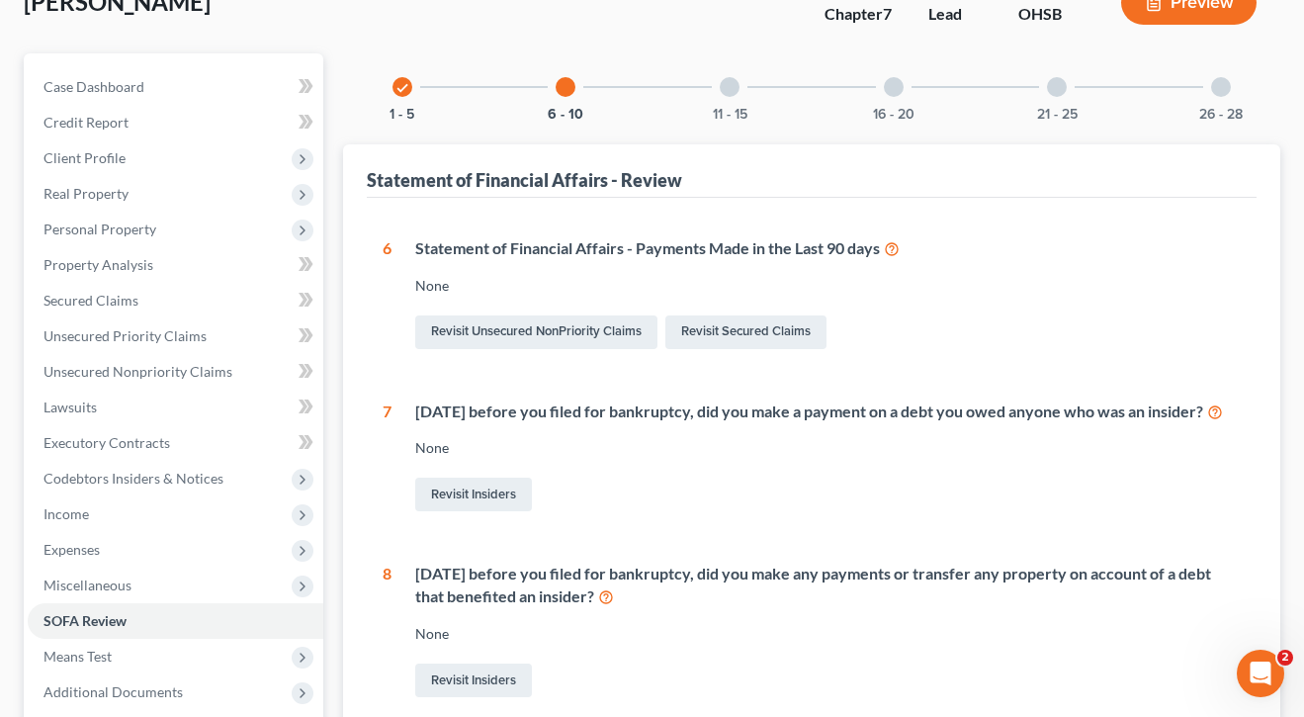
scroll to position [132, 0]
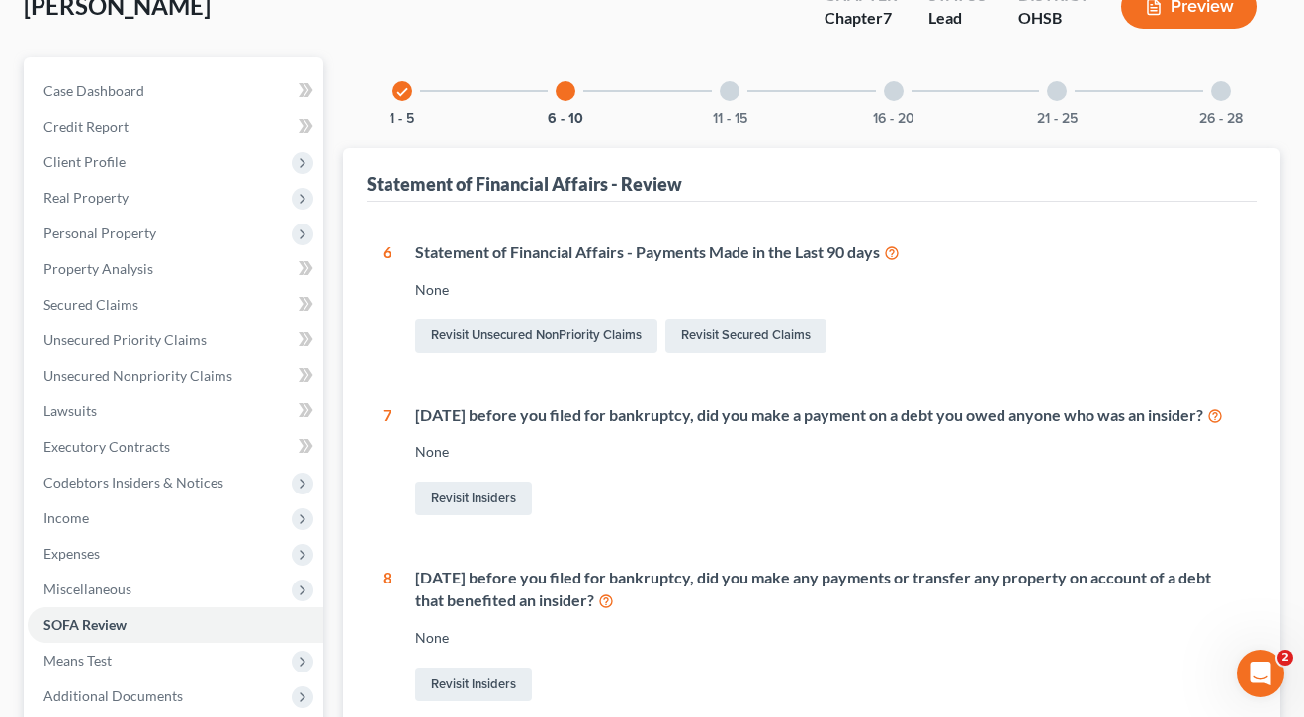
click at [729, 100] on div at bounding box center [730, 91] width 20 height 20
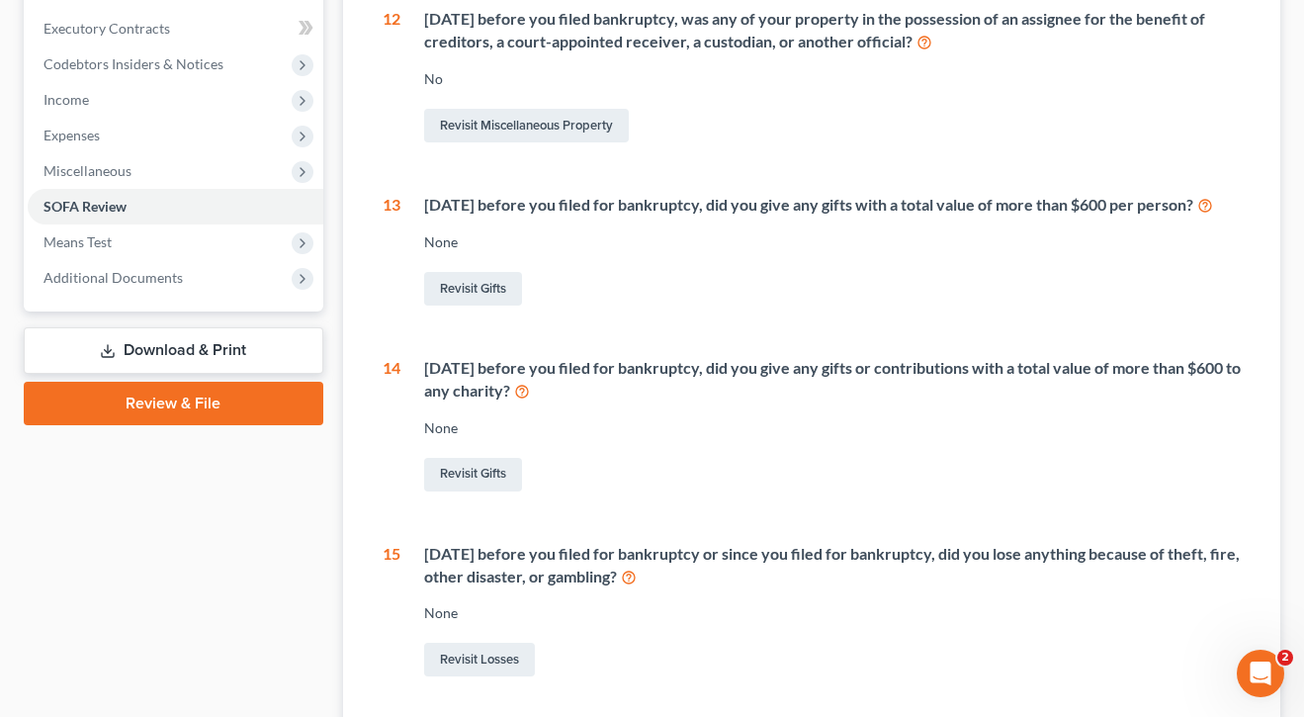
scroll to position [8, 0]
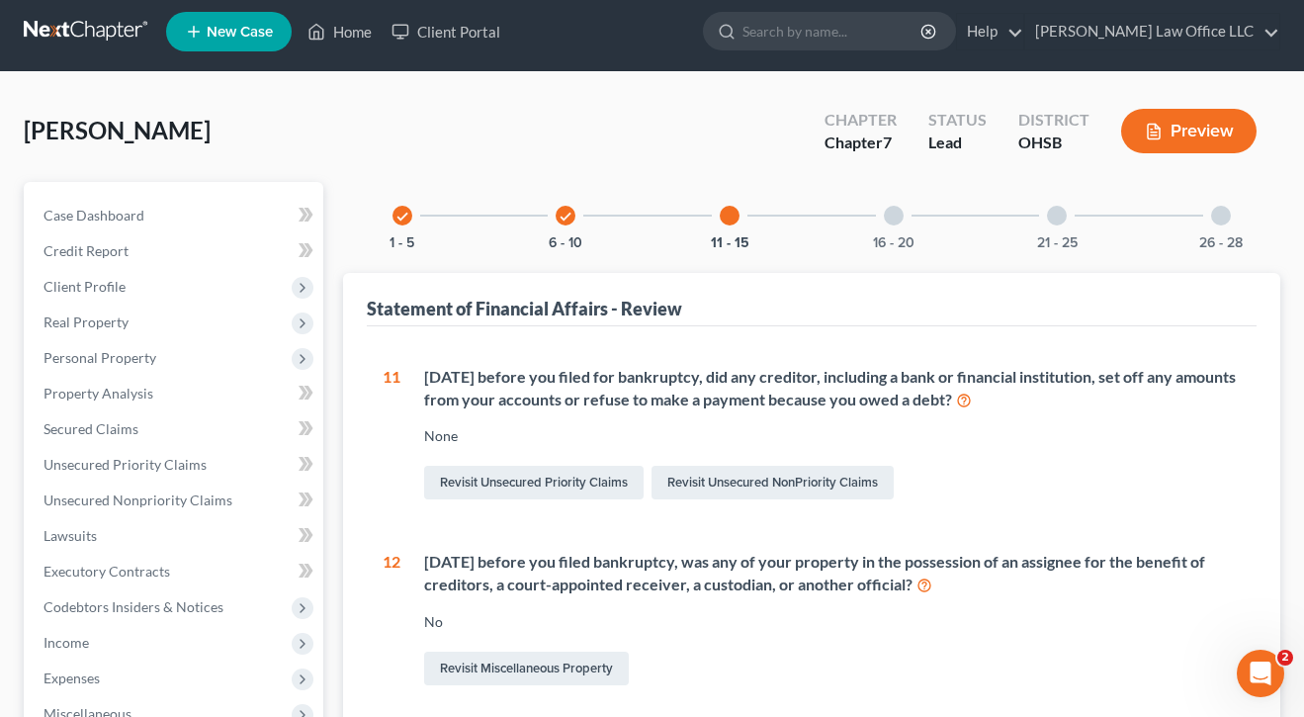
click at [898, 211] on div at bounding box center [894, 216] width 20 height 20
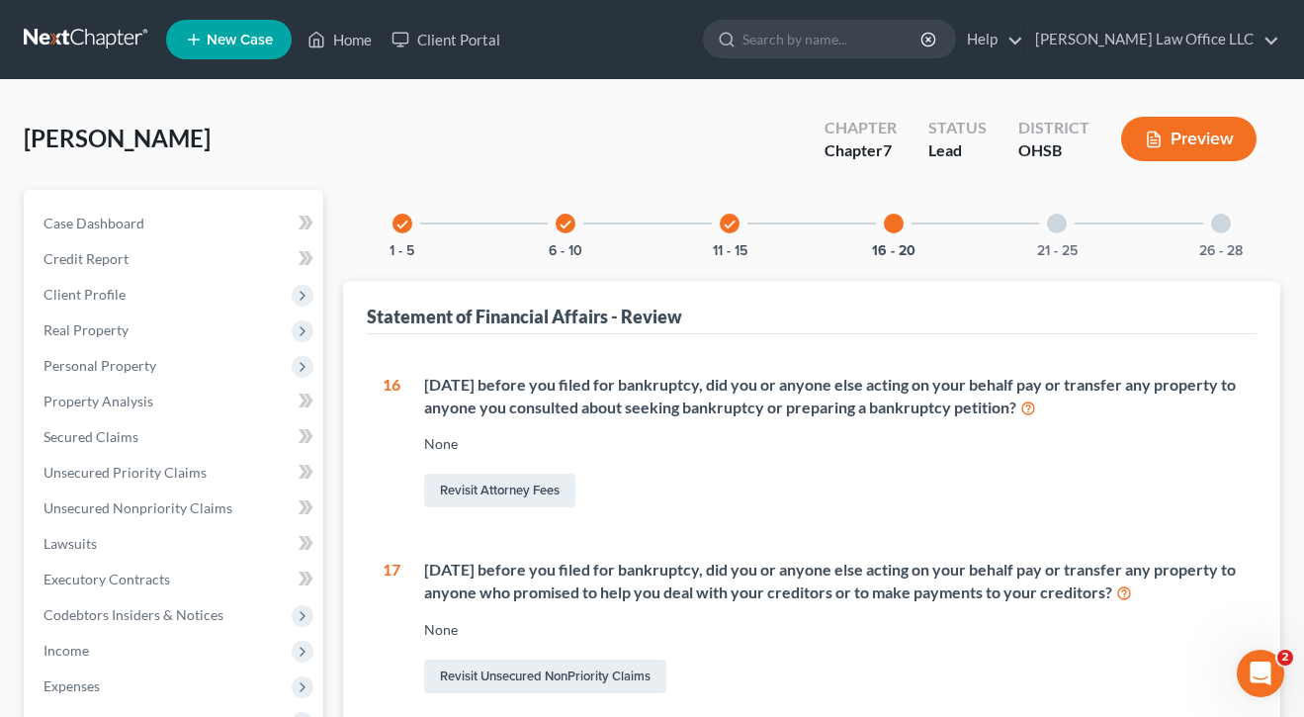
scroll to position [0, 0]
click at [1073, 231] on div "21 - 25" at bounding box center [1056, 223] width 67 height 67
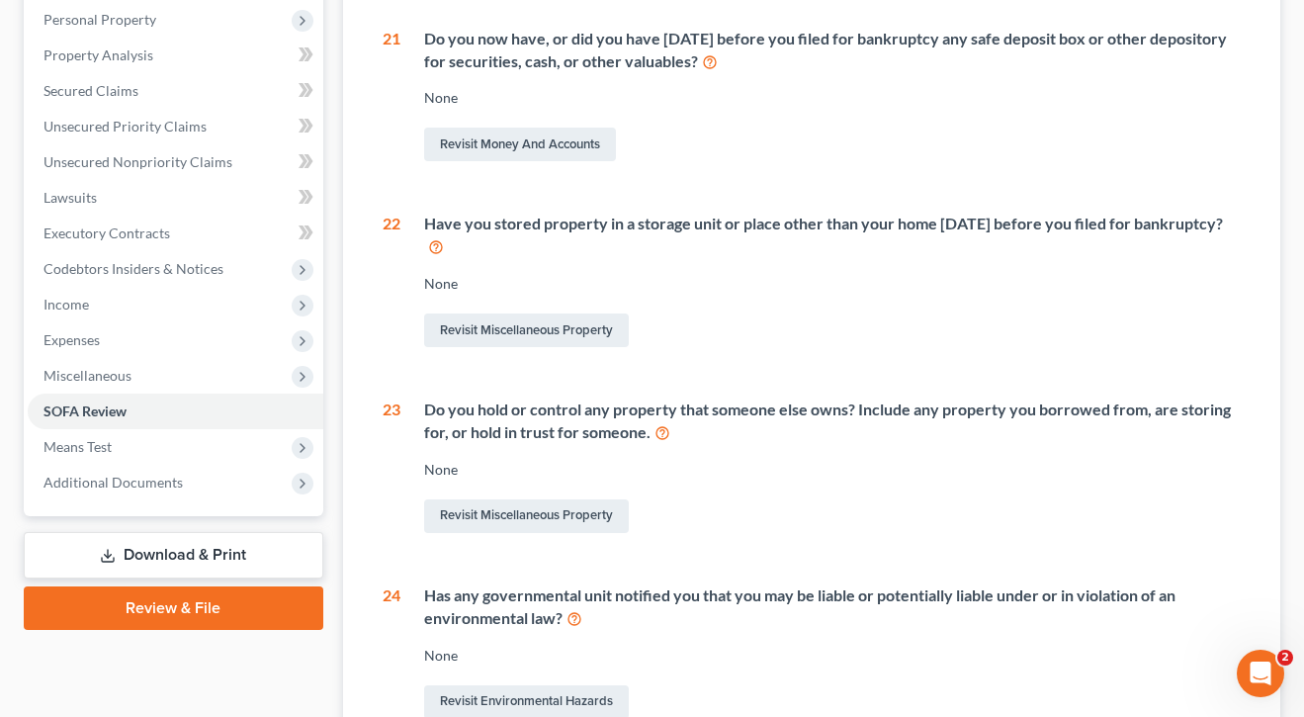
scroll to position [343, 0]
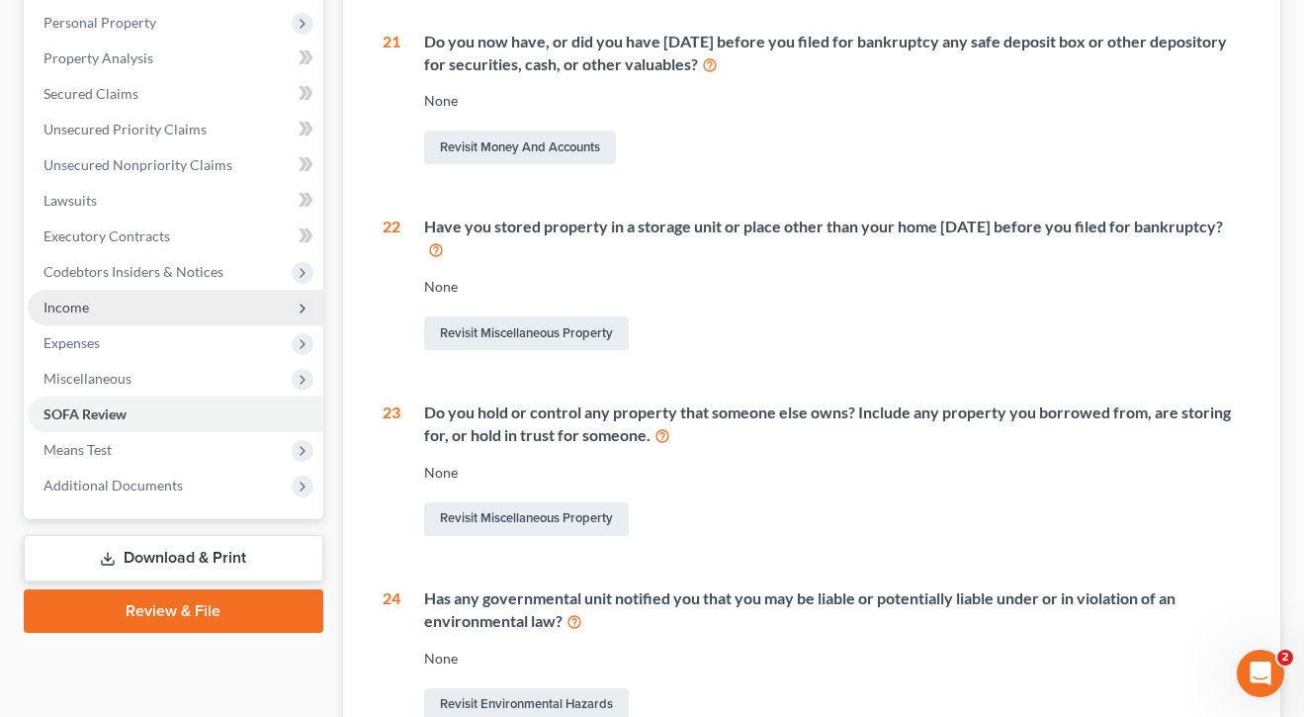
click at [53, 303] on span "Income" at bounding box center [65, 307] width 45 height 17
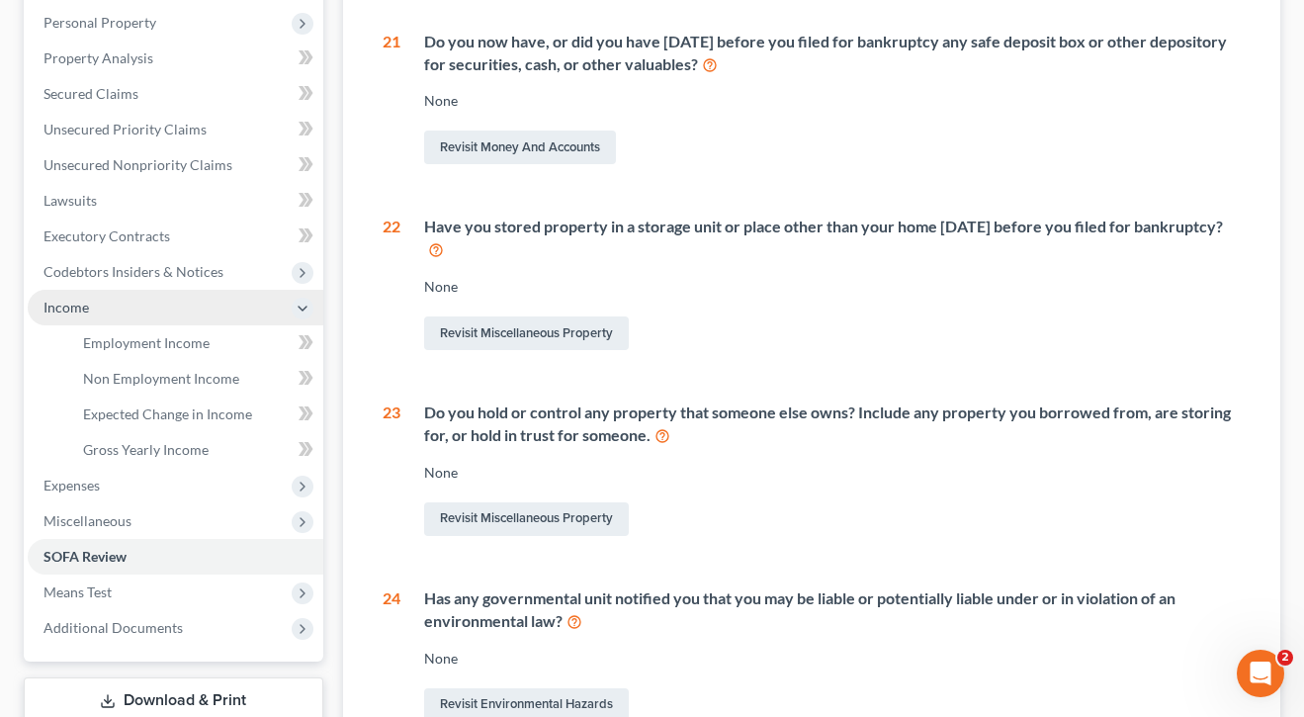
click at [53, 303] on span "Income" at bounding box center [65, 307] width 45 height 17
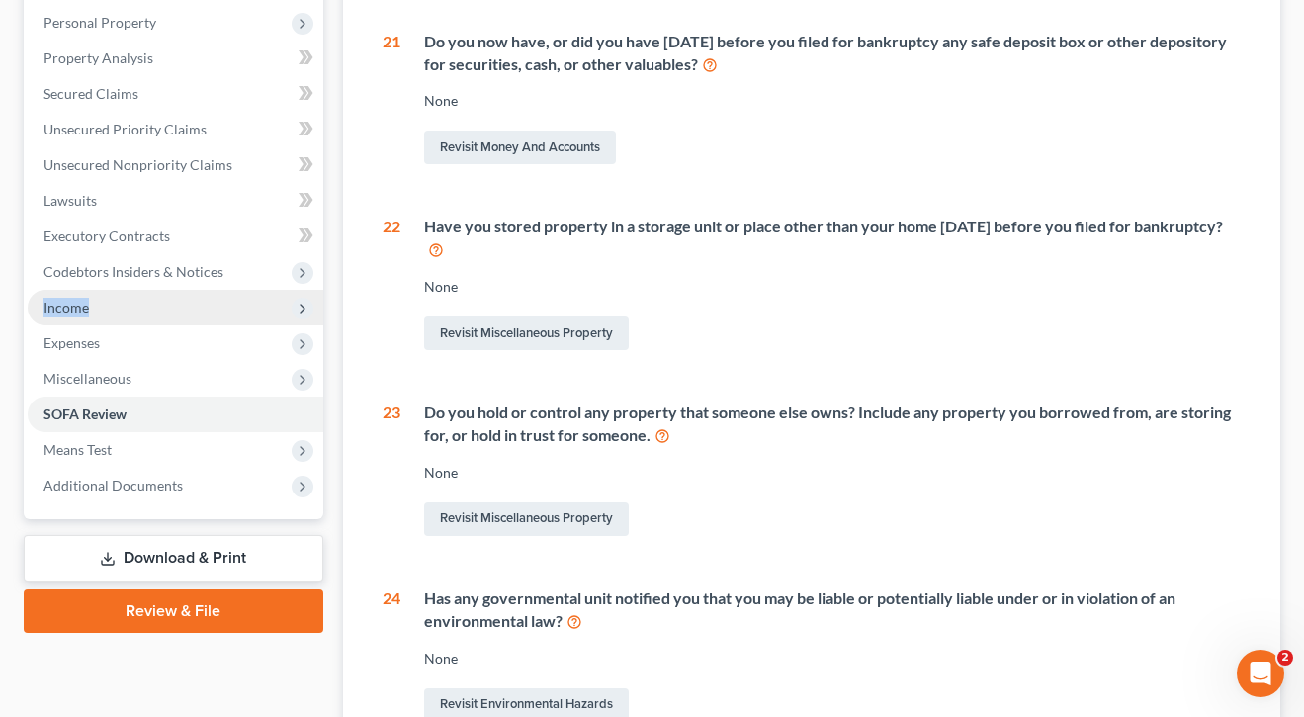
click at [78, 307] on span "Income" at bounding box center [65, 307] width 45 height 17
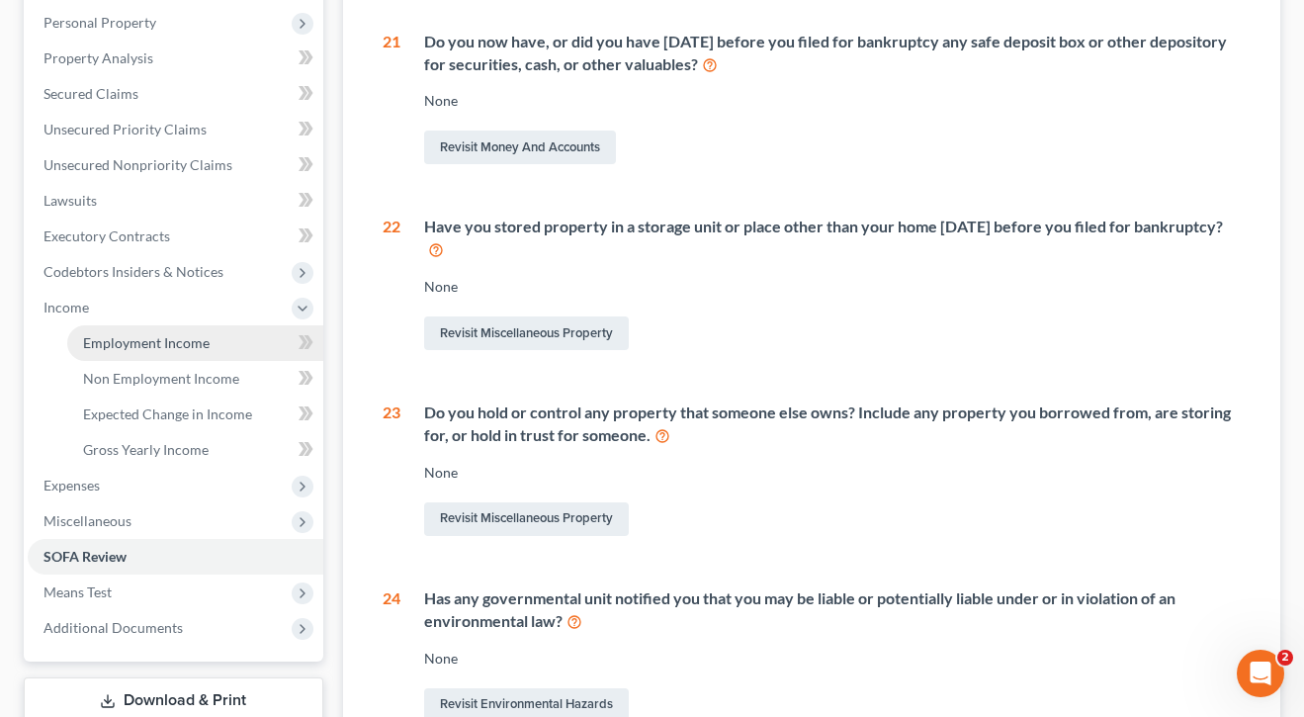
click at [89, 339] on span "Employment Income" at bounding box center [146, 342] width 127 height 17
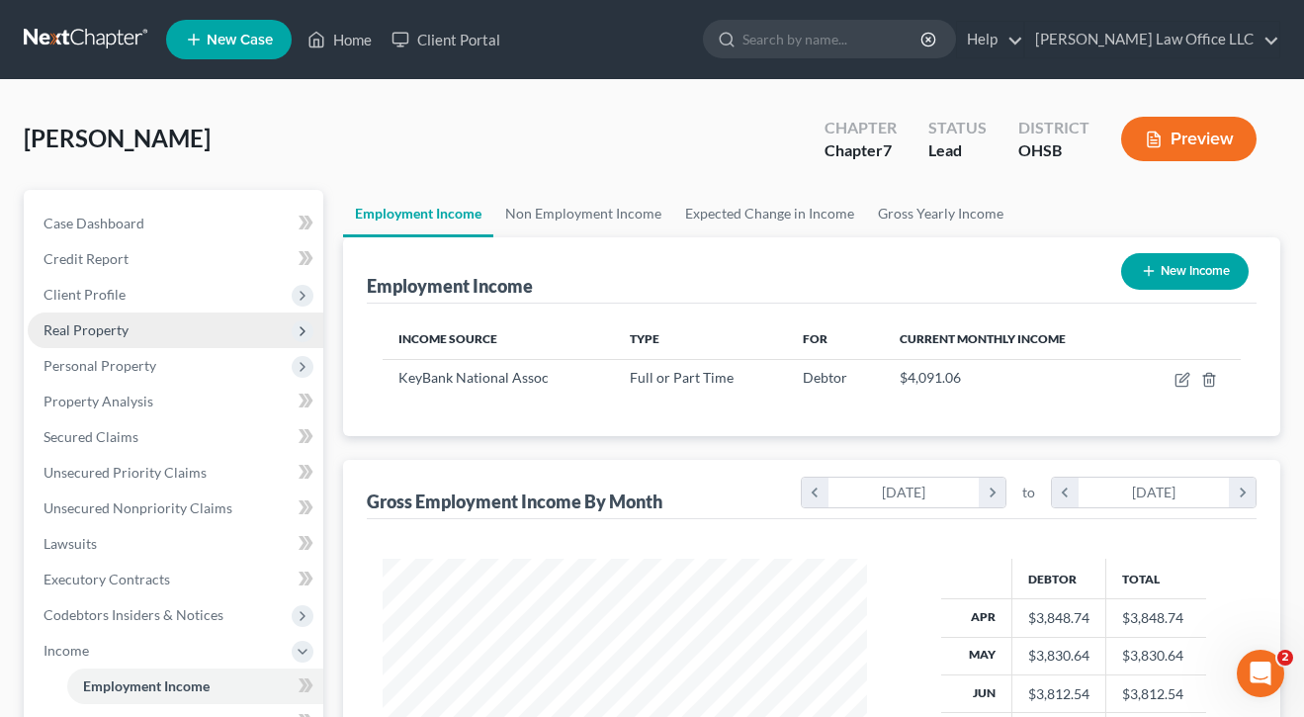
scroll to position [354, 524]
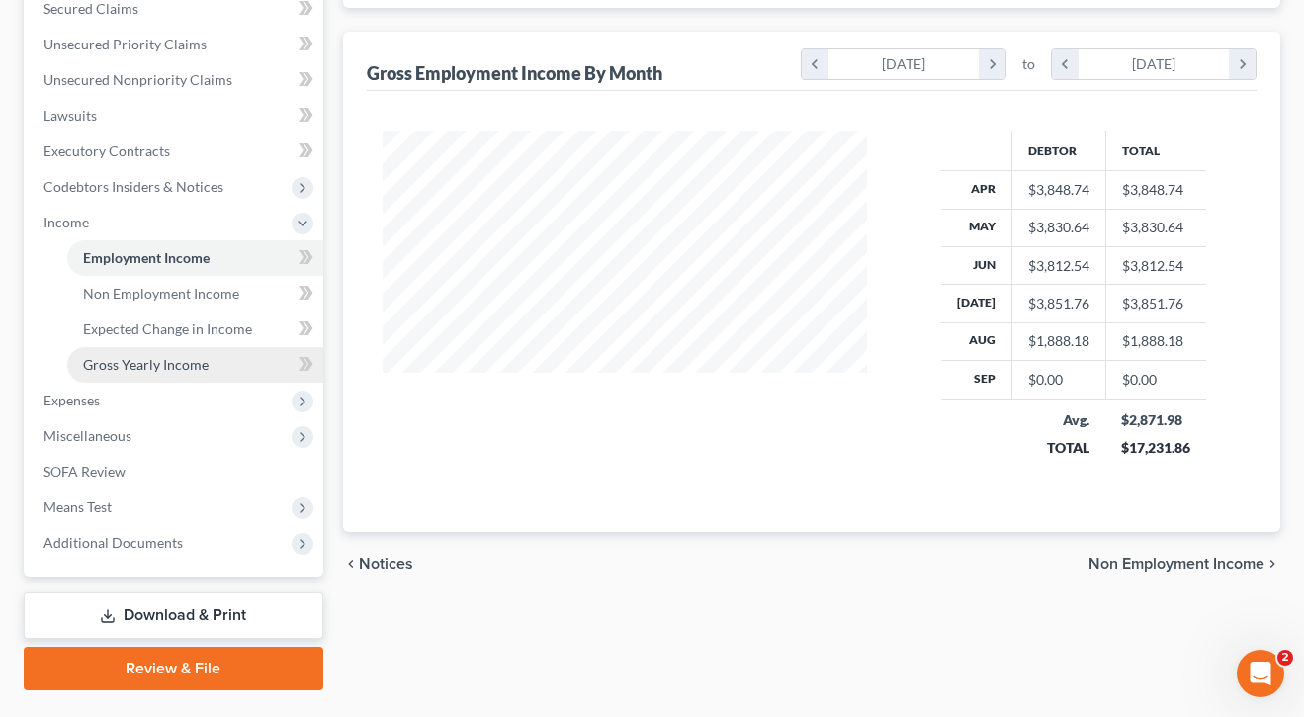
click at [118, 364] on span "Gross Yearly Income" at bounding box center [146, 364] width 126 height 17
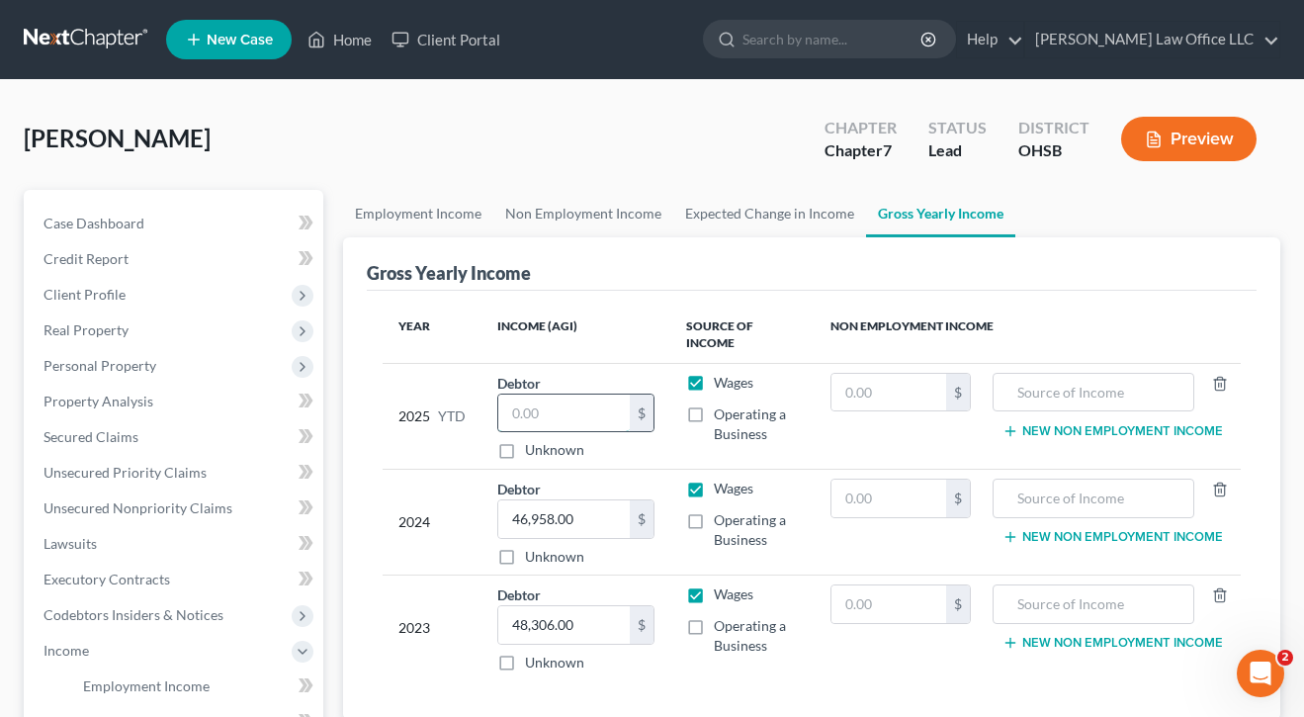
click at [582, 409] on input "text" at bounding box center [563, 413] width 131 height 38
type input "39,402"
click at [343, 418] on div "Gross Yearly Income Year Income (AGI) Source of Income Non Employment Income 20…" at bounding box center [811, 478] width 937 height 483
click at [447, 217] on link "Employment Income" at bounding box center [418, 213] width 150 height 47
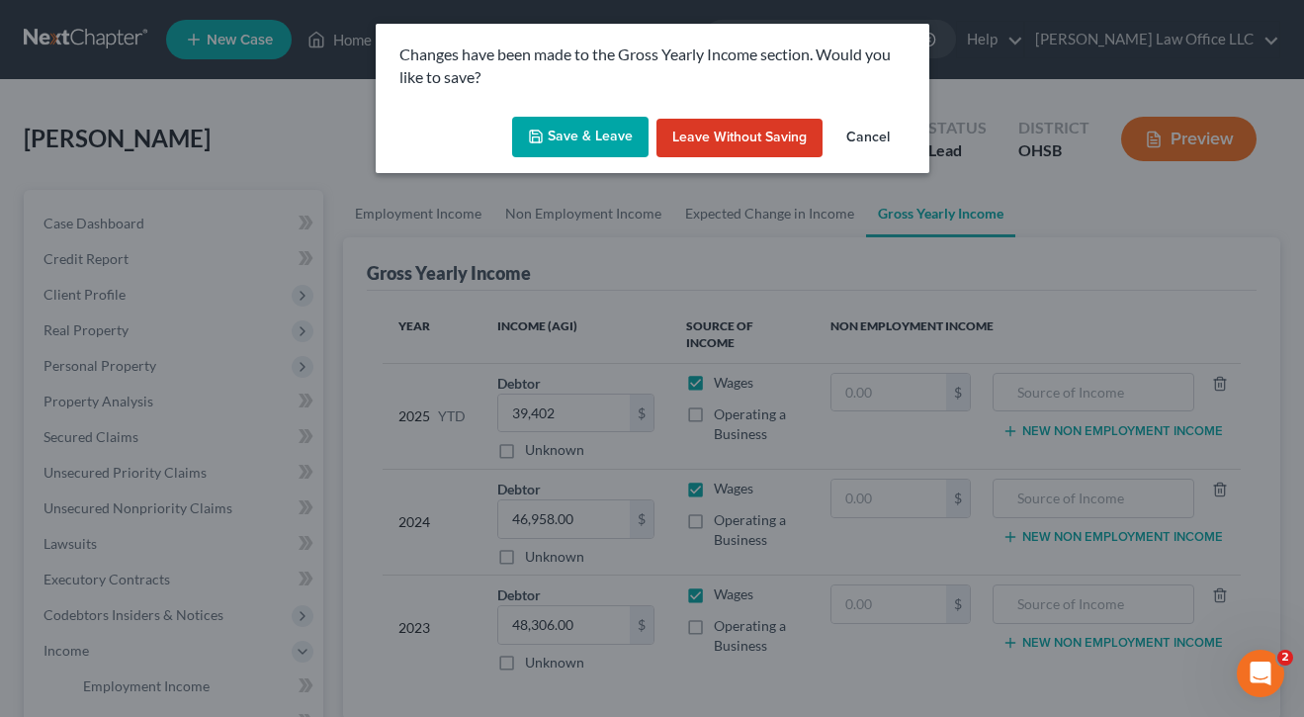
click at [585, 129] on button "Save & Leave" at bounding box center [580, 138] width 136 height 42
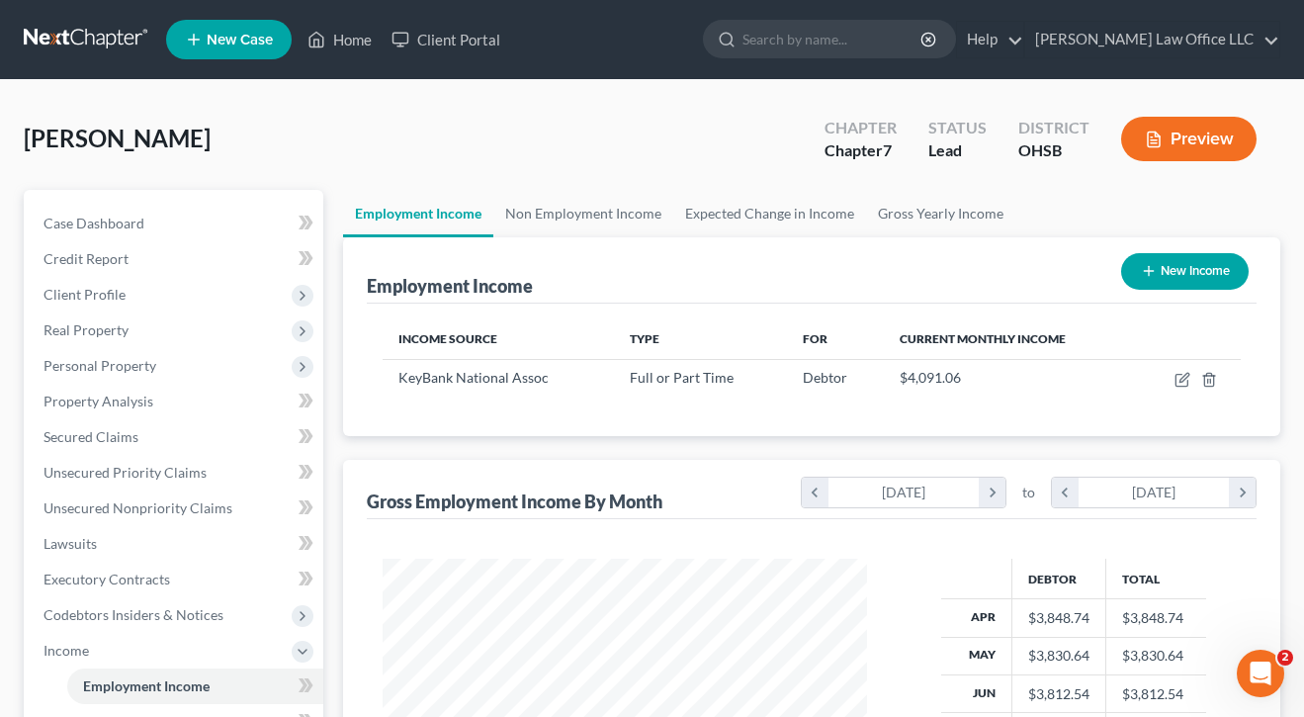
scroll to position [354, 524]
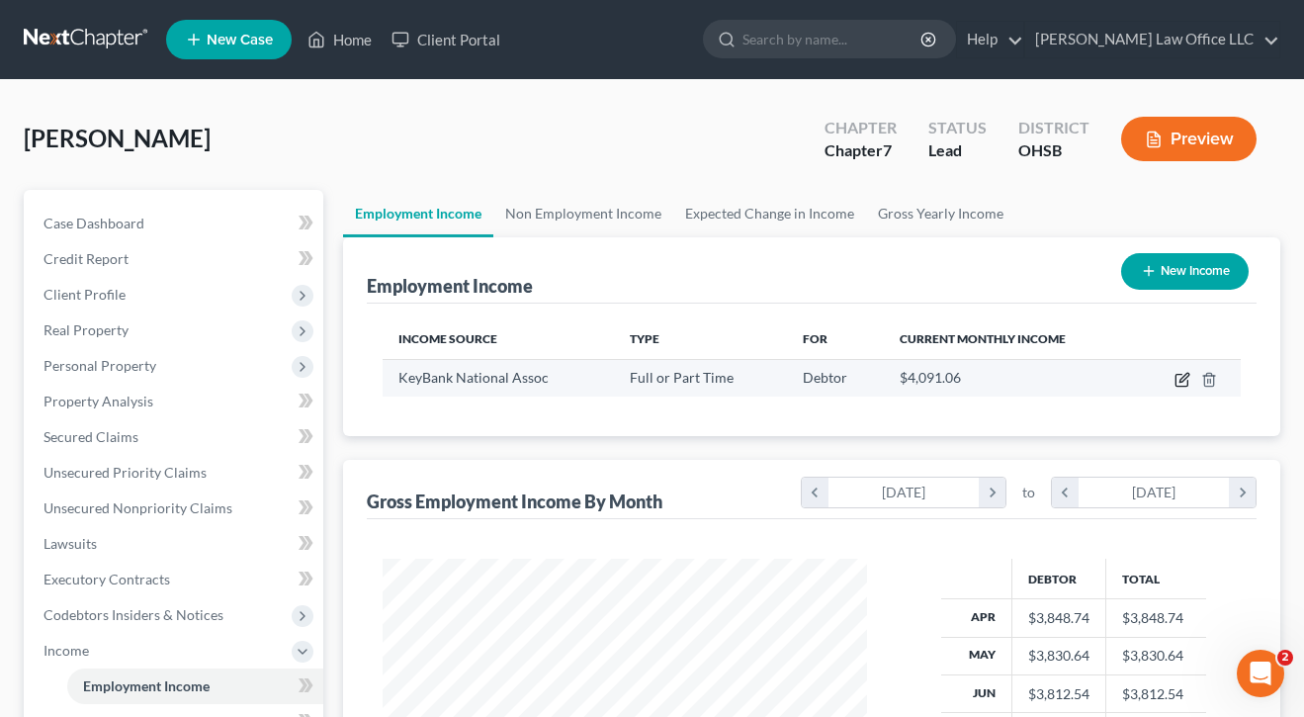
click at [1178, 379] on icon "button" at bounding box center [1182, 380] width 16 height 16
select select "0"
select select "36"
select select "2"
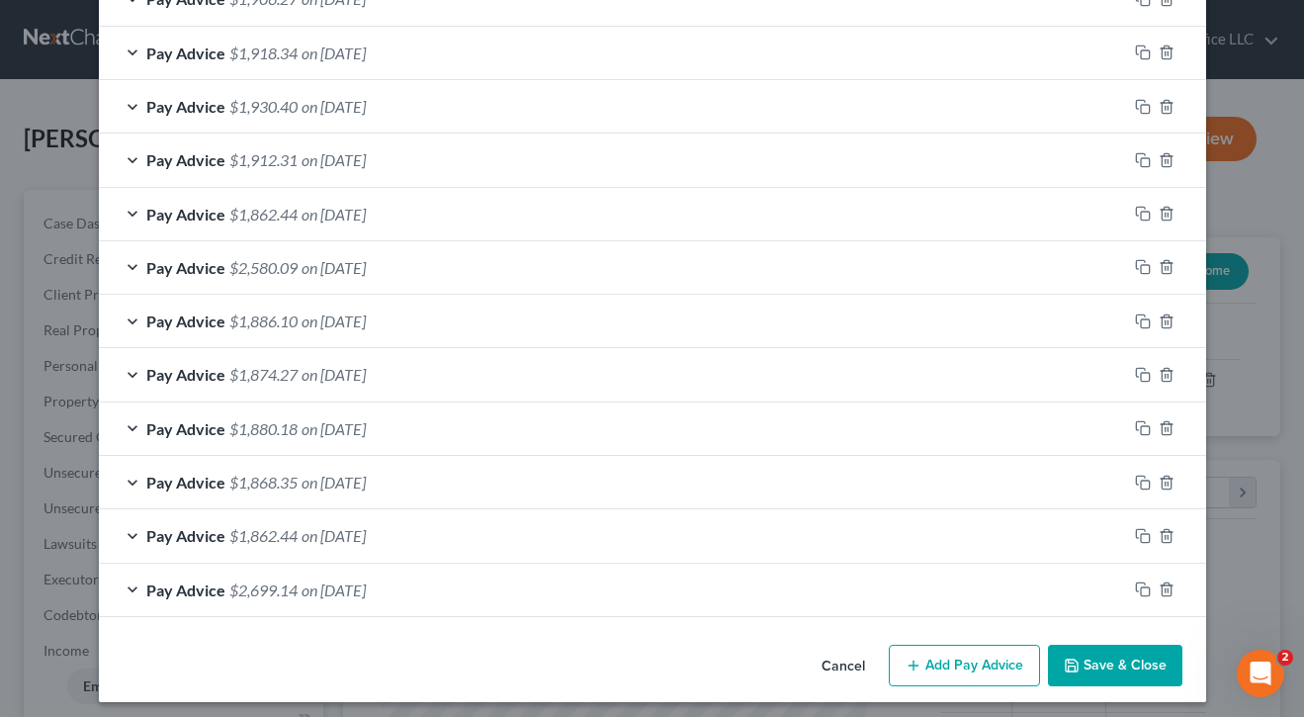
scroll to position [958, 0]
click at [917, 666] on line "button" at bounding box center [912, 666] width 9 height 0
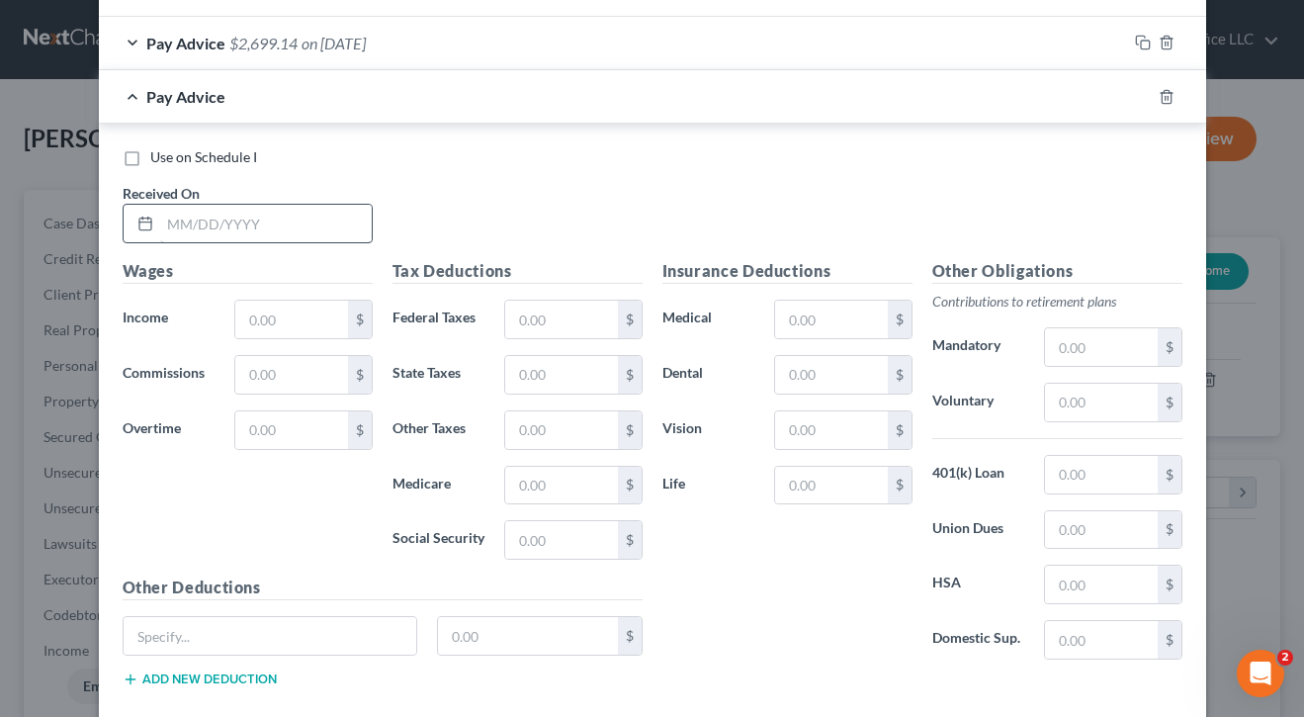
scroll to position [1601, 0]
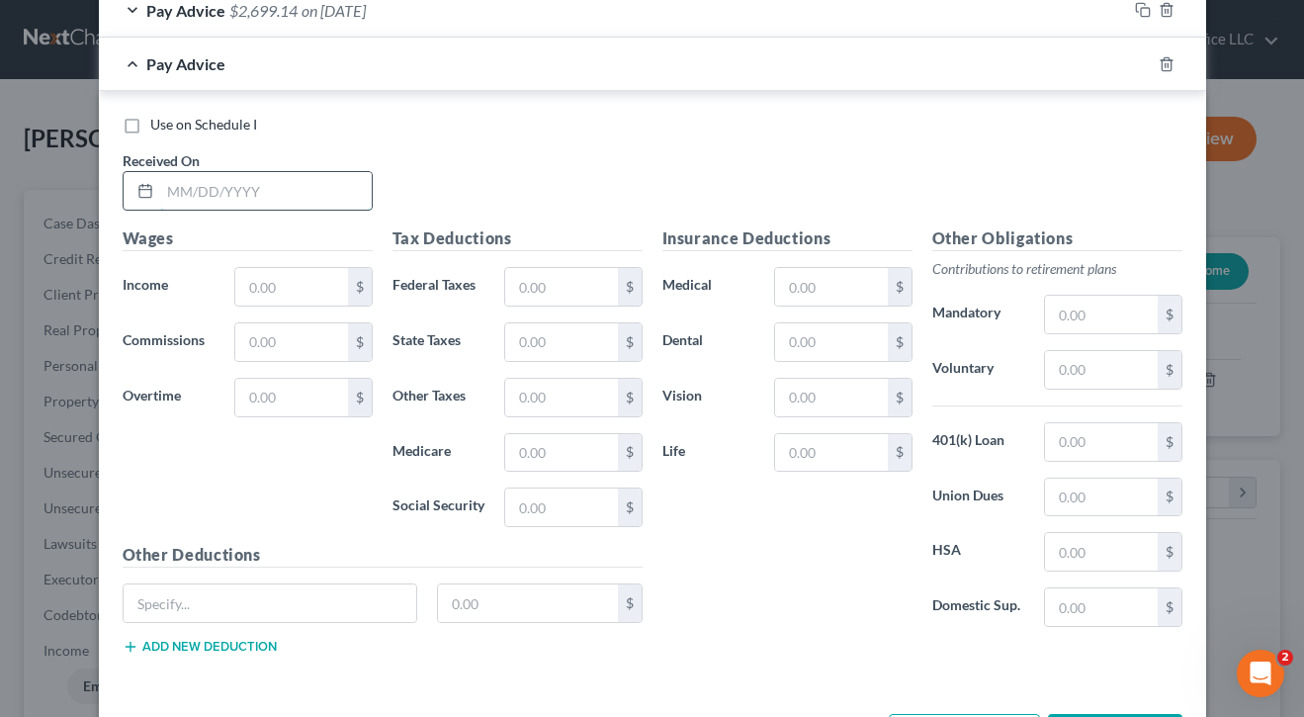
click at [250, 185] on input "text" at bounding box center [266, 191] width 212 height 38
click at [271, 189] on input "[DATE]" at bounding box center [266, 191] width 212 height 38
type input "[DATE]"
click at [150, 115] on label "Use on Schedule I" at bounding box center [203, 125] width 107 height 20
click at [158, 115] on input "Use on Schedule I" at bounding box center [164, 121] width 13 height 13
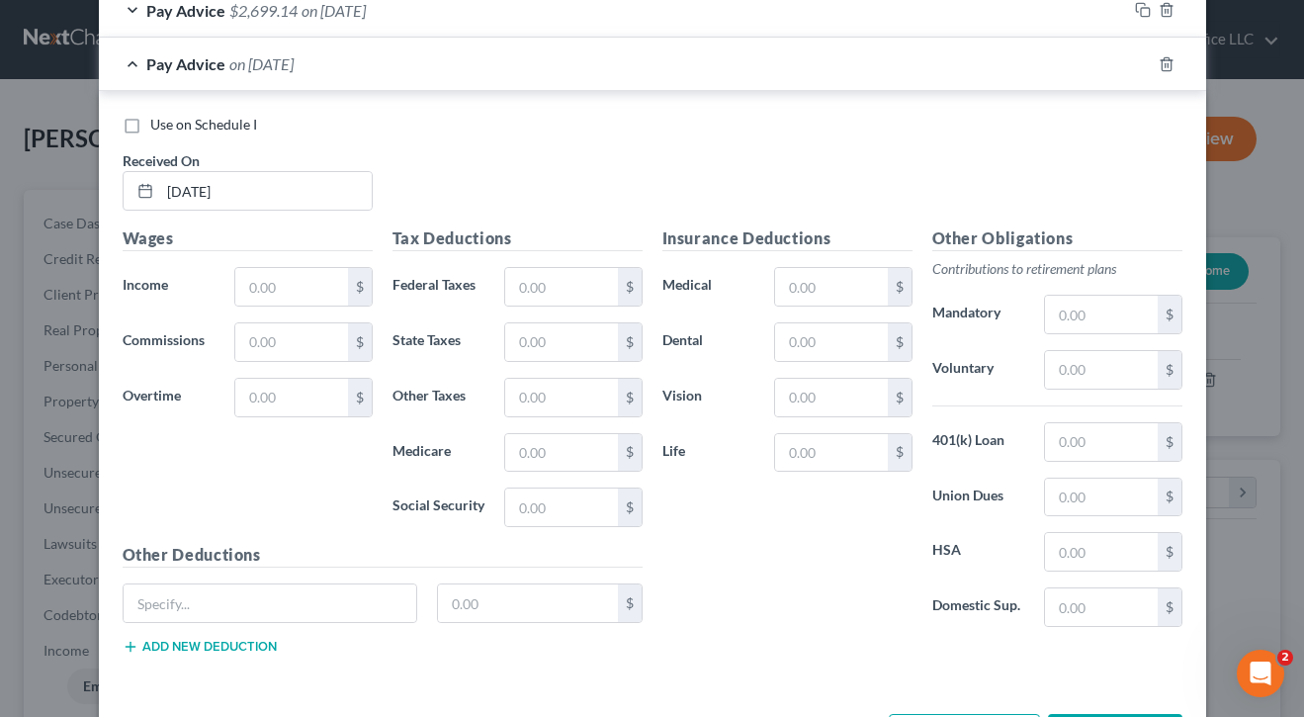
checkbox input "true"
click at [278, 278] on input "text" at bounding box center [291, 287] width 112 height 38
type input "2,076.53"
click at [299, 430] on div "Wages Income * 2,076.53 $ Commissions $ Overtime $" at bounding box center [248, 384] width 270 height 316
click at [559, 275] on input "text" at bounding box center [561, 287] width 112 height 38
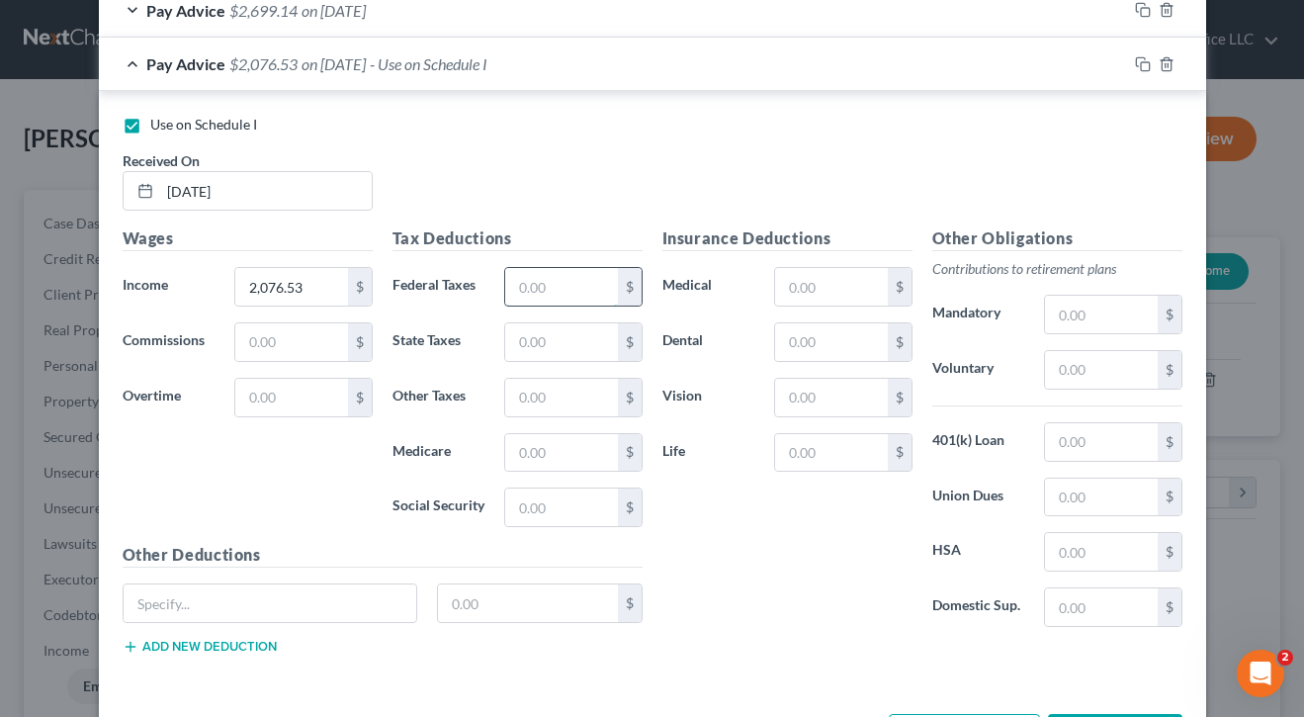
click at [563, 277] on input "text" at bounding box center [561, 287] width 112 height 38
type input "314.18"
click at [810, 540] on div "Insurance Deductions Medical $ Dental $ Vision $ Life $" at bounding box center [787, 434] width 270 height 416
click at [807, 540] on div "Insurance Deductions Medical $ Dental $ Vision $ Life $" at bounding box center [787, 434] width 270 height 416
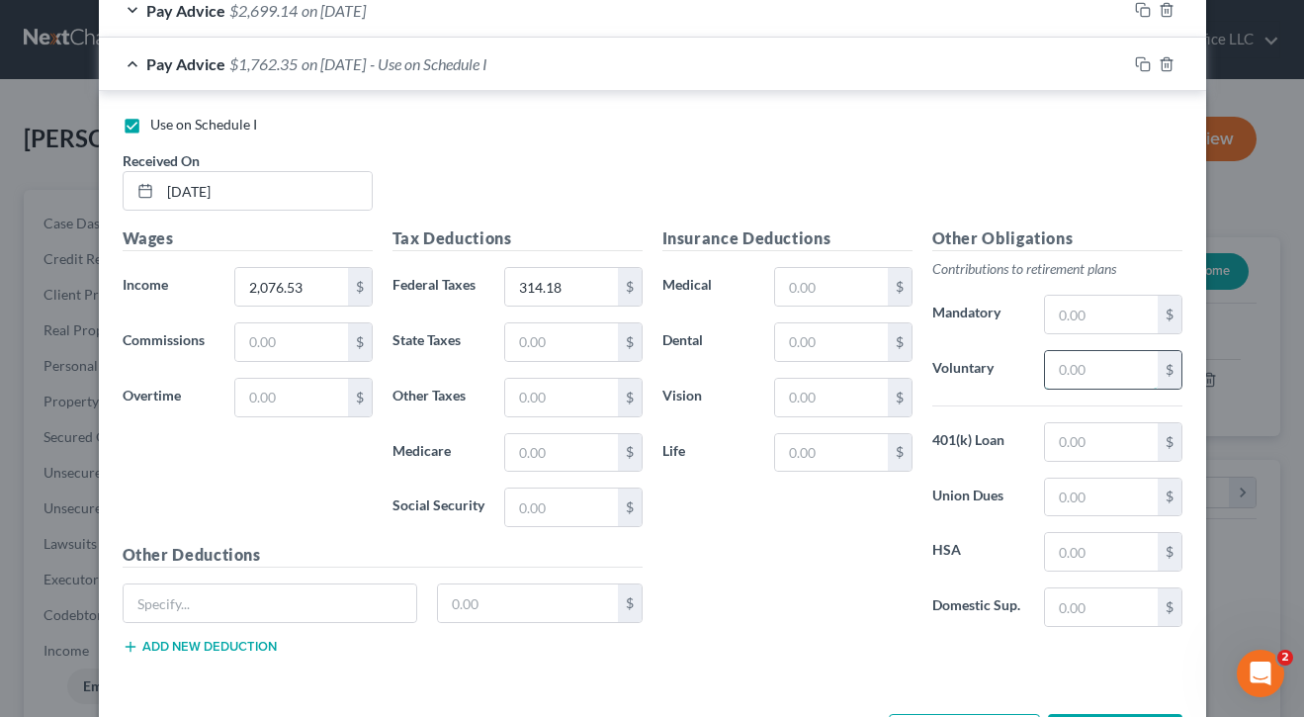
click at [1112, 365] on input "text" at bounding box center [1101, 370] width 112 height 38
click at [813, 442] on input "text" at bounding box center [831, 453] width 112 height 38
type input "28.87"
click at [772, 577] on div "Insurance Deductions Medical $ Dental $ Vision $ Life 28.87 $" at bounding box center [787, 434] width 270 height 416
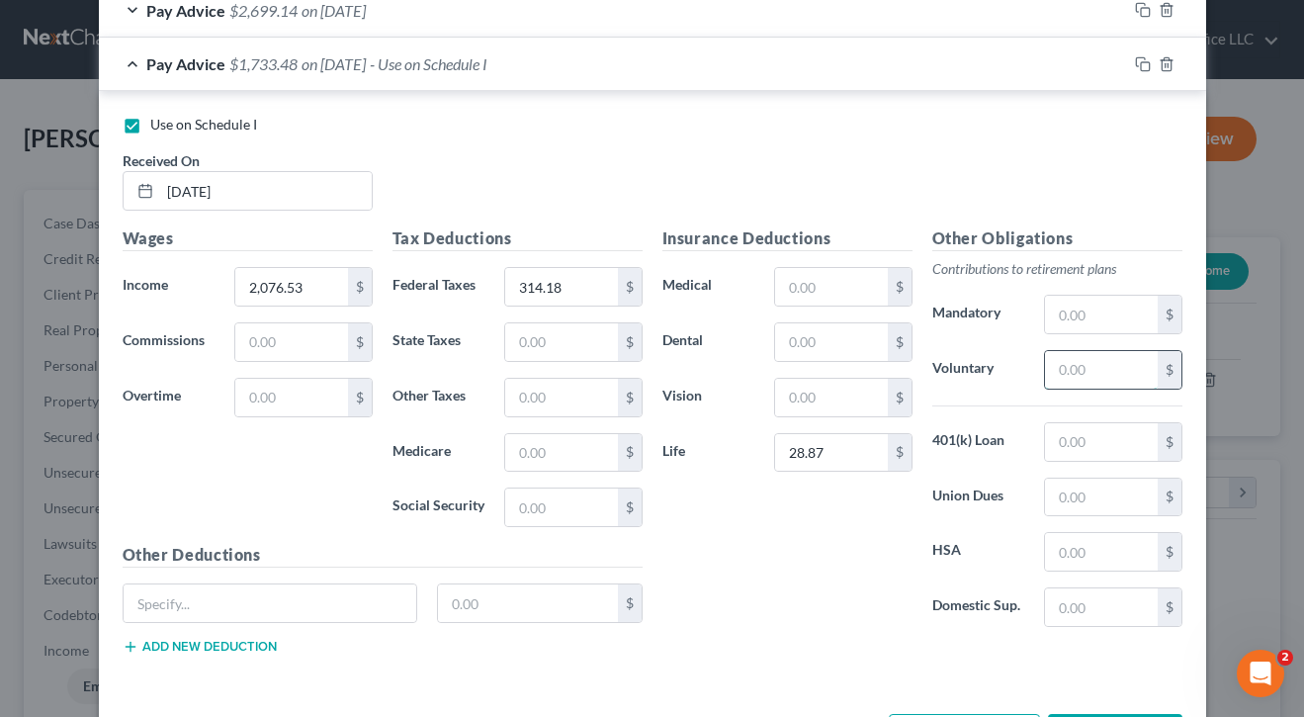
click at [1100, 365] on input "text" at bounding box center [1101, 370] width 112 height 38
type input "103.83"
click at [785, 526] on div "Insurance Deductions Medical $ Dental $ Vision $ Life 28.87 $" at bounding box center [787, 434] width 270 height 416
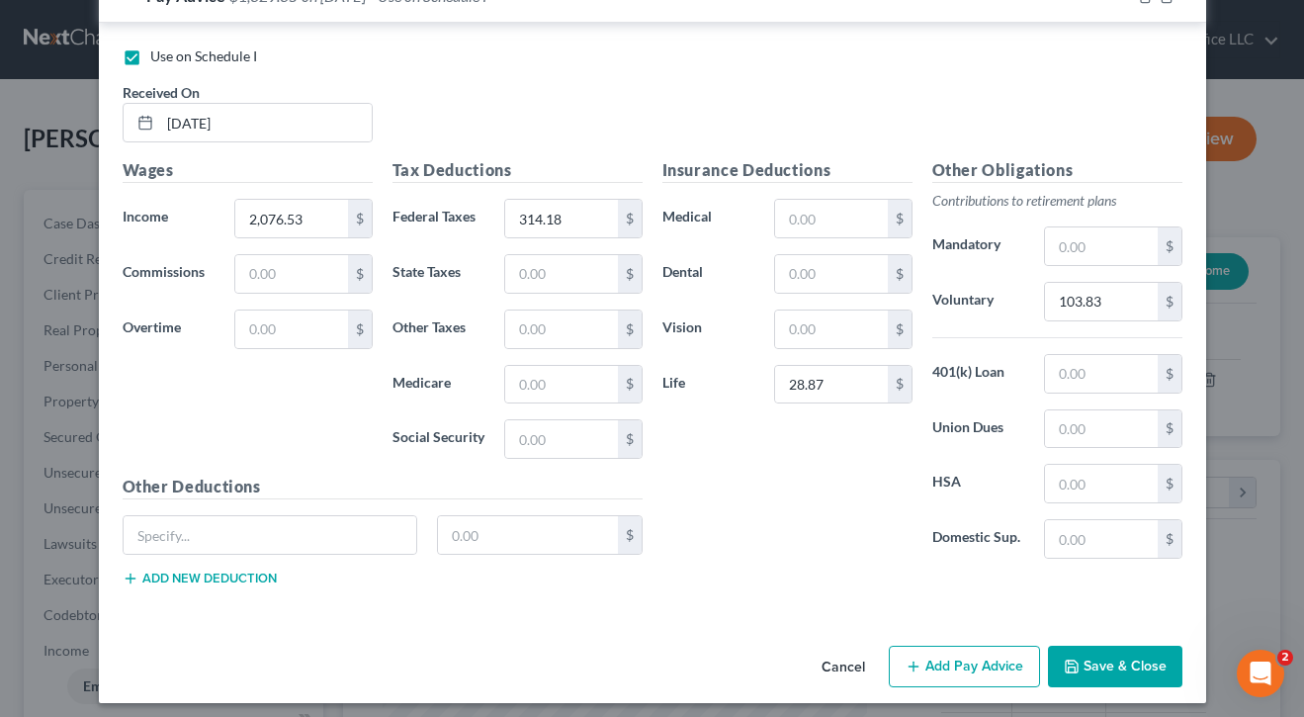
scroll to position [1669, 0]
click at [973, 663] on button "Add Pay Advice" at bounding box center [964, 667] width 151 height 42
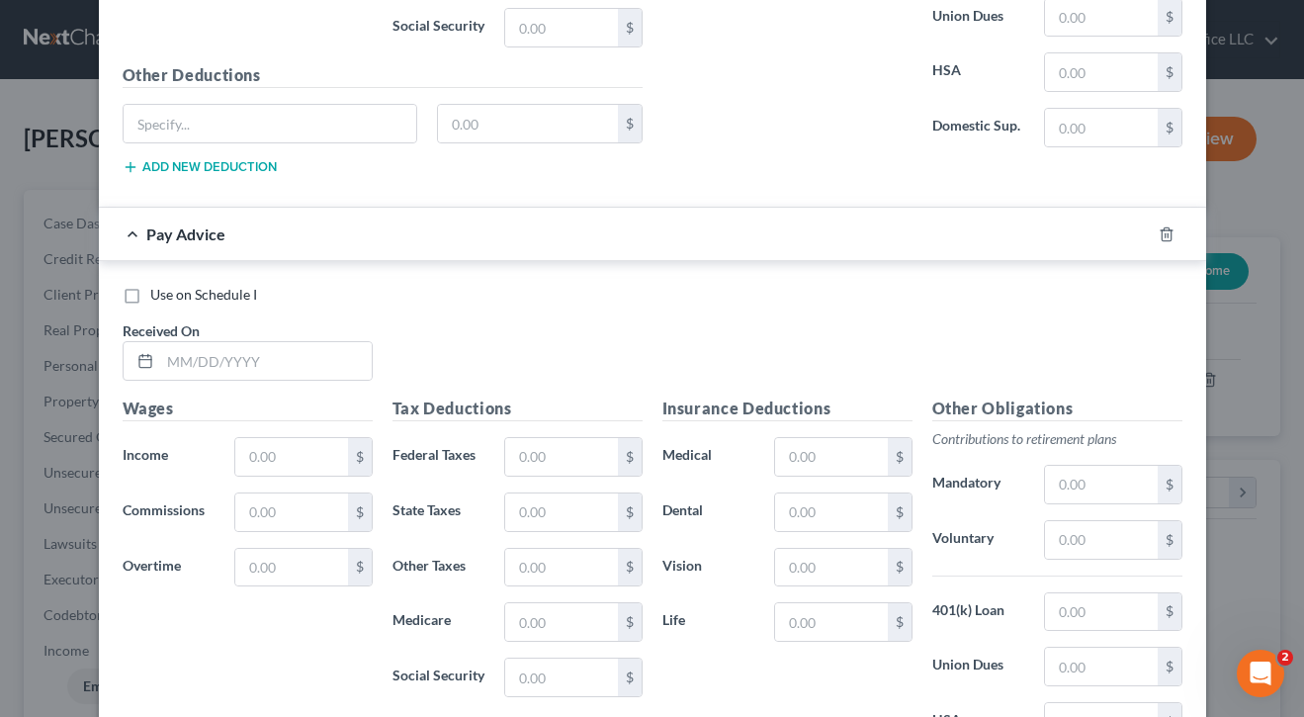
scroll to position [2085, 0]
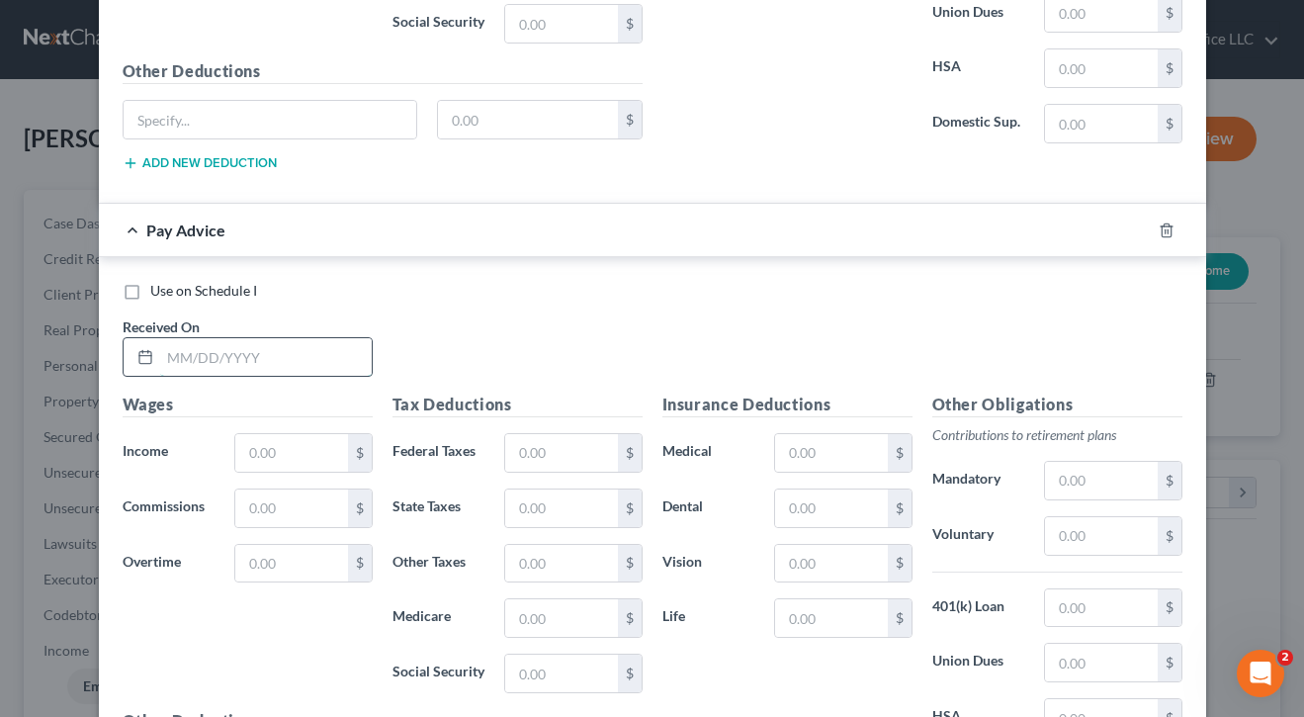
click at [334, 355] on input "text" at bounding box center [266, 357] width 212 height 38
type input "[DATE]"
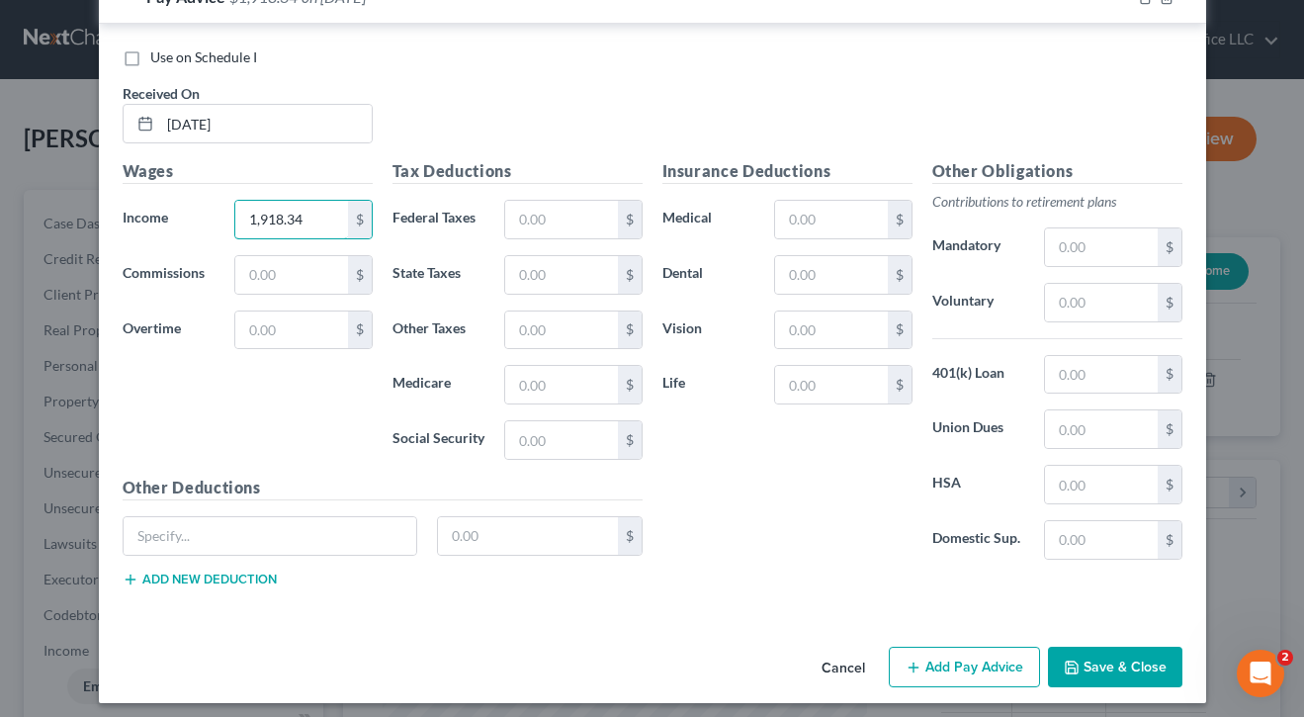
type input "1,918.34"
click at [951, 671] on button "Add Pay Advice" at bounding box center [964, 667] width 151 height 42
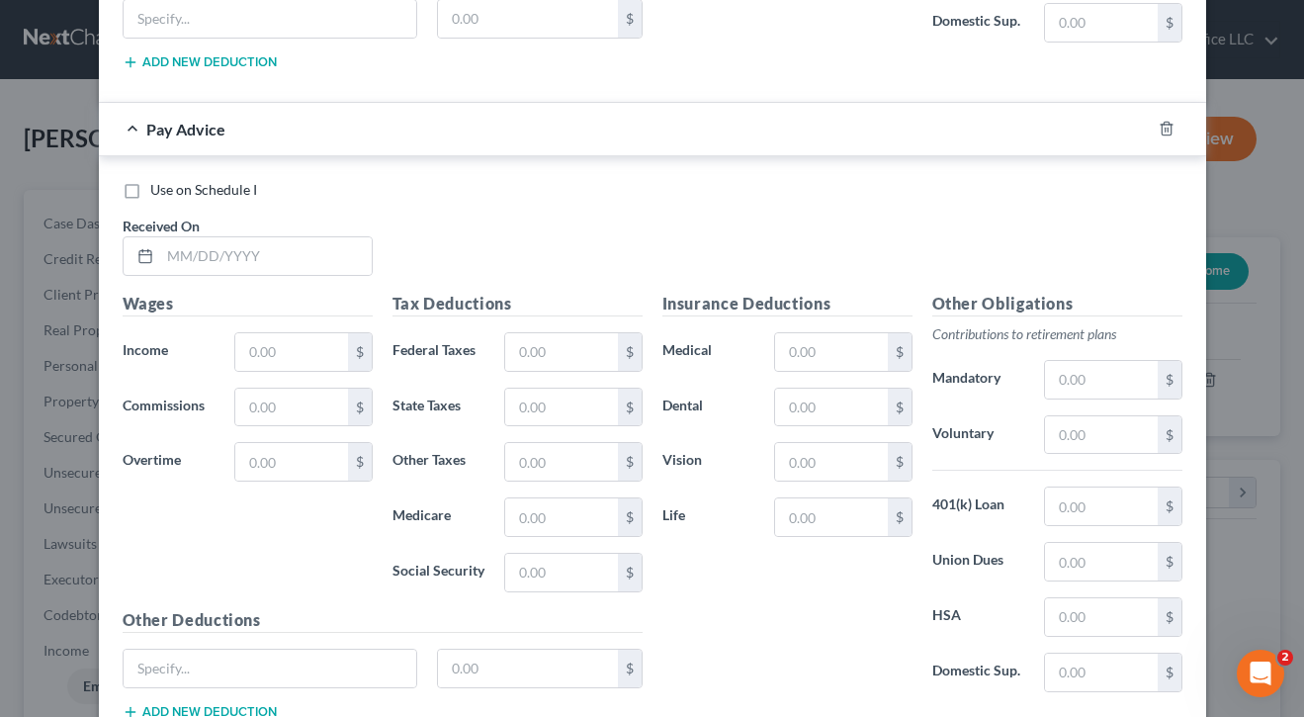
scroll to position [2837, 0]
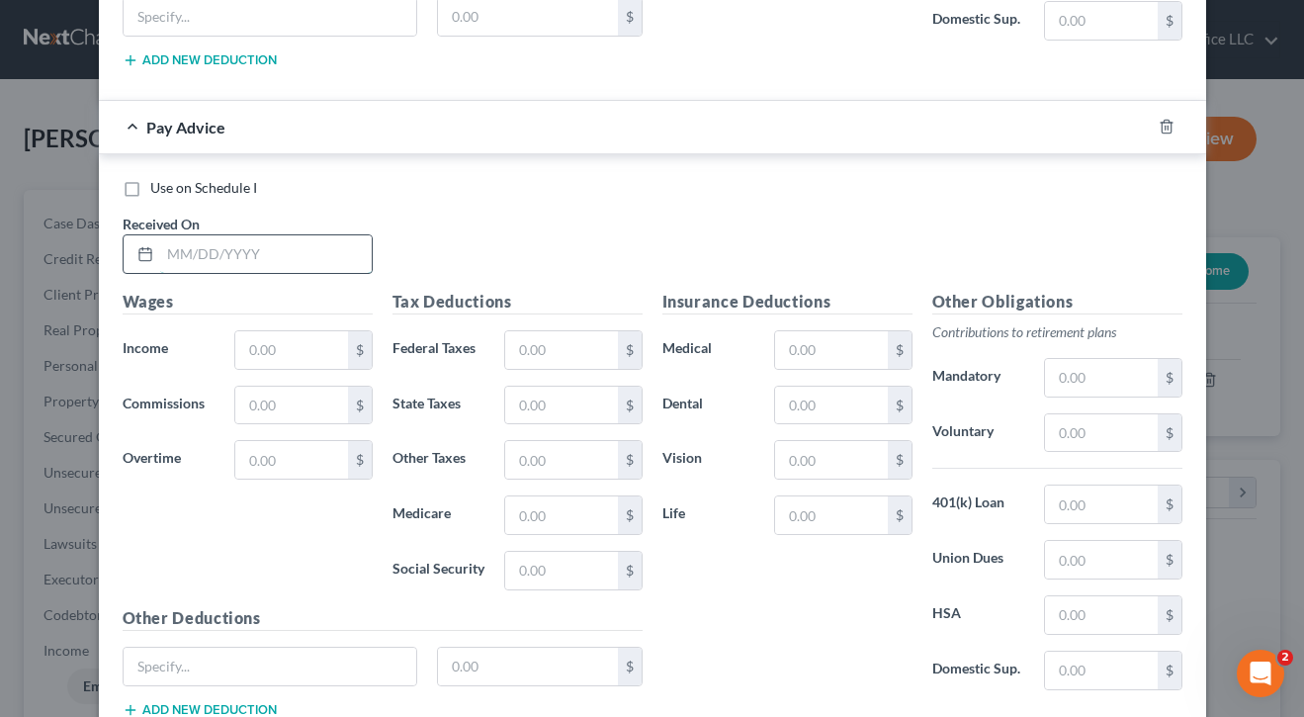
click at [285, 244] on input "text" at bounding box center [266, 254] width 212 height 38
type input "[DATE]"
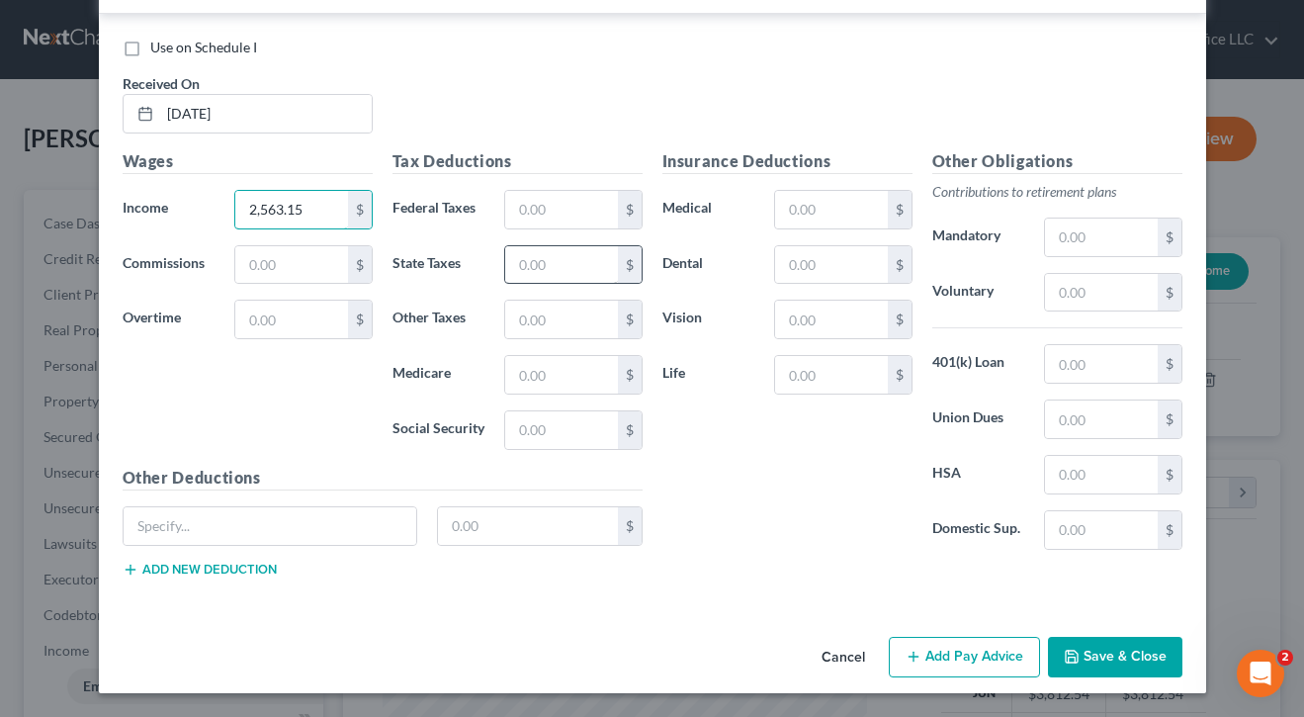
scroll to position [2966, 0]
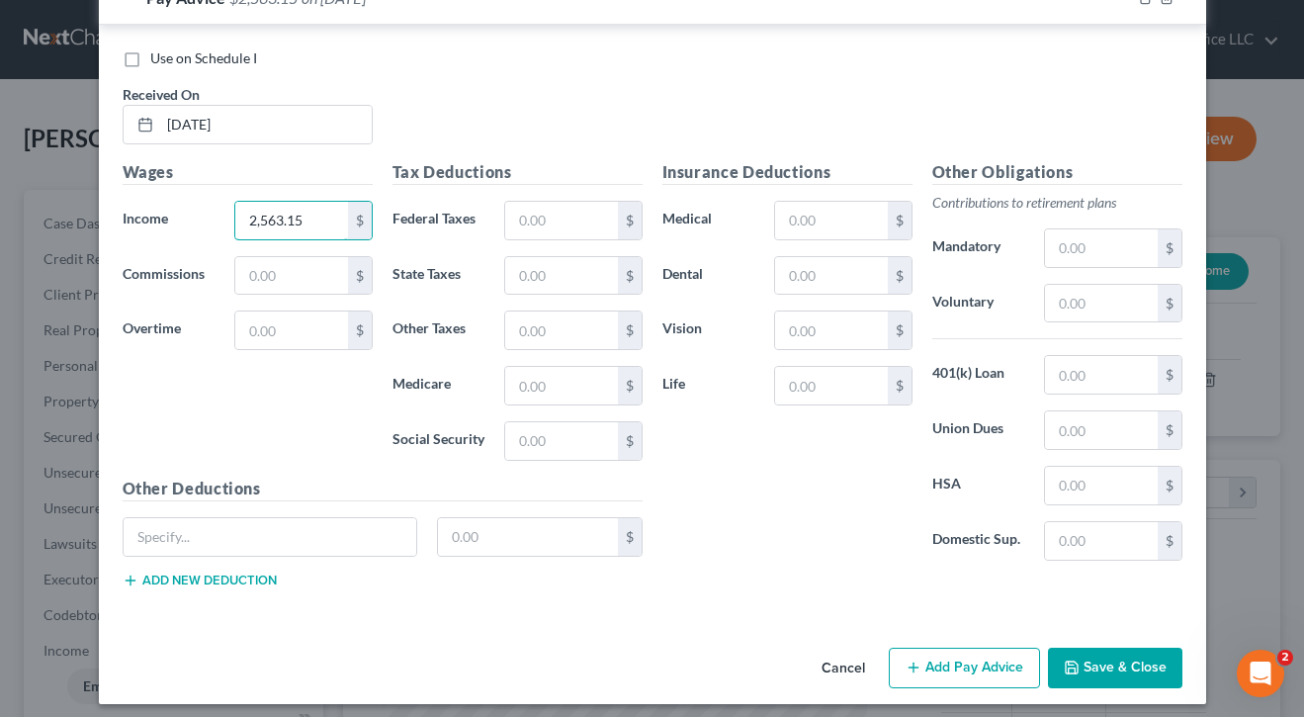
type input "2,563.15"
click at [939, 664] on button "Add Pay Advice" at bounding box center [964, 668] width 151 height 42
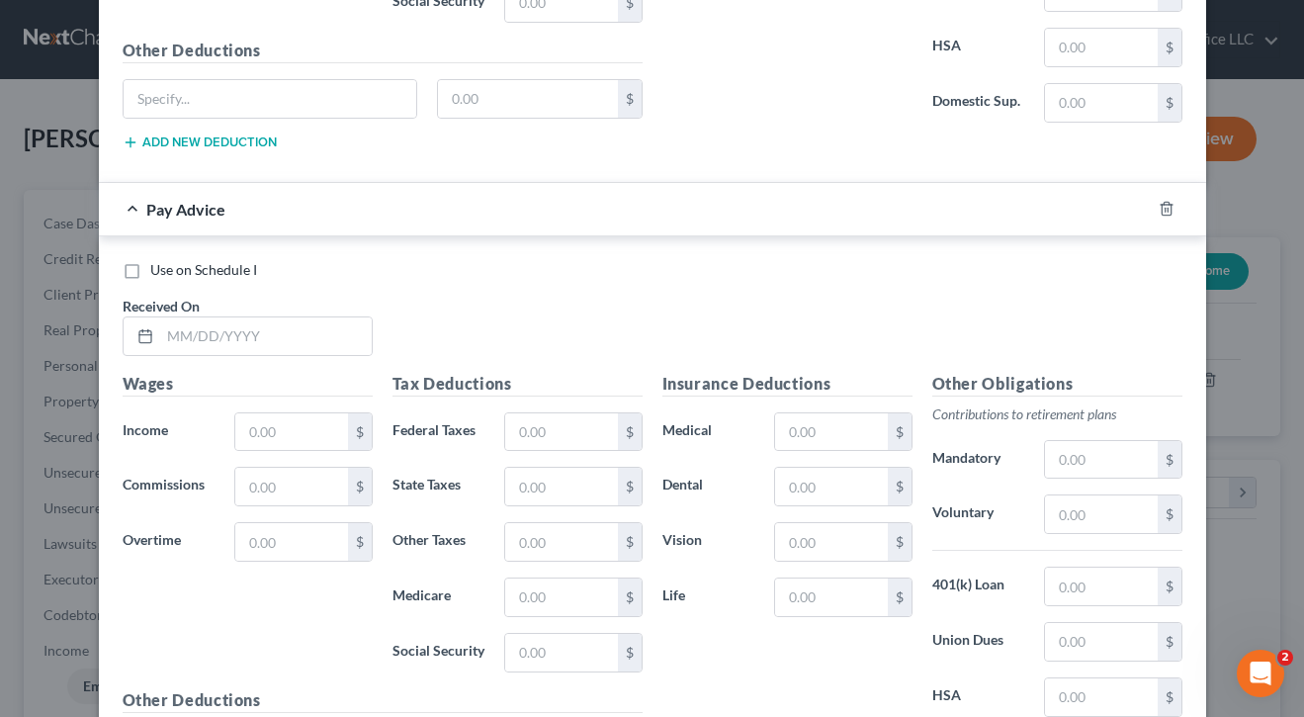
scroll to position [3415, 0]
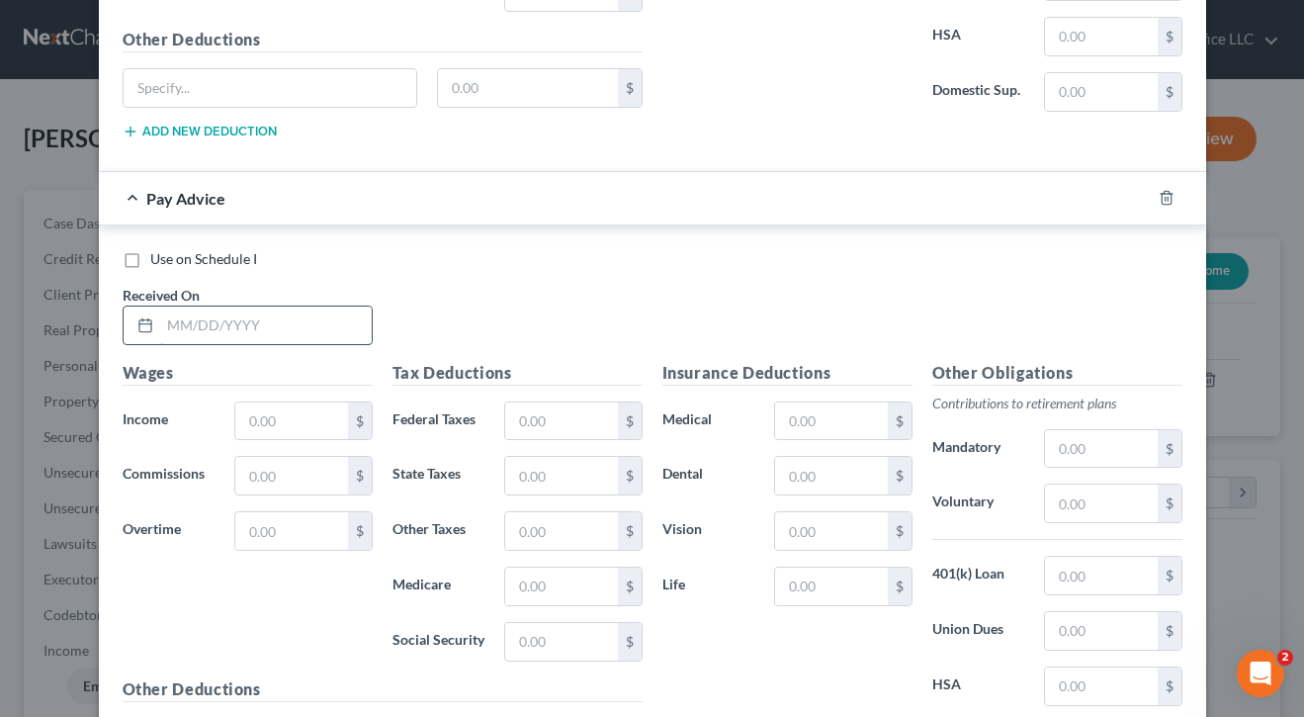
click at [275, 308] on input "text" at bounding box center [266, 325] width 212 height 38
type input "[DATE]"
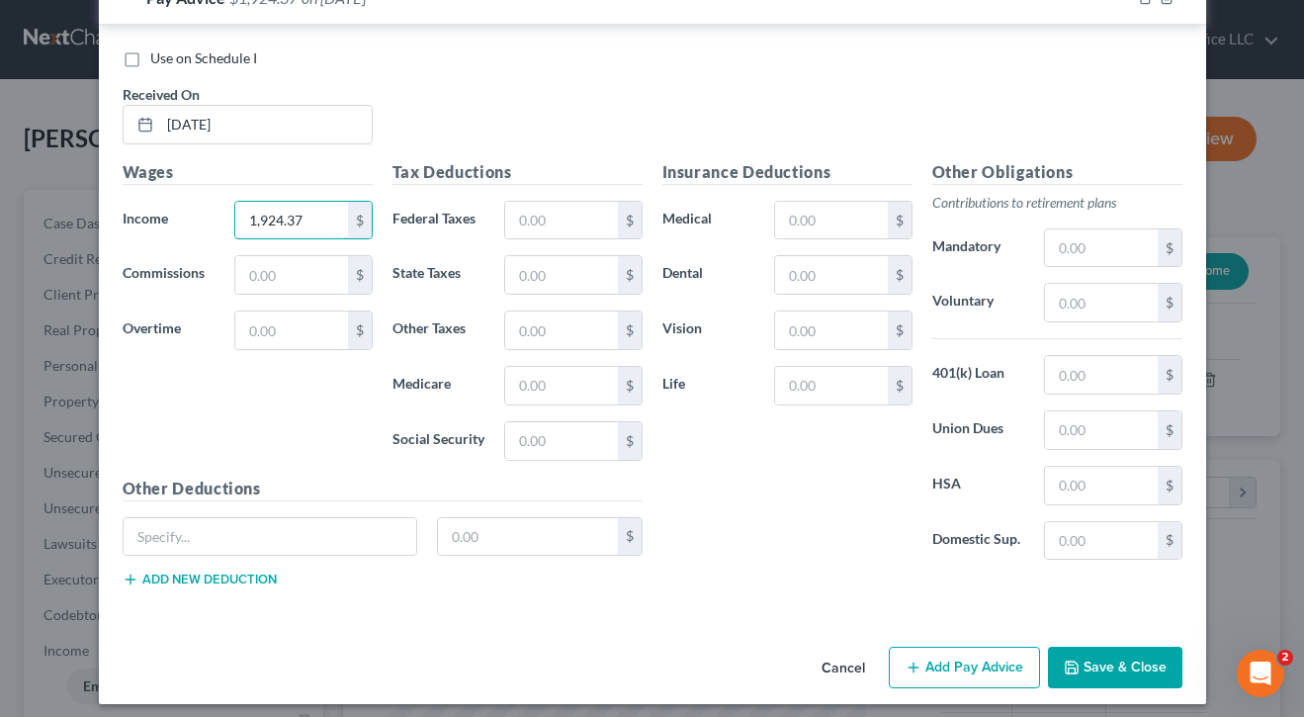
scroll to position [3615, 0]
type input "1,924.37"
click at [999, 658] on button "Add Pay Advice" at bounding box center [964, 668] width 151 height 42
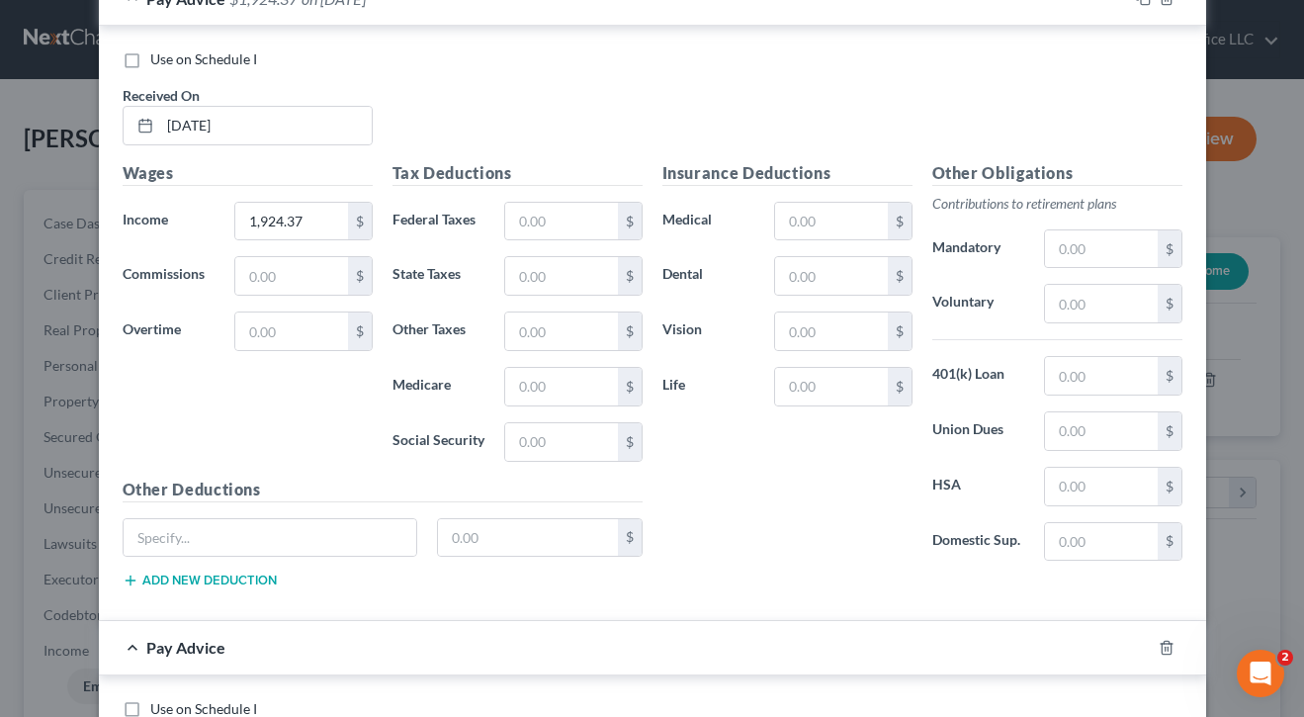
scroll to position [3933, 0]
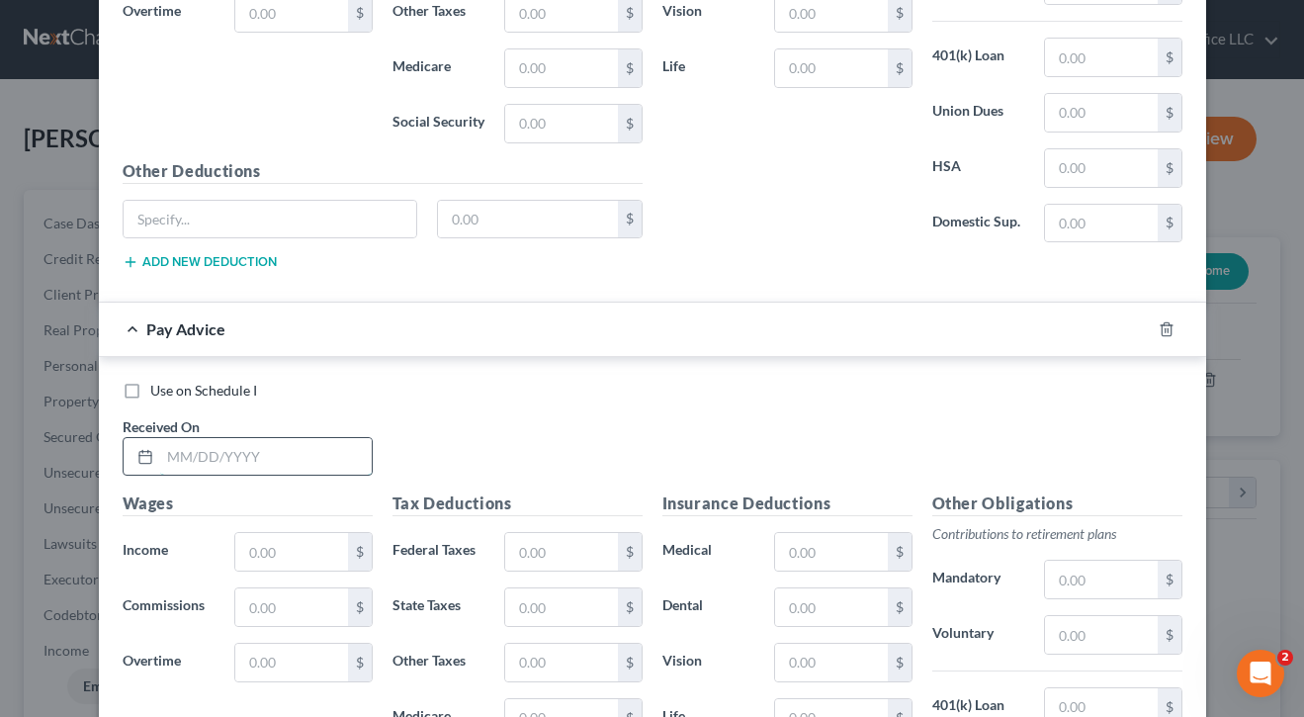
click at [266, 448] on input "text" at bounding box center [266, 457] width 212 height 38
type input "[DATE]"
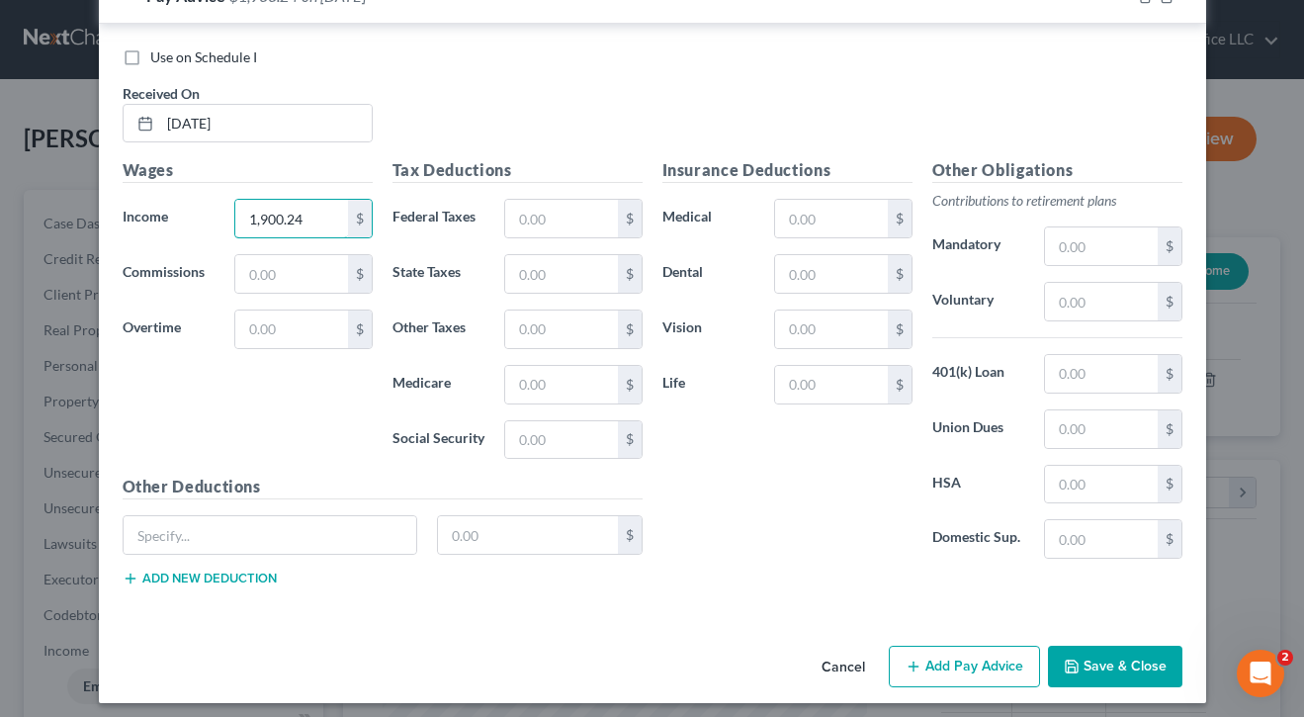
scroll to position [4264, 0]
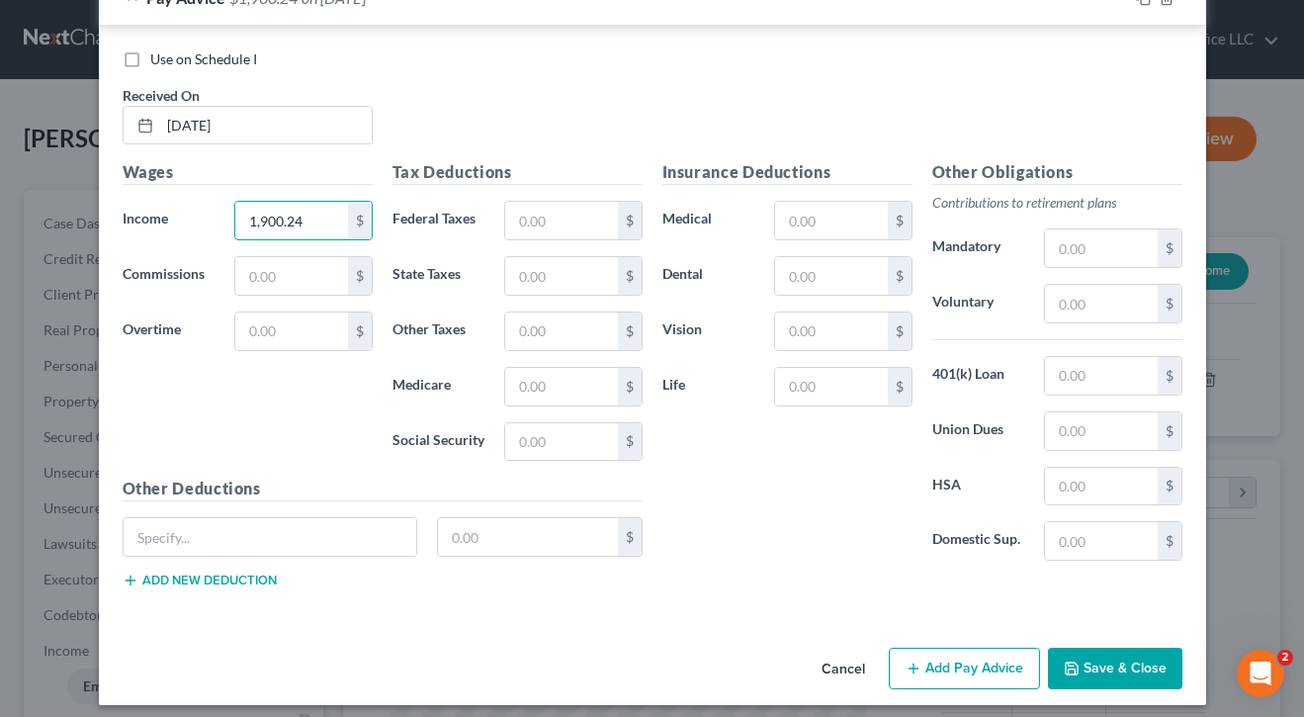
type input "1,900.24"
click at [1123, 650] on button "Save & Close" at bounding box center [1115, 668] width 134 height 42
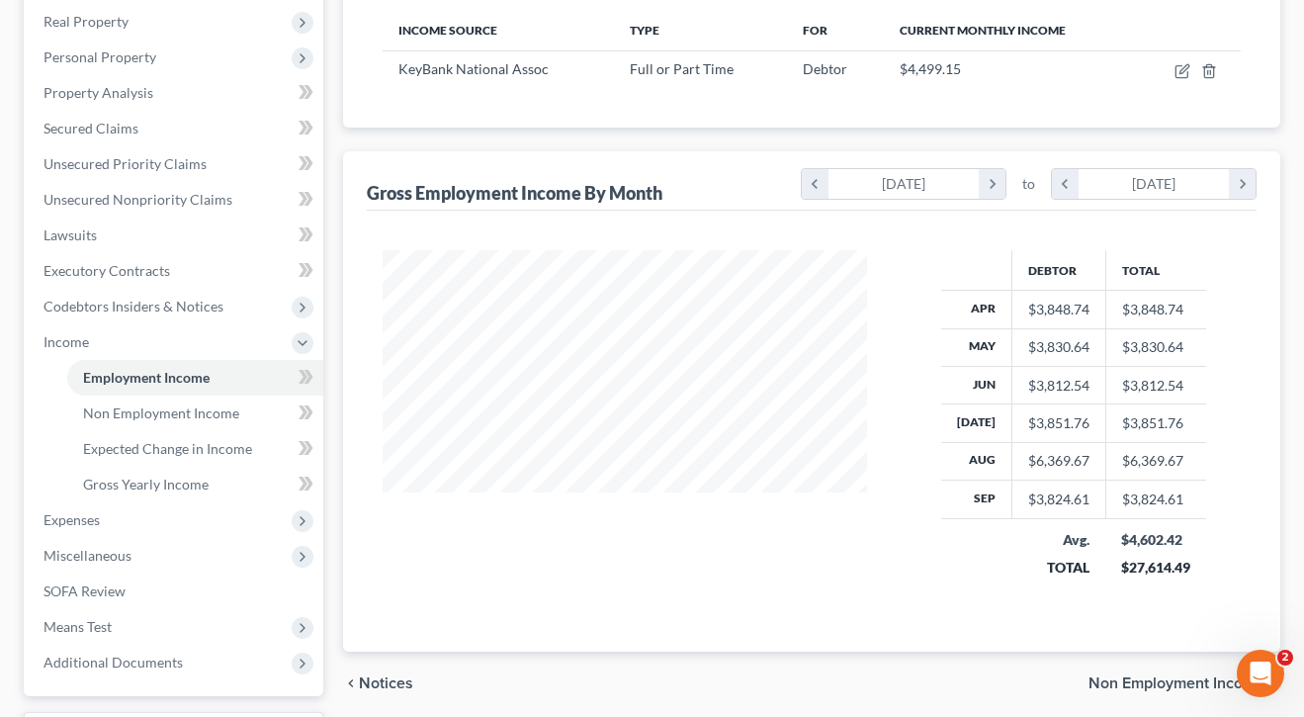
scroll to position [312, 0]
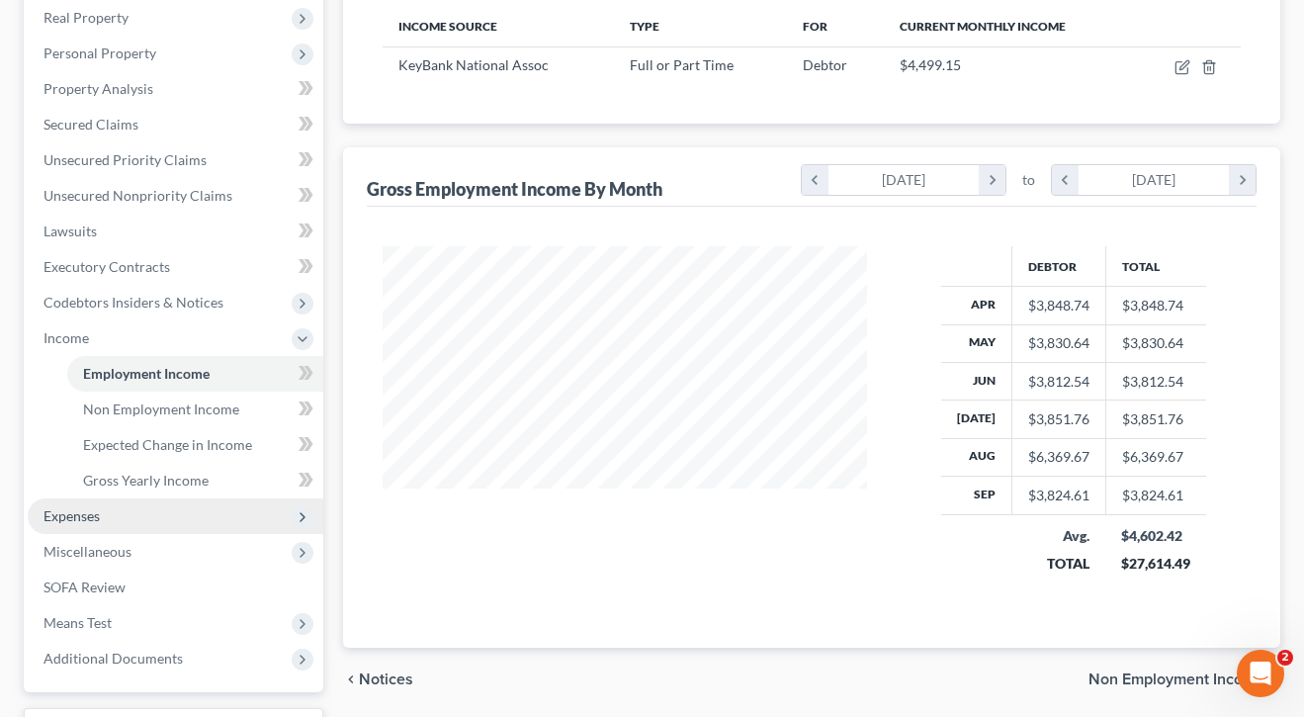
click at [154, 522] on span "Expenses" at bounding box center [176, 516] width 296 height 36
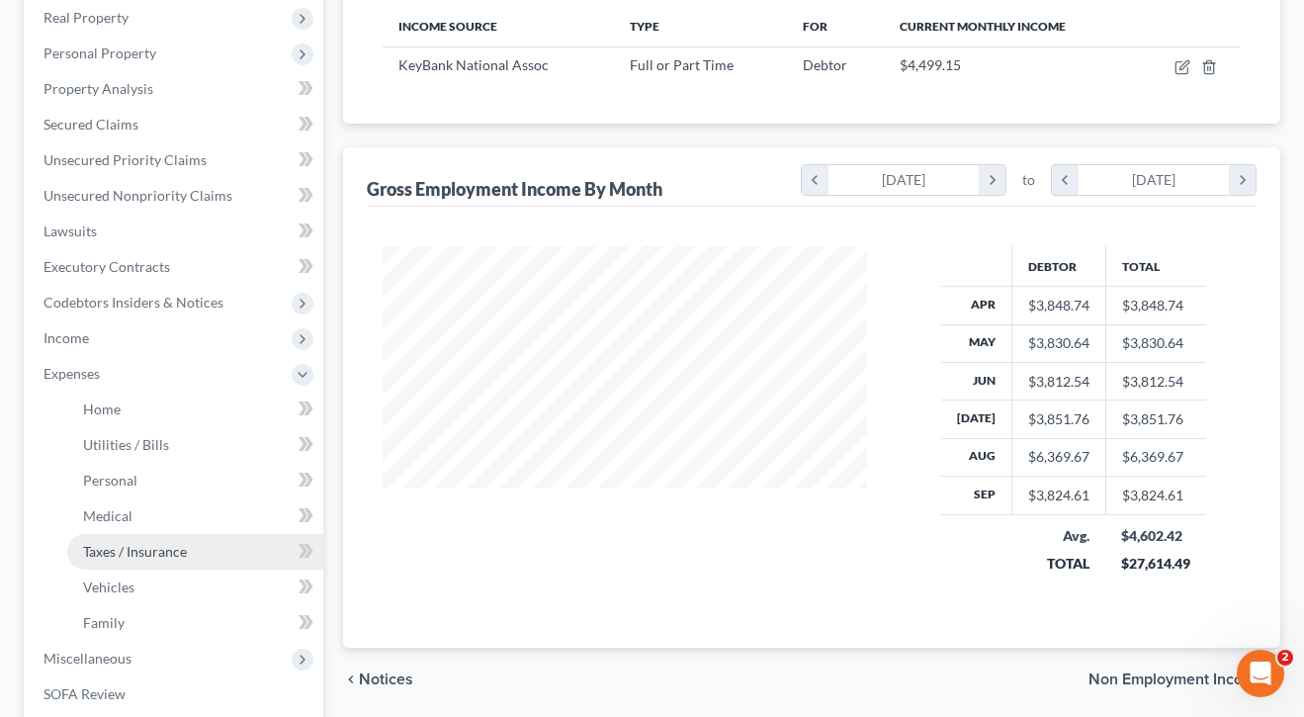
click at [155, 537] on link "Taxes / Insurance" at bounding box center [195, 552] width 256 height 36
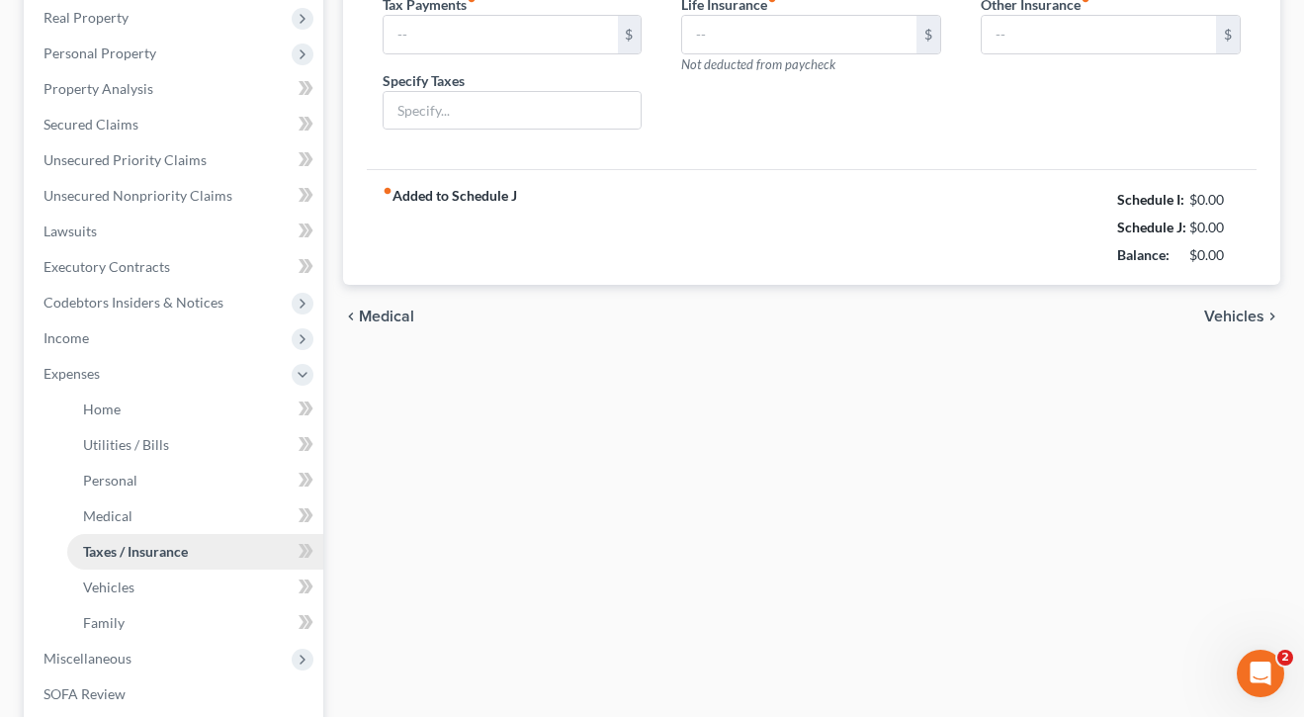
type input "0.00"
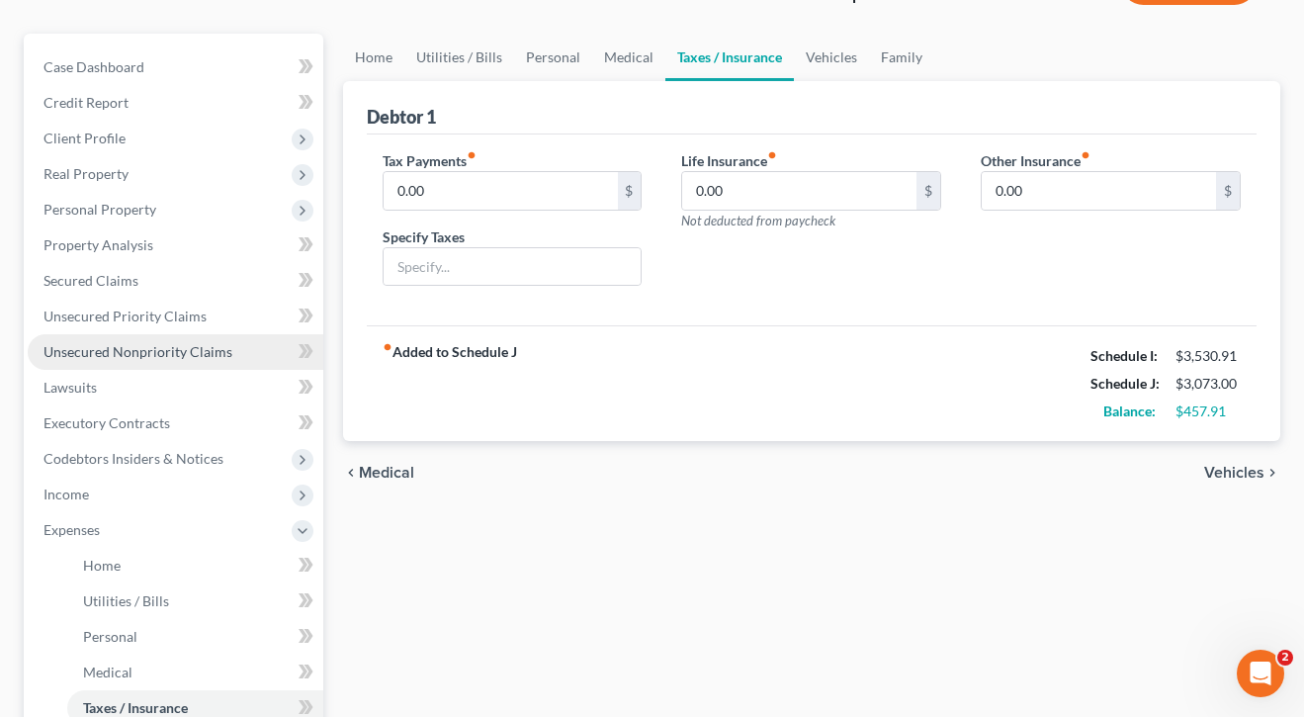
scroll to position [157, 0]
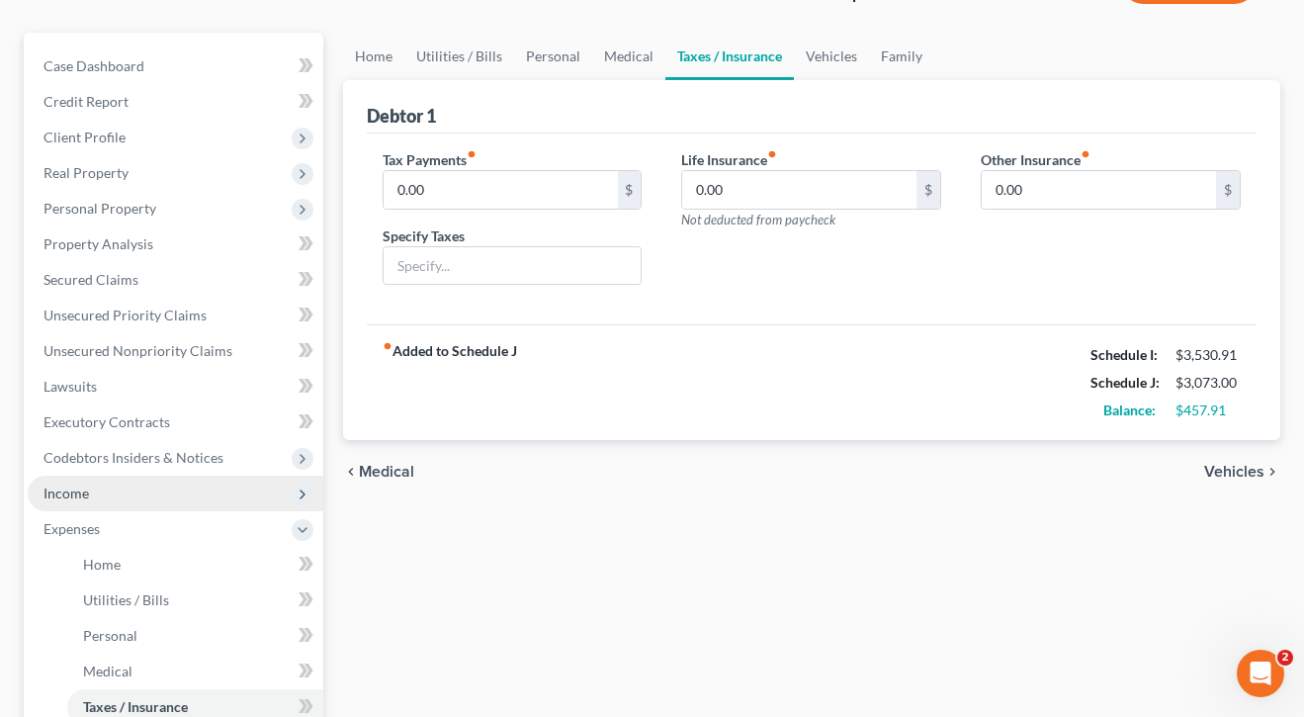
click at [89, 503] on span "Income" at bounding box center [176, 493] width 296 height 36
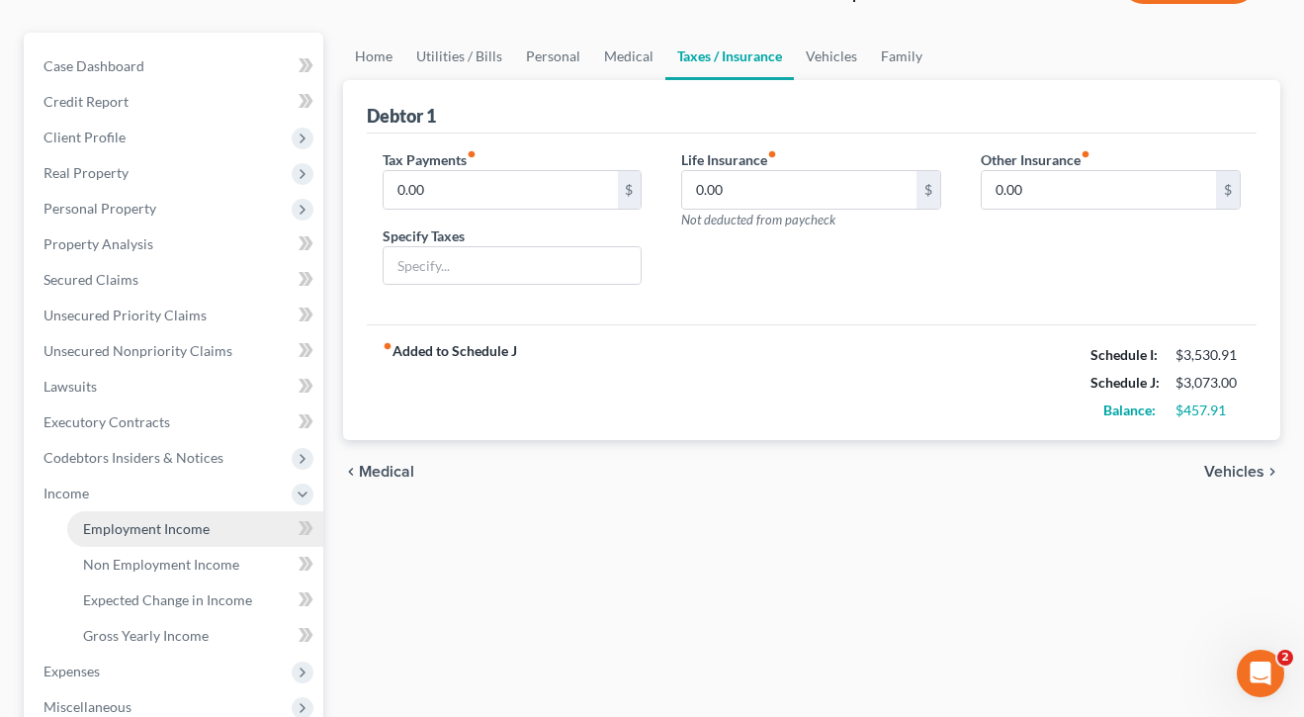
click at [97, 522] on span "Employment Income" at bounding box center [146, 528] width 127 height 17
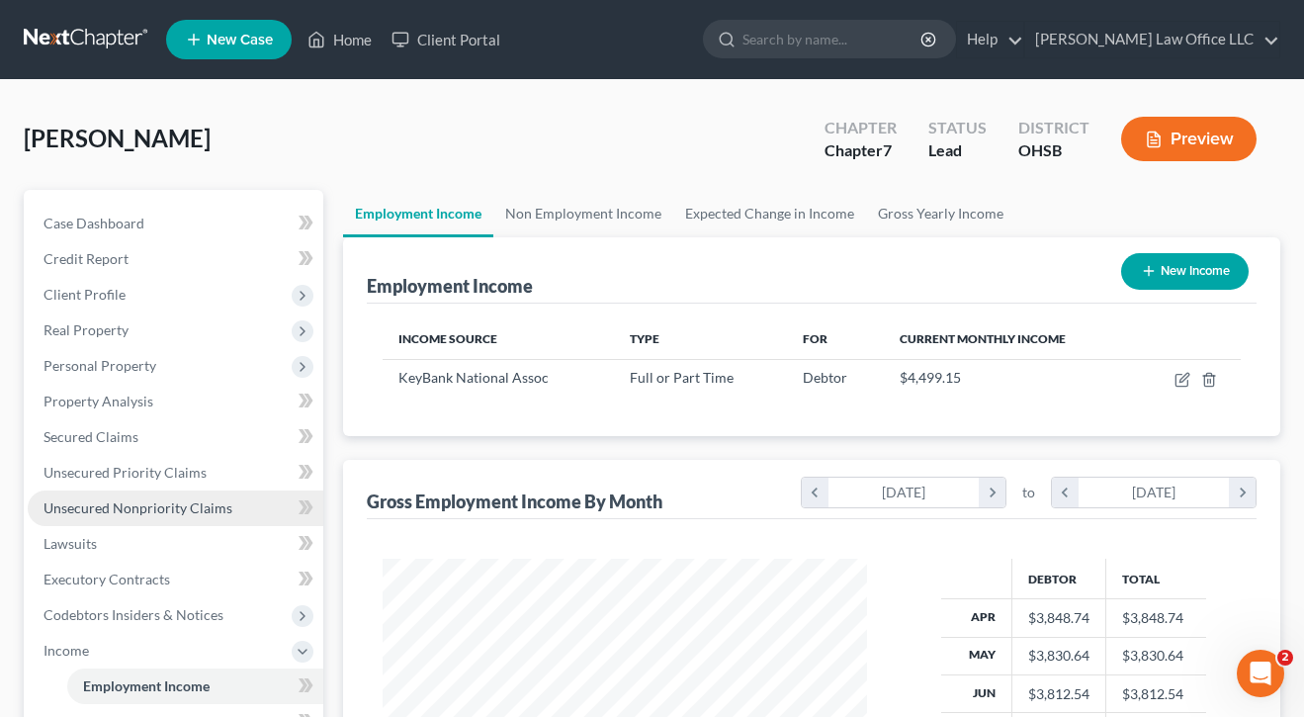
scroll to position [354, 524]
click at [1170, 397] on div "Income Source Type For Current Monthly Income KeyBank National Assoc Full or Pa…" at bounding box center [812, 369] width 890 height 132
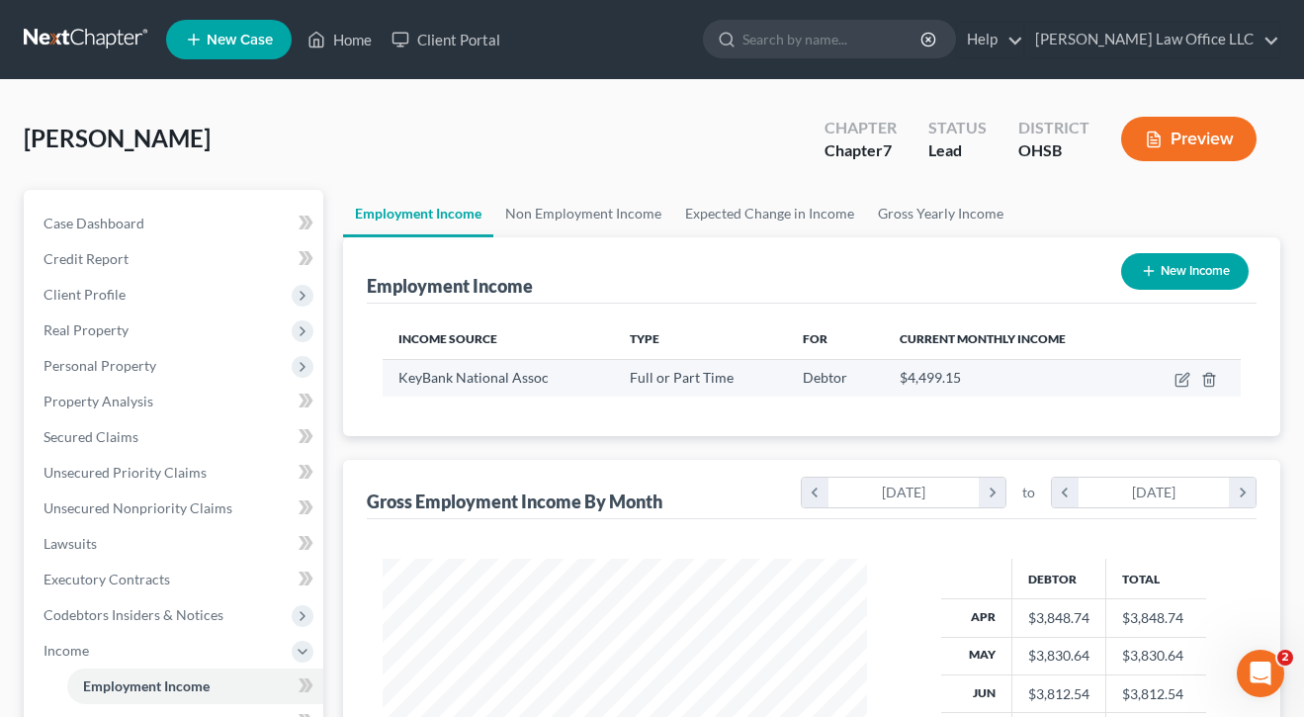
click at [1188, 369] on td at bounding box center [1188, 378] width 105 height 38
click at [1181, 380] on icon "button" at bounding box center [1183, 377] width 9 height 9
select select "0"
select select "36"
select select "2"
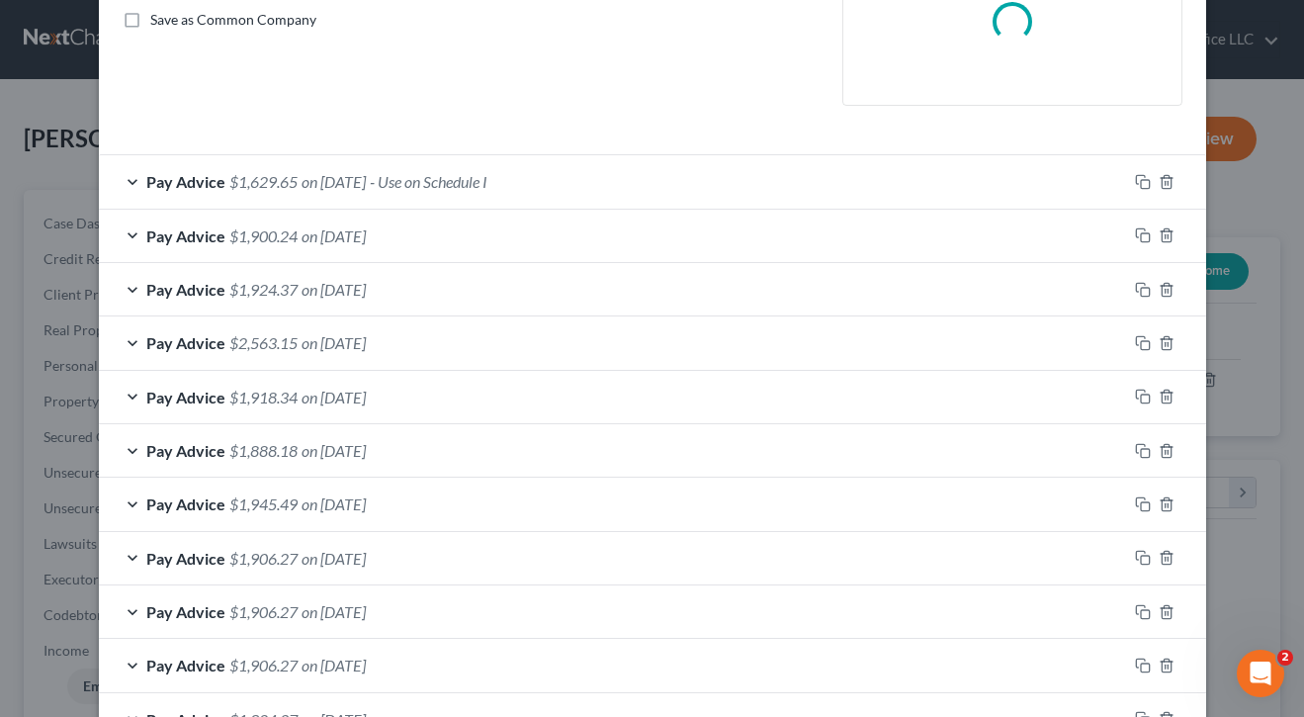
scroll to position [458, 0]
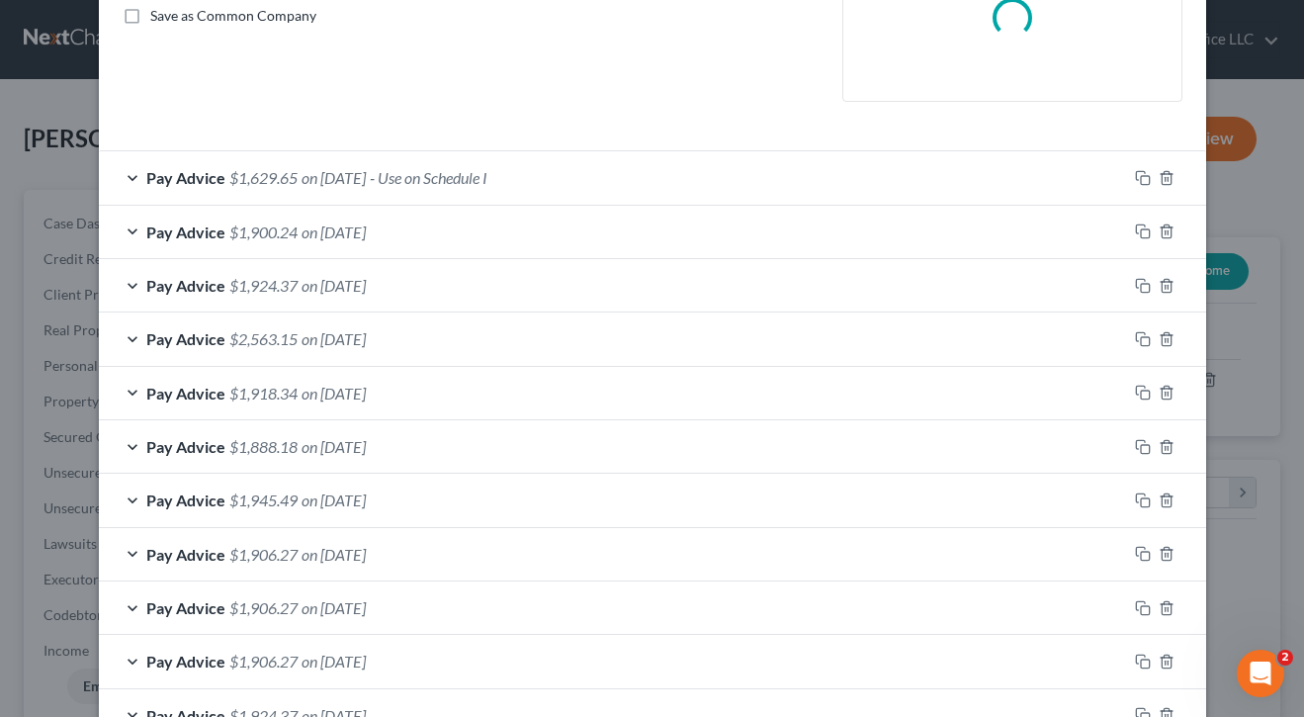
click at [620, 171] on div "Pay Advice $1,629.65 on [DATE] - Use on Schedule I" at bounding box center [613, 177] width 1028 height 52
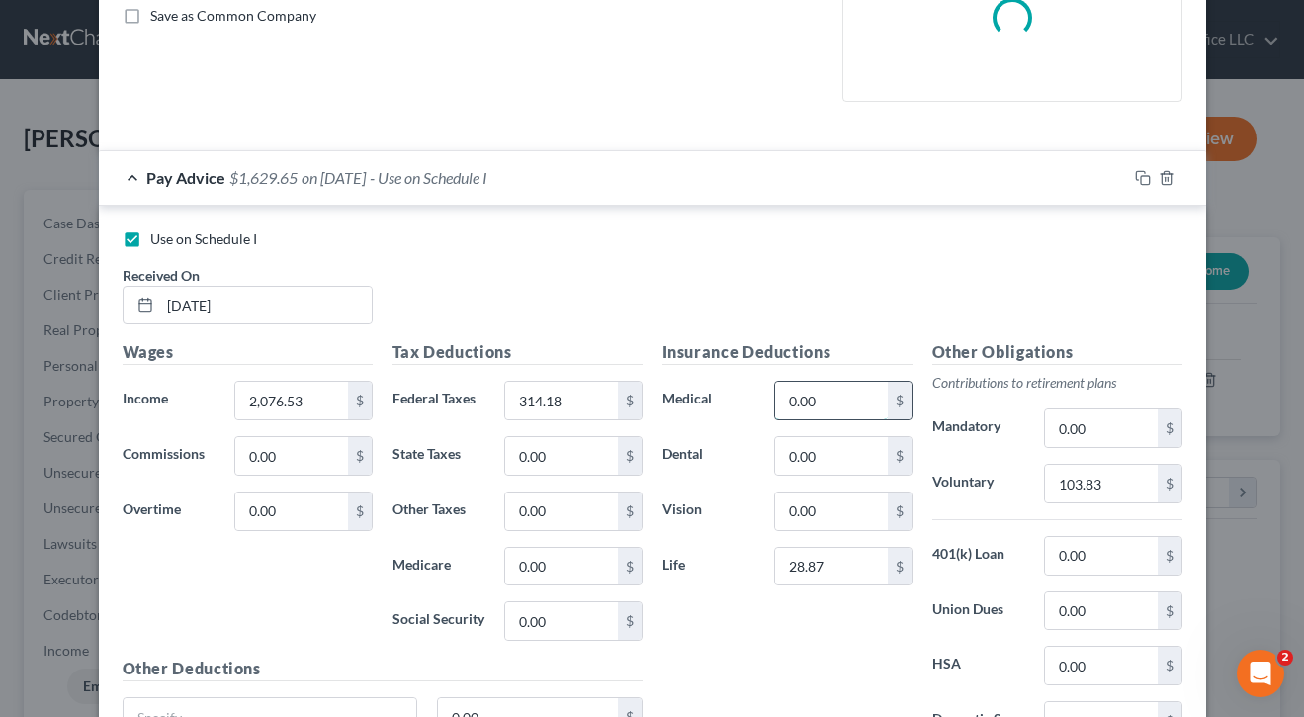
click at [825, 393] on input "0.00" at bounding box center [831, 401] width 112 height 38
type input "289.85"
click at [719, 523] on label "Vision" at bounding box center [708, 511] width 113 height 40
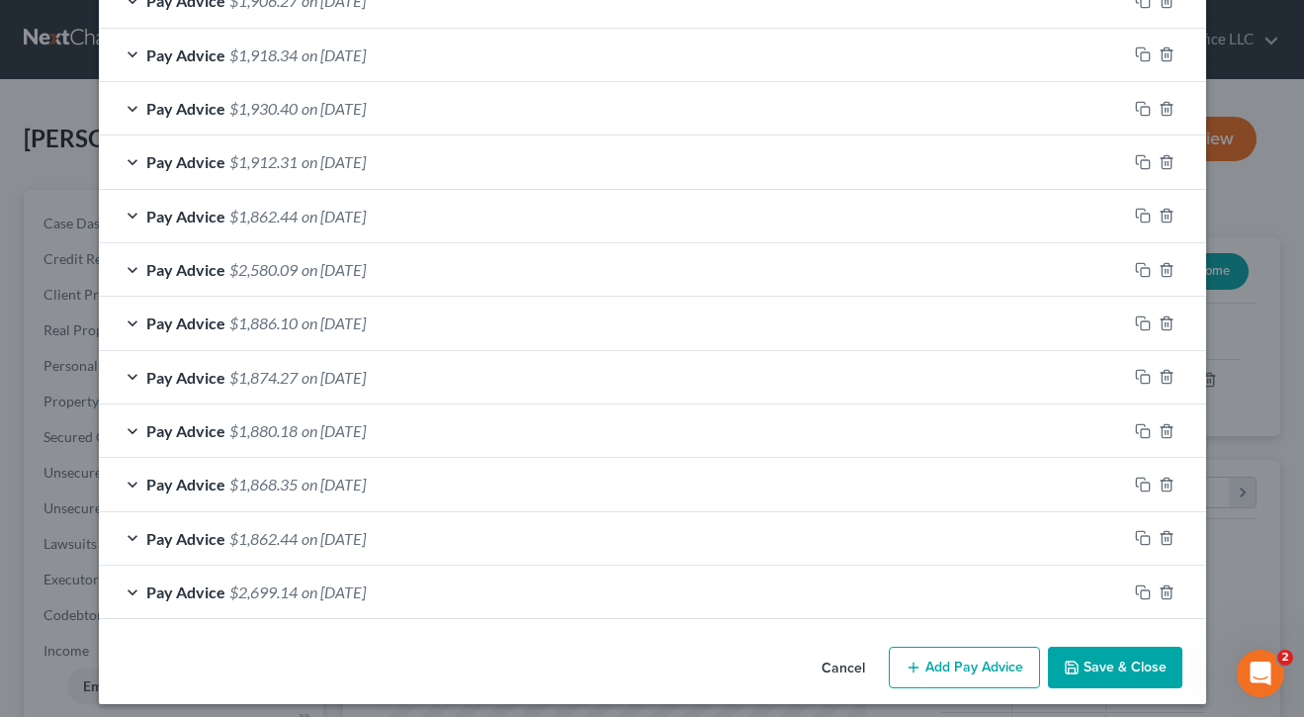
scroll to position [1820, 0]
click at [1112, 661] on button "Save & Close" at bounding box center [1115, 668] width 134 height 42
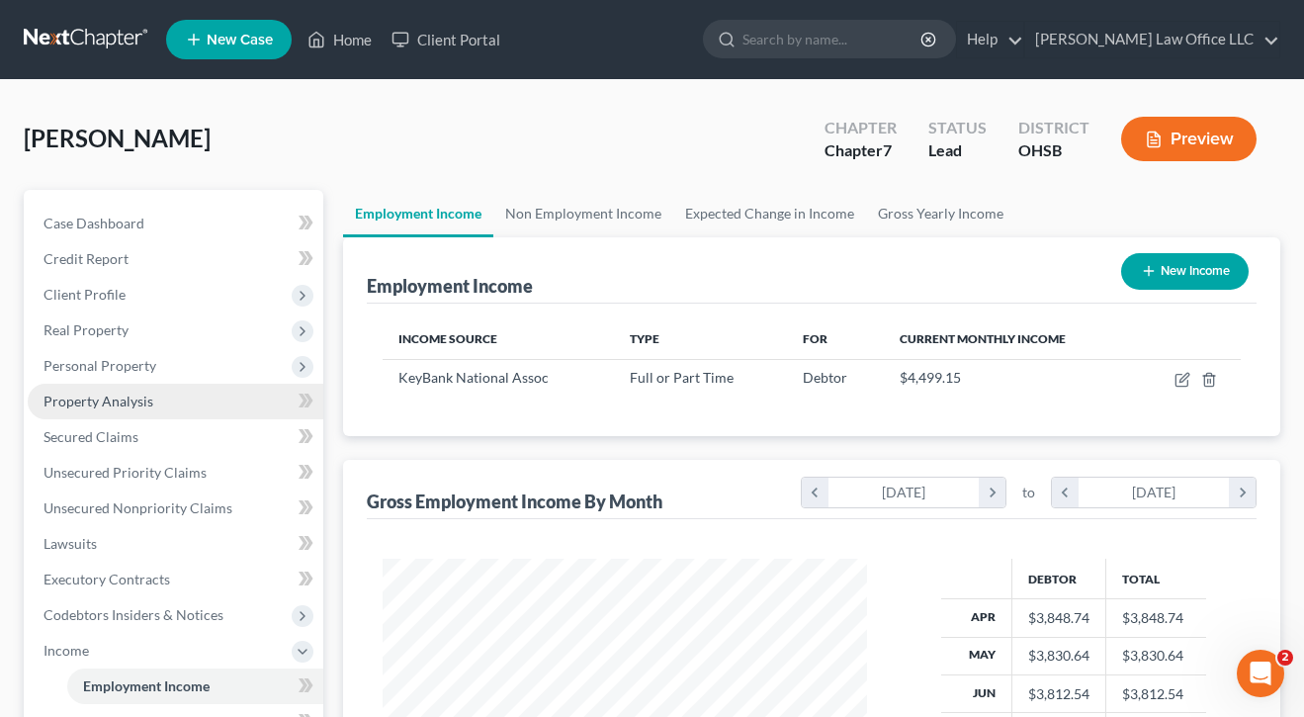
scroll to position [271, 0]
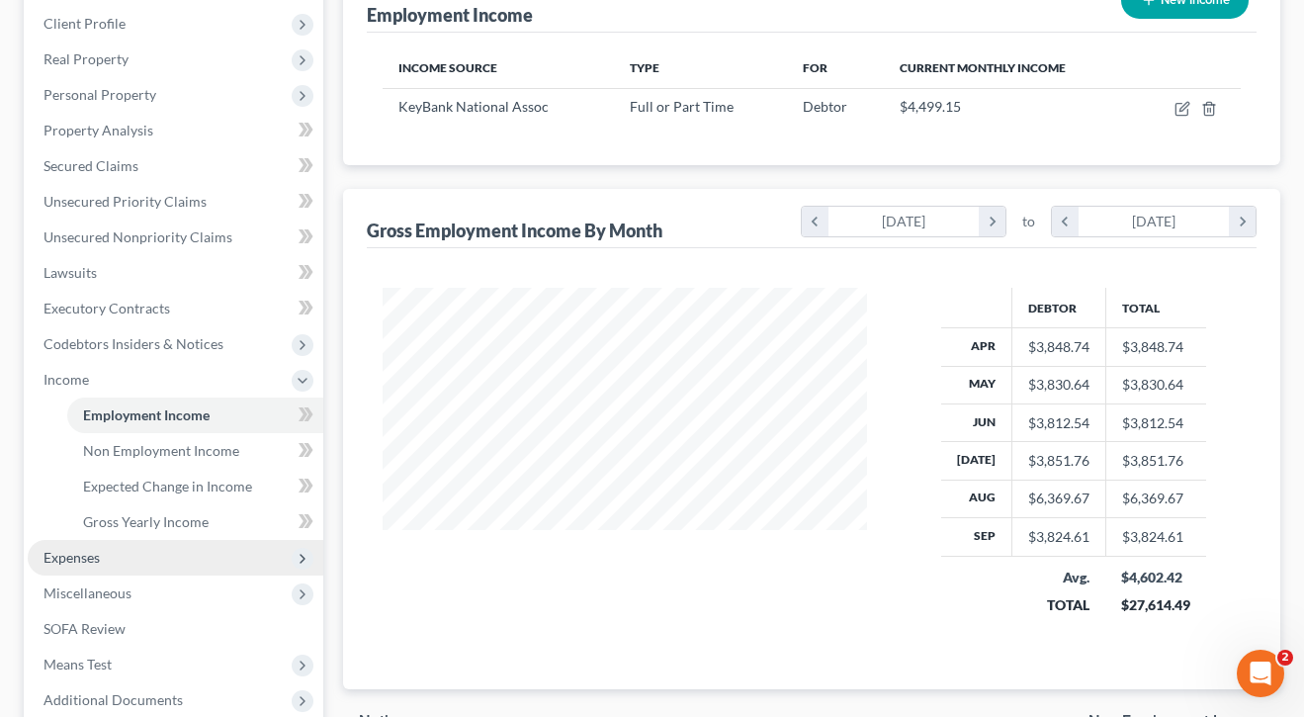
click at [78, 555] on span "Expenses" at bounding box center [71, 557] width 56 height 17
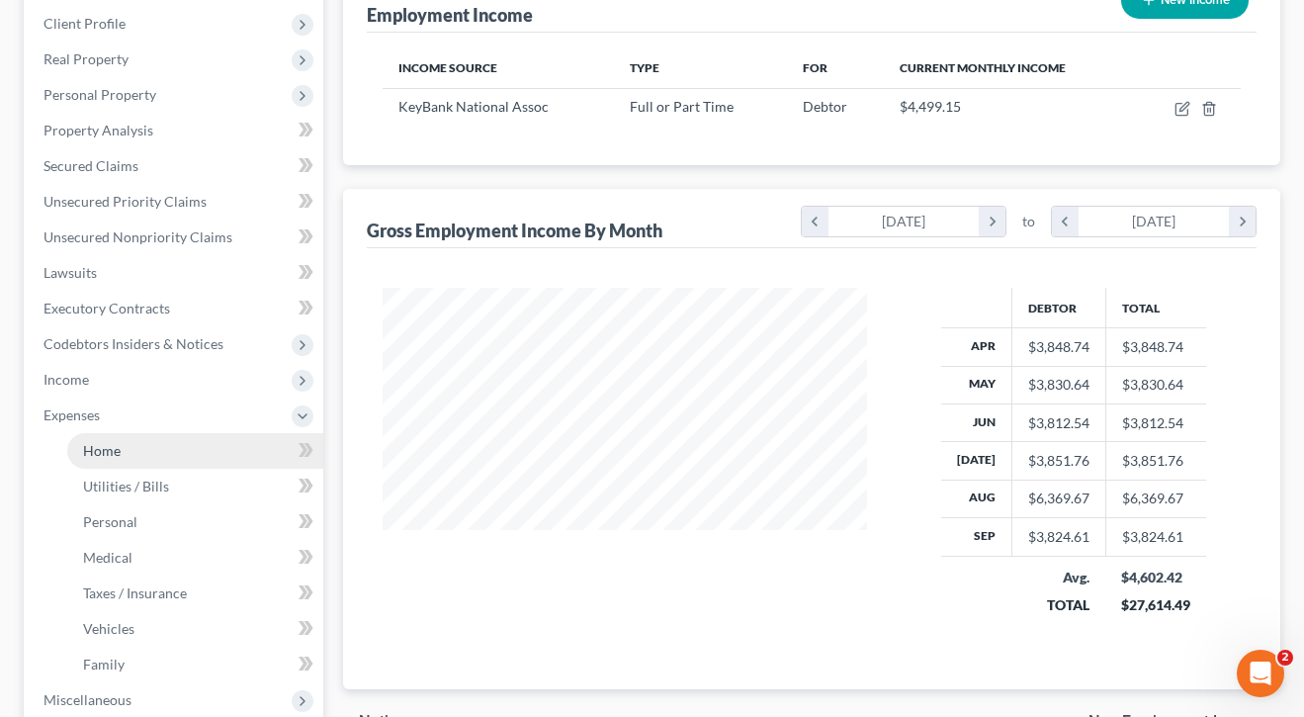
click at [113, 456] on span "Home" at bounding box center [102, 450] width 38 height 17
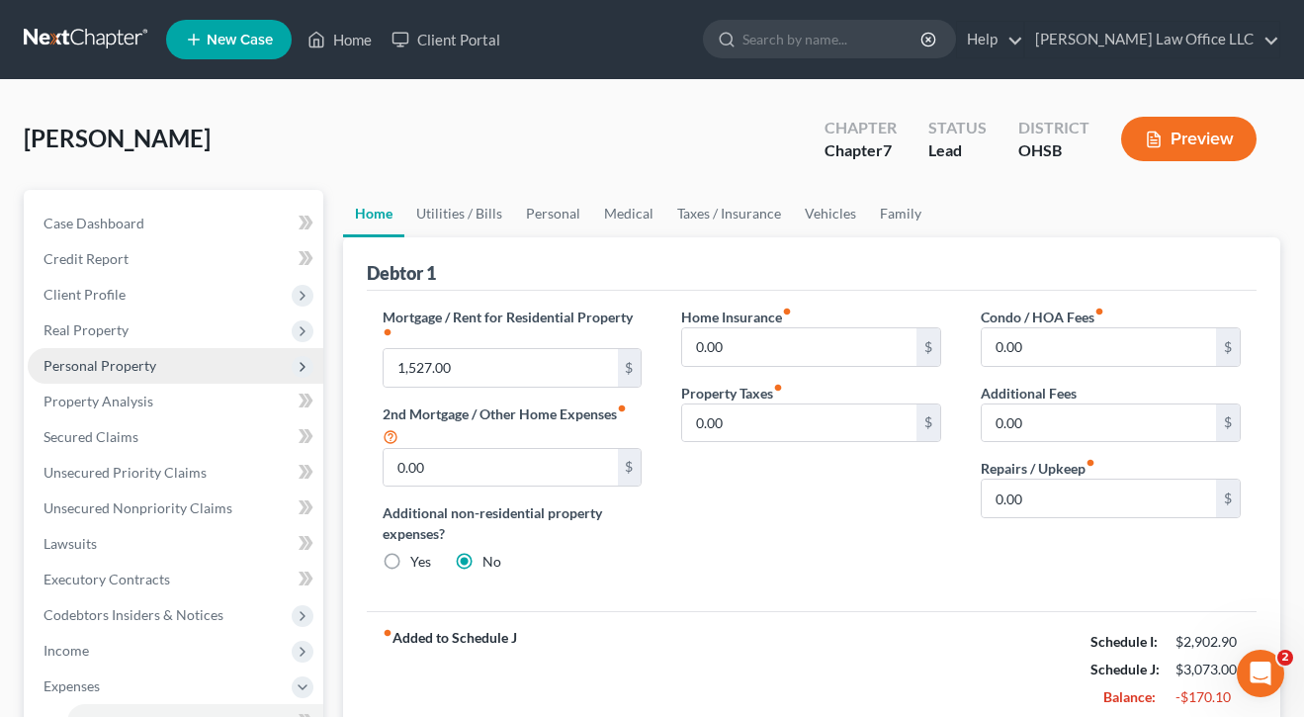
click at [102, 359] on span "Personal Property" at bounding box center [99, 365] width 113 height 17
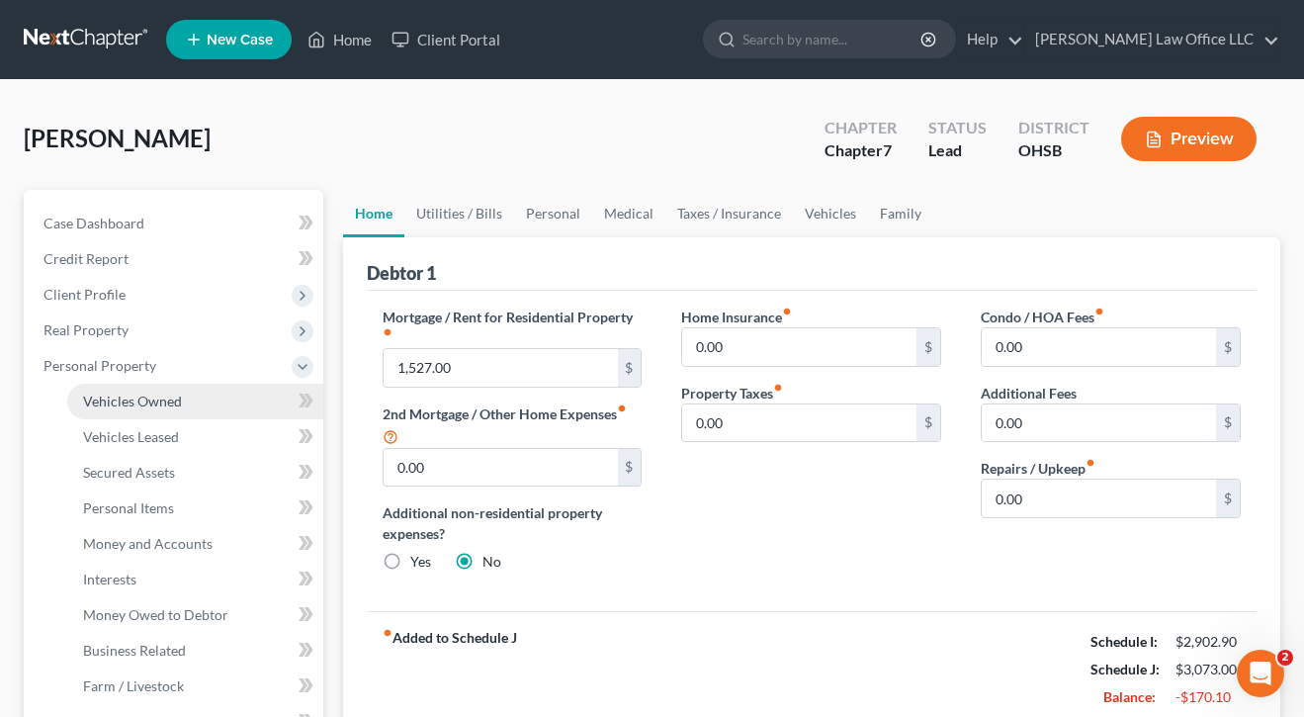
click at [104, 410] on link "Vehicles Owned" at bounding box center [195, 402] width 256 height 36
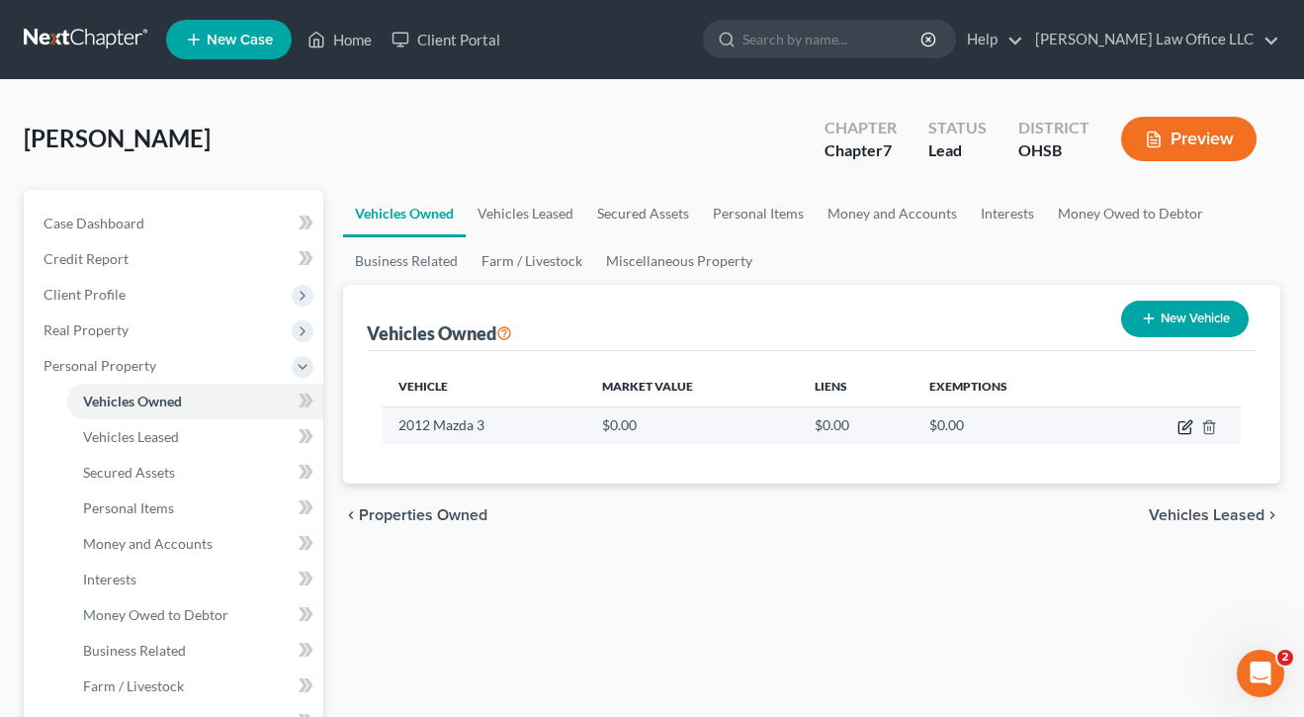
click at [1184, 430] on icon "button" at bounding box center [1185, 427] width 16 height 16
select select "0"
select select "14"
select select "0"
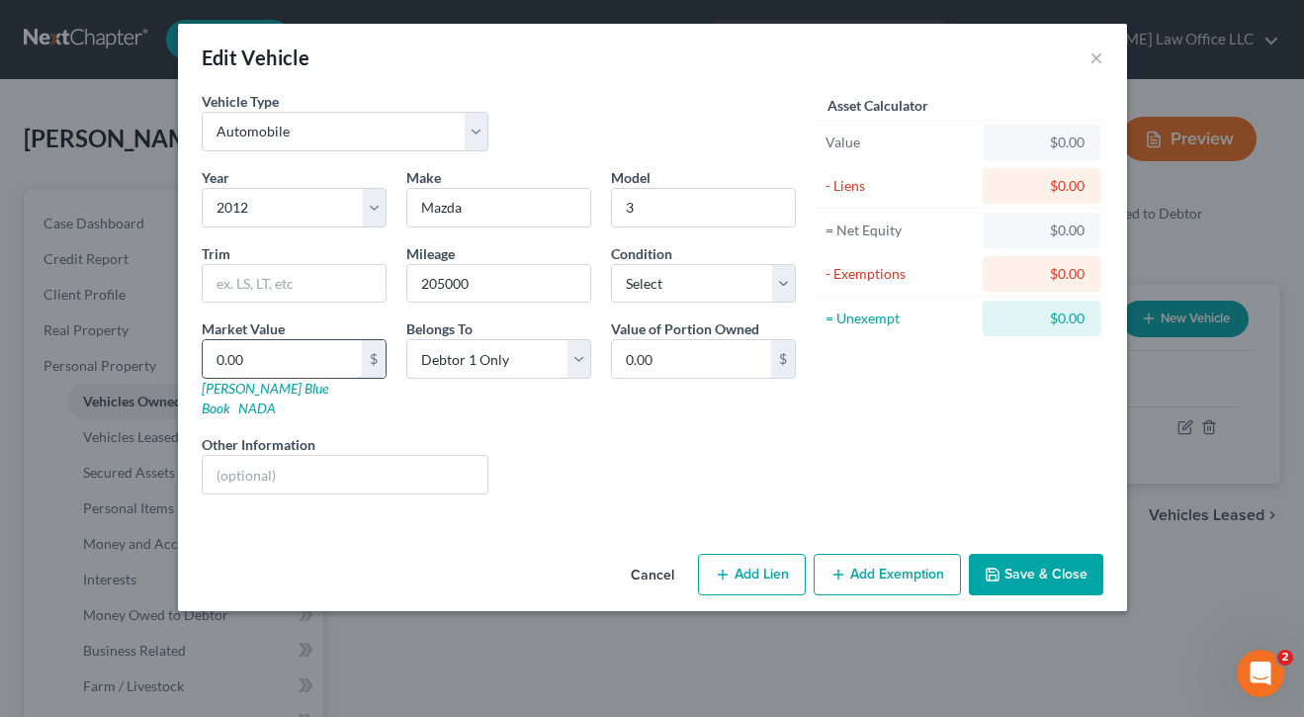
click at [312, 359] on input "0.00" at bounding box center [282, 359] width 159 height 38
type input "2"
type input "2.00"
type input "22"
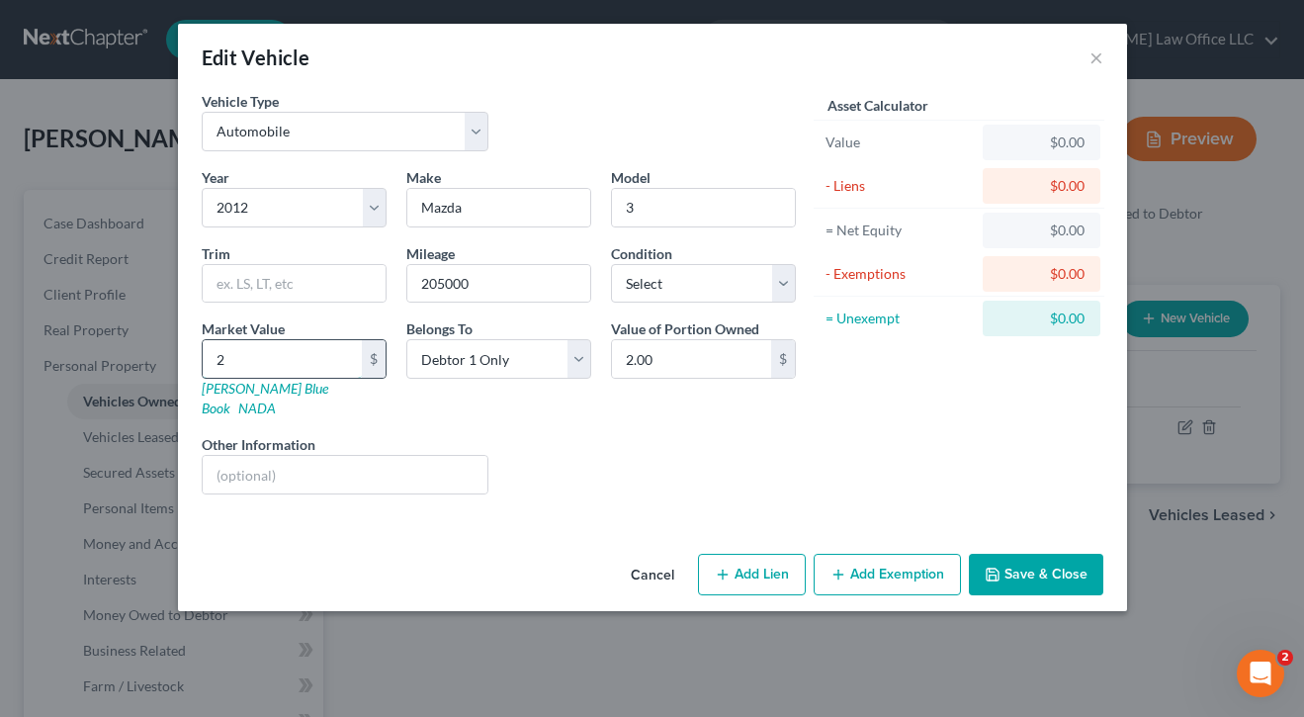
type input "22.00"
type input "225"
type input "225.00"
type input "2250"
type input "2,250.00"
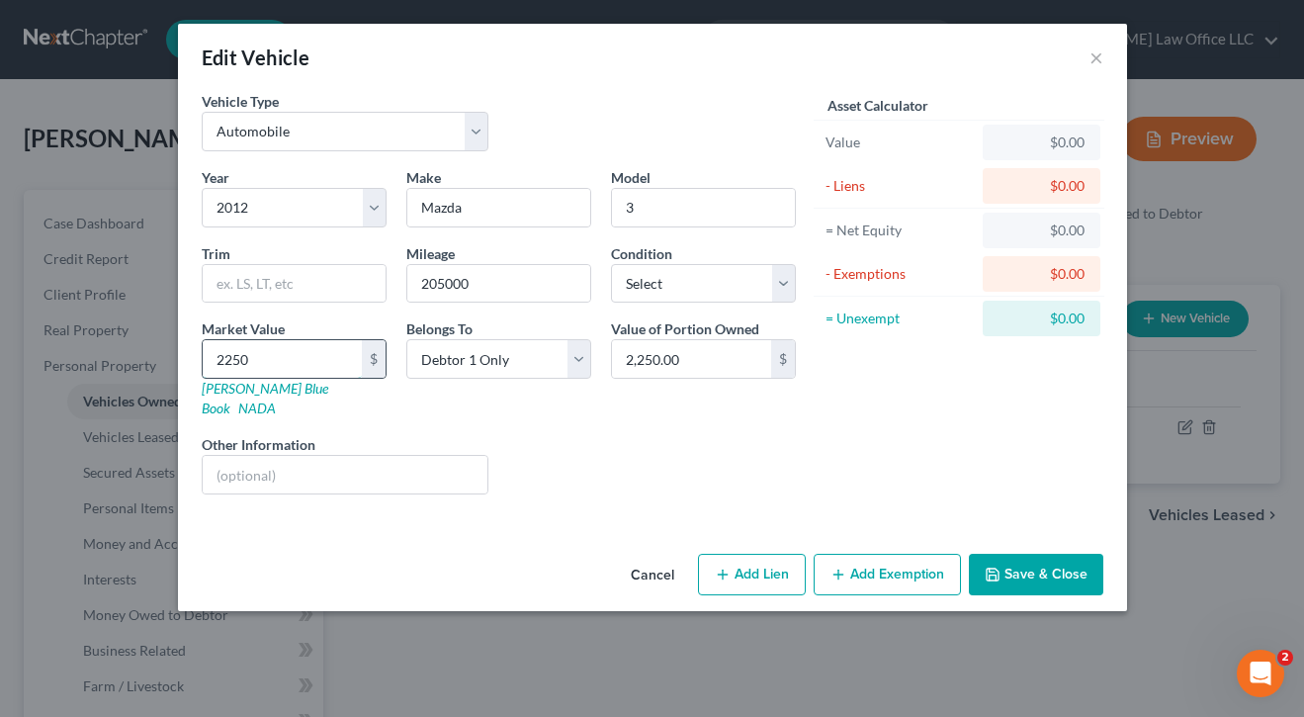
type input "2,250"
click at [576, 434] on div "Liens Select" at bounding box center [651, 464] width 307 height 60
click at [870, 554] on button "Add Exemption" at bounding box center [887, 575] width 147 height 42
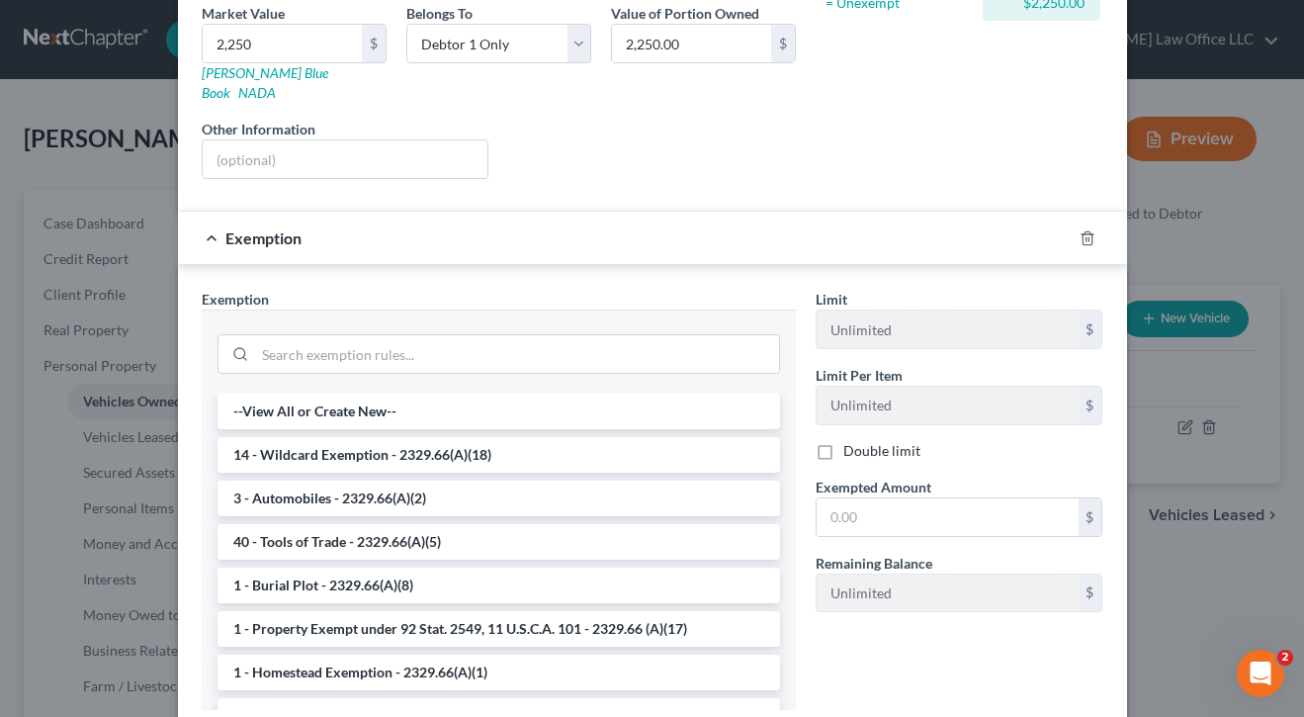
scroll to position [314, 0]
click at [341, 481] on li "3 - Automobiles - 2329.66(A)(2)" at bounding box center [498, 499] width 562 height 36
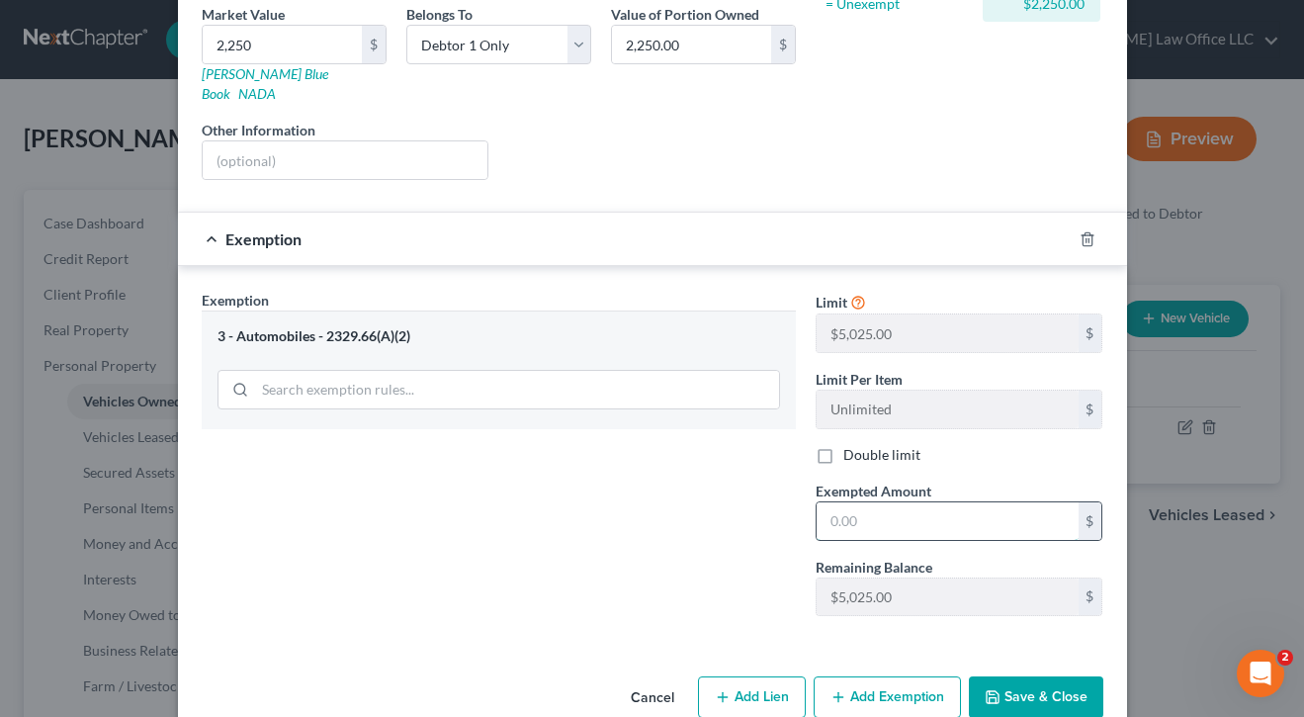
click at [904, 511] on input "text" at bounding box center [947, 521] width 262 height 38
type input "2,250"
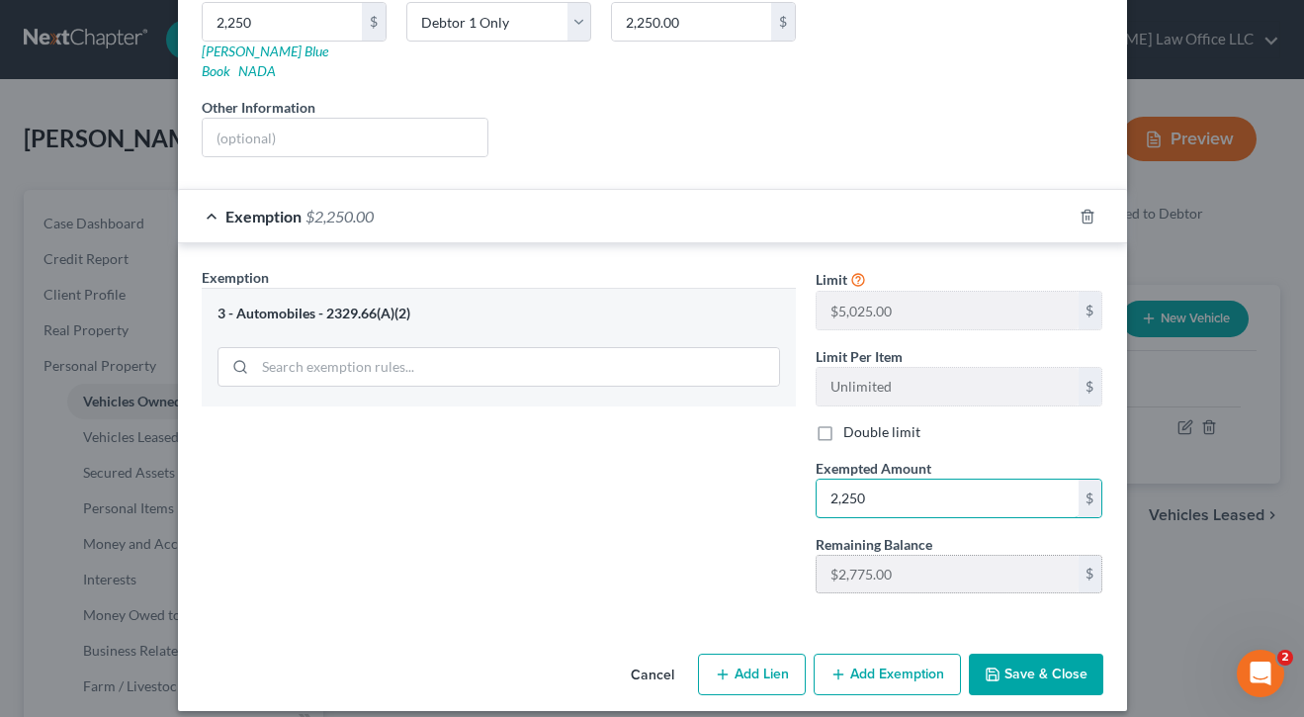
scroll to position [335, 0]
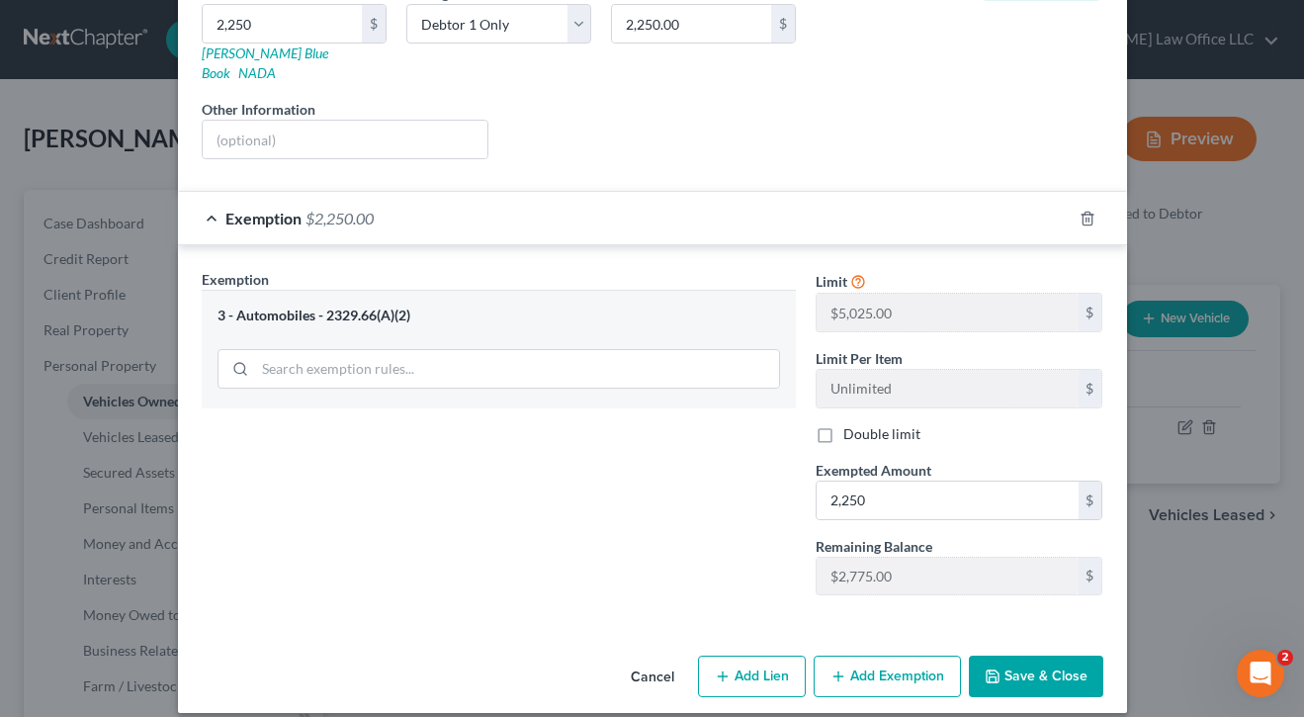
click at [1040, 676] on button "Save & Close" at bounding box center [1036, 676] width 134 height 42
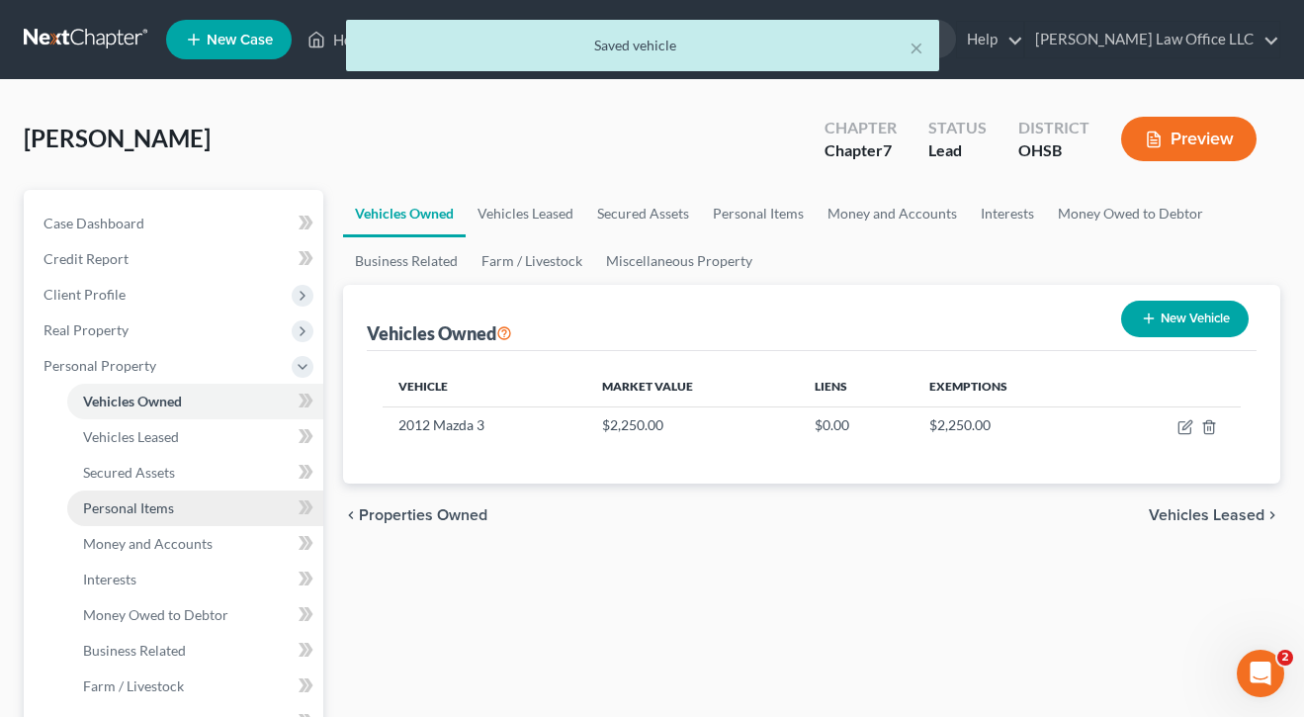
click at [141, 507] on span "Personal Items" at bounding box center [128, 507] width 91 height 17
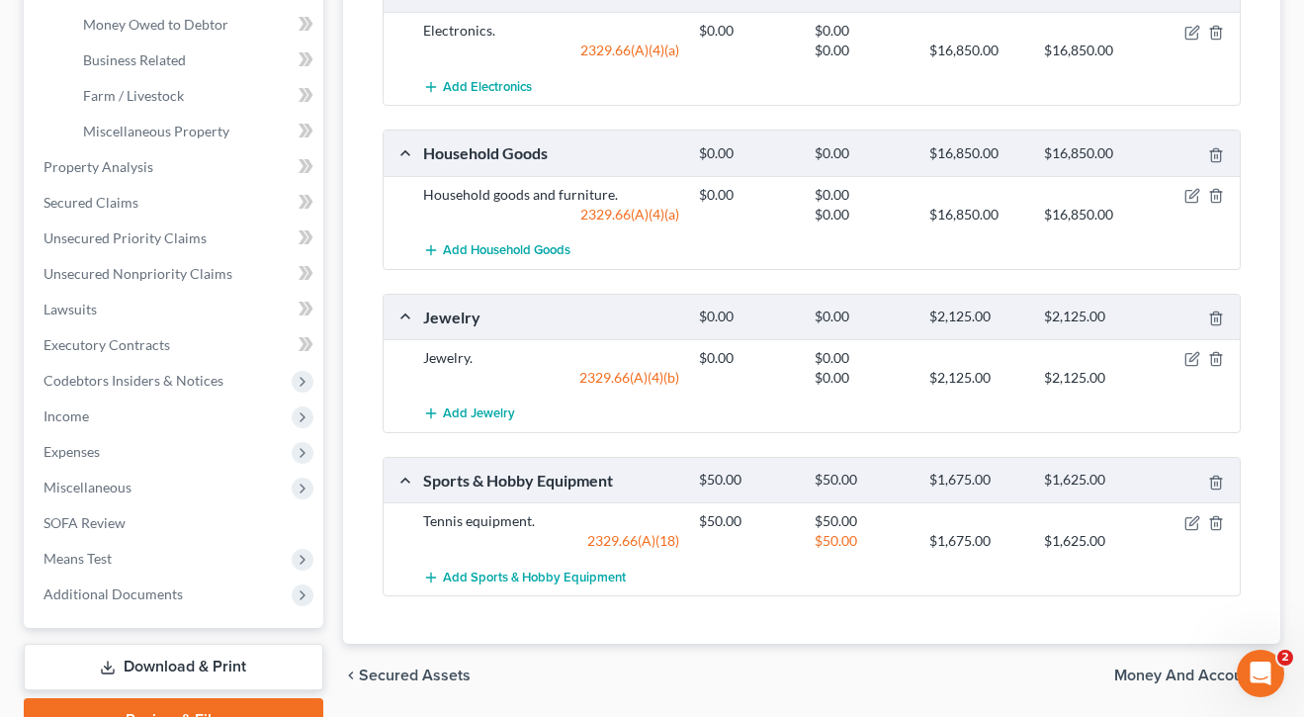
scroll to position [590, 0]
click at [1189, 357] on icon "button" at bounding box center [1192, 359] width 16 height 16
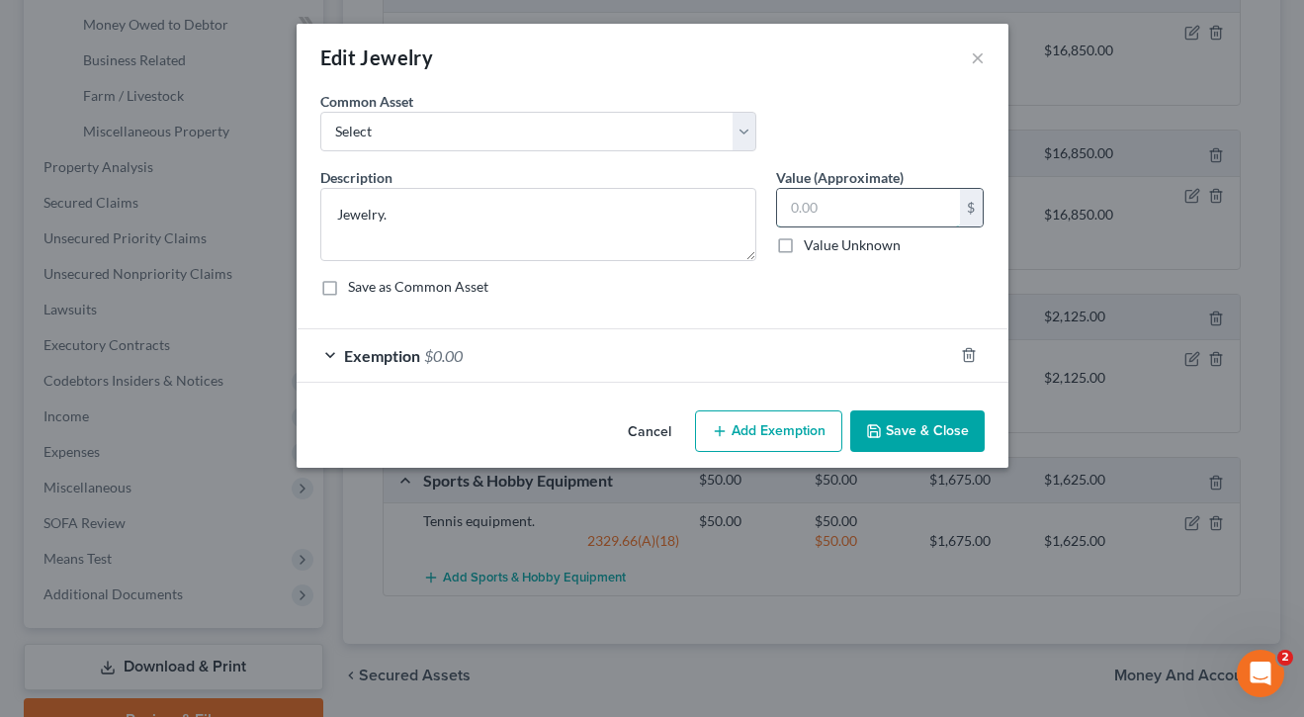
click at [893, 218] on input "text" at bounding box center [868, 208] width 183 height 38
type input "100"
click at [616, 363] on div "Exemption $0.00" at bounding box center [625, 355] width 656 height 52
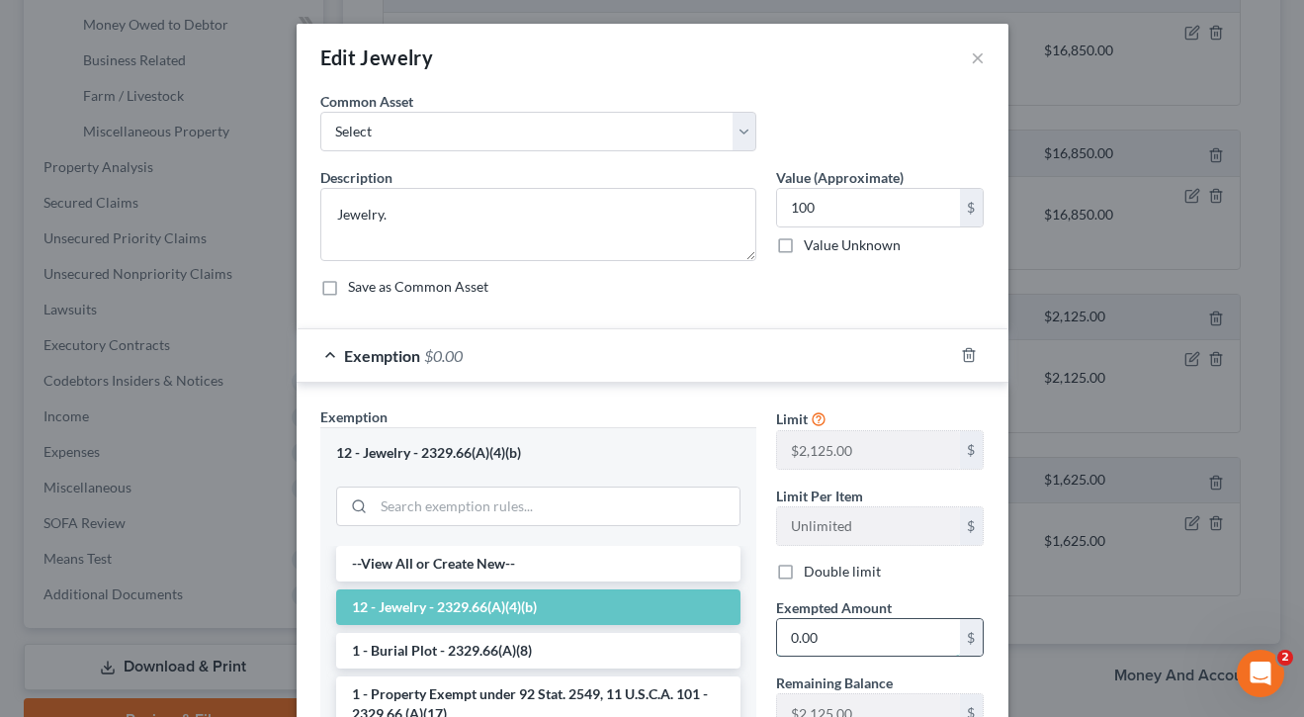
click at [831, 643] on input "0.00" at bounding box center [868, 638] width 183 height 38
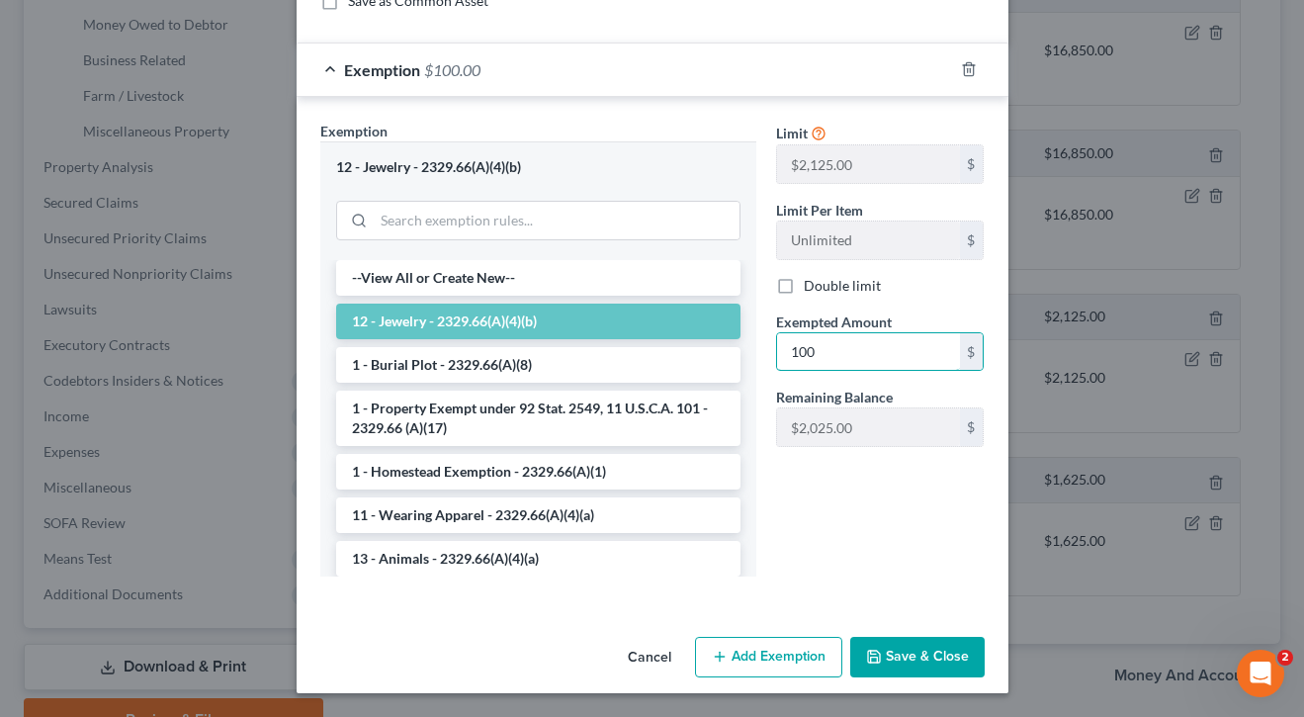
type input "100"
click at [916, 643] on button "Save & Close" at bounding box center [917, 659] width 134 height 42
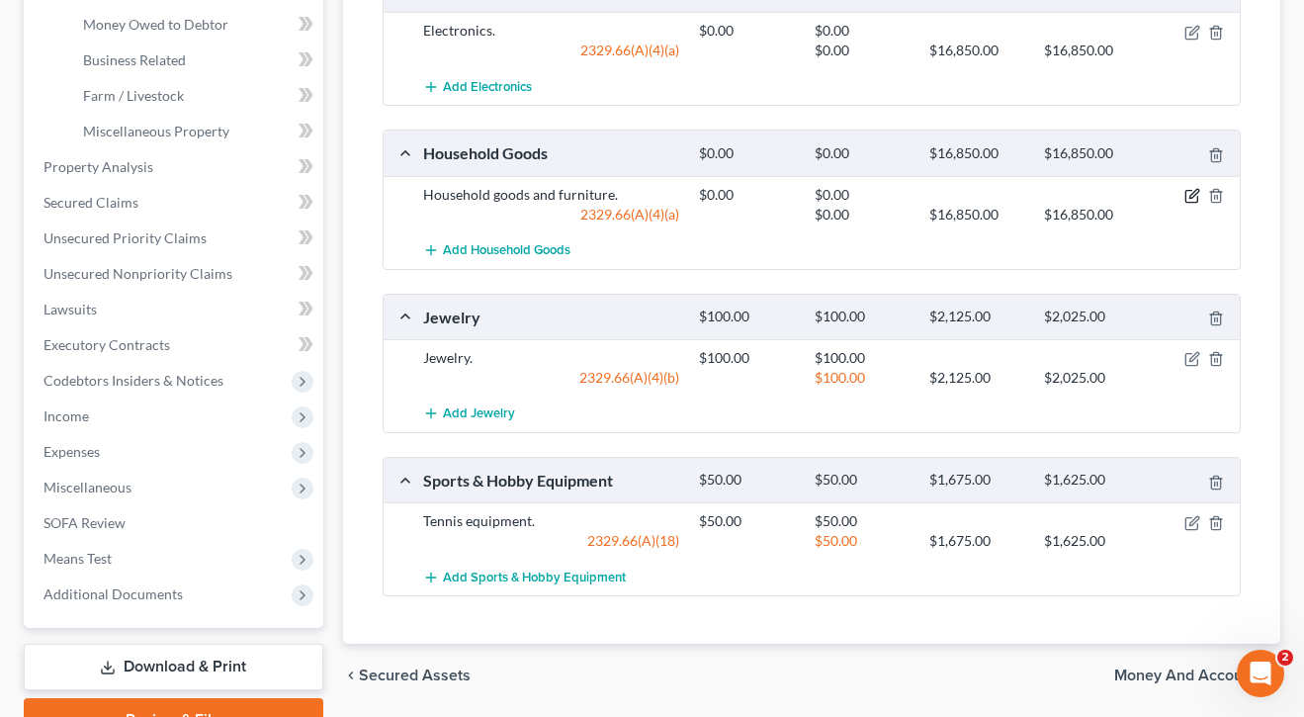
click at [1184, 197] on icon "button" at bounding box center [1192, 196] width 16 height 16
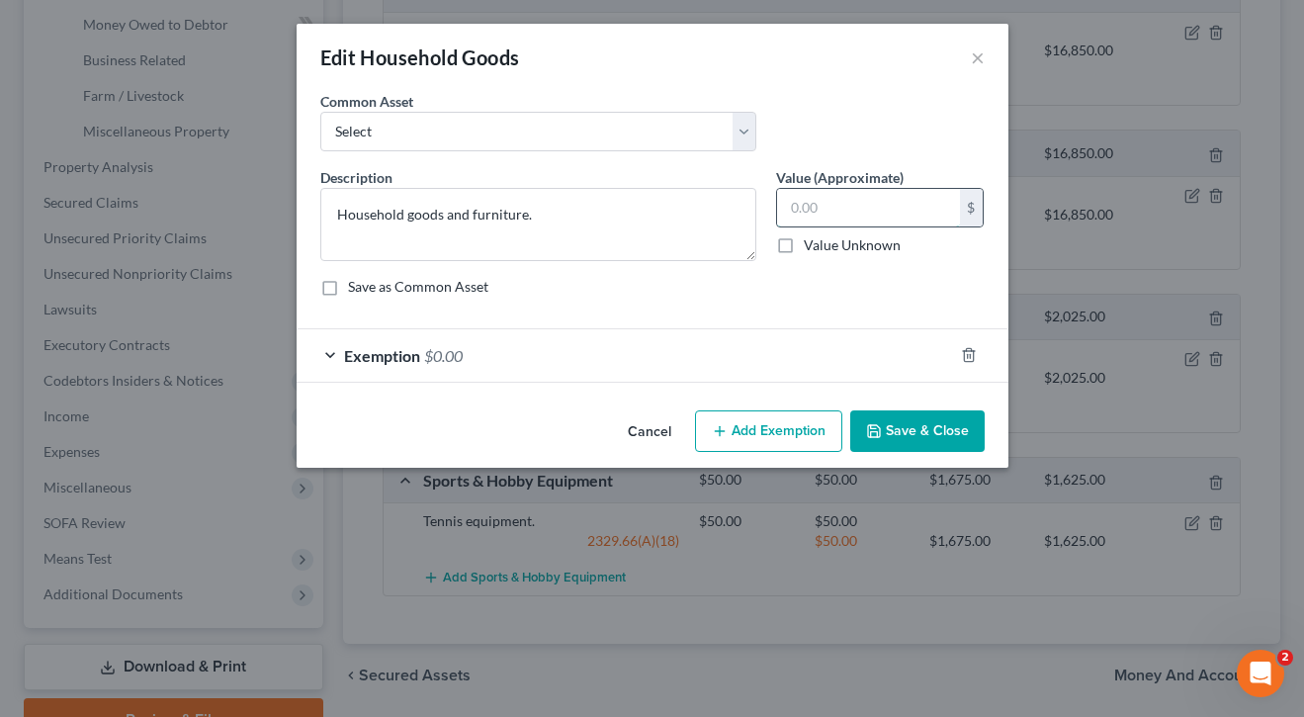
click at [866, 207] on input "text" at bounding box center [868, 208] width 183 height 38
type input "750"
click at [748, 356] on div "Exemption $0.00" at bounding box center [625, 355] width 656 height 52
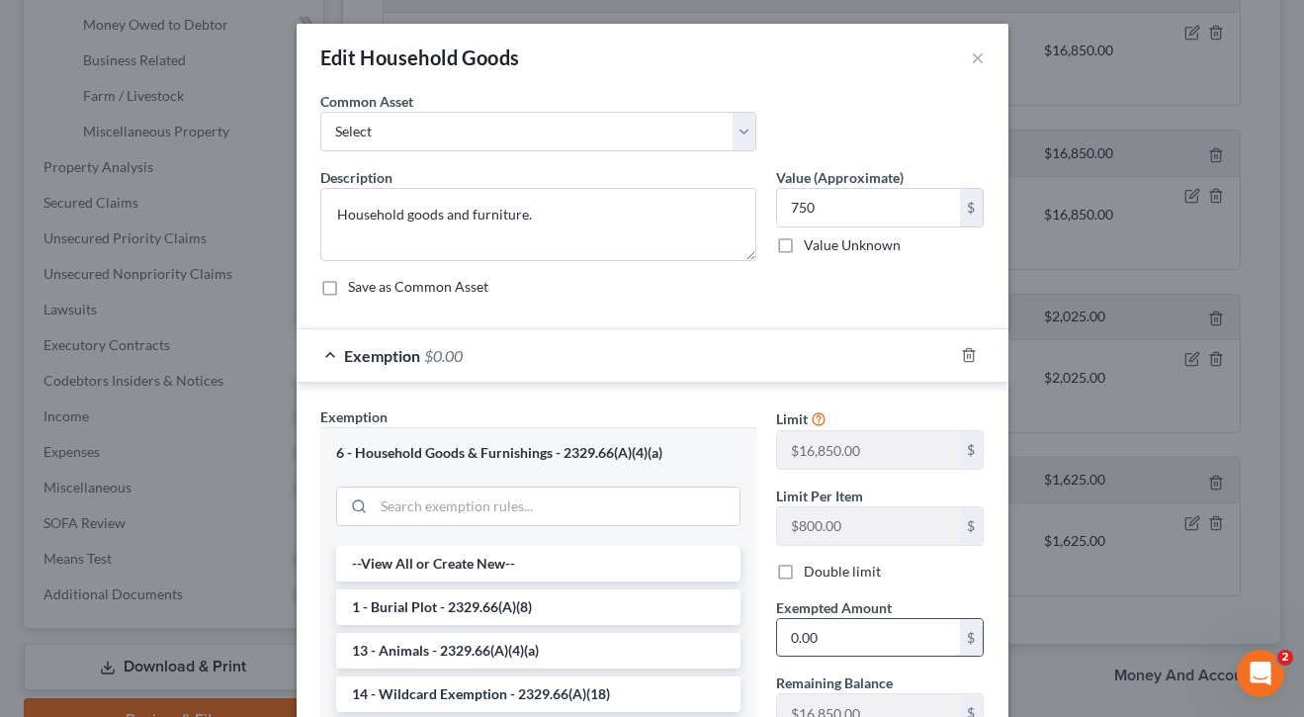
click at [856, 642] on input "0.00" at bounding box center [868, 638] width 183 height 38
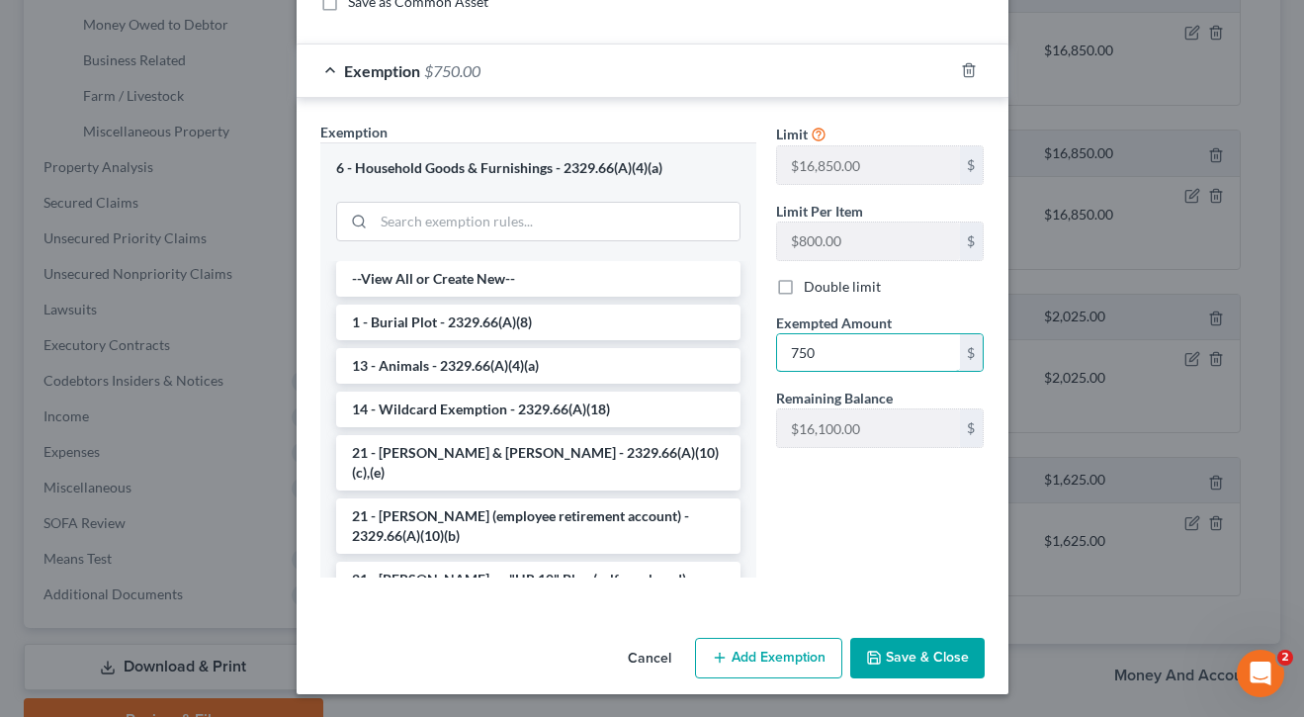
type input "750"
click at [892, 652] on button "Save & Close" at bounding box center [917, 659] width 134 height 42
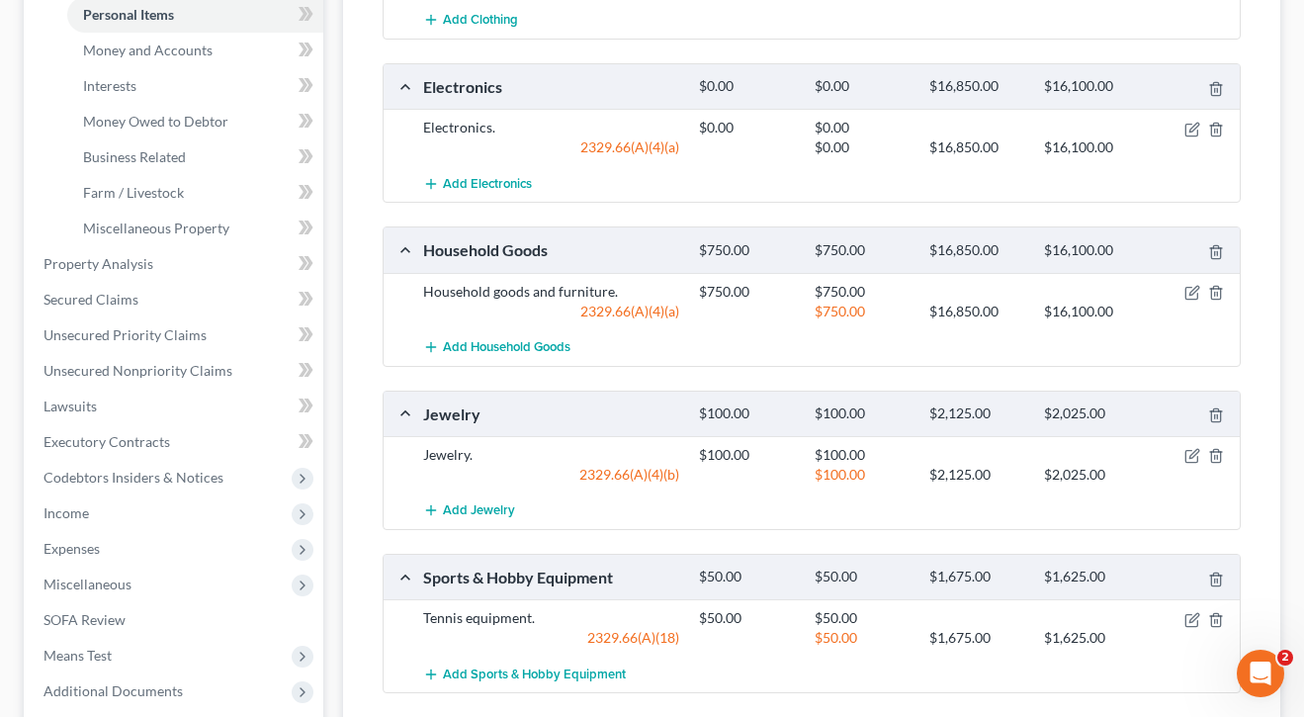
scroll to position [489, 0]
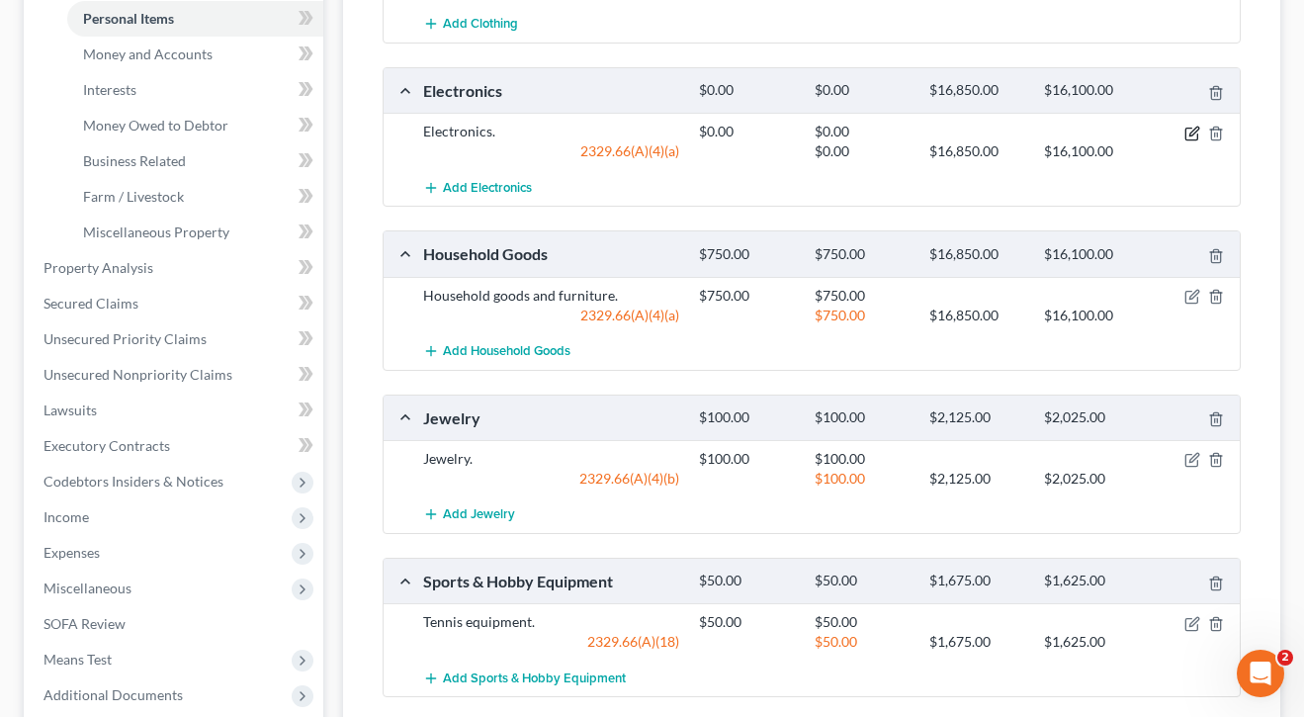
click at [1188, 126] on icon "button" at bounding box center [1192, 134] width 16 height 16
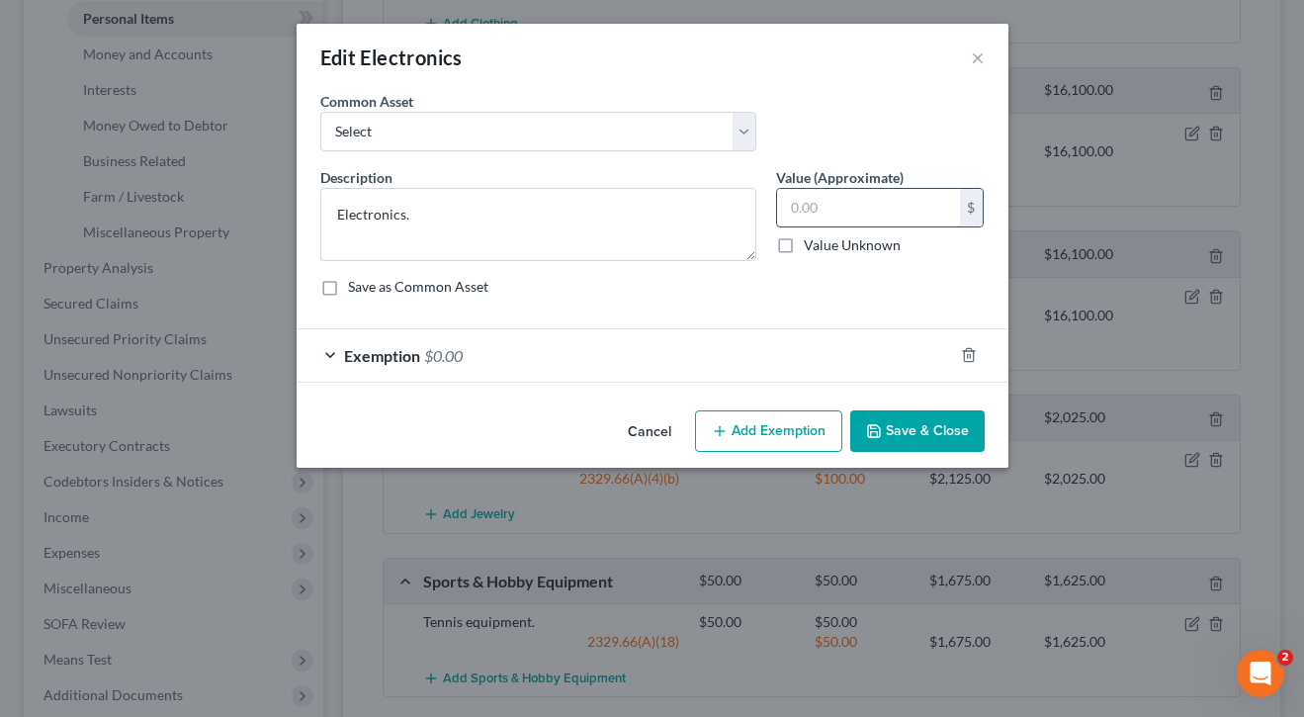
click at [896, 208] on input "text" at bounding box center [868, 208] width 183 height 38
type input "500"
click at [769, 381] on div "Exemption $0.00" at bounding box center [625, 355] width 656 height 52
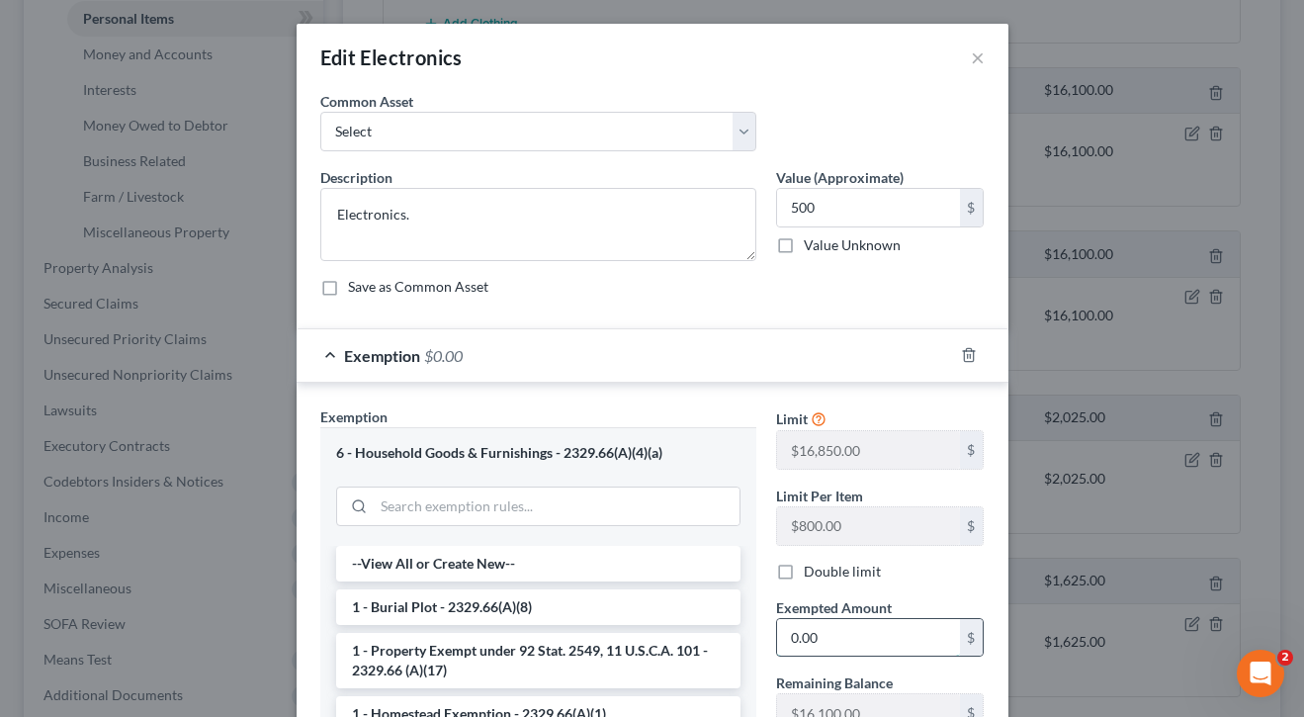
click at [879, 634] on input "0.00" at bounding box center [868, 638] width 183 height 38
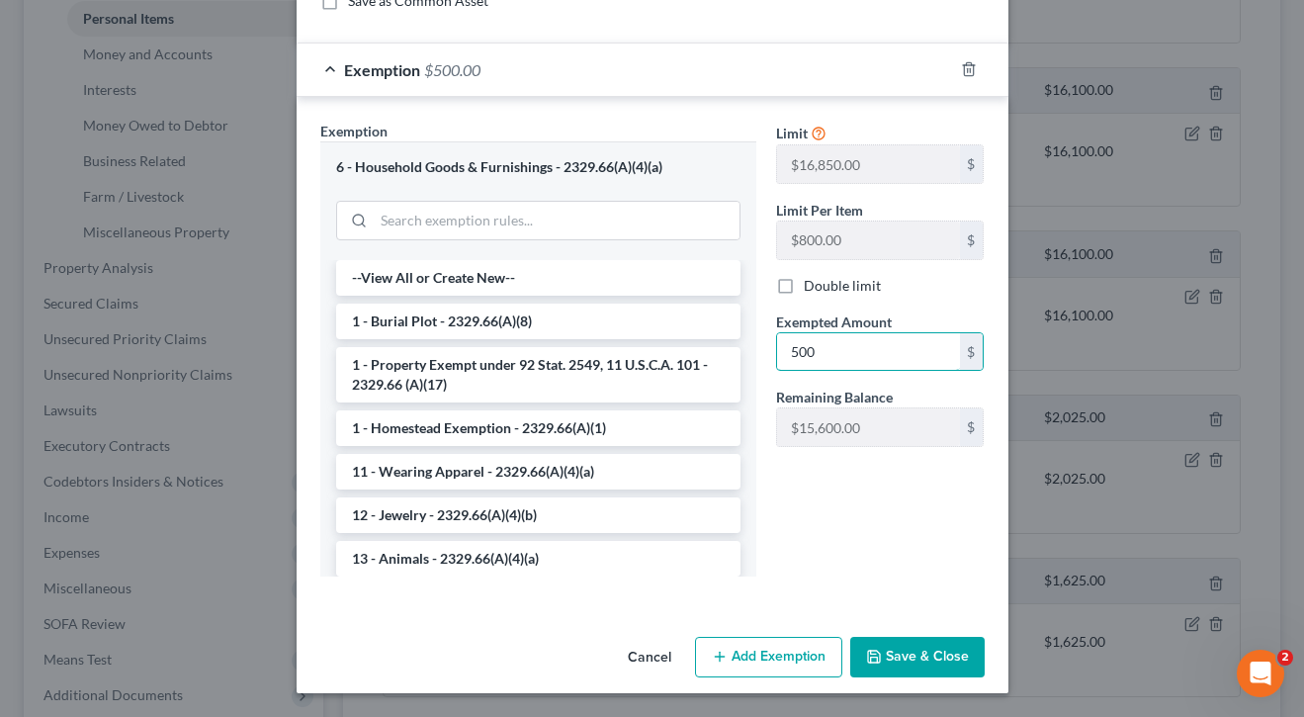
scroll to position [285, 0]
type input "500"
click at [919, 663] on button "Save & Close" at bounding box center [917, 659] width 134 height 42
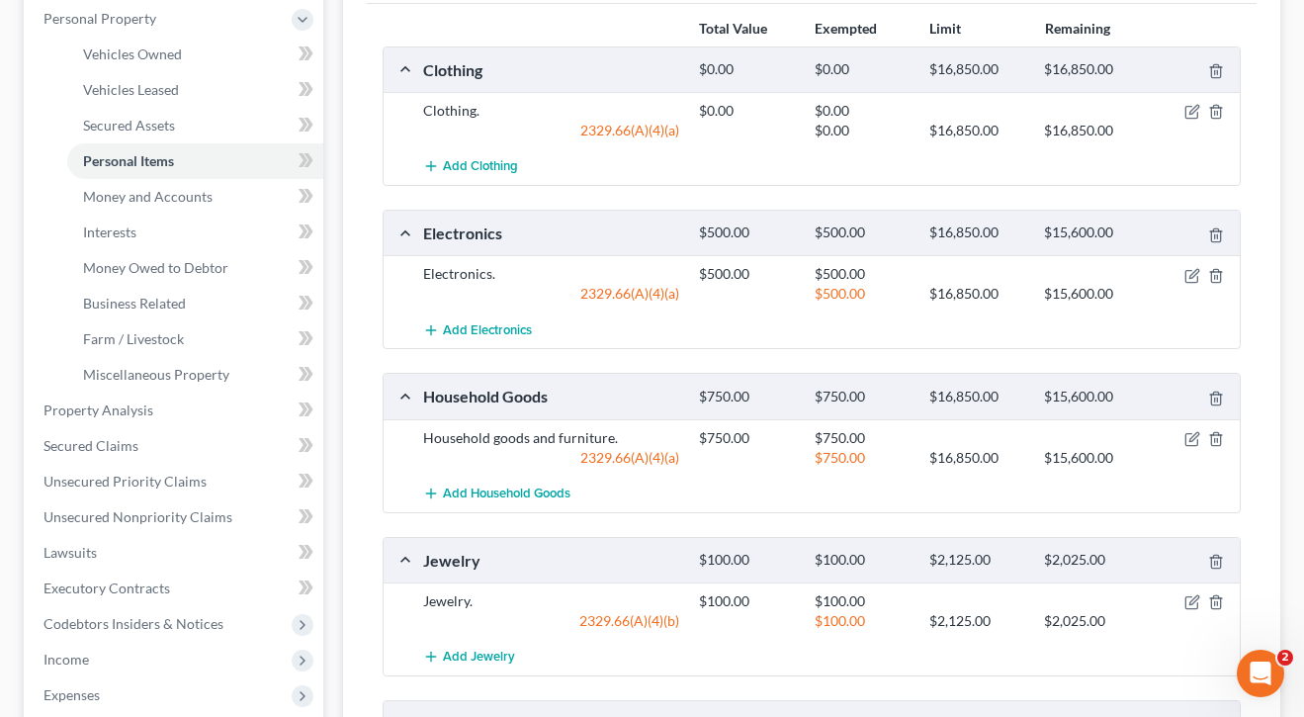
scroll to position [335, 0]
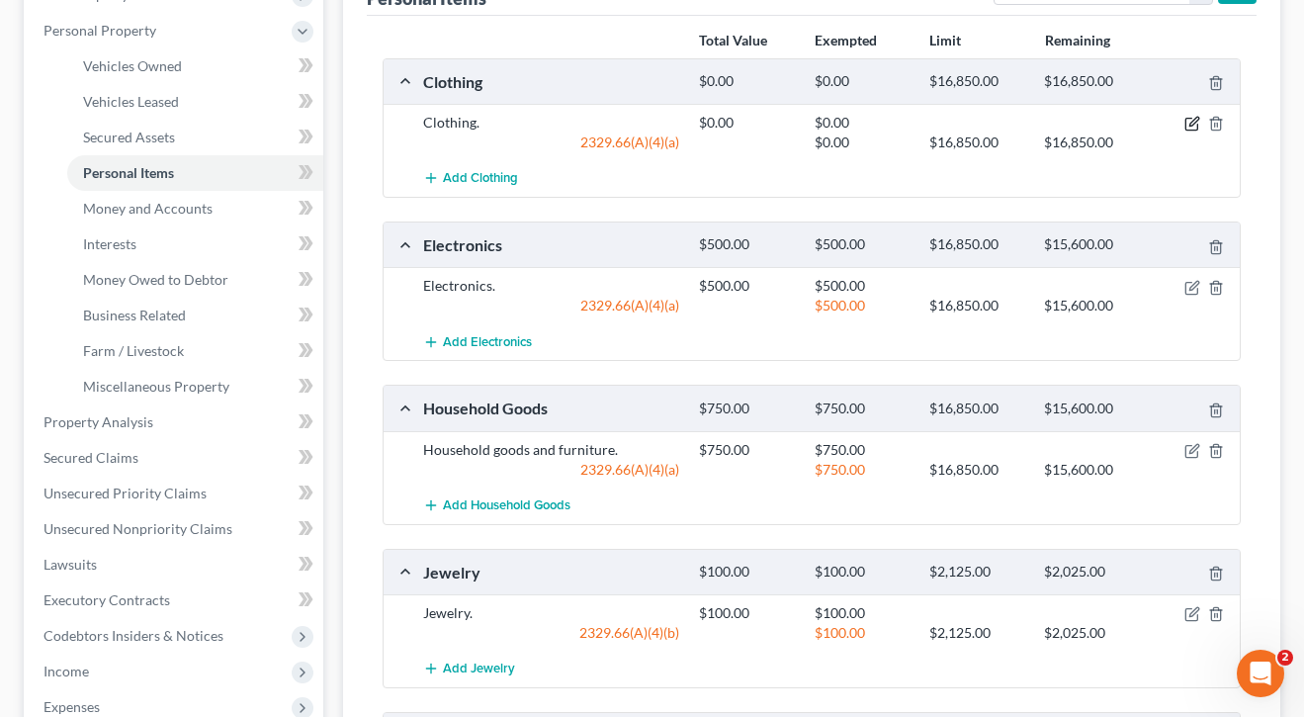
click at [1192, 122] on icon "button" at bounding box center [1193, 122] width 9 height 9
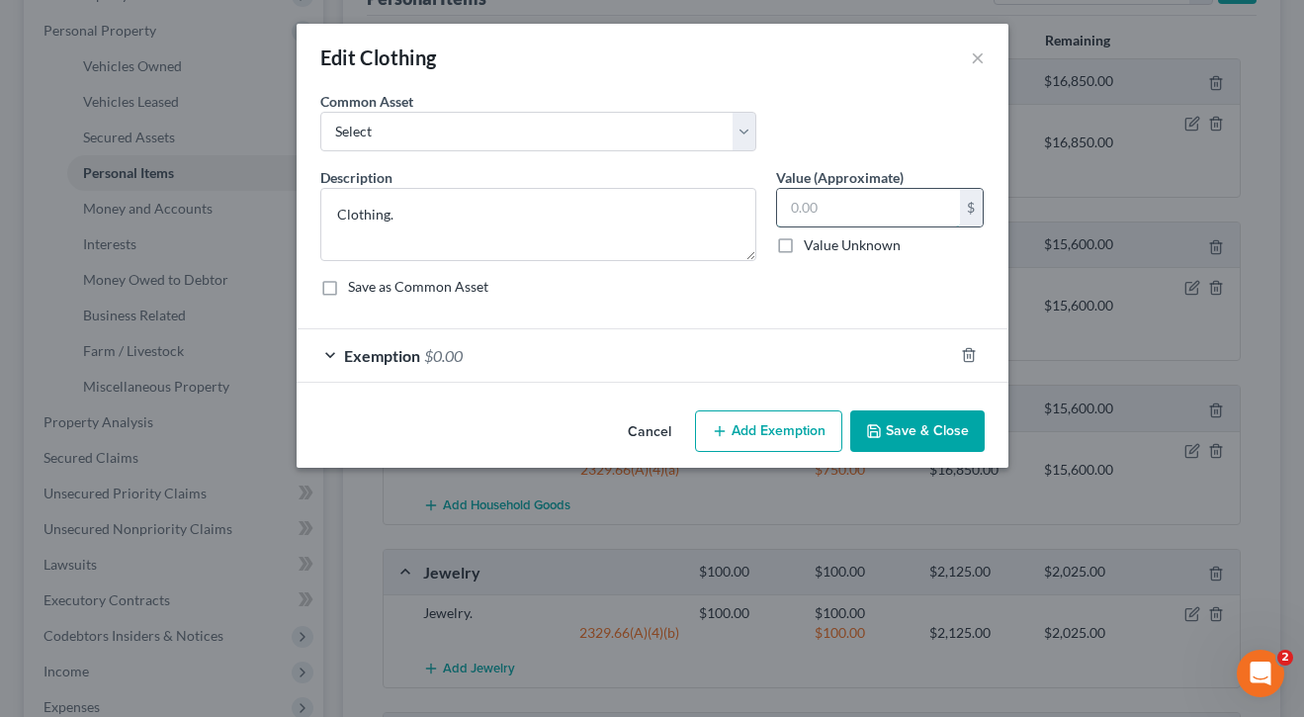
click at [840, 211] on input "text" at bounding box center [868, 208] width 183 height 38
type input "300"
click at [781, 340] on div "Exemption $0.00" at bounding box center [625, 355] width 656 height 52
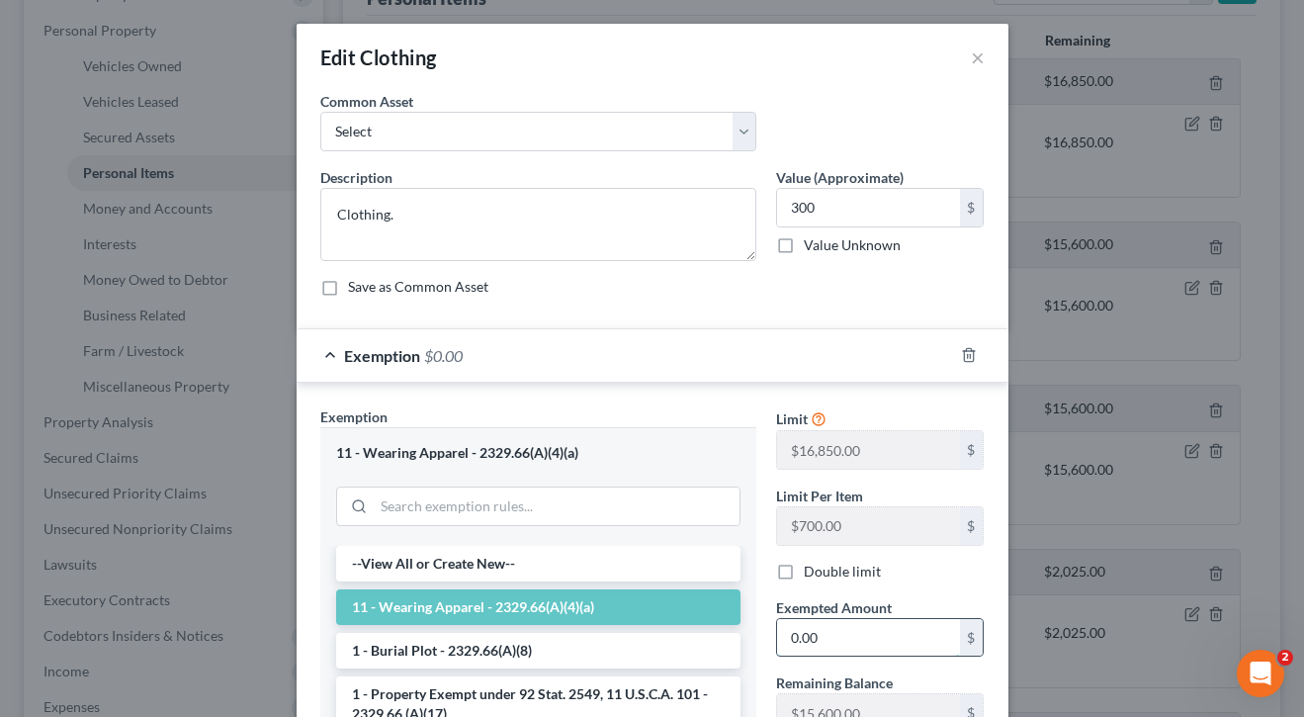
click at [853, 635] on input "0.00" at bounding box center [868, 638] width 183 height 38
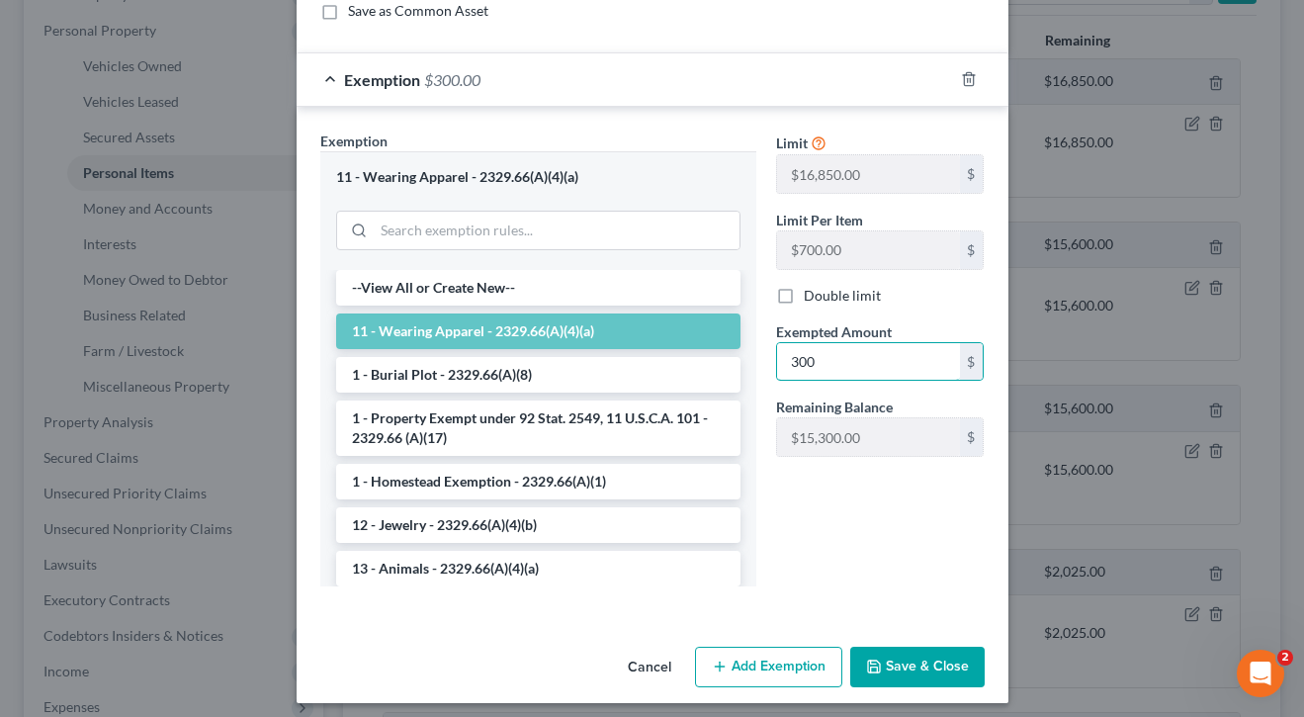
scroll to position [278, 0]
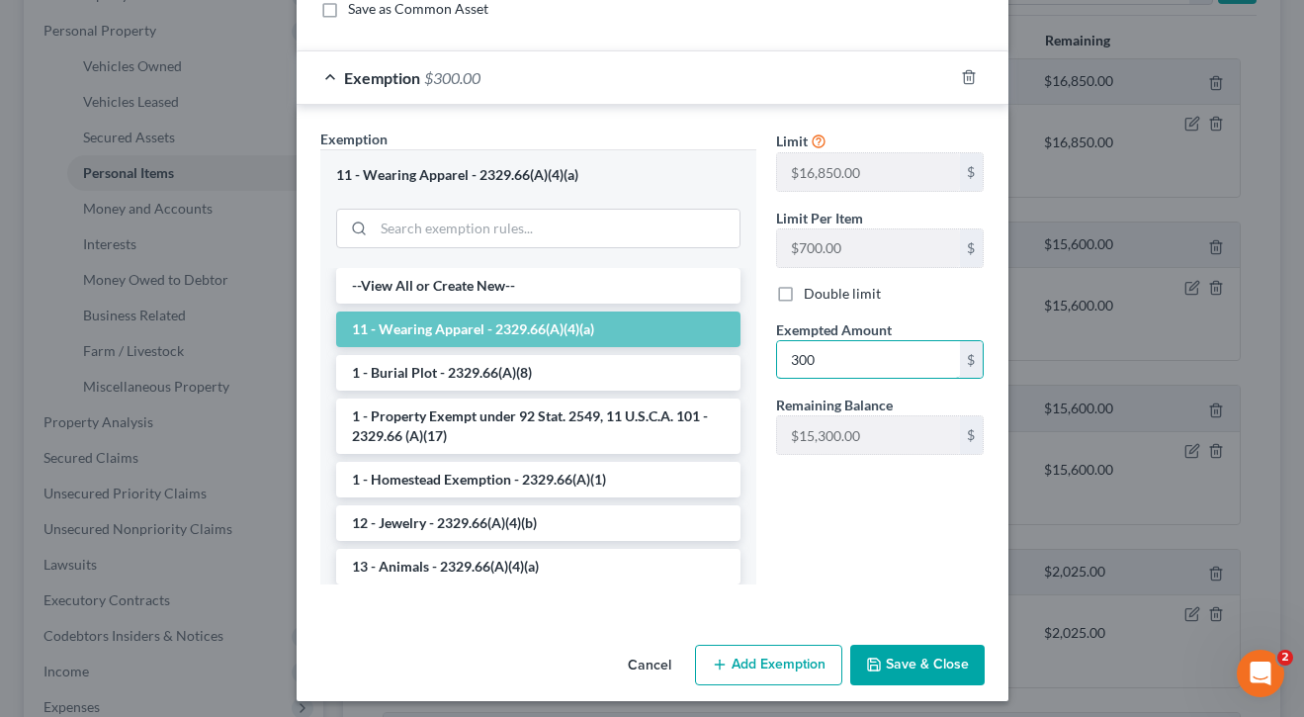
type input "300"
click at [869, 664] on icon "button" at bounding box center [874, 664] width 12 height 12
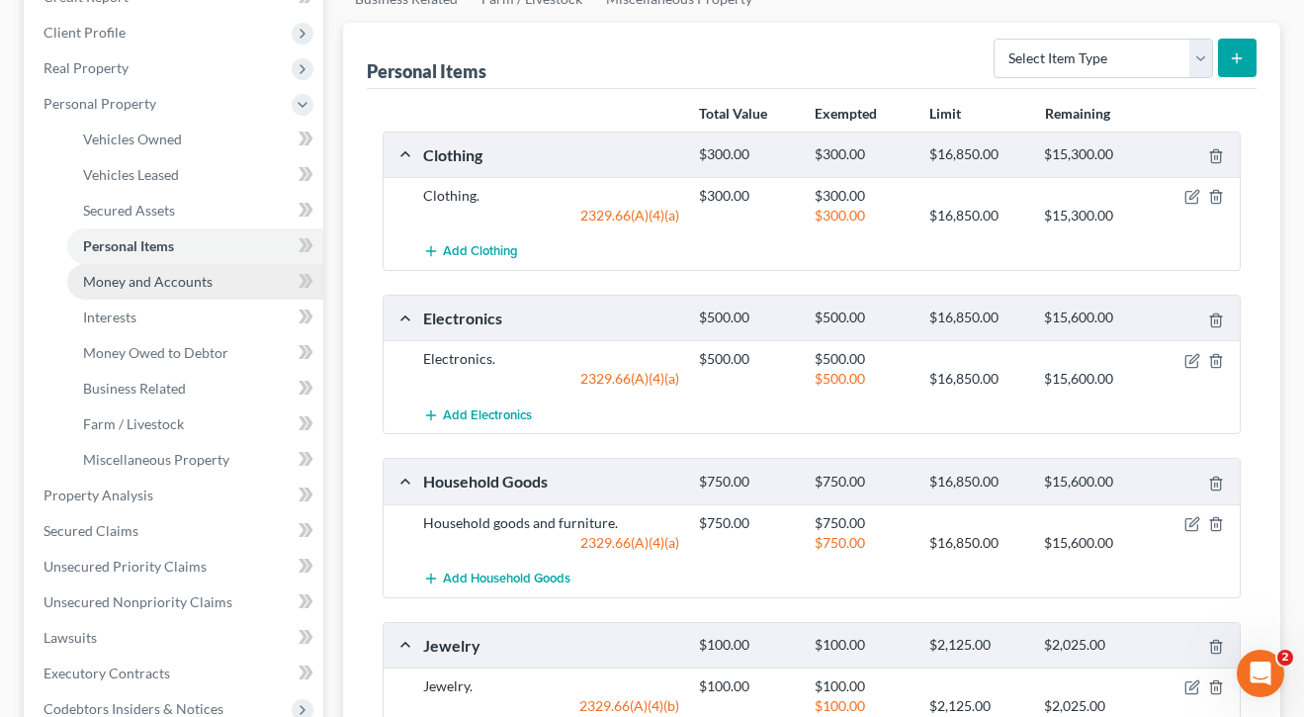
scroll to position [313, 0]
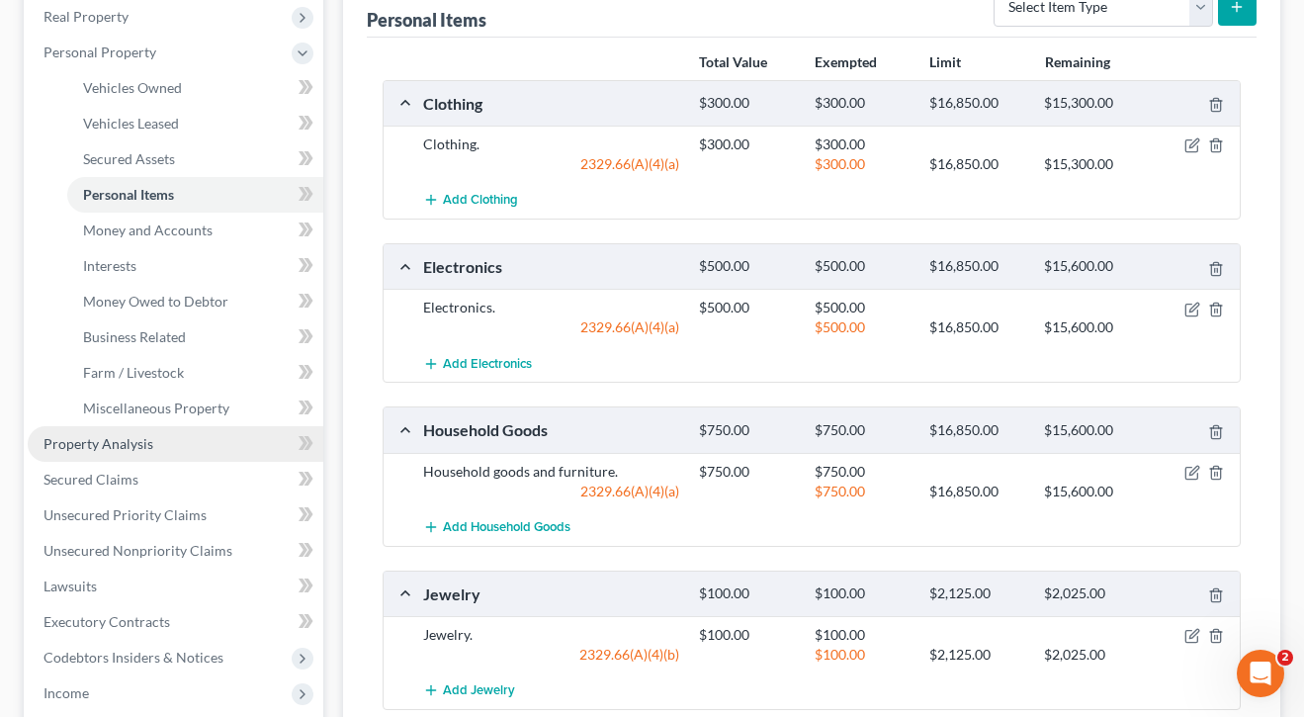
click at [125, 444] on span "Property Analysis" at bounding box center [98, 443] width 110 height 17
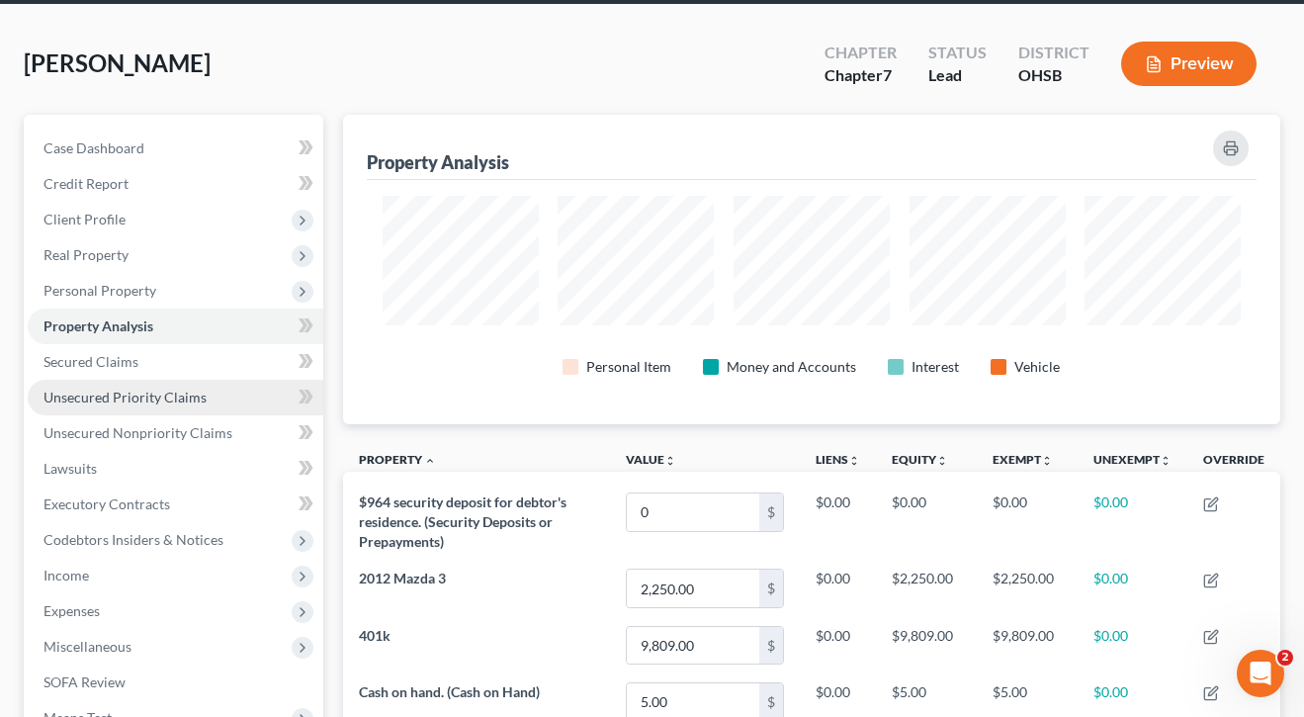
scroll to position [76, 0]
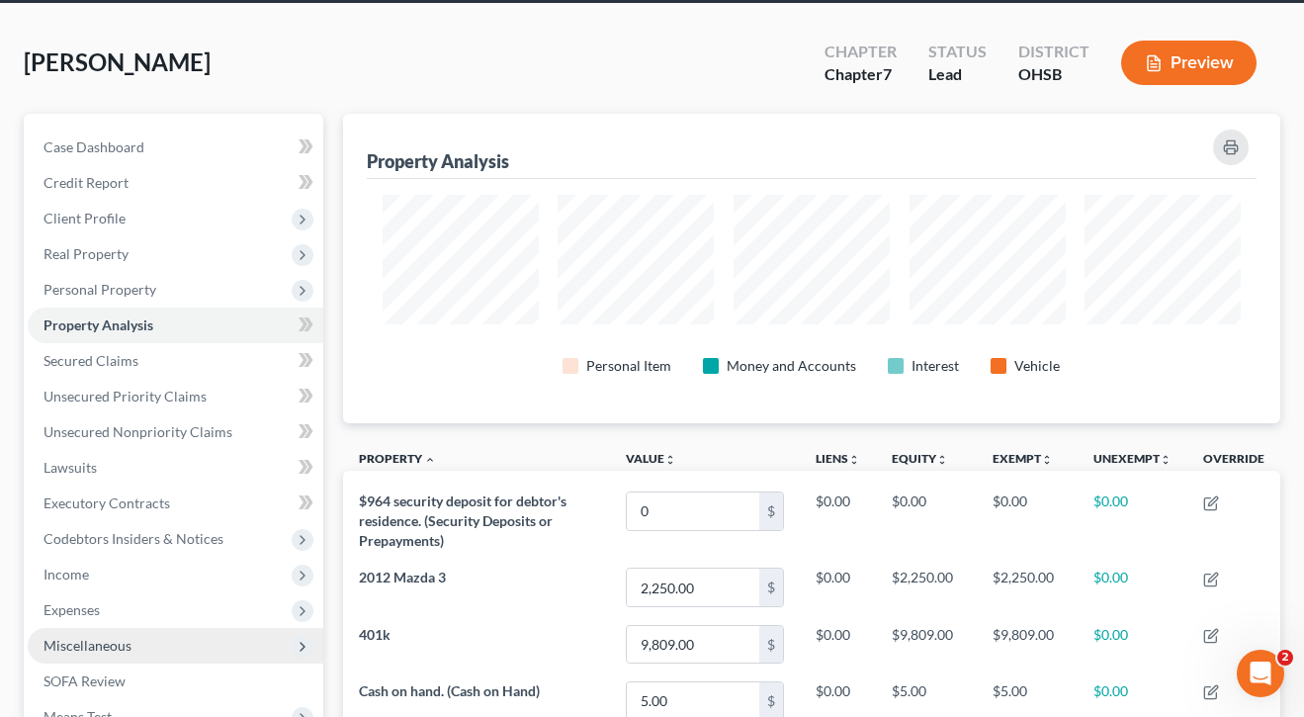
click at [100, 643] on span "Miscellaneous" at bounding box center [87, 645] width 88 height 17
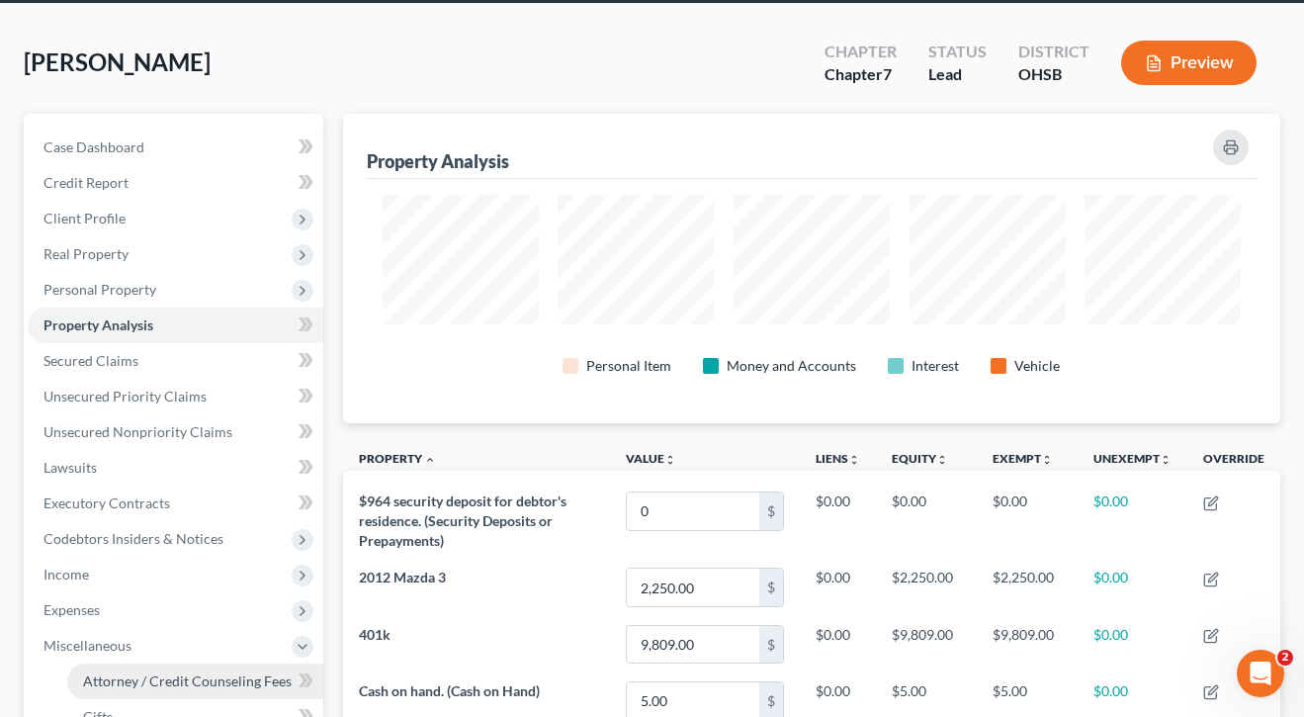
click at [111, 670] on link "Attorney / Credit Counseling Fees" at bounding box center [195, 681] width 256 height 36
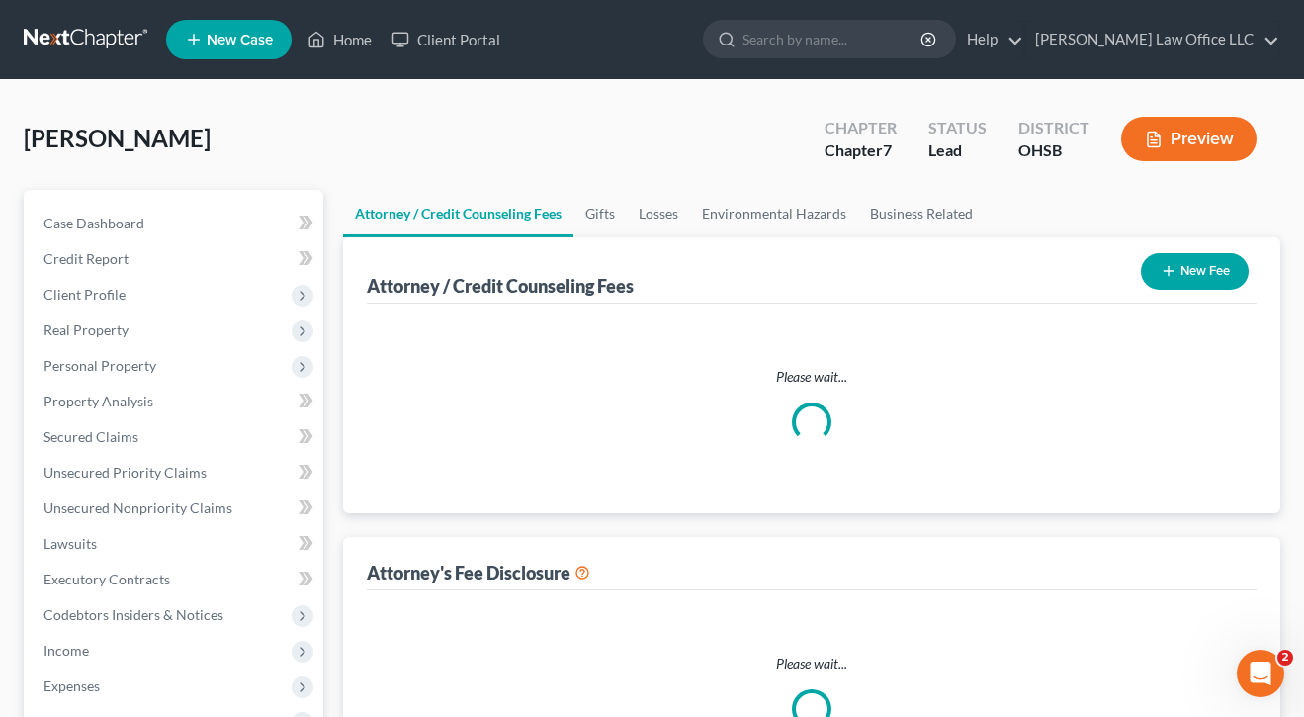
select select "0"
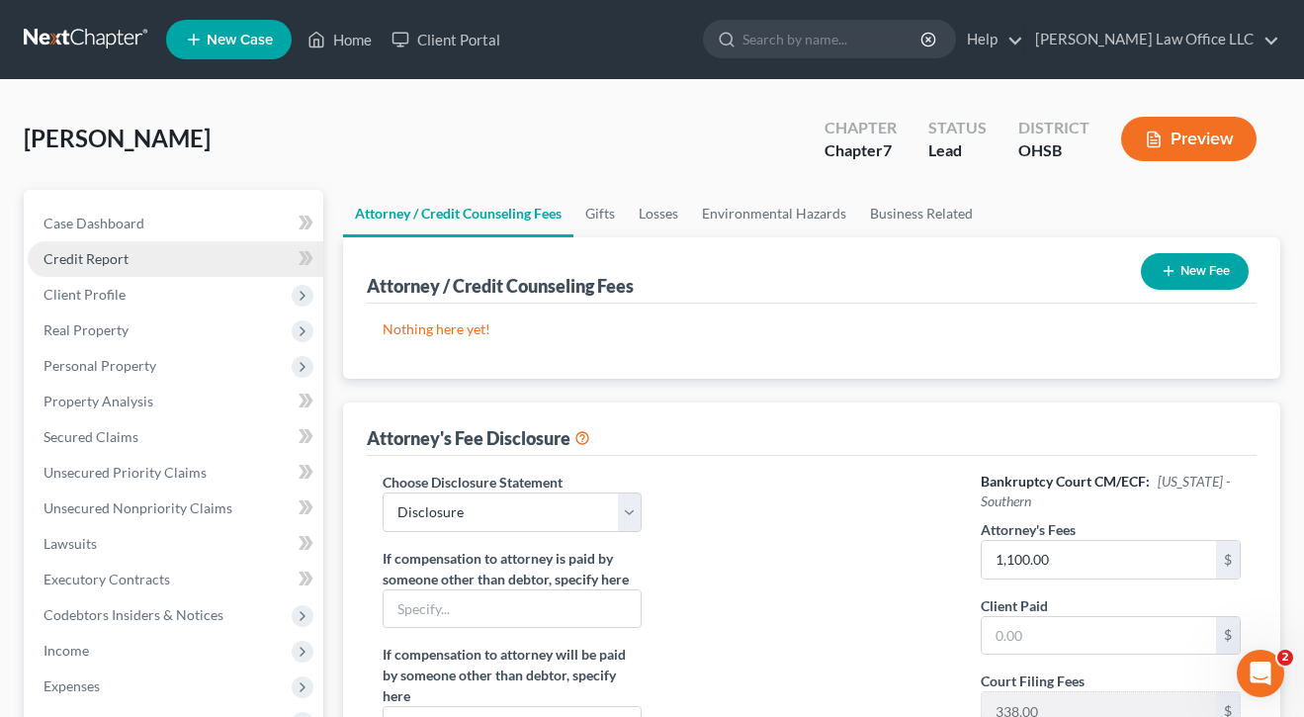
click at [105, 253] on span "Credit Report" at bounding box center [85, 258] width 85 height 17
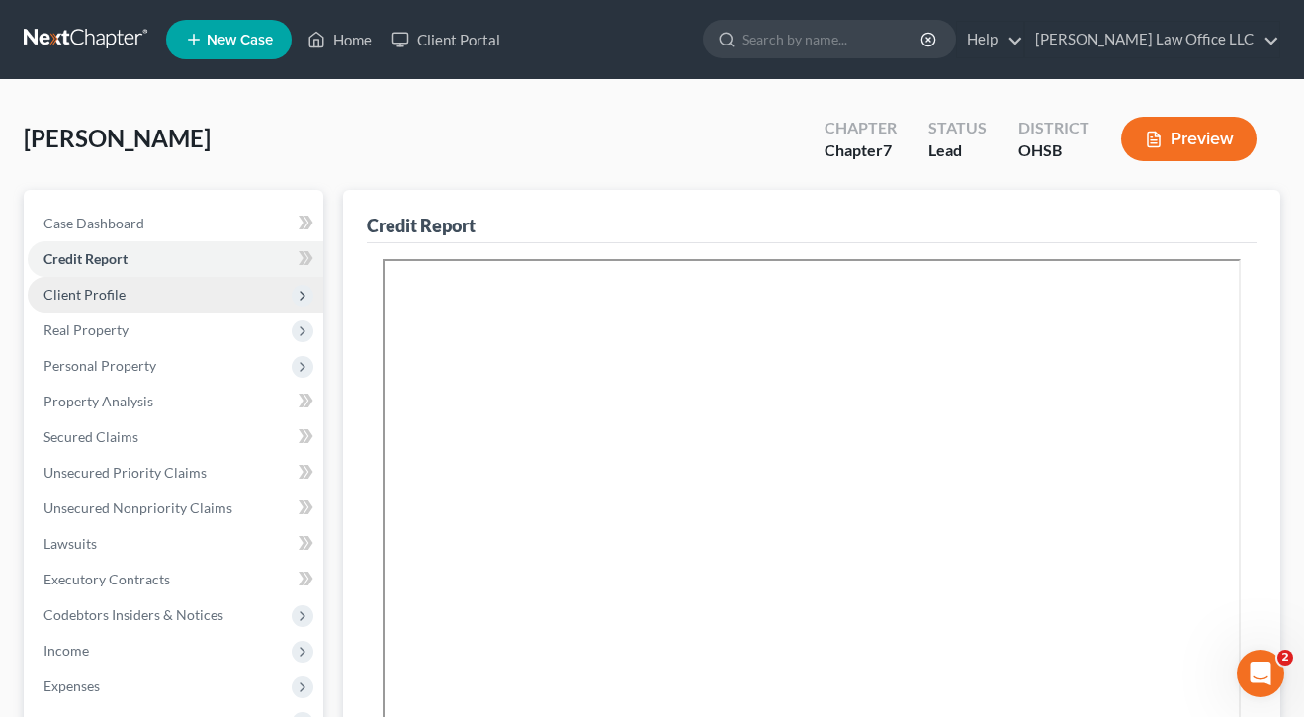
click at [95, 289] on span "Client Profile" at bounding box center [84, 294] width 82 height 17
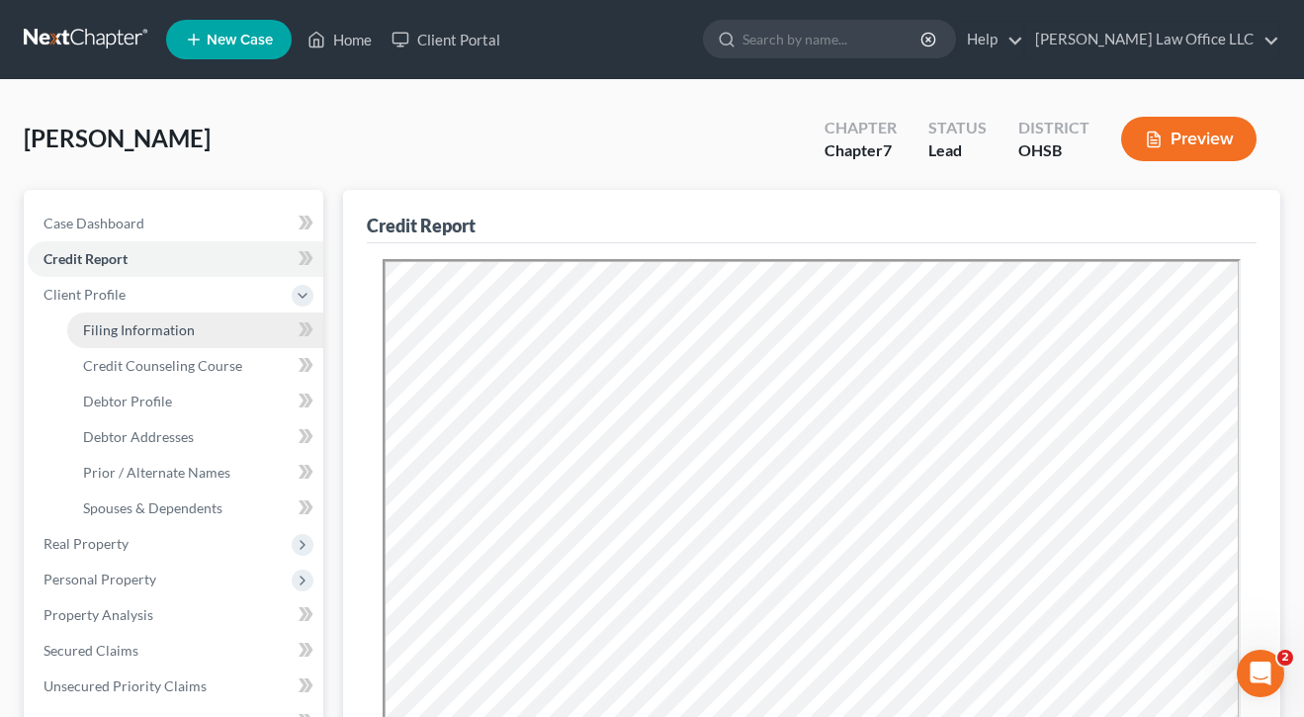
click at [94, 331] on span "Filing Information" at bounding box center [139, 329] width 112 height 17
select select "1"
select select "0"
select select "62"
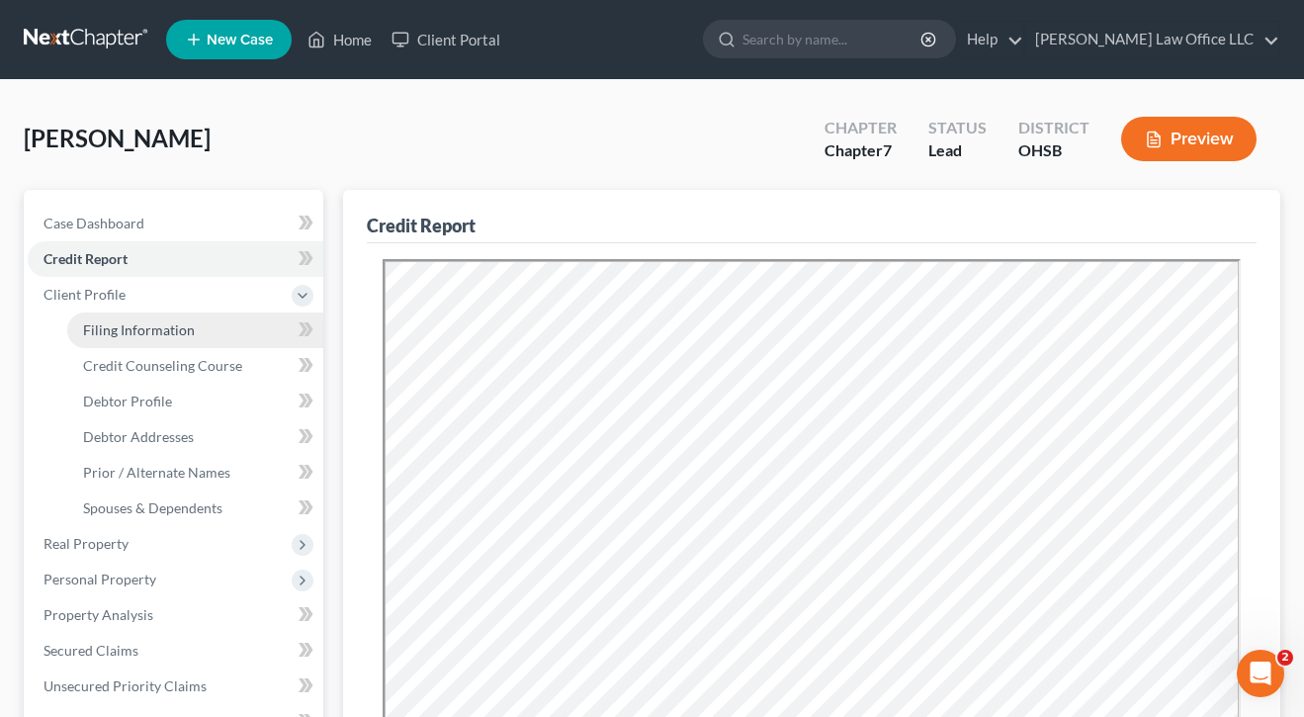
select select "0"
select select "36"
